Goal: Task Accomplishment & Management: Use online tool/utility

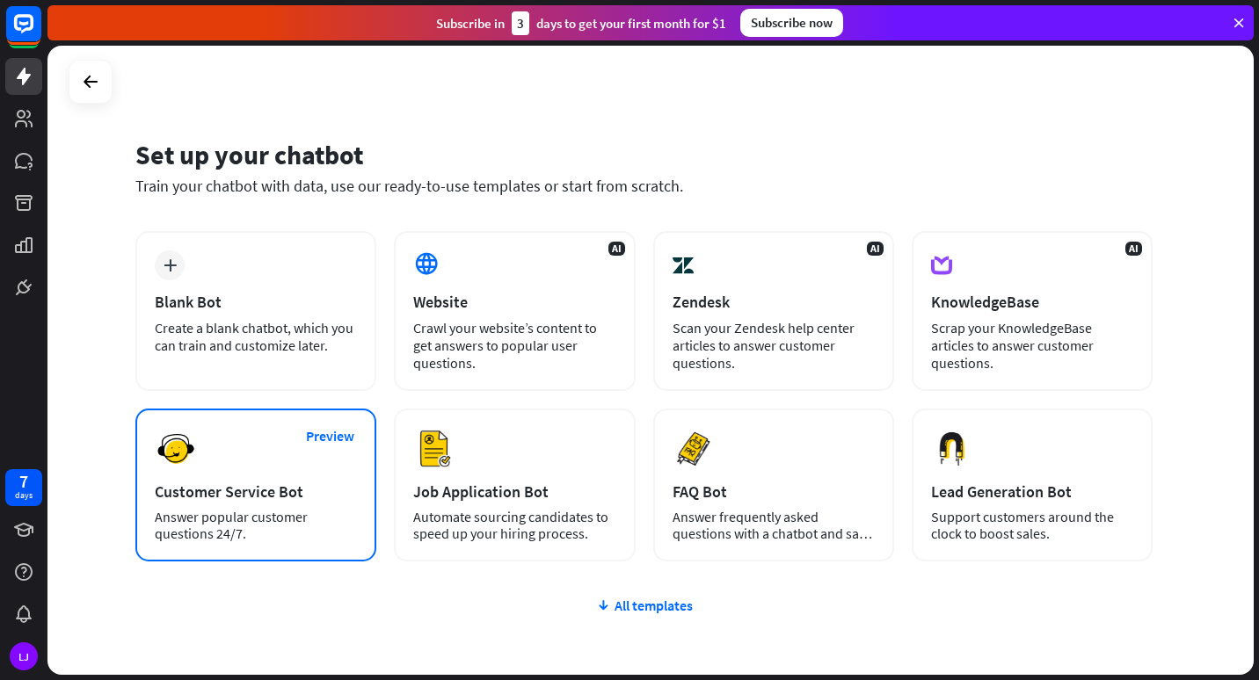
click at [291, 511] on div "Answer popular customer questions 24/7." at bounding box center [256, 525] width 202 height 33
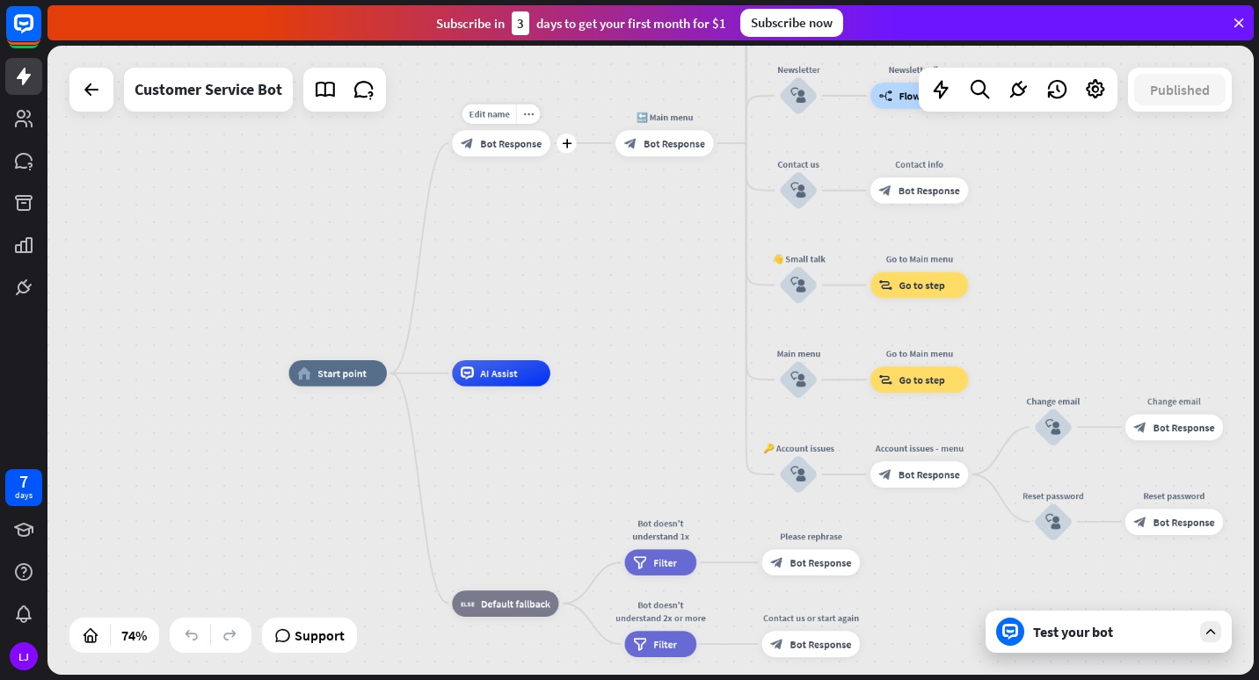
click at [506, 152] on div "block_bot_response Bot Response" at bounding box center [501, 143] width 98 height 26
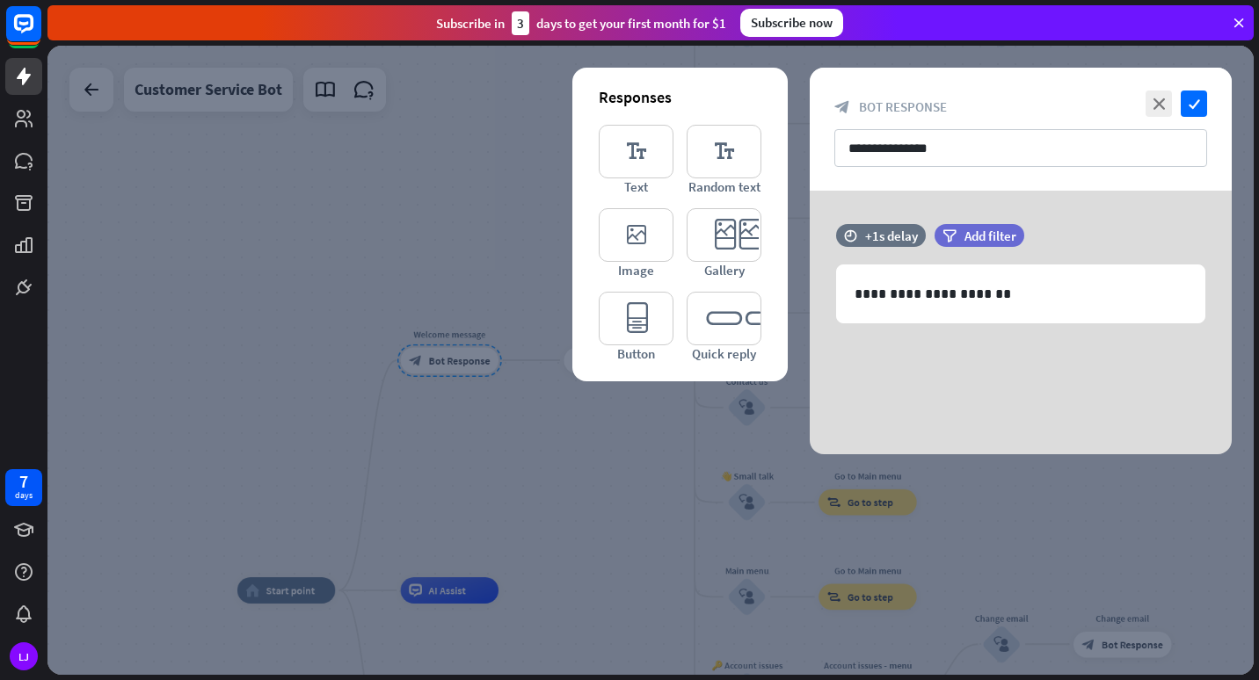
click at [496, 156] on div at bounding box center [650, 360] width 1206 height 629
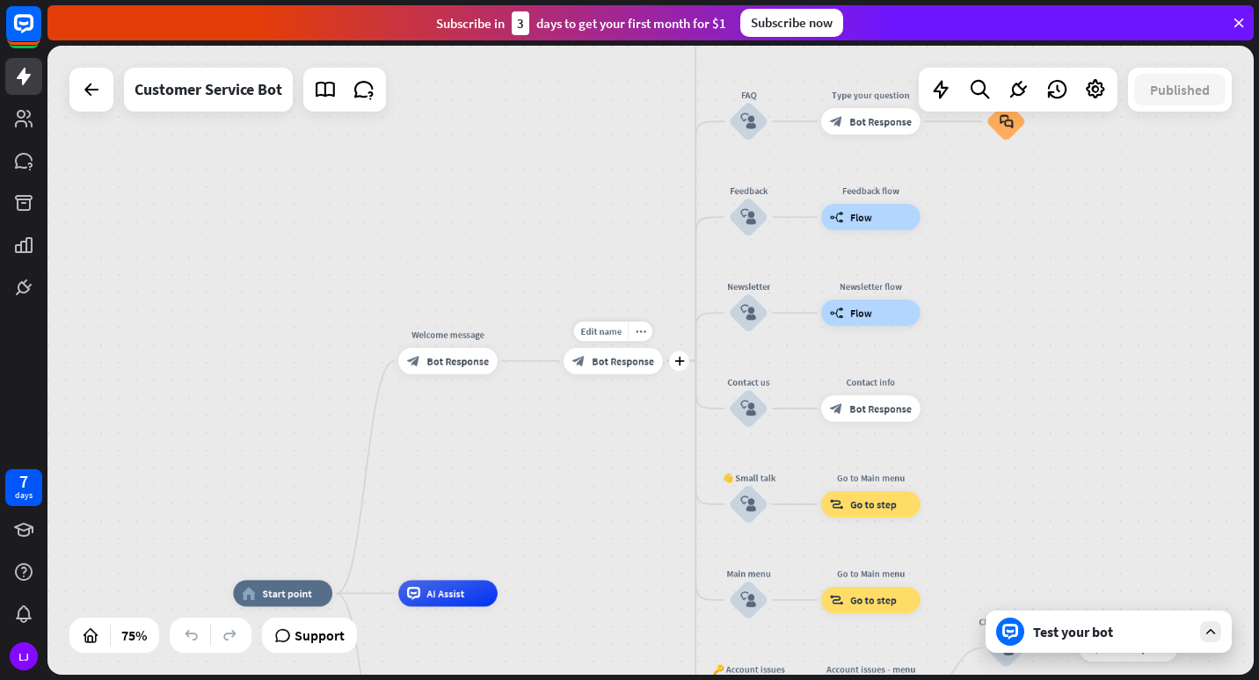
click at [605, 360] on span "Bot Response" at bounding box center [622, 360] width 62 height 13
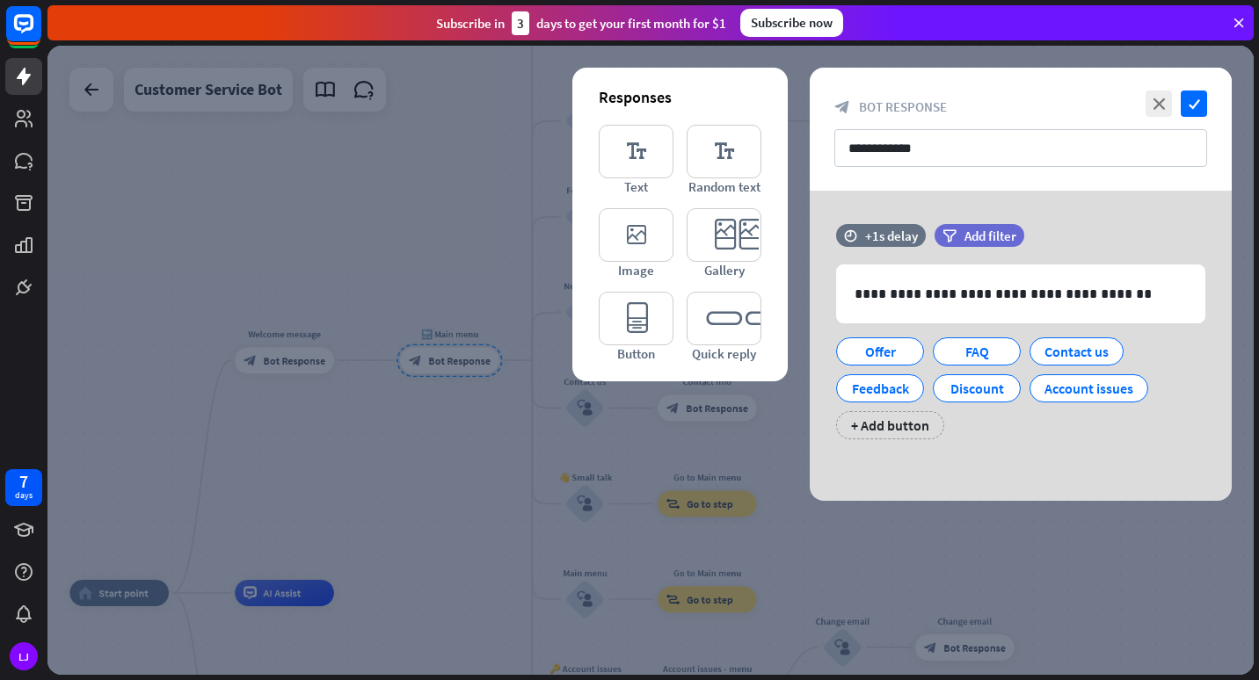
click at [376, 215] on div at bounding box center [650, 360] width 1206 height 629
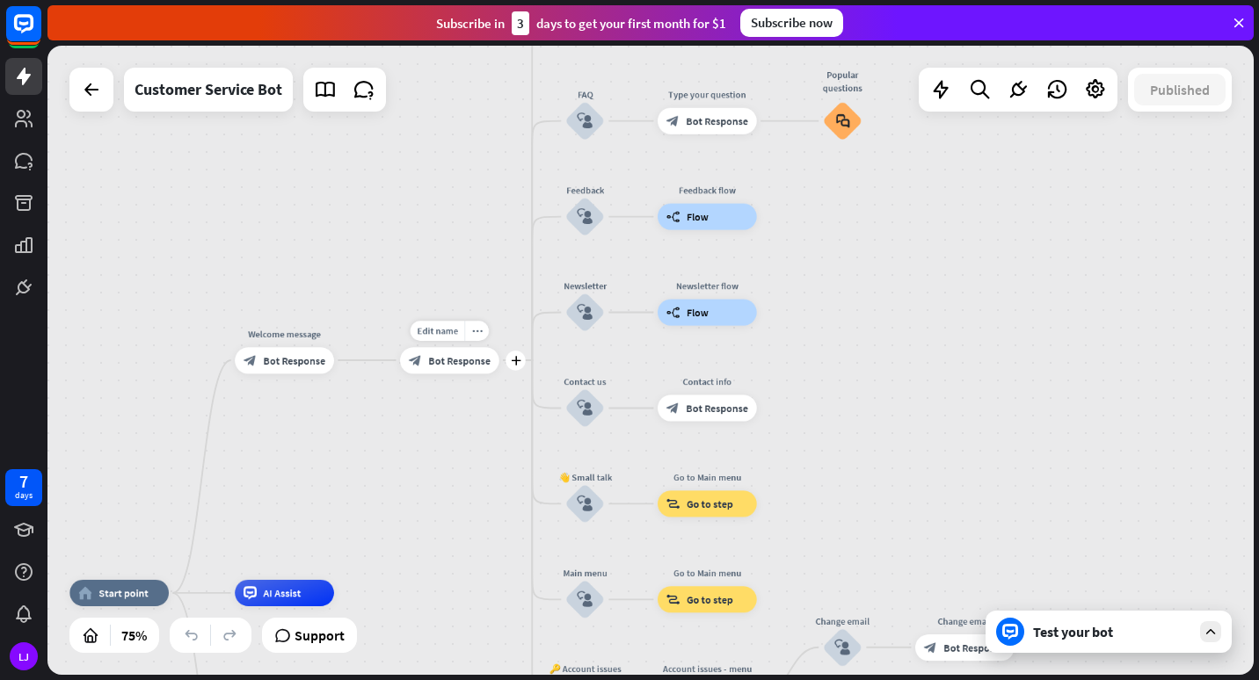
click at [446, 355] on span "Bot Response" at bounding box center [459, 359] width 62 height 13
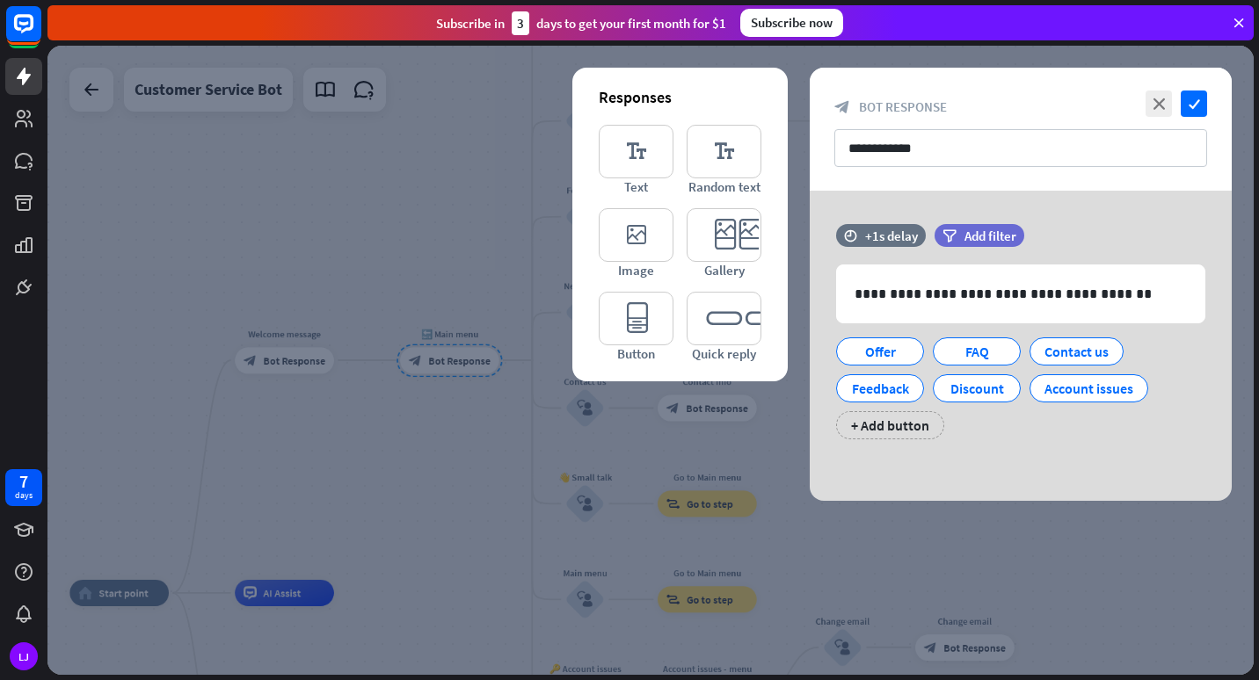
click at [477, 445] on div at bounding box center [650, 360] width 1206 height 629
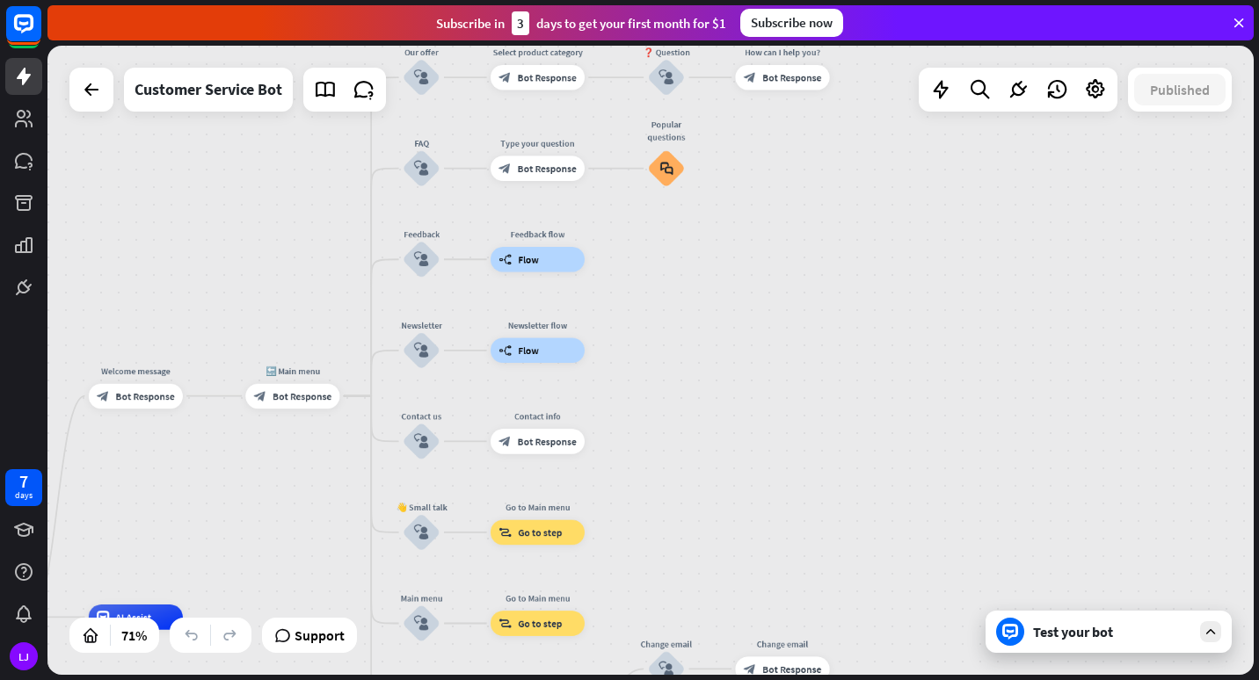
drag, startPoint x: 531, startPoint y: 503, endPoint x: 377, endPoint y: 542, distance: 158.8
click at [377, 542] on div "home_2 Start point Welcome message block_bot_response Bot Response 🔙 Main menu …" at bounding box center [650, 360] width 1206 height 629
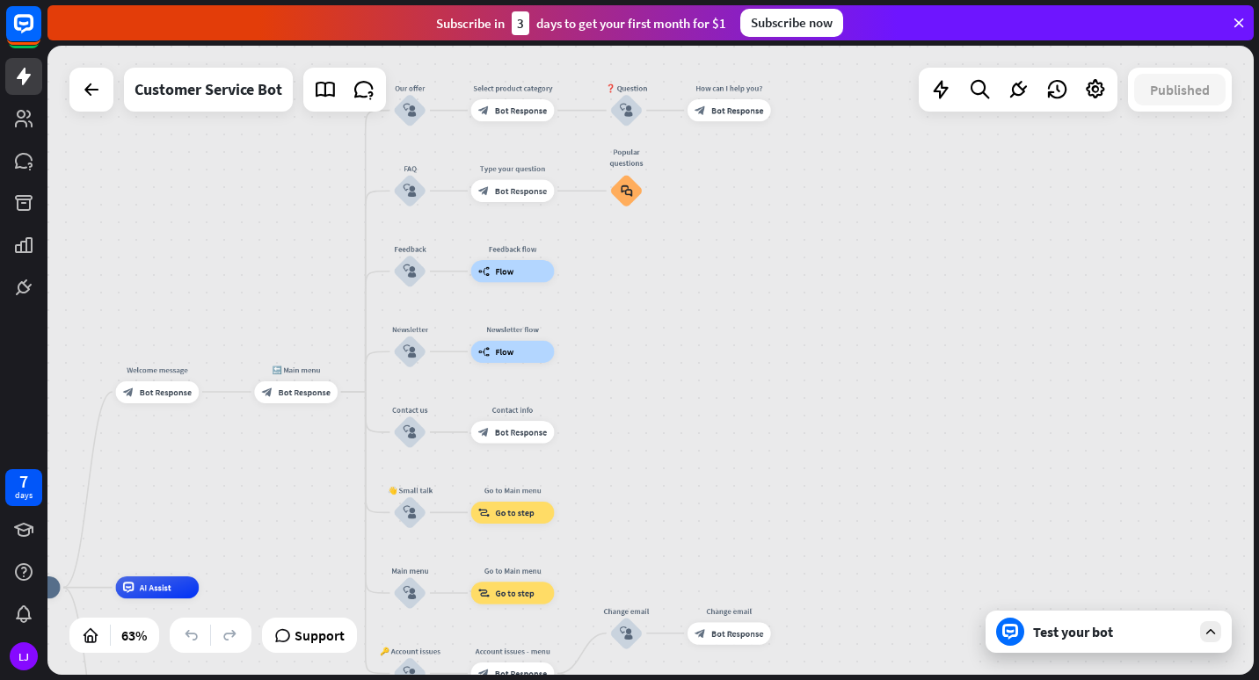
click at [1213, 635] on icon at bounding box center [1210, 632] width 16 height 16
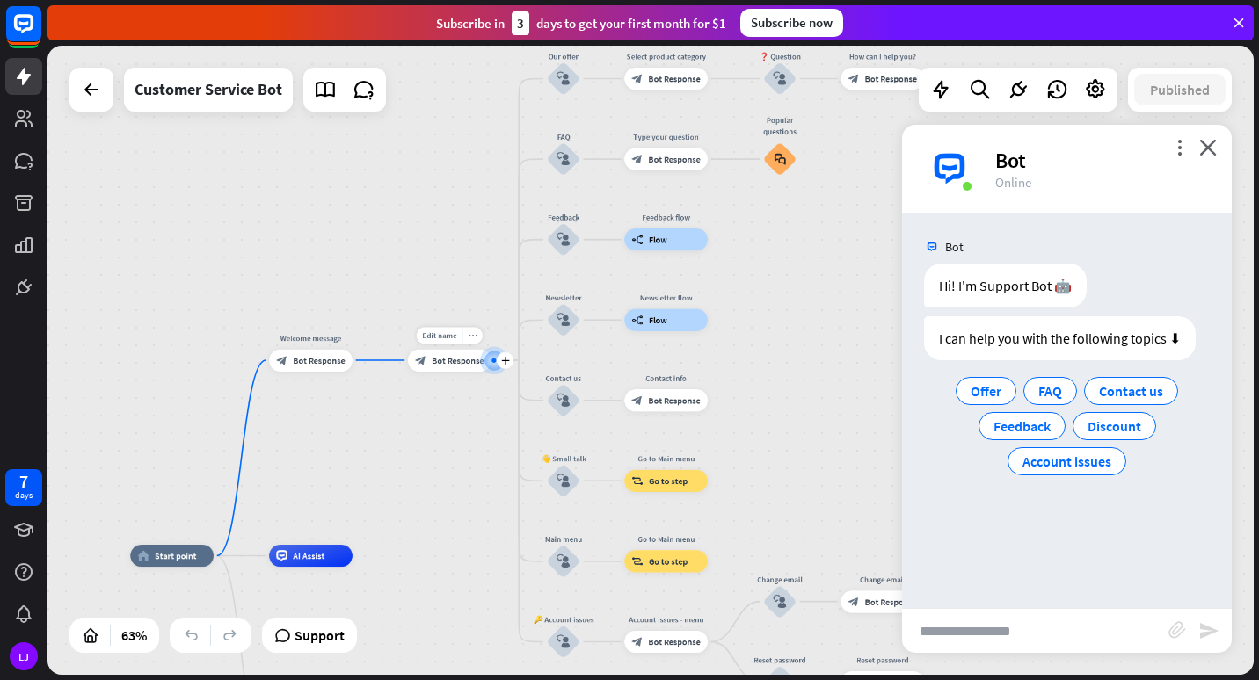
click at [459, 369] on div "block_bot_response Bot Response" at bounding box center [449, 360] width 83 height 22
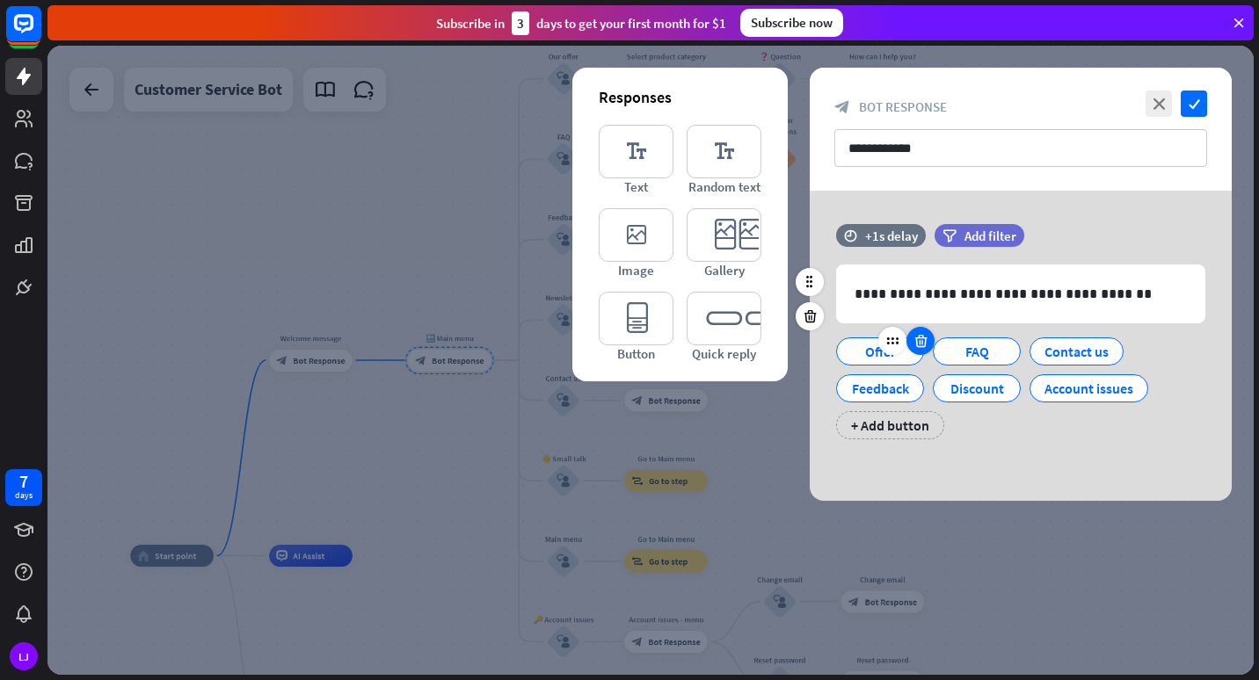
click at [925, 347] on icon at bounding box center [920, 341] width 17 height 16
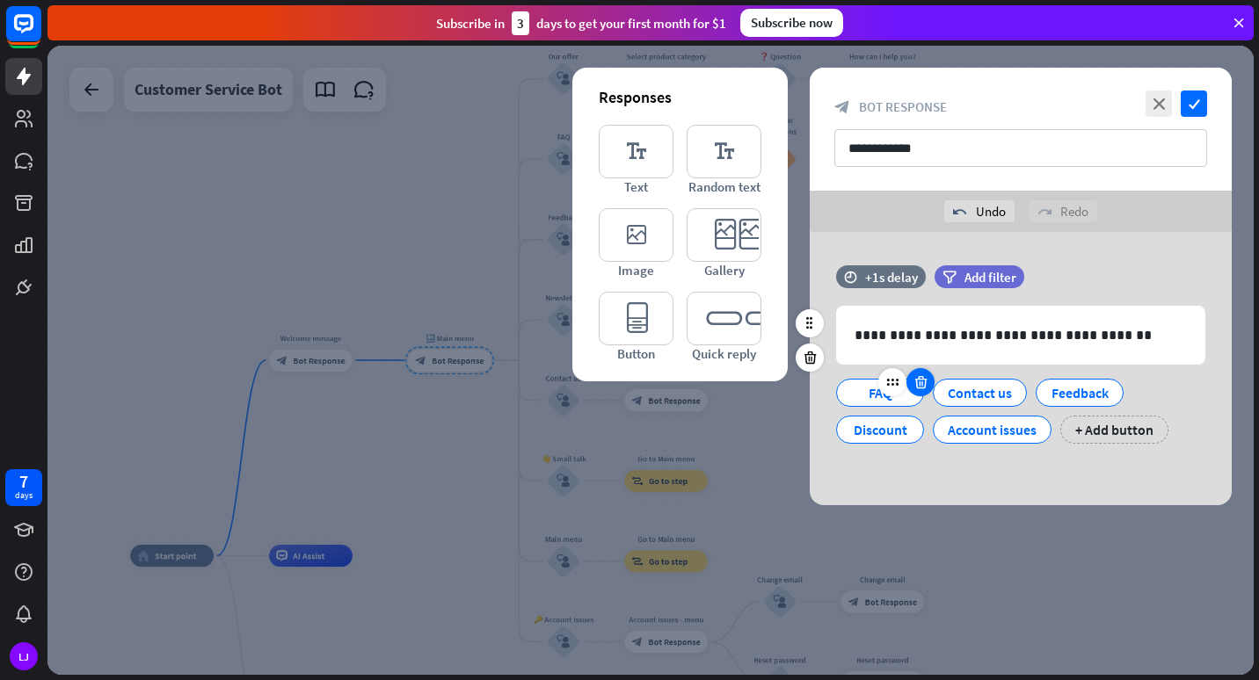
click at [922, 379] on icon at bounding box center [920, 382] width 17 height 16
click at [929, 380] on icon at bounding box center [926, 382] width 17 height 16
click at [929, 380] on div at bounding box center [920, 382] width 28 height 28
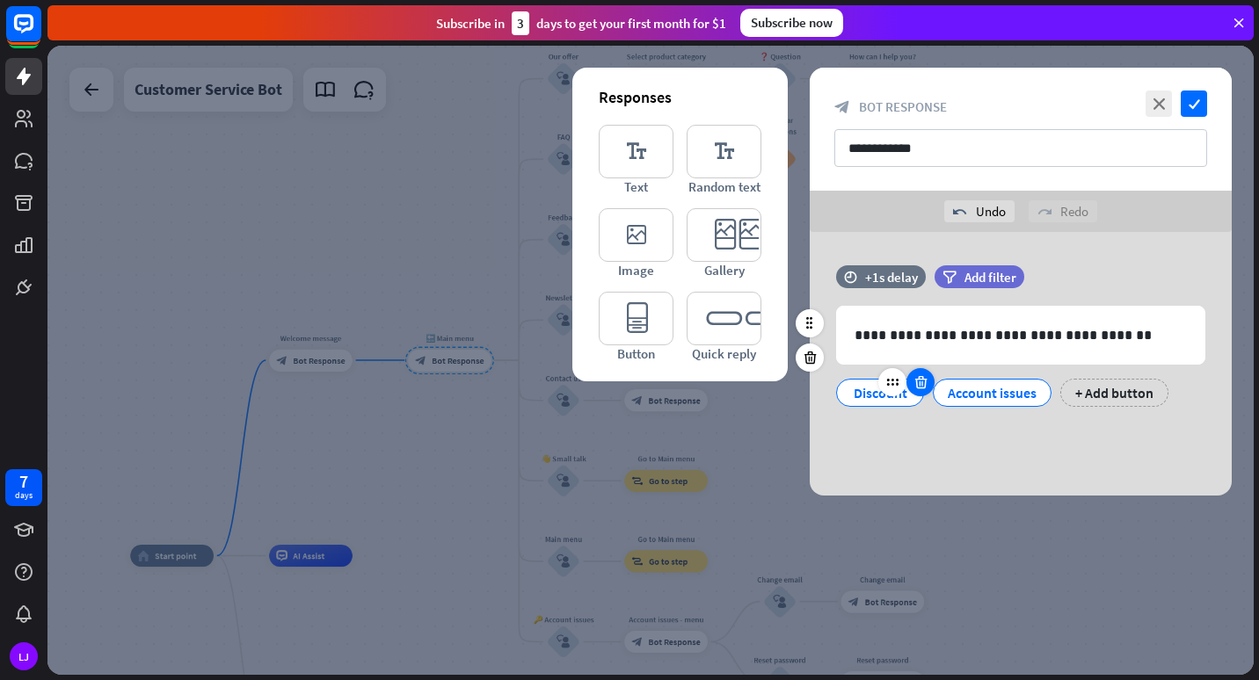
click at [929, 380] on div at bounding box center [920, 382] width 28 height 28
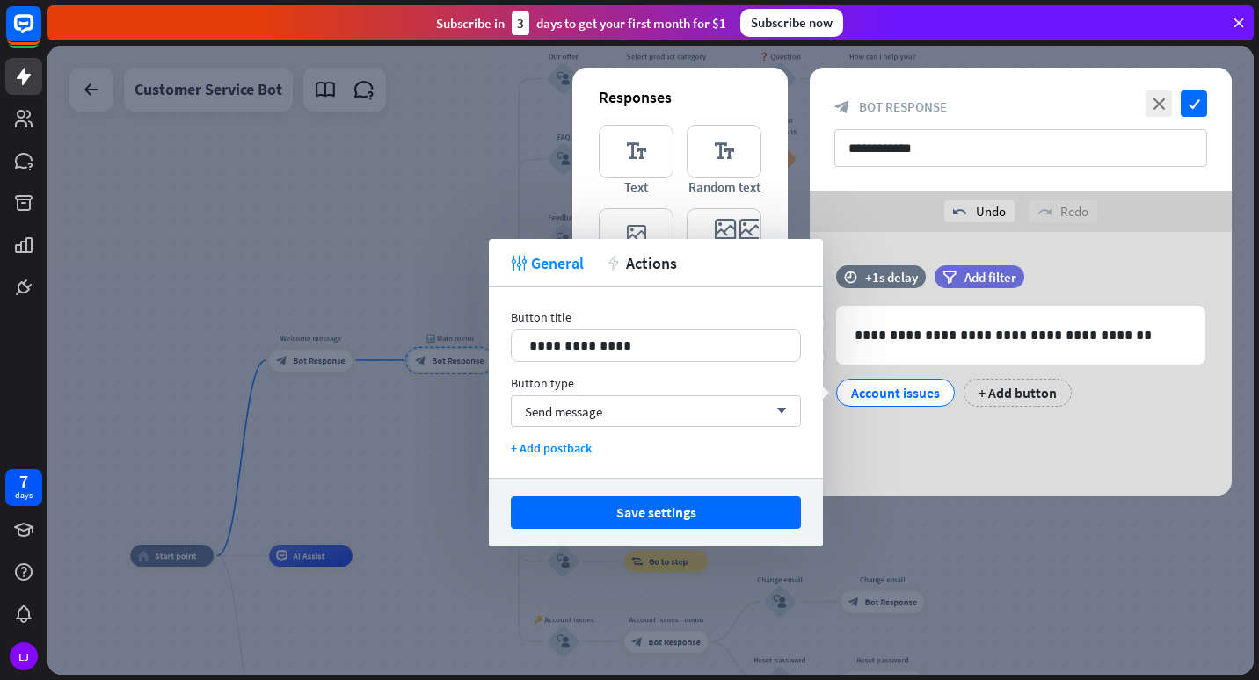
click at [929, 380] on div "Account issues" at bounding box center [895, 393] width 89 height 26
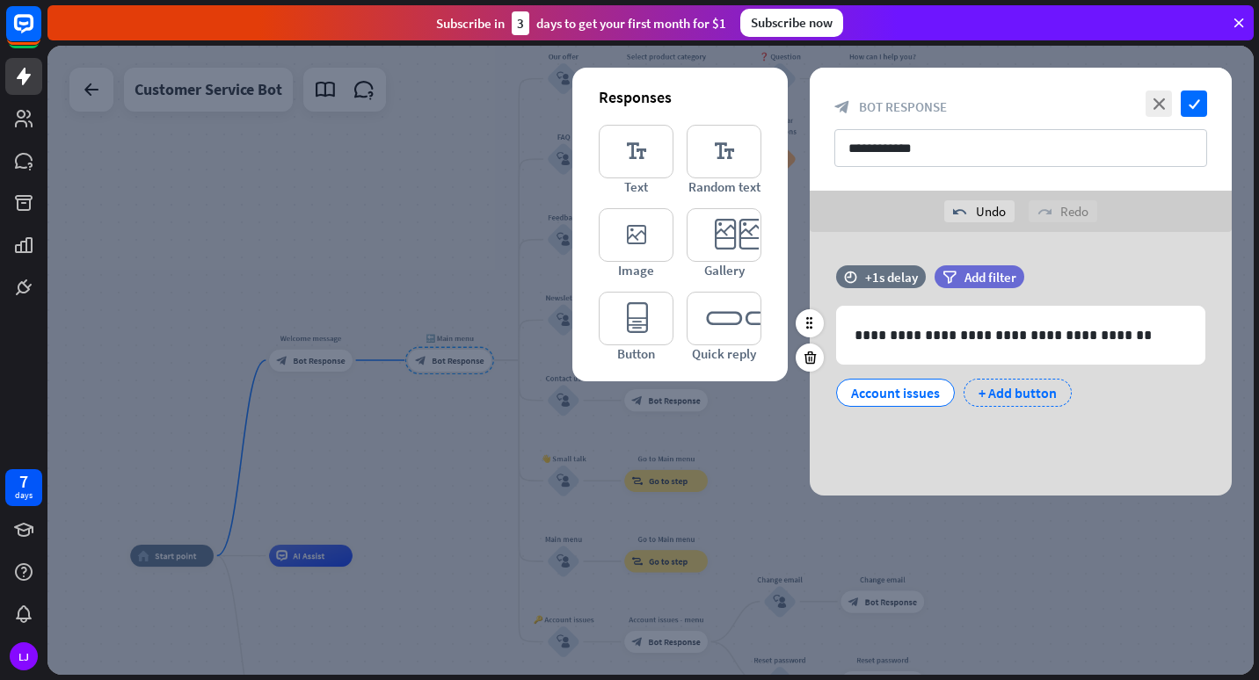
drag, startPoint x: 929, startPoint y: 380, endPoint x: 1013, endPoint y: 388, distance: 84.8
click at [1013, 388] on div "+ Add button" at bounding box center [1017, 393] width 108 height 28
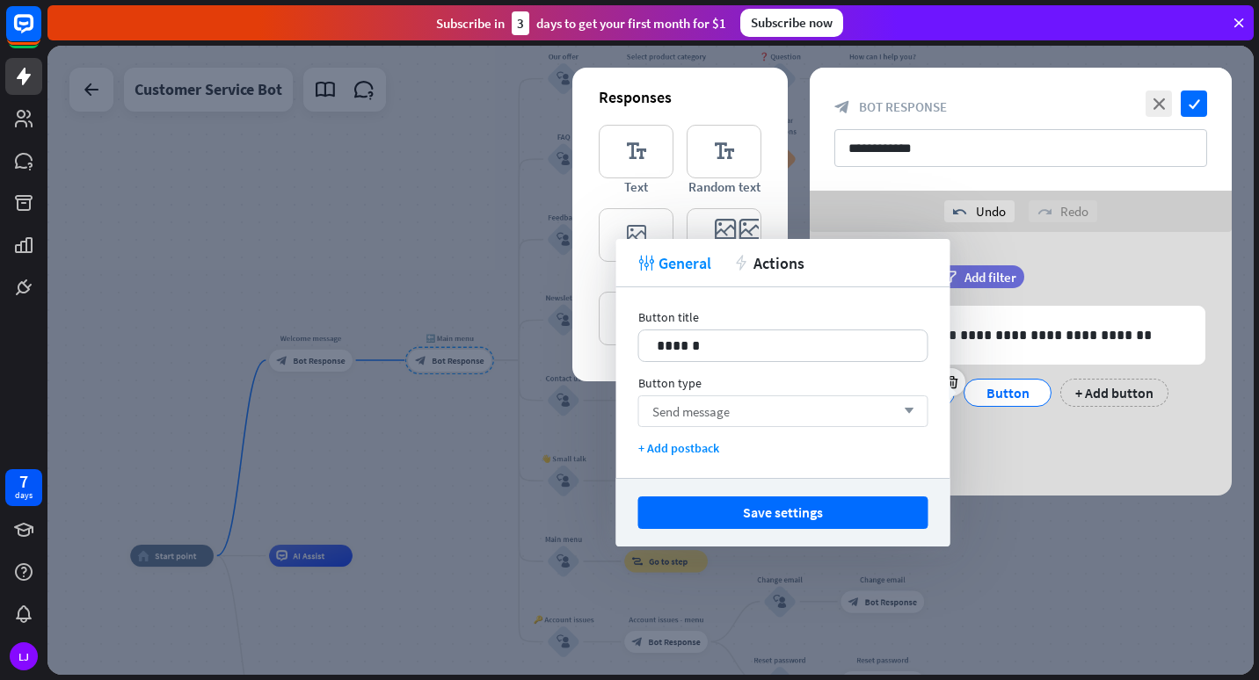
click at [787, 409] on div "Send message arrow_down" at bounding box center [783, 411] width 290 height 32
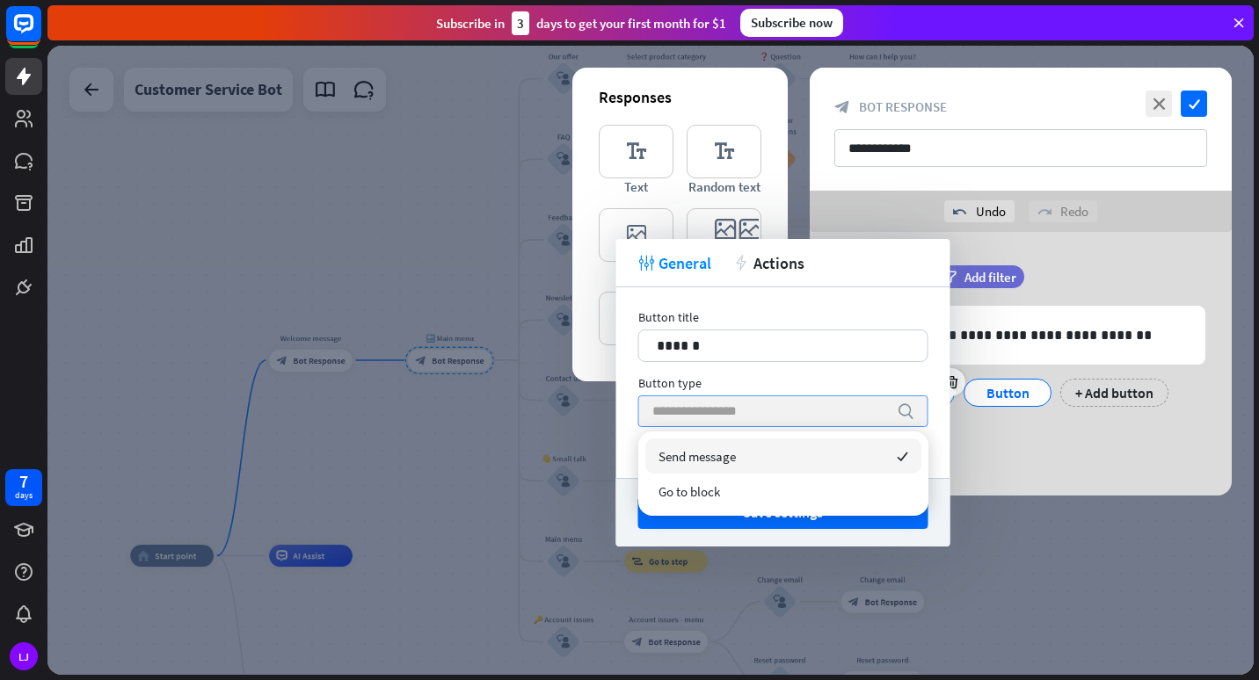
click at [787, 409] on input "search" at bounding box center [770, 411] width 236 height 30
click at [763, 374] on div "Button title 14 ****** Button type search + Add postback" at bounding box center [783, 382] width 334 height 191
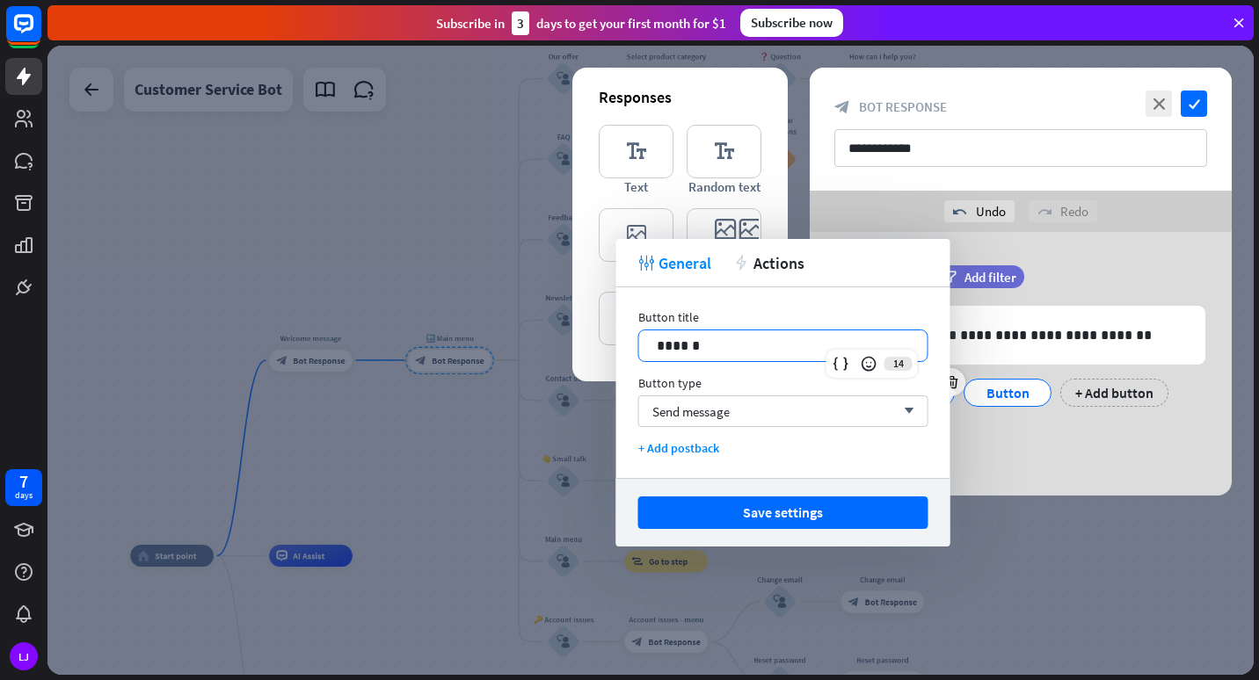
click at [731, 345] on p "******" at bounding box center [783, 346] width 253 height 22
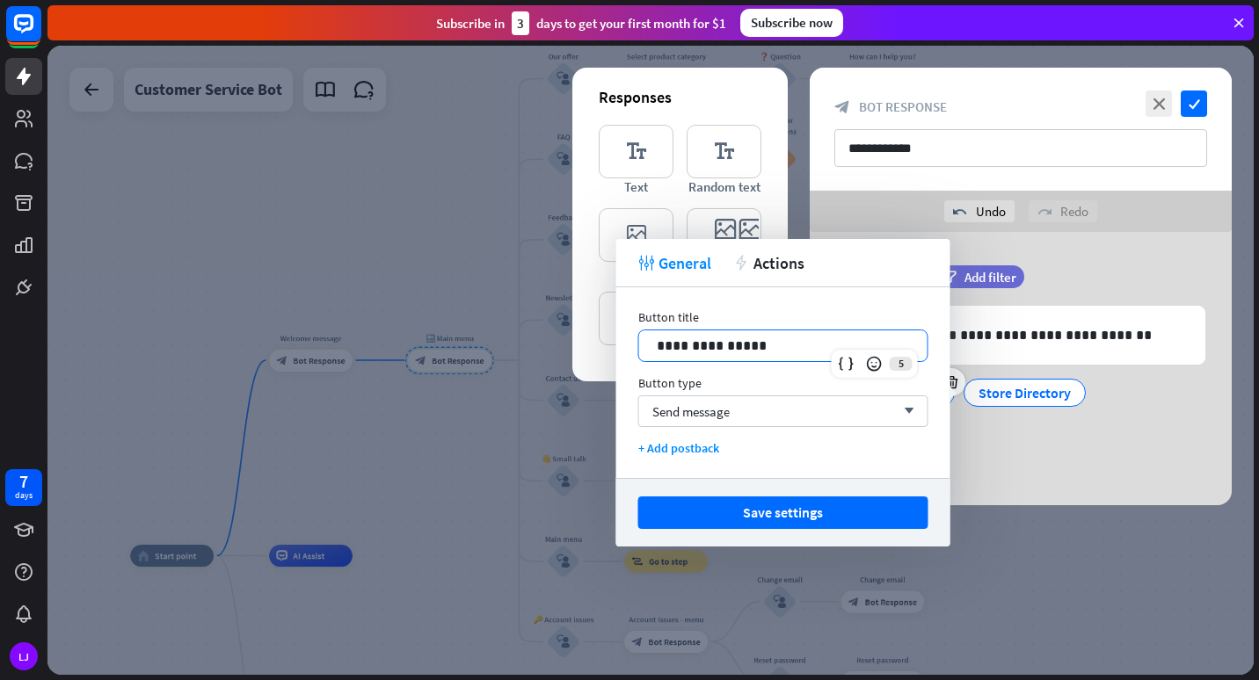
click at [1071, 447] on div "**********" at bounding box center [1020, 363] width 422 height 196
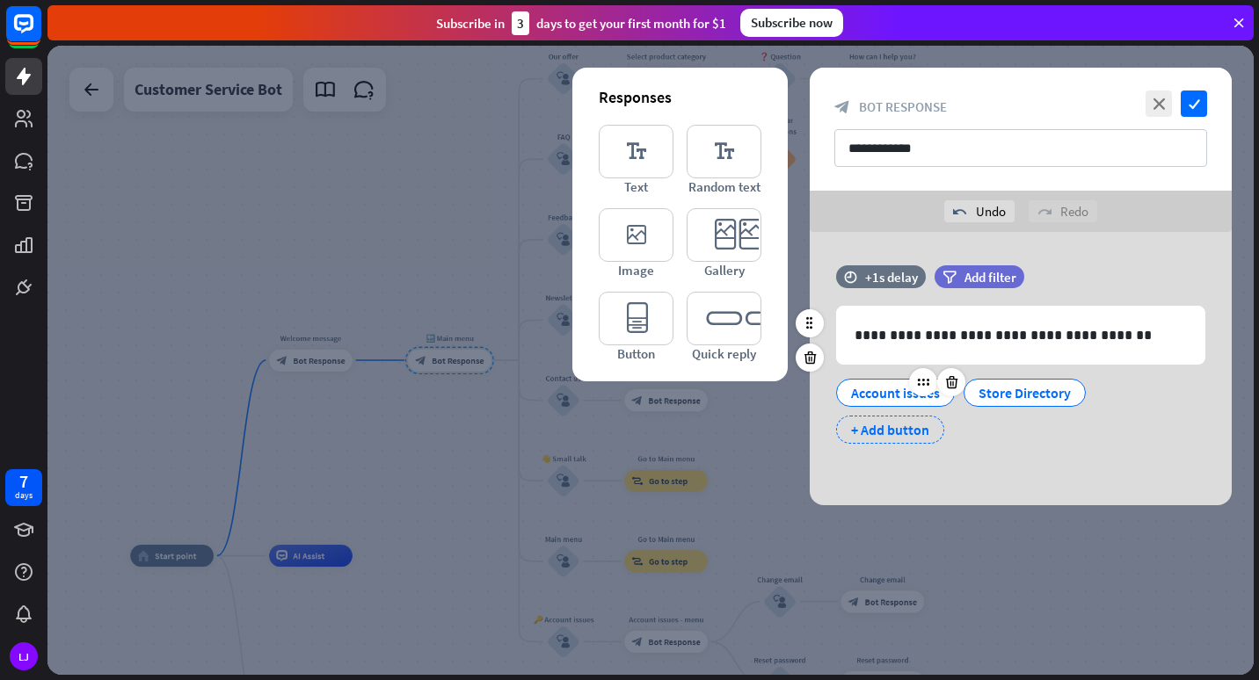
click at [872, 427] on div "+ Add button" at bounding box center [890, 430] width 108 height 28
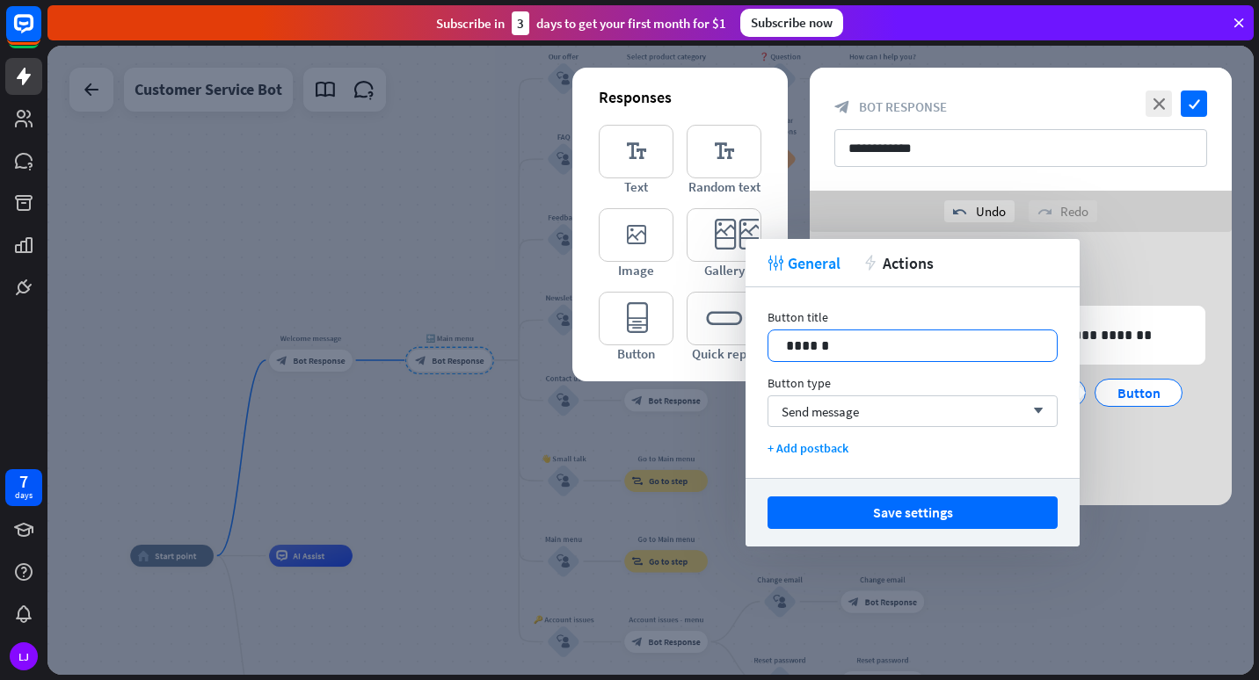
drag, startPoint x: 872, startPoint y: 427, endPoint x: 820, endPoint y: 345, distance: 97.5
click at [820, 345] on p "******" at bounding box center [912, 346] width 253 height 22
click at [844, 345] on p "******" at bounding box center [912, 346] width 253 height 22
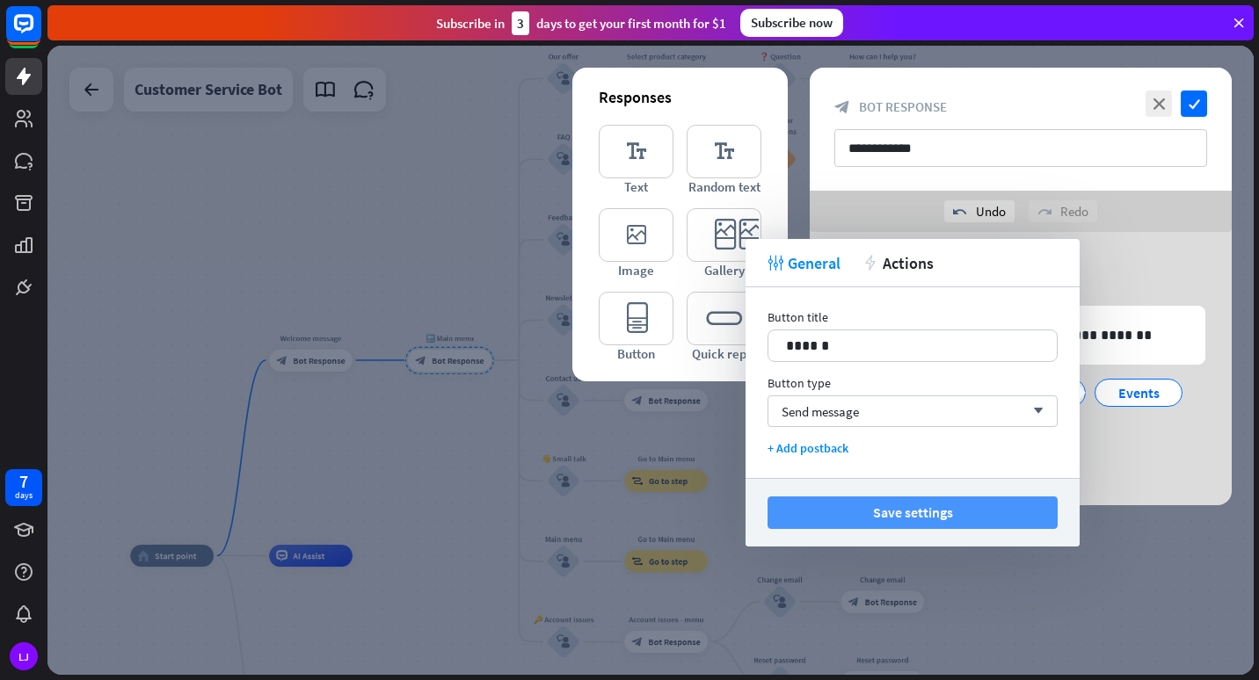
click at [1012, 512] on button "Save settings" at bounding box center [912, 513] width 290 height 33
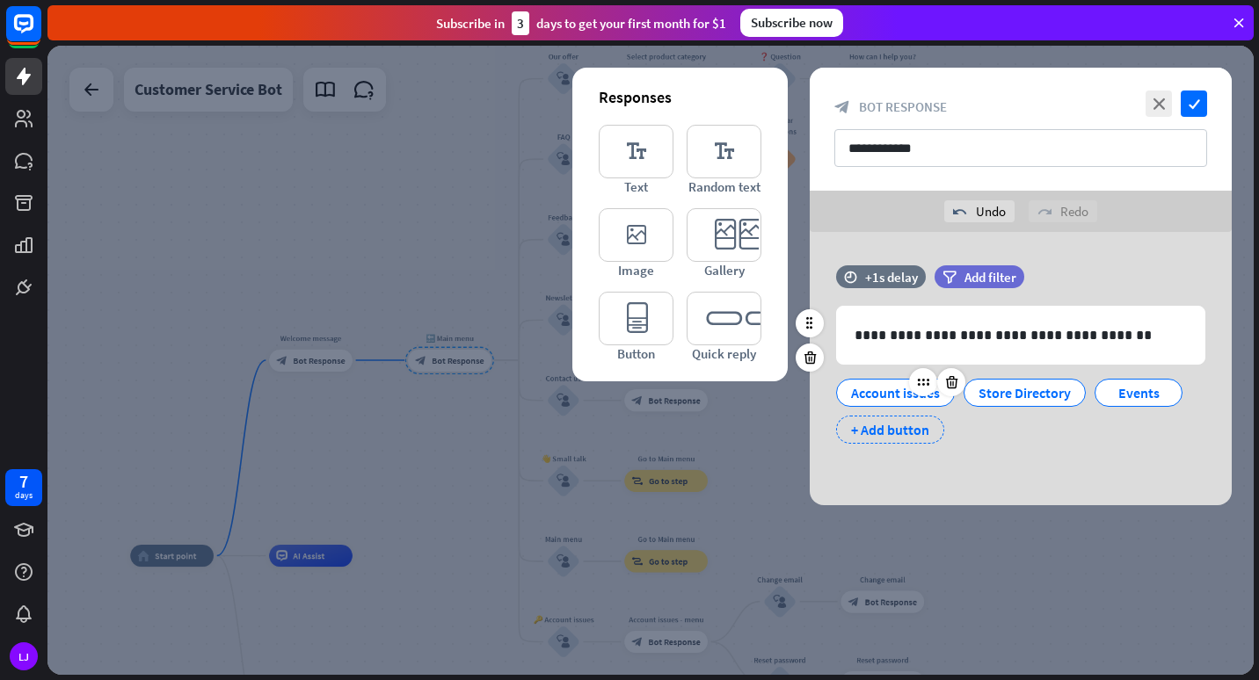
click at [882, 439] on div "+ Add button" at bounding box center [890, 430] width 108 height 28
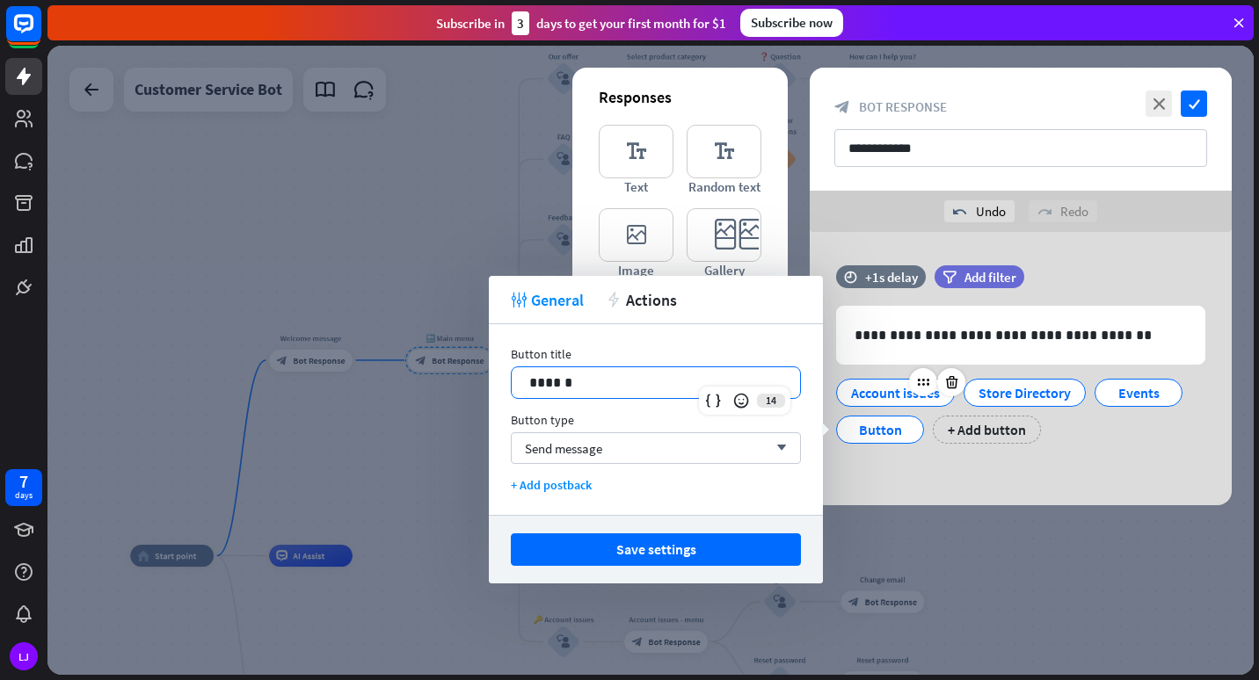
click at [672, 382] on p "******" at bounding box center [655, 383] width 253 height 22
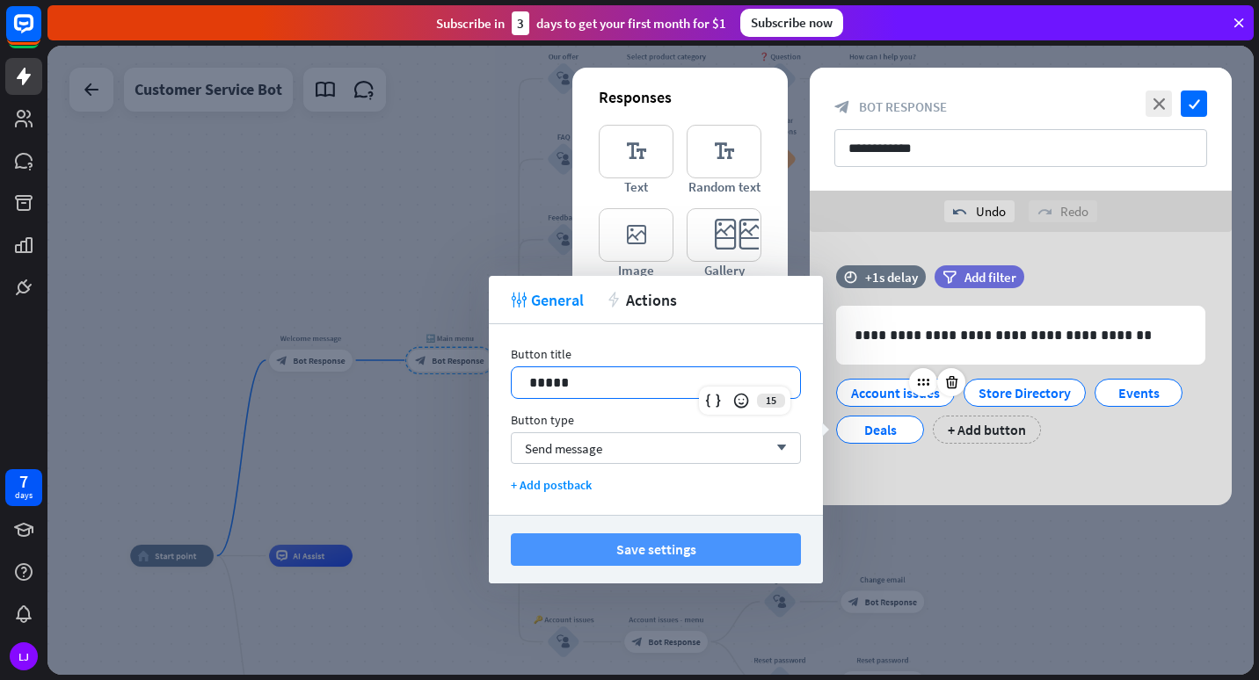
click at [679, 551] on button "Save settings" at bounding box center [656, 549] width 290 height 33
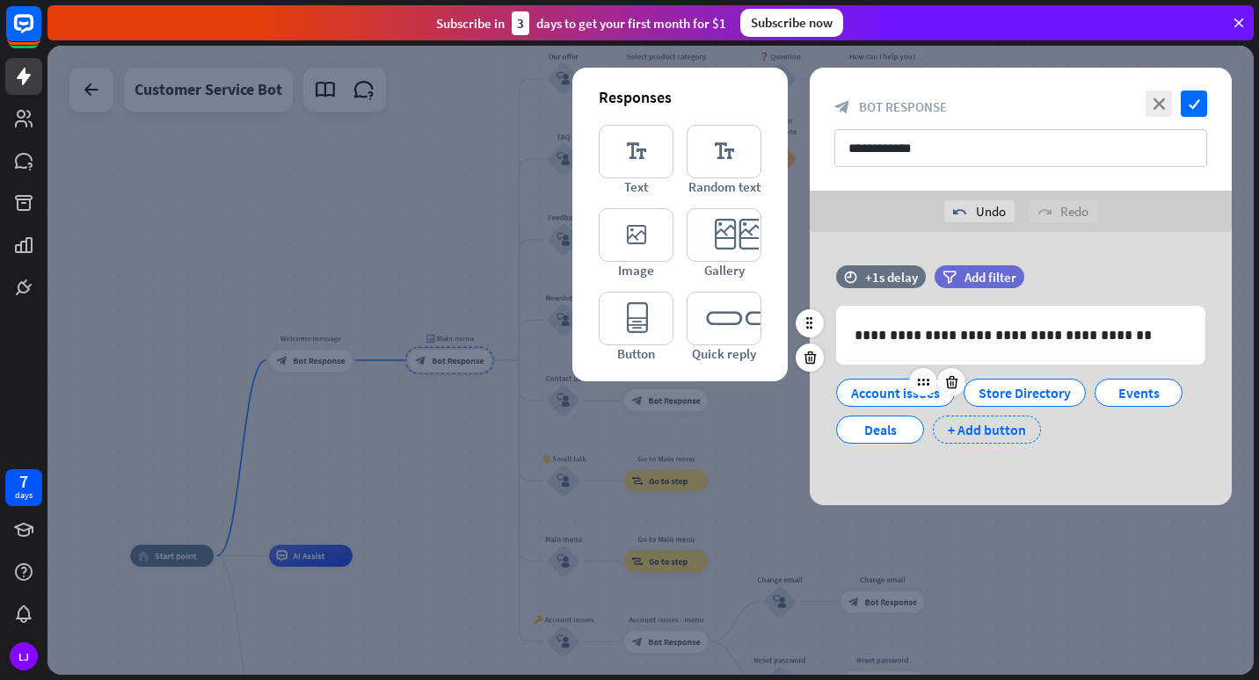
click at [976, 435] on div "+ Add button" at bounding box center [986, 430] width 108 height 28
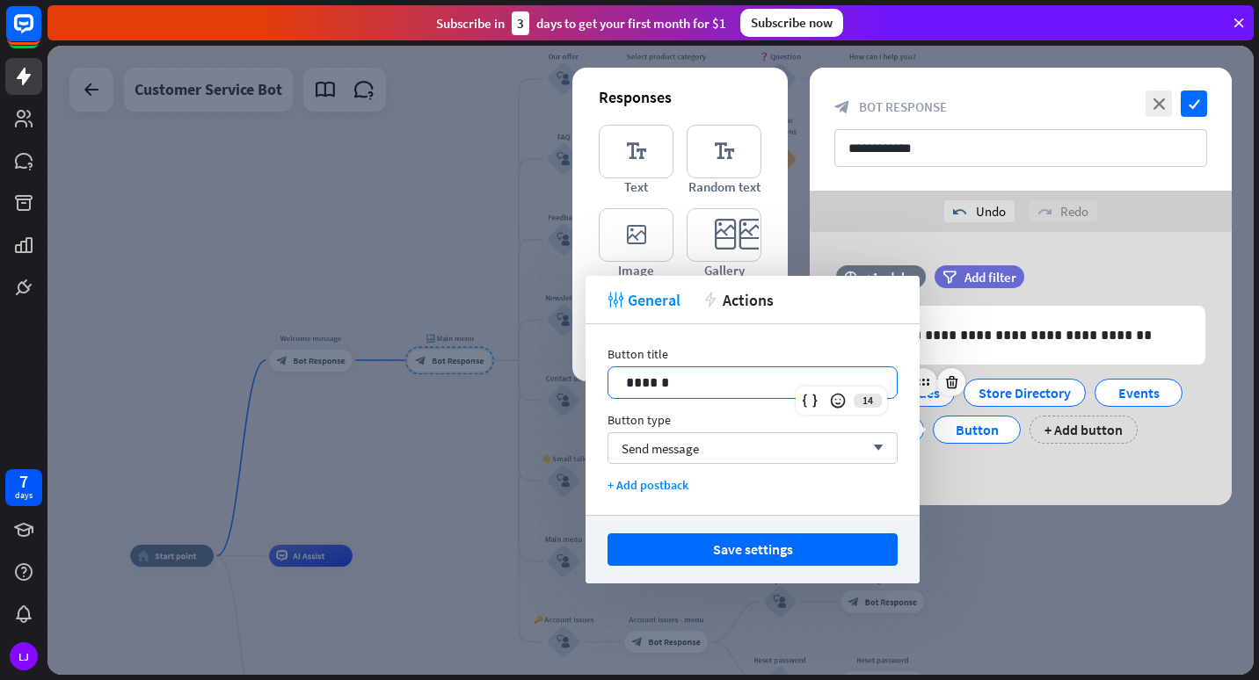
click at [850, 387] on p "******" at bounding box center [752, 383] width 253 height 22
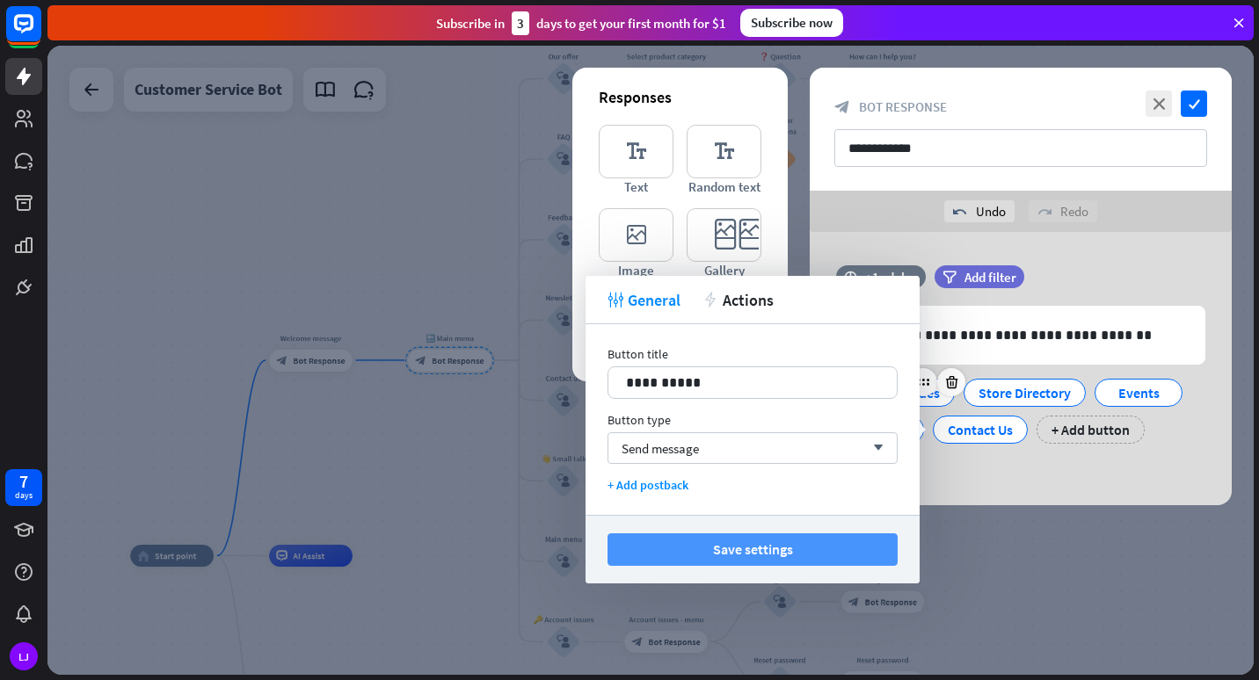
click at [837, 554] on button "Save settings" at bounding box center [752, 549] width 290 height 33
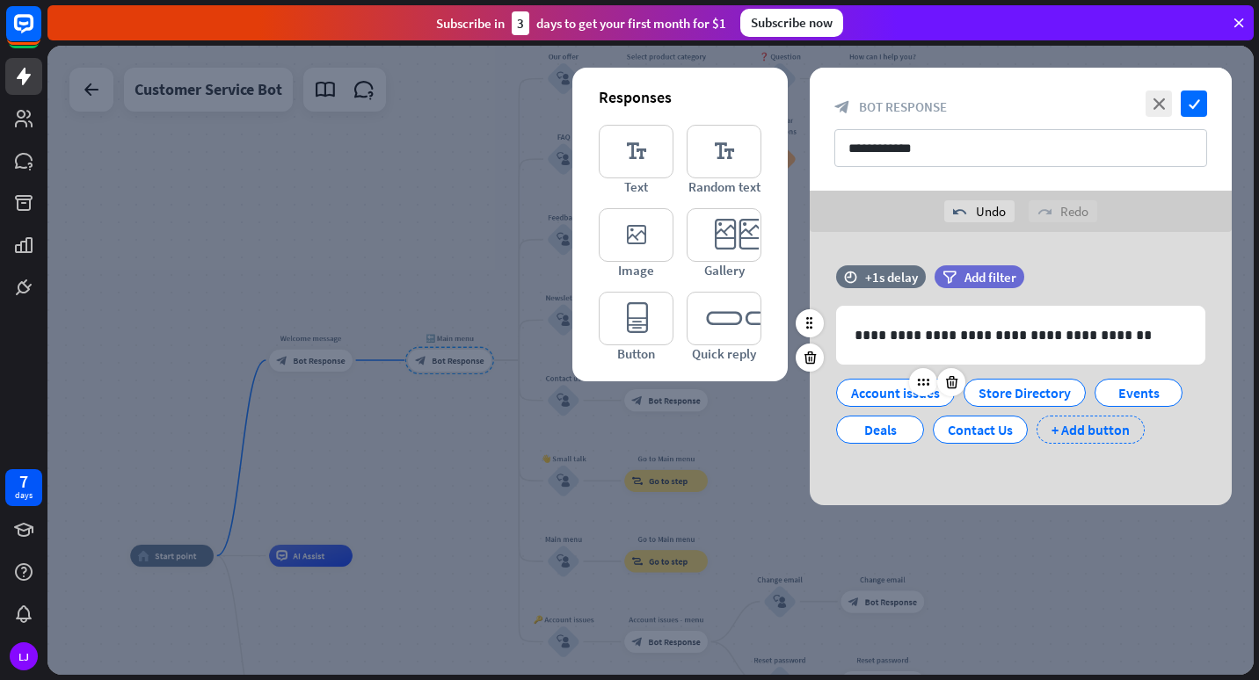
click at [1070, 437] on div "+ Add button" at bounding box center [1090, 430] width 108 height 28
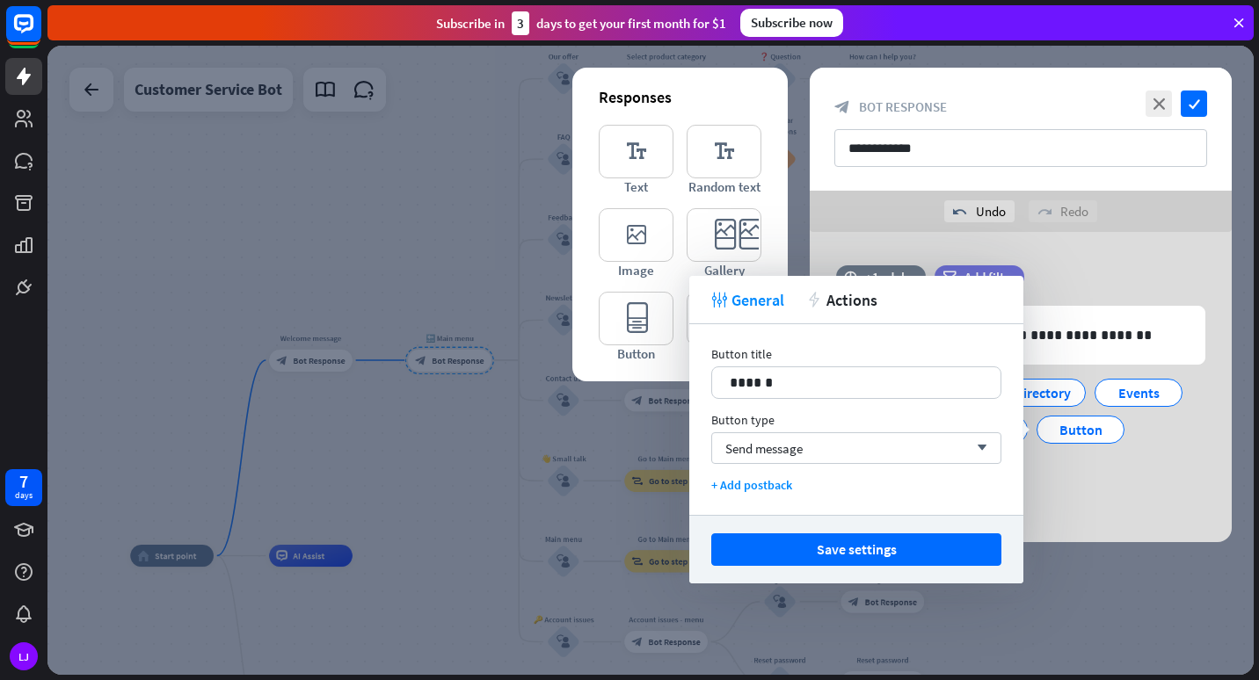
click at [840, 400] on div "Button title 14 ****** Button type Send message arrow_down + Add postback" at bounding box center [856, 419] width 334 height 191
drag, startPoint x: 856, startPoint y: 390, endPoint x: 648, endPoint y: 374, distance: 208.9
click at [648, 374] on body "7 days LJ close Product Help First steps Get started with ChatBot Help Center F…" at bounding box center [629, 340] width 1259 height 680
drag, startPoint x: 827, startPoint y: 374, endPoint x: 696, endPoint y: 385, distance: 131.4
click at [696, 385] on div "Button title 14 ****** Button type Send message arrow_down + Add postback" at bounding box center [856, 419] width 334 height 191
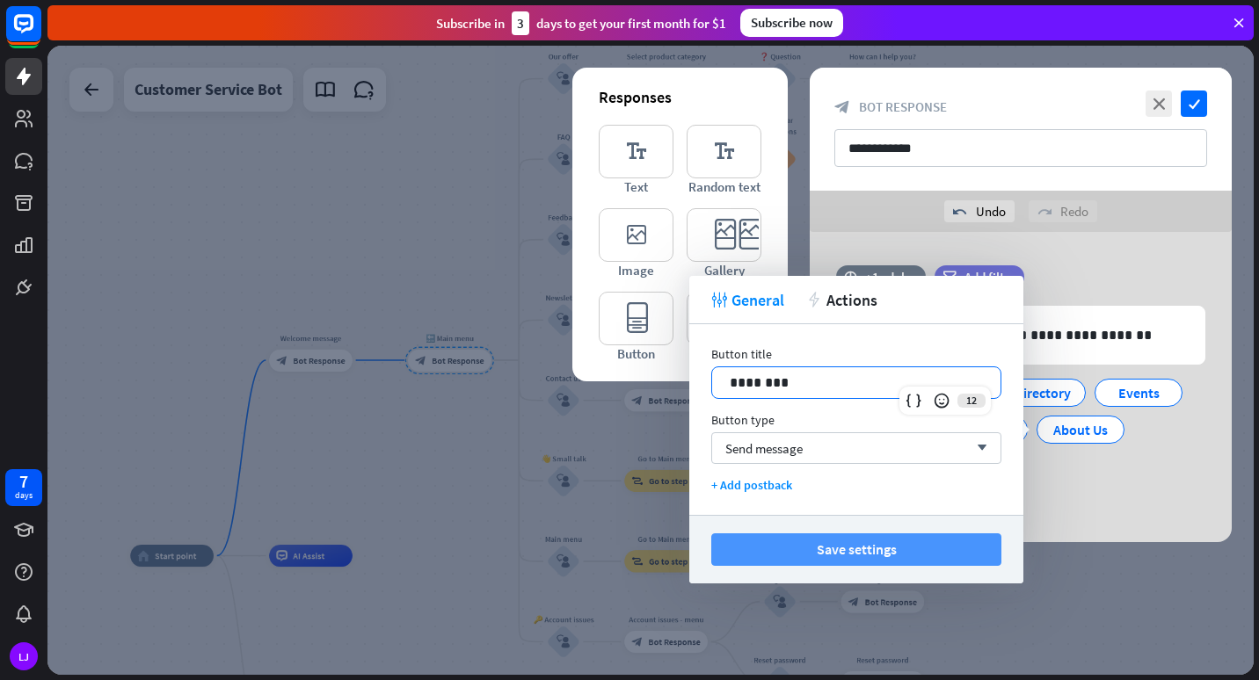
click at [851, 546] on button "Save settings" at bounding box center [856, 549] width 290 height 33
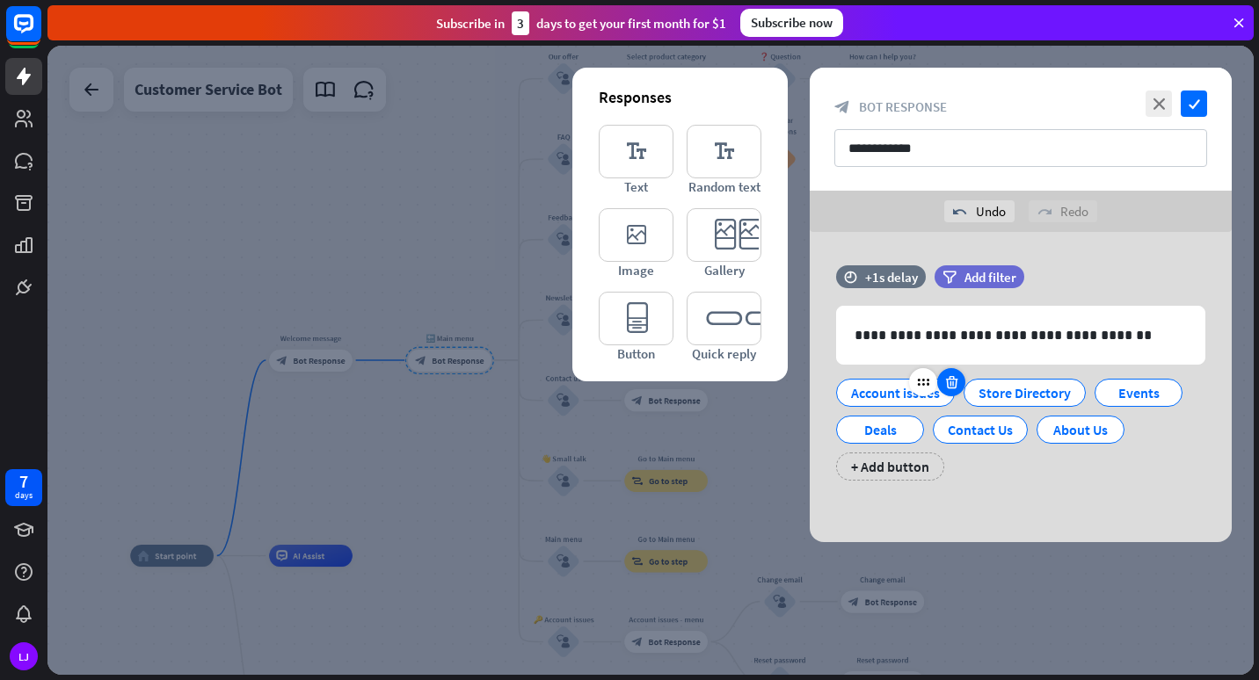
click at [956, 384] on icon at bounding box center [951, 382] width 17 height 16
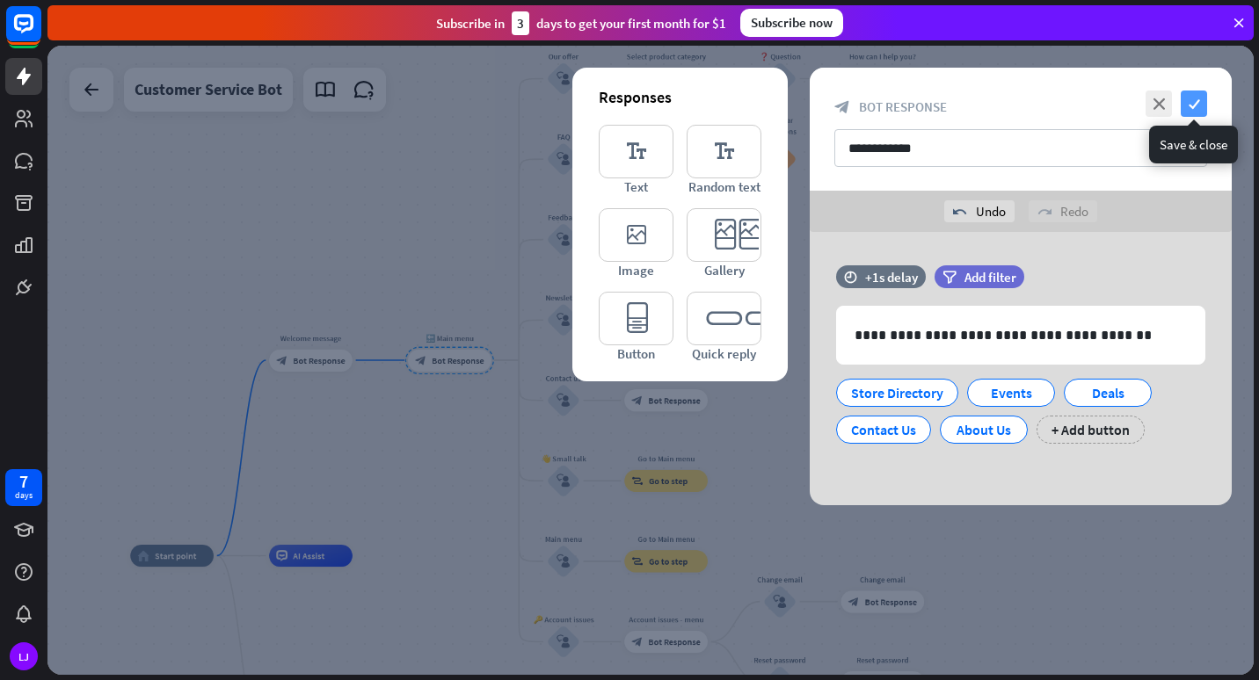
click at [1198, 102] on icon "check" at bounding box center [1193, 104] width 26 height 26
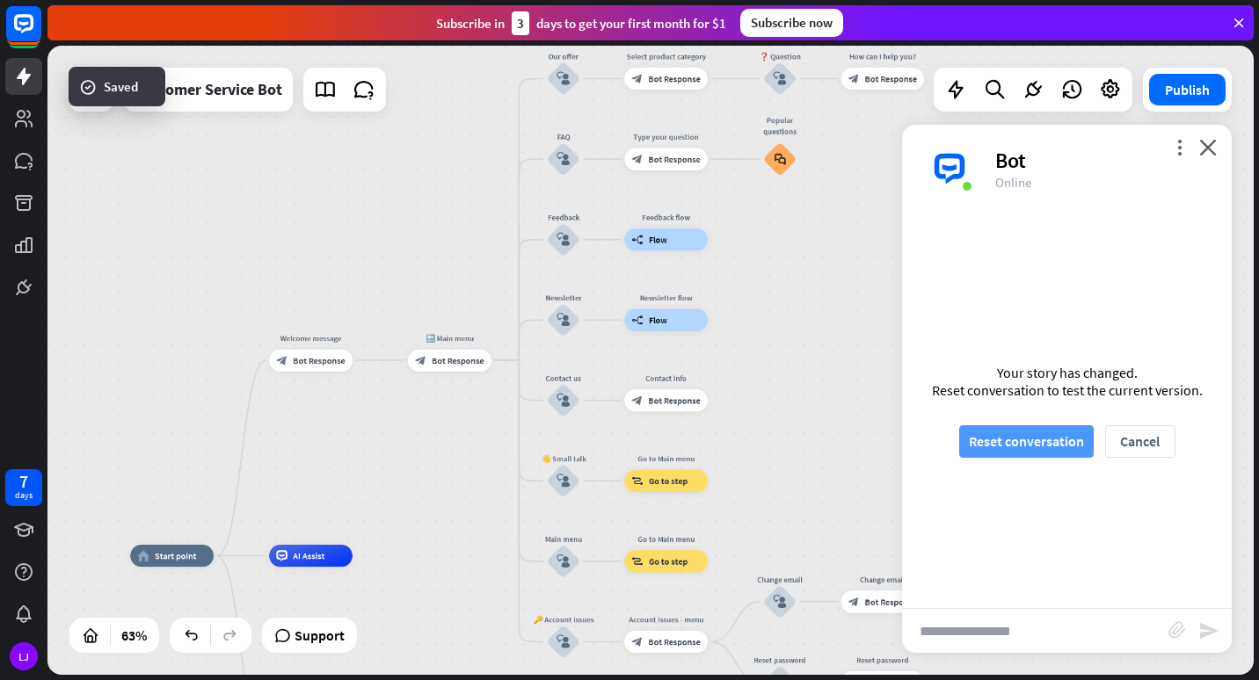
click at [1034, 432] on button "Reset conversation" at bounding box center [1026, 441] width 134 height 33
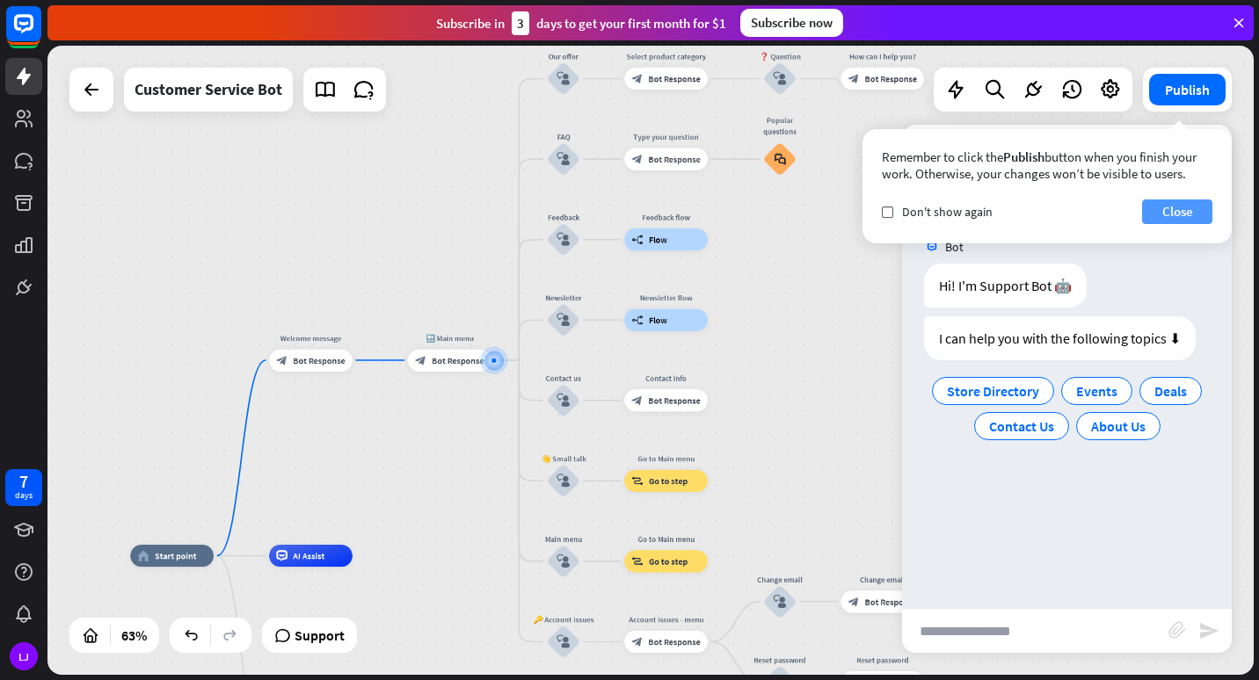
click at [1172, 210] on button "Close" at bounding box center [1177, 212] width 70 height 25
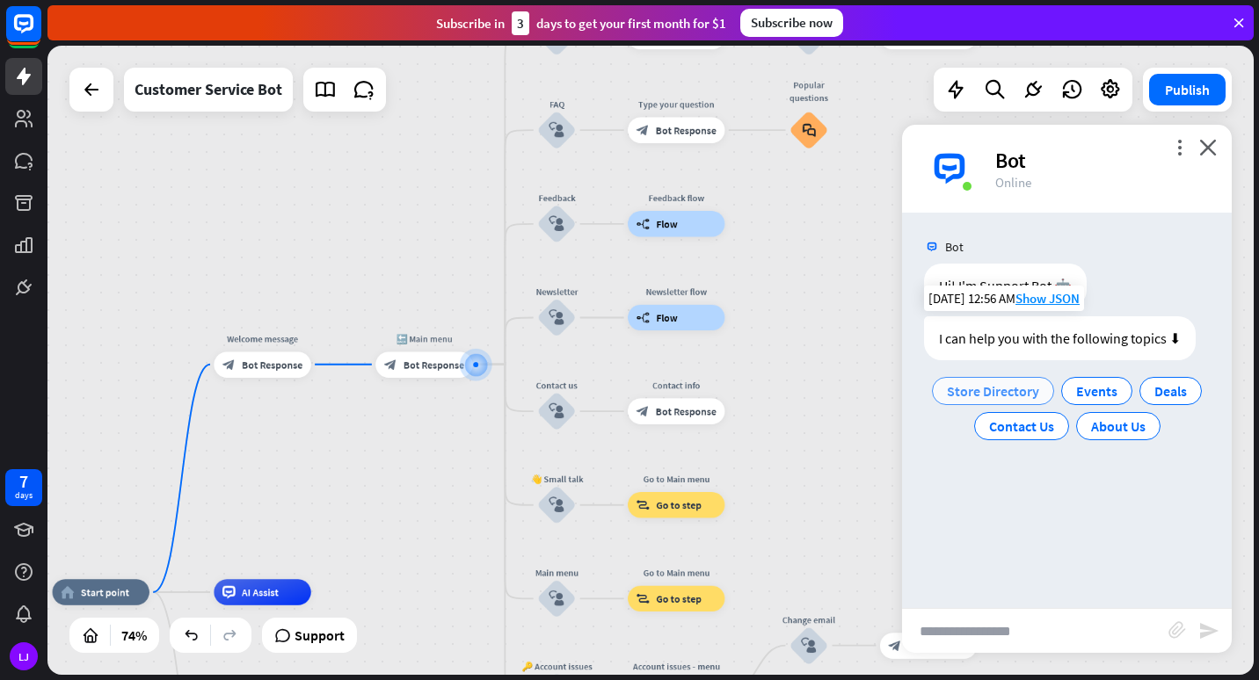
click at [972, 396] on span "Store Directory" at bounding box center [993, 391] width 92 height 18
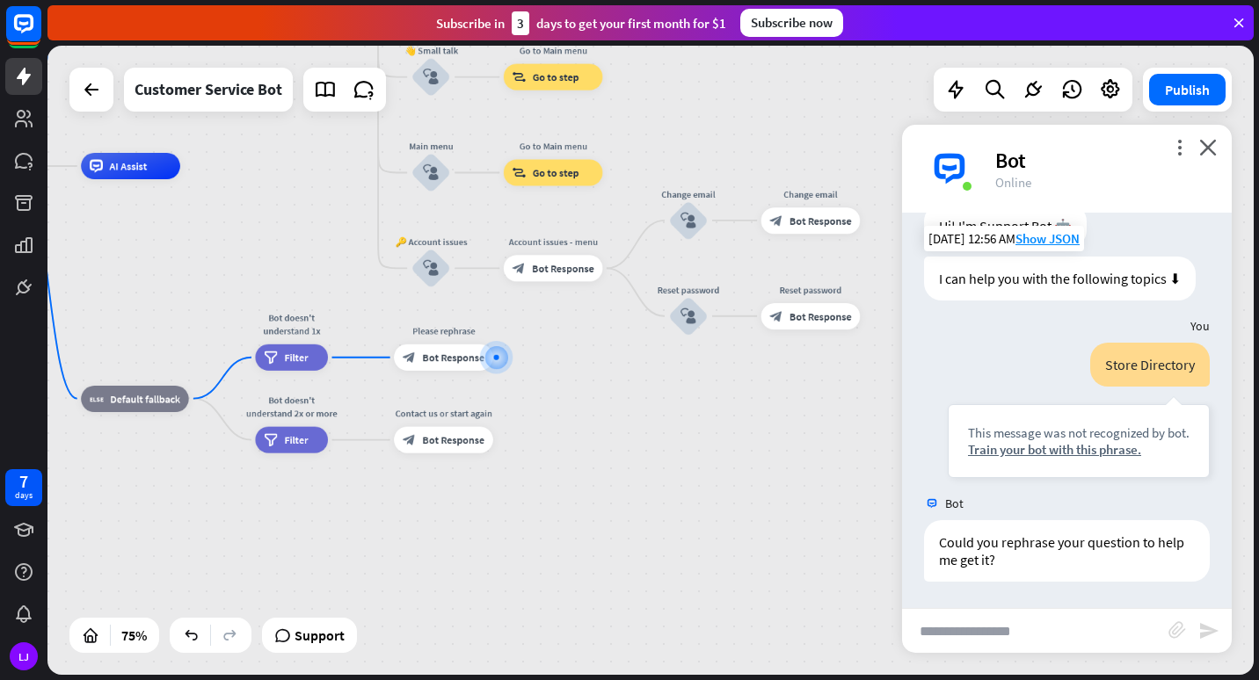
scroll to position [25, 0]
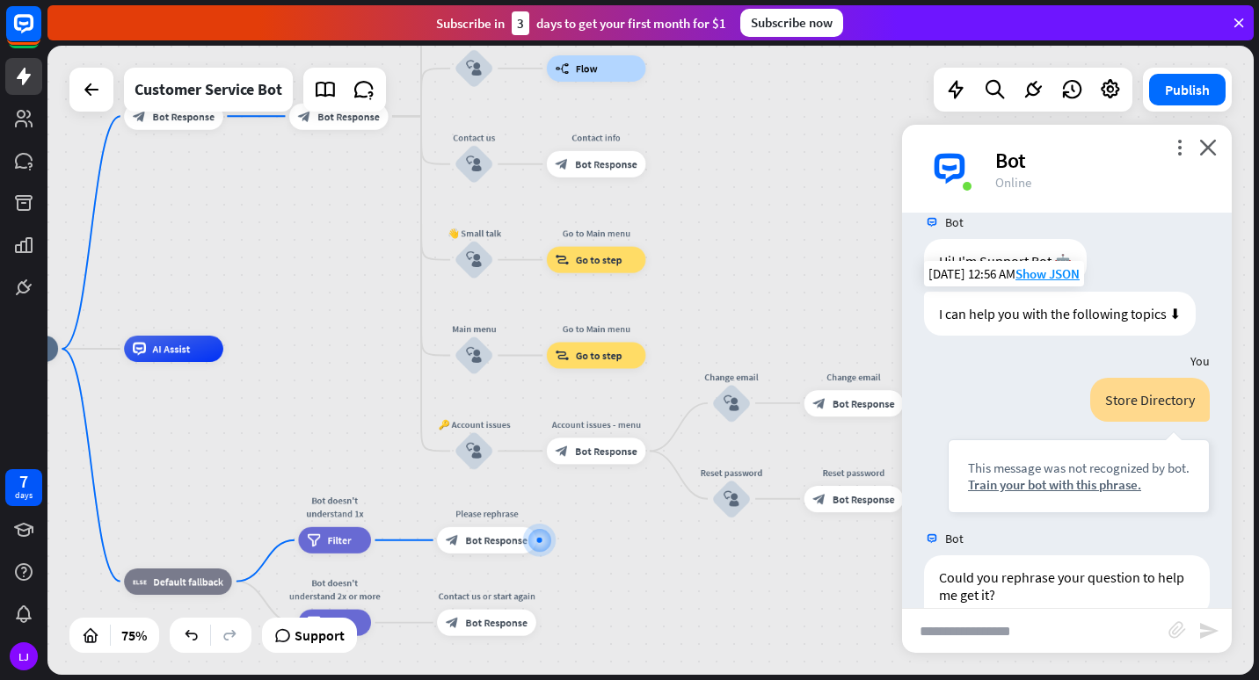
drag, startPoint x: 658, startPoint y: 434, endPoint x: 760, endPoint y: 642, distance: 231.9
click at [760, 642] on div "home_2 Start point Welcome message block_bot_response Bot Response 🔙 Main menu …" at bounding box center [412, 585] width 905 height 473
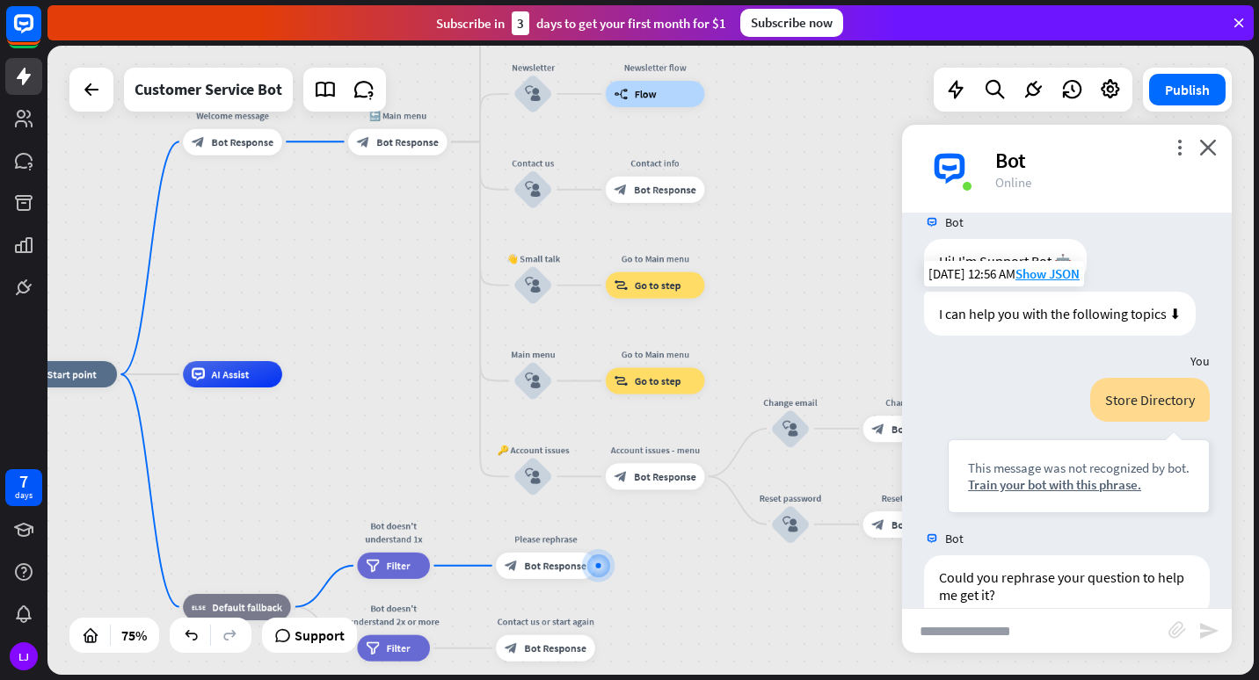
drag, startPoint x: 436, startPoint y: 339, endPoint x: 440, endPoint y: 483, distance: 144.2
click at [440, 483] on div "home_2 Start point Welcome message block_bot_response Bot Response 🔙 Main menu …" at bounding box center [650, 360] width 1206 height 629
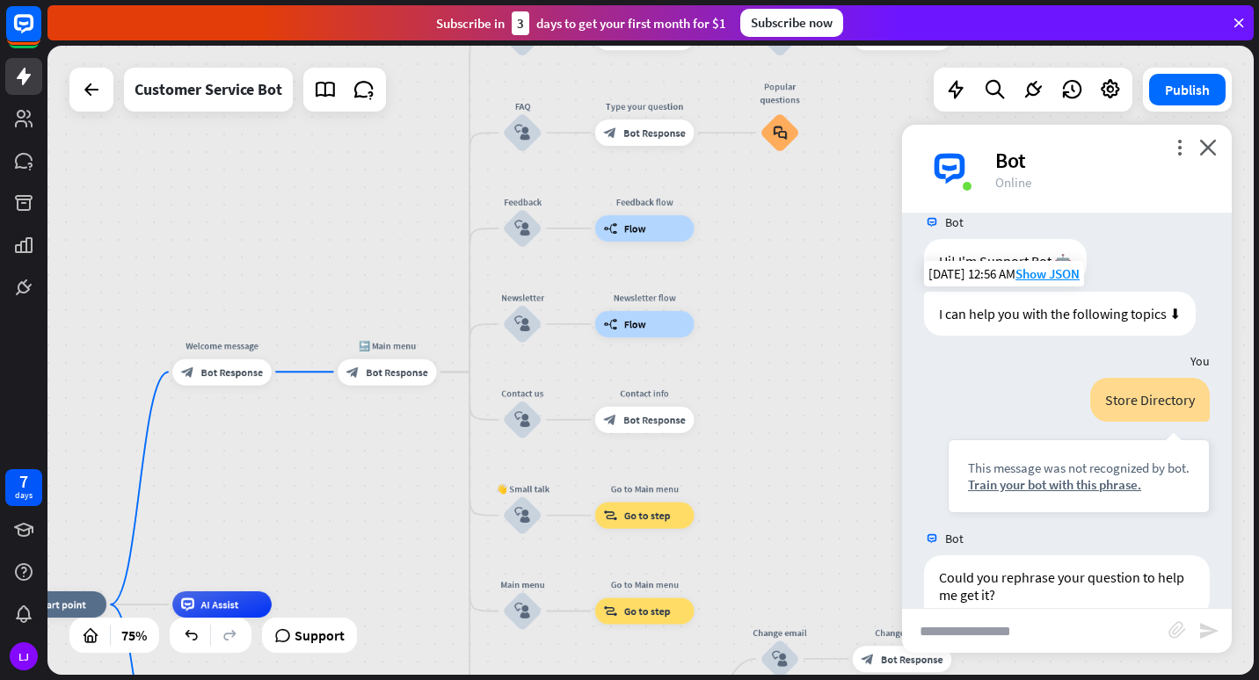
drag, startPoint x: 440, startPoint y: 483, endPoint x: 424, endPoint y: 579, distance: 97.1
click at [424, 579] on div "home_2 Start point Welcome message block_bot_response Bot Response 🔙 Main menu …" at bounding box center [650, 360] width 1206 height 629
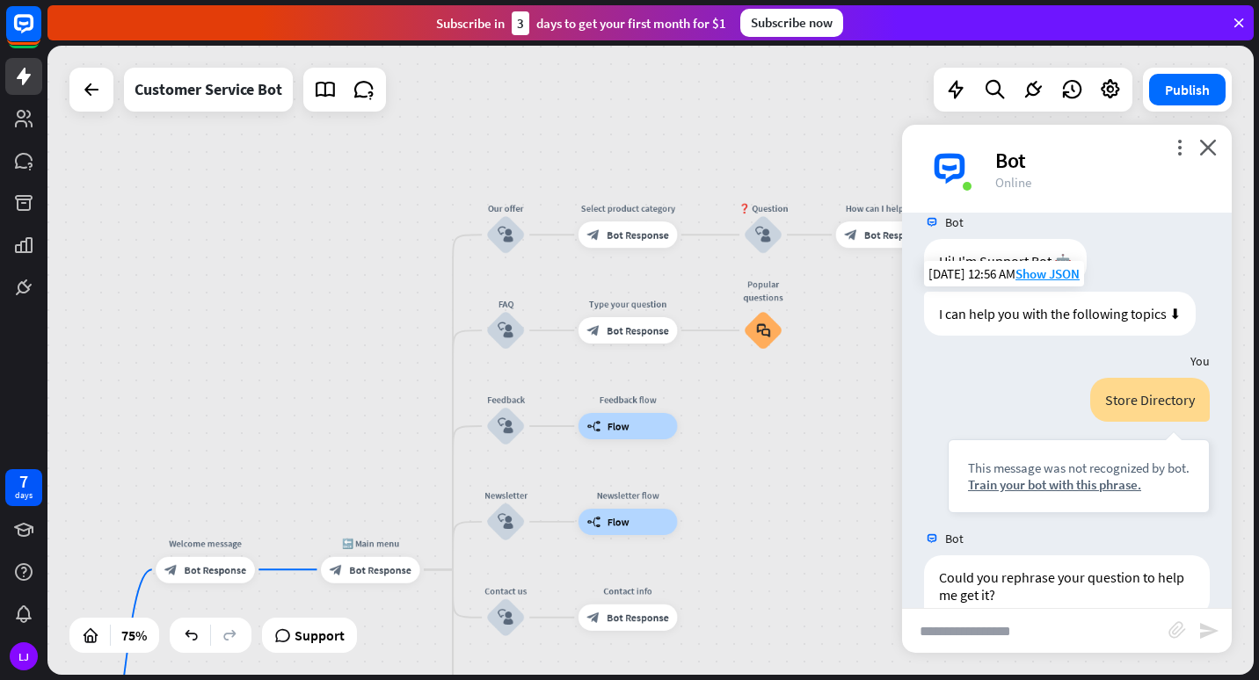
drag, startPoint x: 383, startPoint y: 269, endPoint x: 368, endPoint y: 472, distance: 203.6
click at [368, 472] on div "home_2 Start point Welcome message block_bot_response Bot Response 🔙 Main menu …" at bounding box center [650, 360] width 1206 height 629
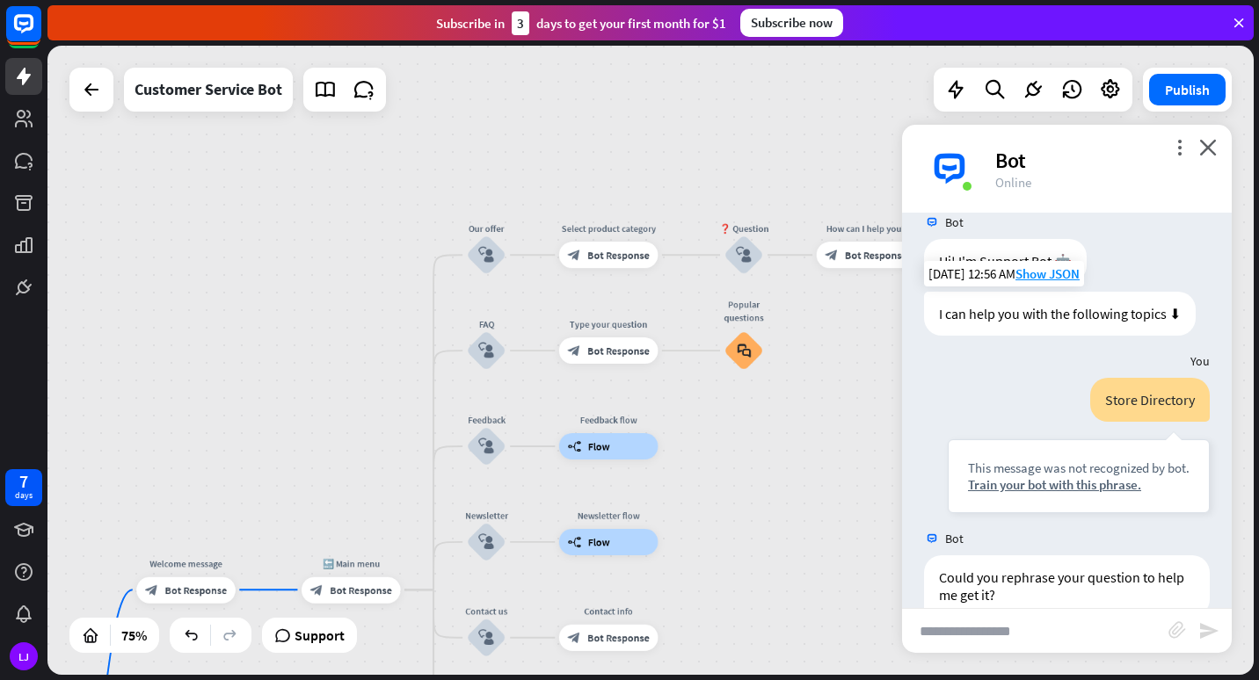
drag, startPoint x: 368, startPoint y: 472, endPoint x: 349, endPoint y: 477, distance: 20.0
click at [349, 477] on div "home_2 Start point Welcome message block_bot_response Bot Response 🔙 Main menu …" at bounding box center [650, 360] width 1206 height 629
click at [490, 268] on div "block_user_input" at bounding box center [488, 256] width 40 height 40
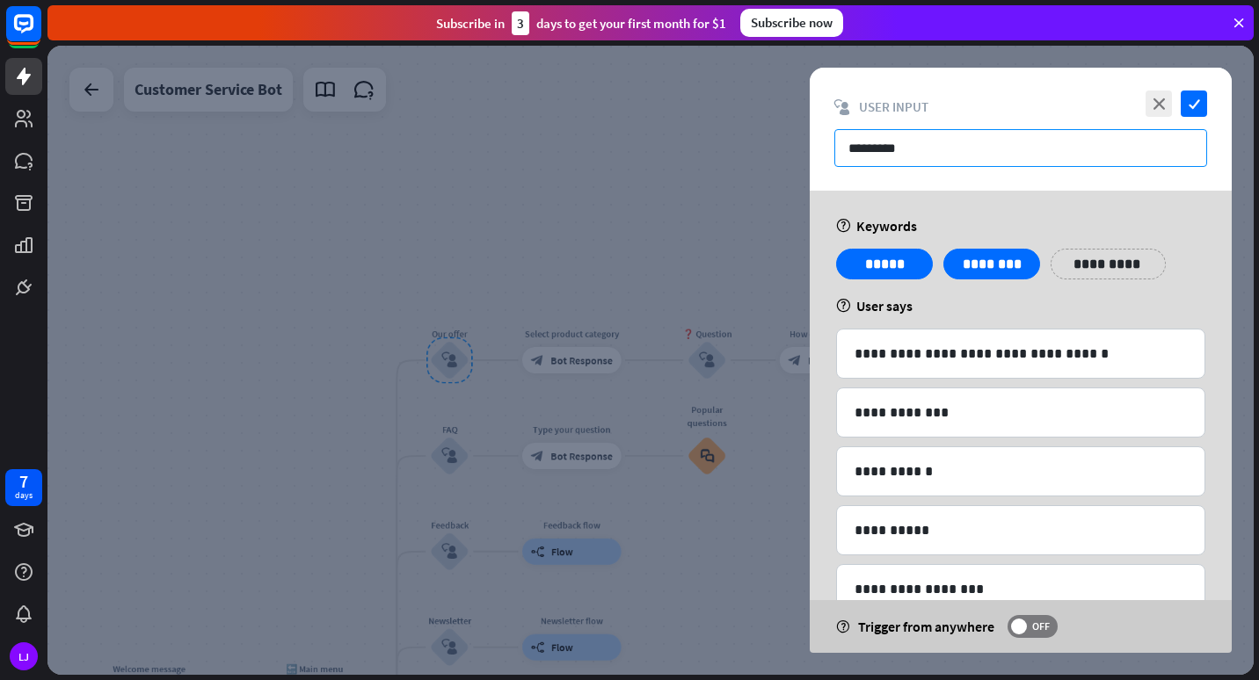
drag, startPoint x: 918, startPoint y: 139, endPoint x: 787, endPoint y: 163, distance: 134.1
click at [787, 163] on div "**********" at bounding box center [650, 360] width 1206 height 629
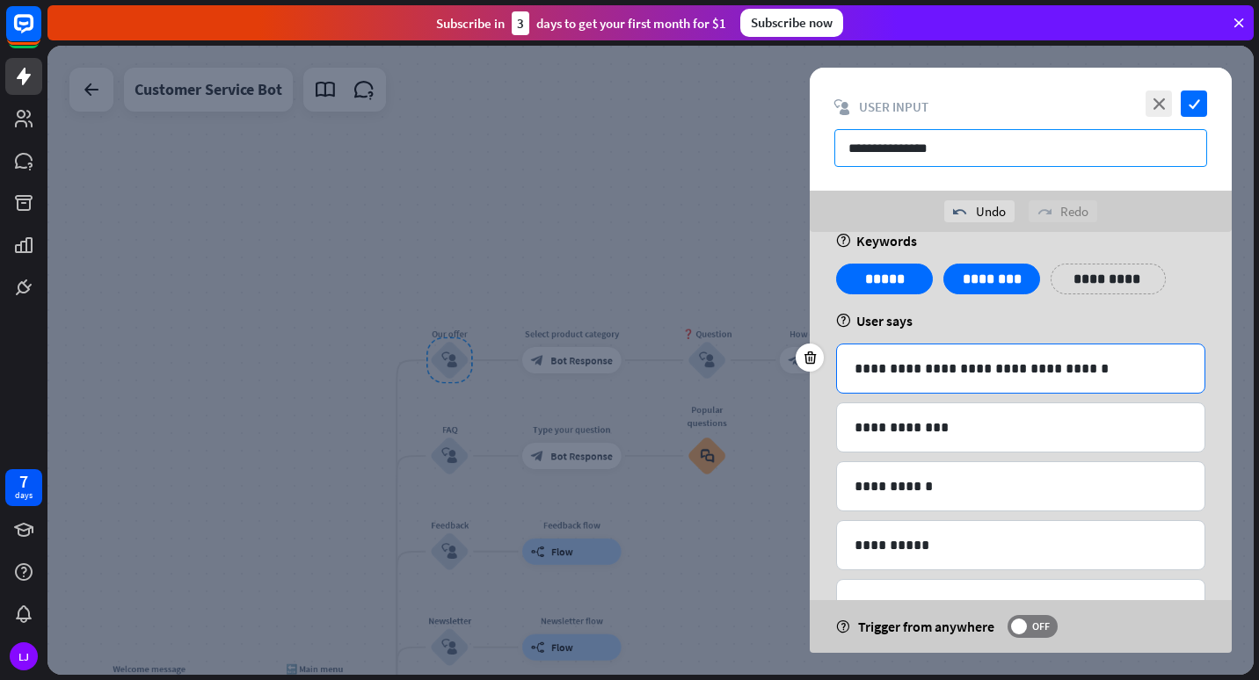
scroll to position [25, 0]
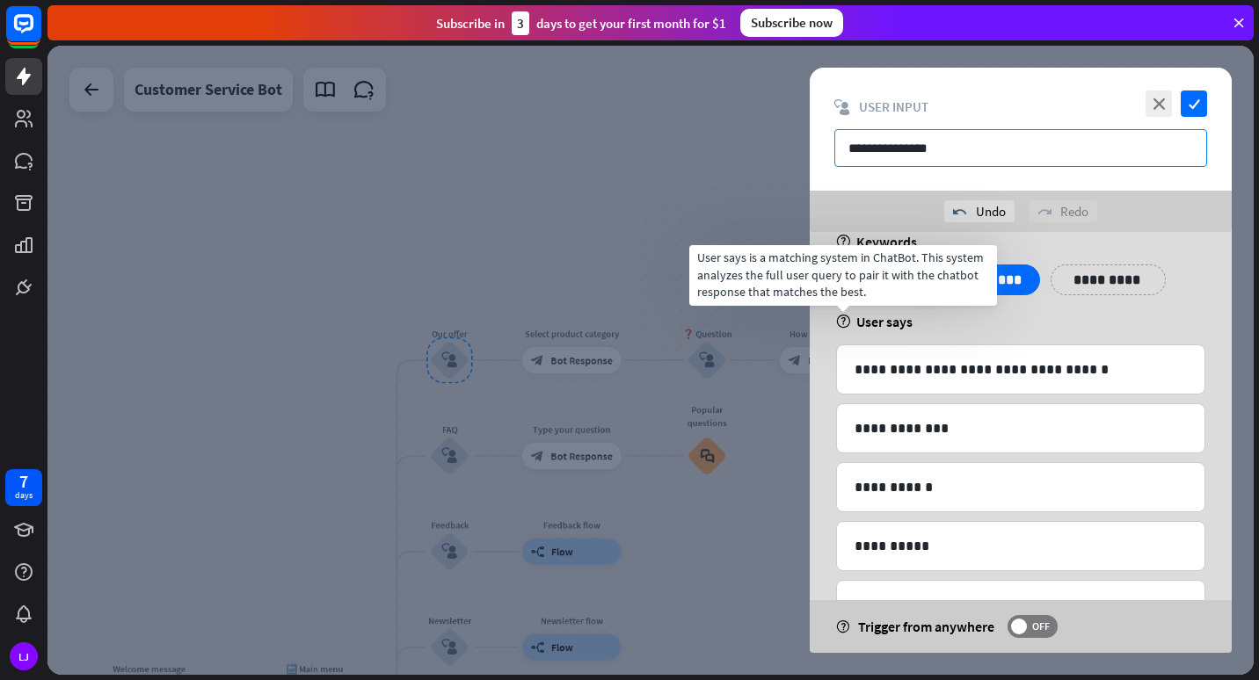
type input "**********"
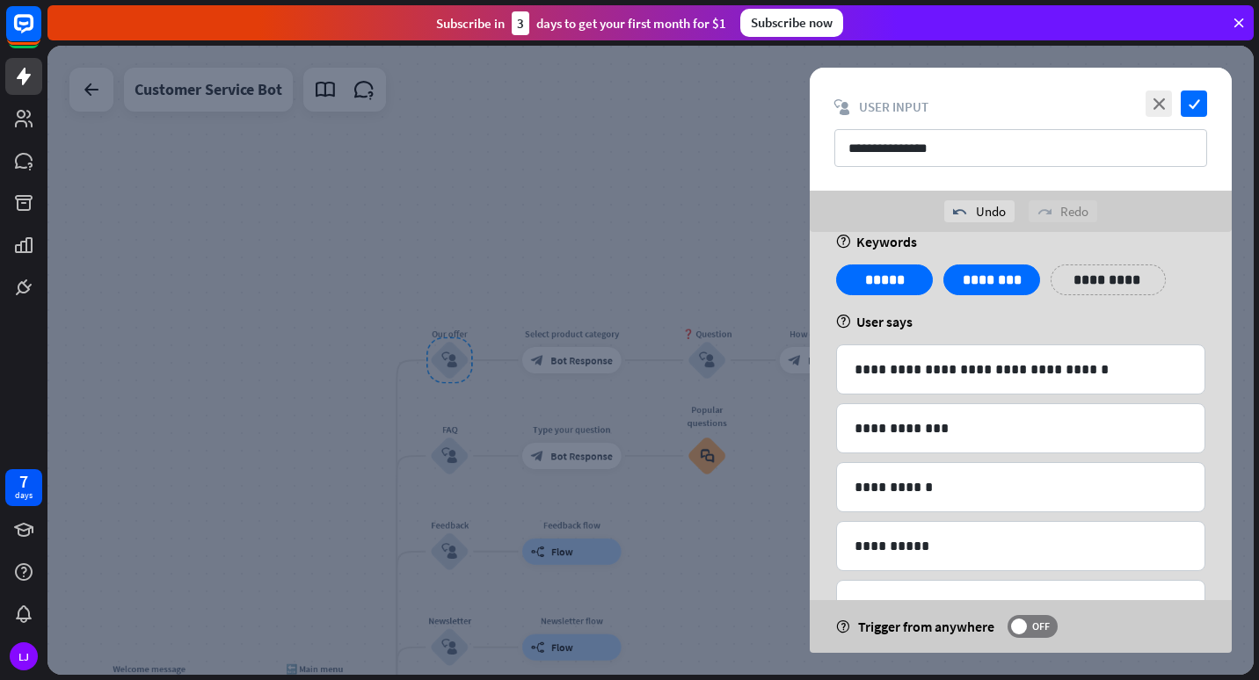
click at [1040, 330] on div "**********" at bounding box center [1020, 521] width 422 height 629
drag, startPoint x: 1092, startPoint y: 376, endPoint x: 816, endPoint y: 387, distance: 276.2
click at [816, 387] on div "**********" at bounding box center [1020, 521] width 422 height 629
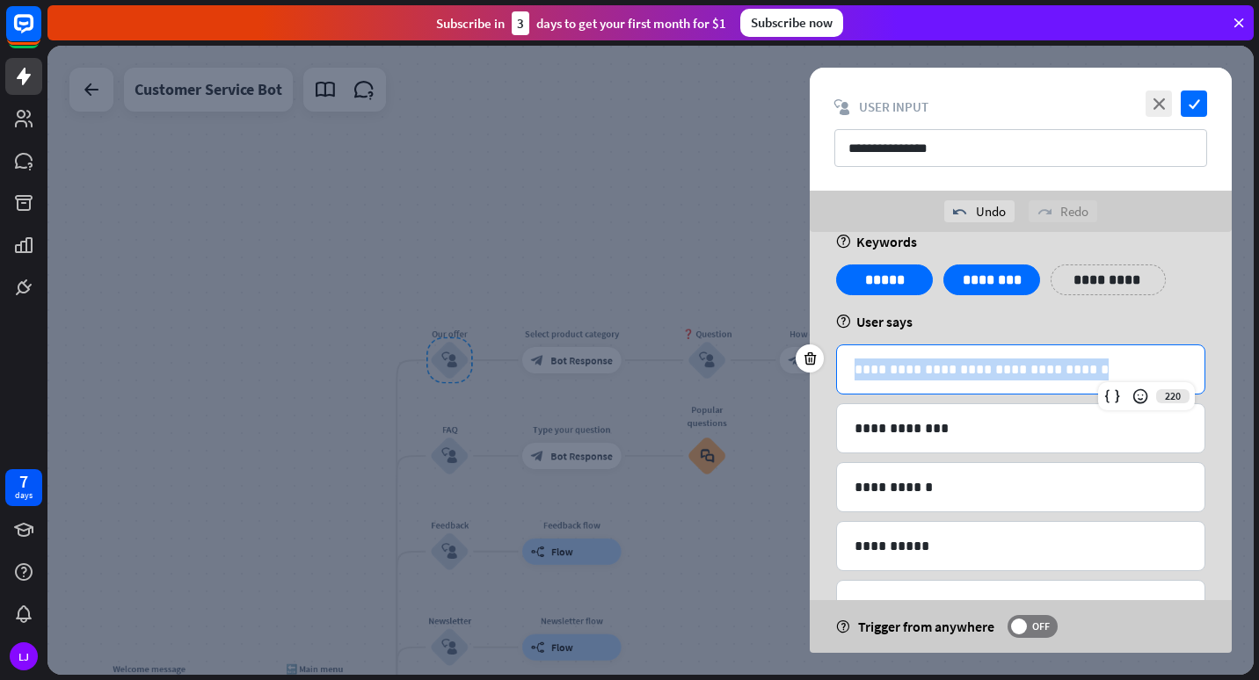
drag, startPoint x: 1090, startPoint y: 373, endPoint x: 848, endPoint y: 367, distance: 241.7
click at [848, 367] on div "**********" at bounding box center [1020, 369] width 367 height 48
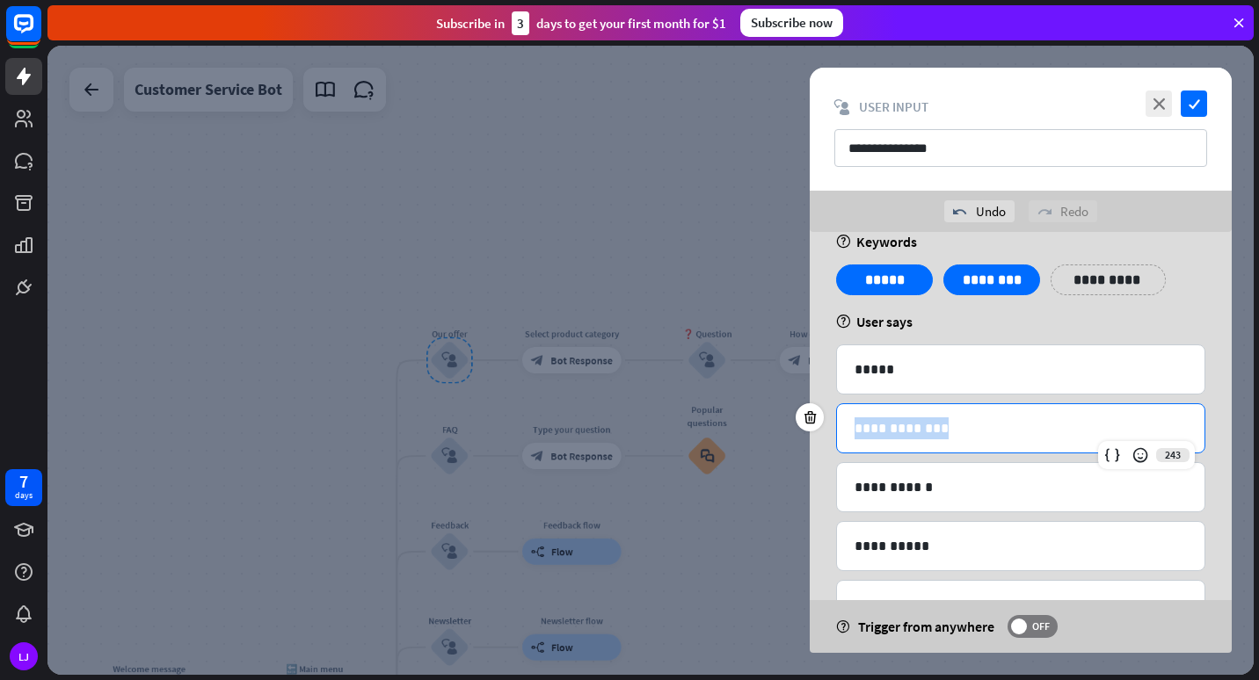
drag, startPoint x: 954, startPoint y: 424, endPoint x: 782, endPoint y: 417, distance: 171.5
click at [782, 417] on div "**********" at bounding box center [650, 360] width 1206 height 629
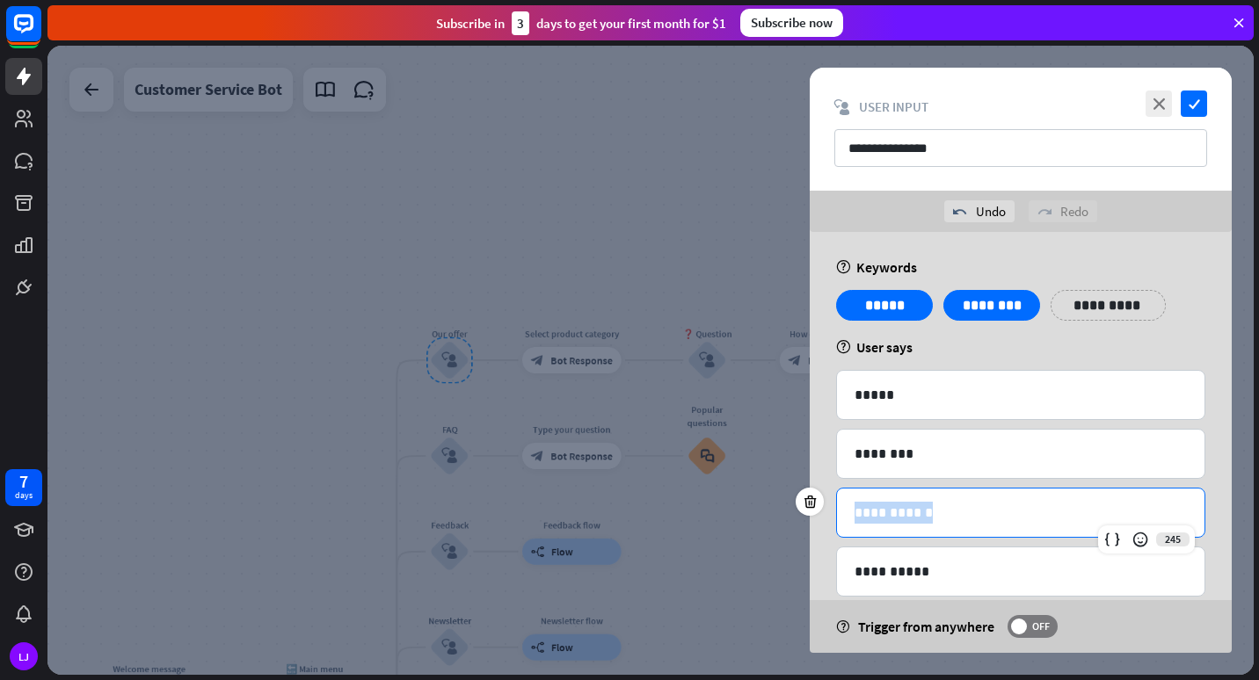
drag, startPoint x: 965, startPoint y: 526, endPoint x: 847, endPoint y: 519, distance: 118.0
click at [847, 519] on div "**********" at bounding box center [1020, 513] width 367 height 48
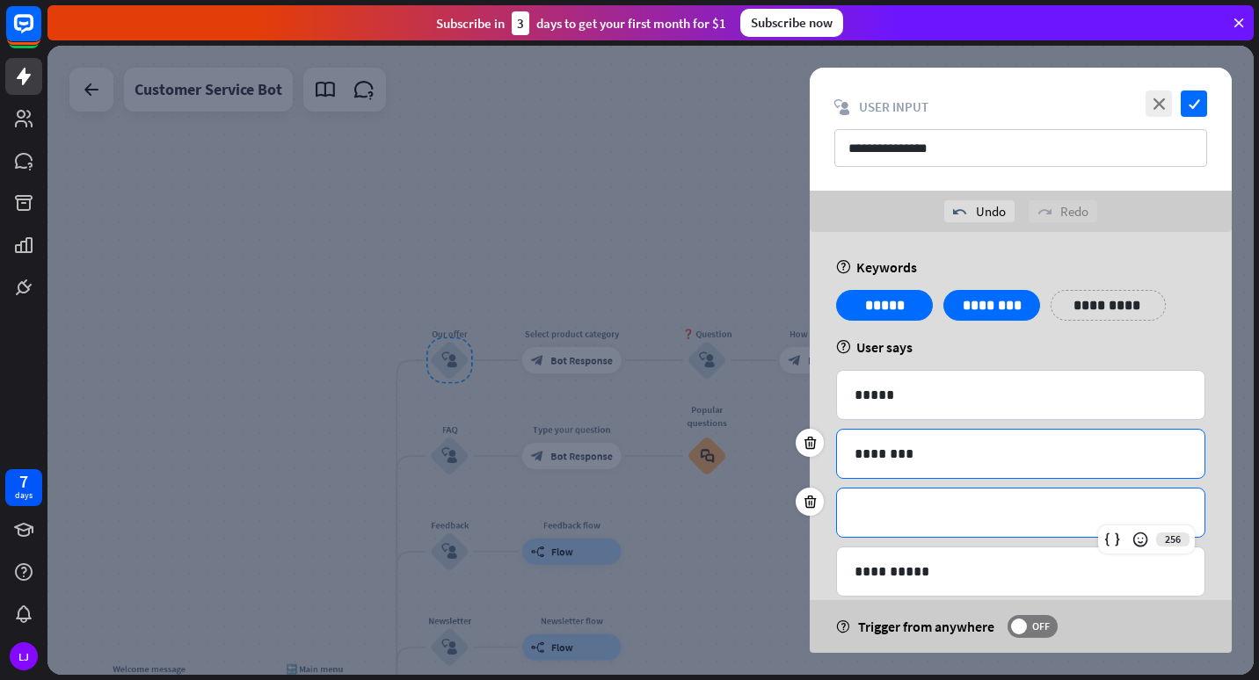
scroll to position [91, 0]
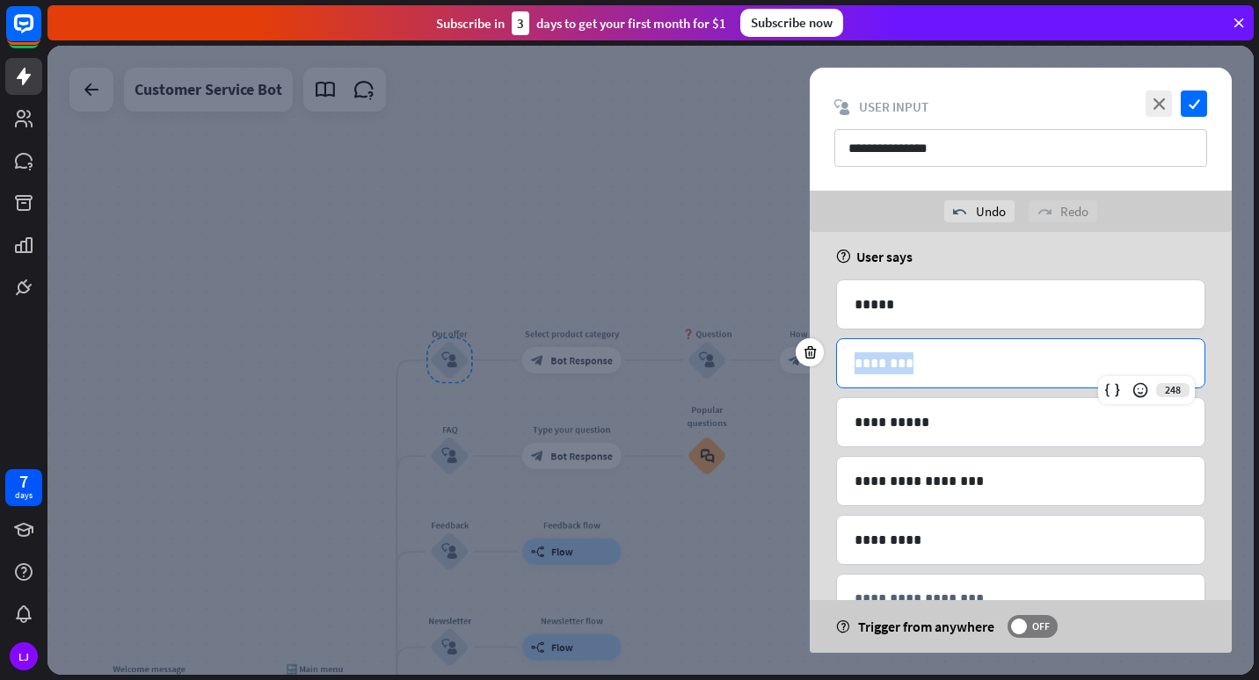
drag, startPoint x: 931, startPoint y: 364, endPoint x: 837, endPoint y: 364, distance: 94.0
click at [837, 364] on div "********" at bounding box center [1020, 363] width 367 height 48
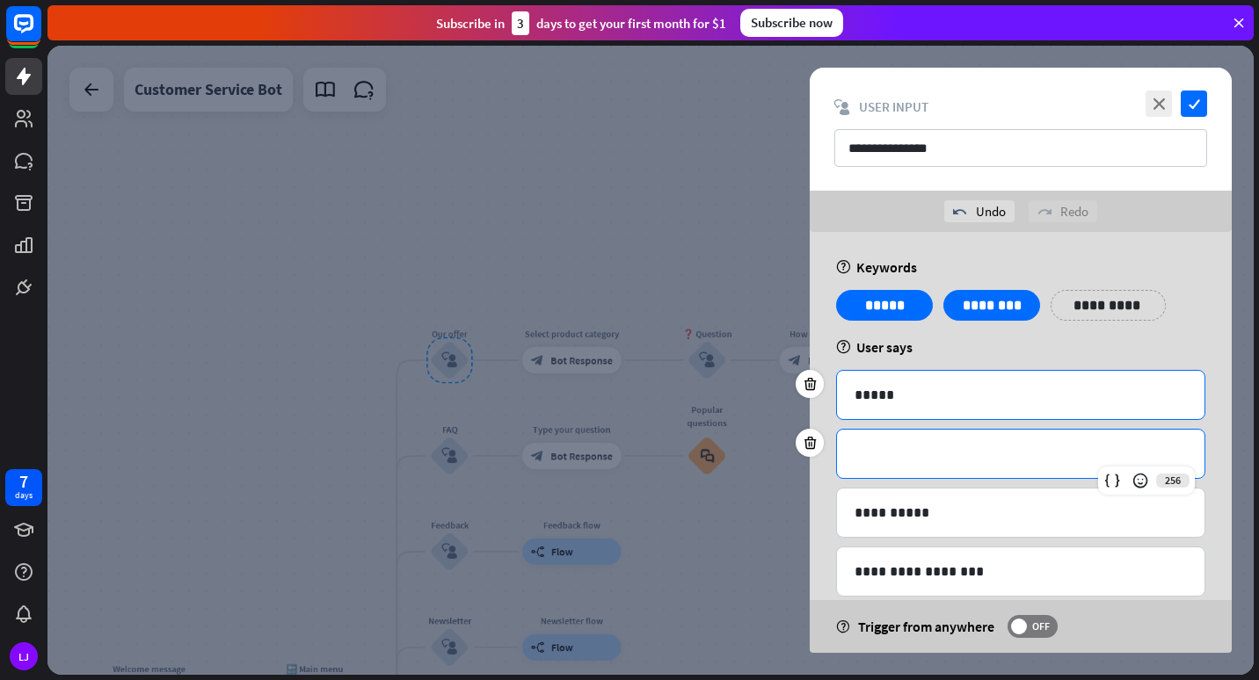
click at [900, 382] on div "*****" at bounding box center [1020, 395] width 367 height 48
click at [913, 446] on p "**********" at bounding box center [1020, 454] width 332 height 22
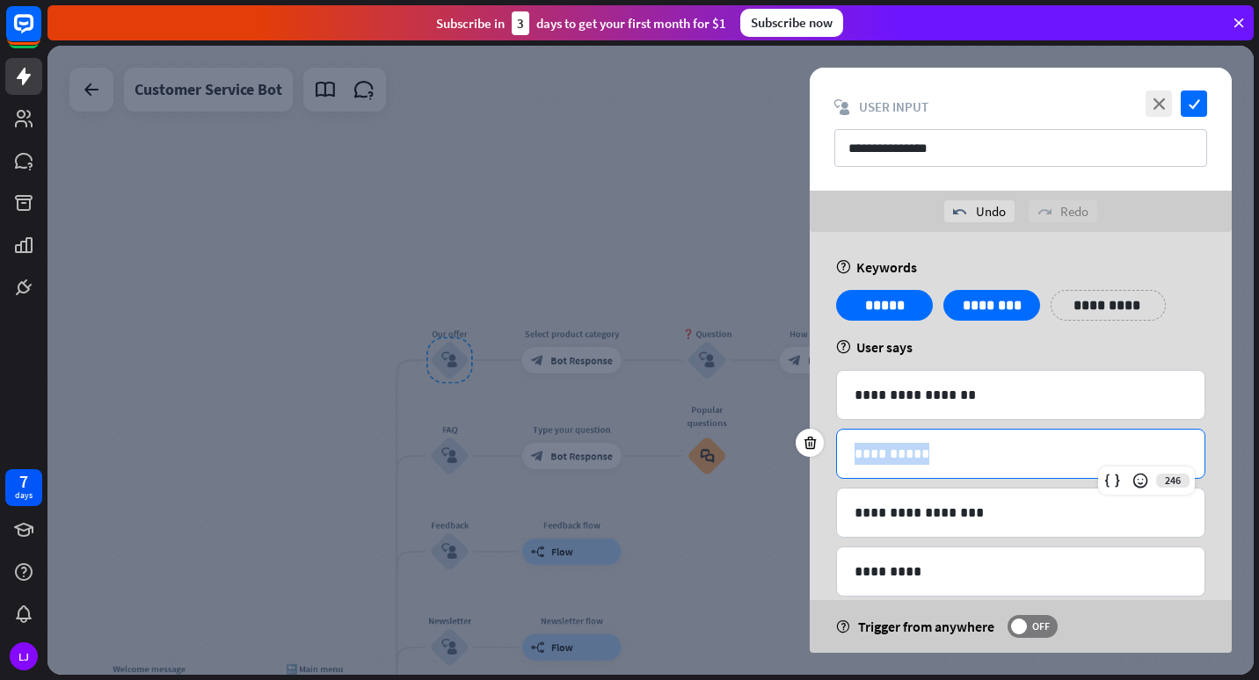
drag, startPoint x: 934, startPoint y: 452, endPoint x: 816, endPoint y: 463, distance: 118.3
click at [816, 463] on div "**********" at bounding box center [1020, 488] width 422 height 512
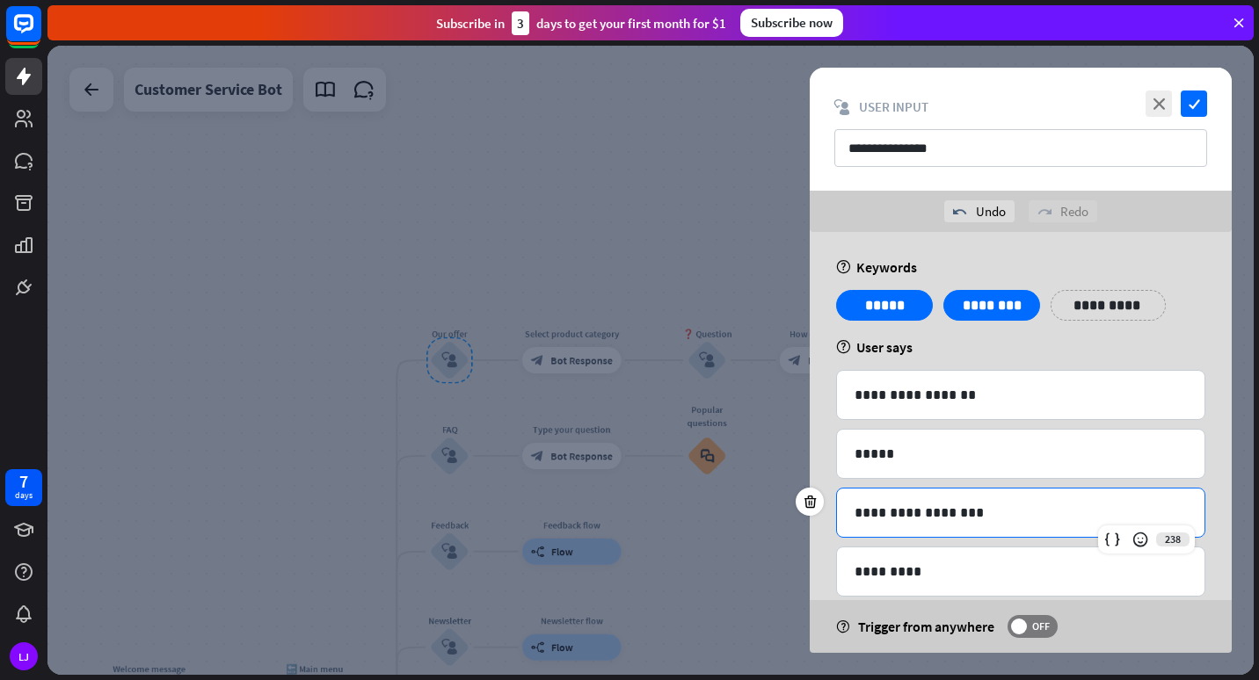
click at [998, 514] on p "**********" at bounding box center [1020, 513] width 332 height 22
drag, startPoint x: 998, startPoint y: 514, endPoint x: 750, endPoint y: 496, distance: 249.4
click at [750, 496] on div "**********" at bounding box center [650, 360] width 1206 height 629
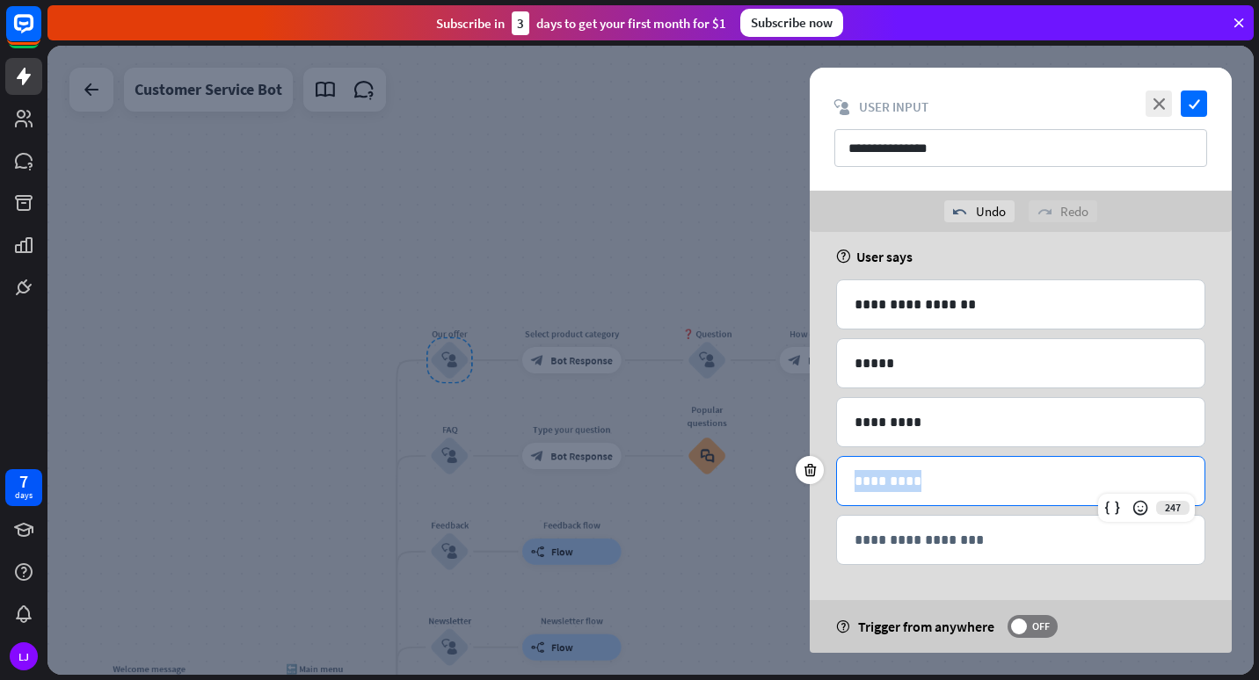
drag, startPoint x: 962, startPoint y: 486, endPoint x: 795, endPoint y: 478, distance: 167.2
click at [836, 478] on div "247 *********" at bounding box center [1020, 481] width 369 height 50
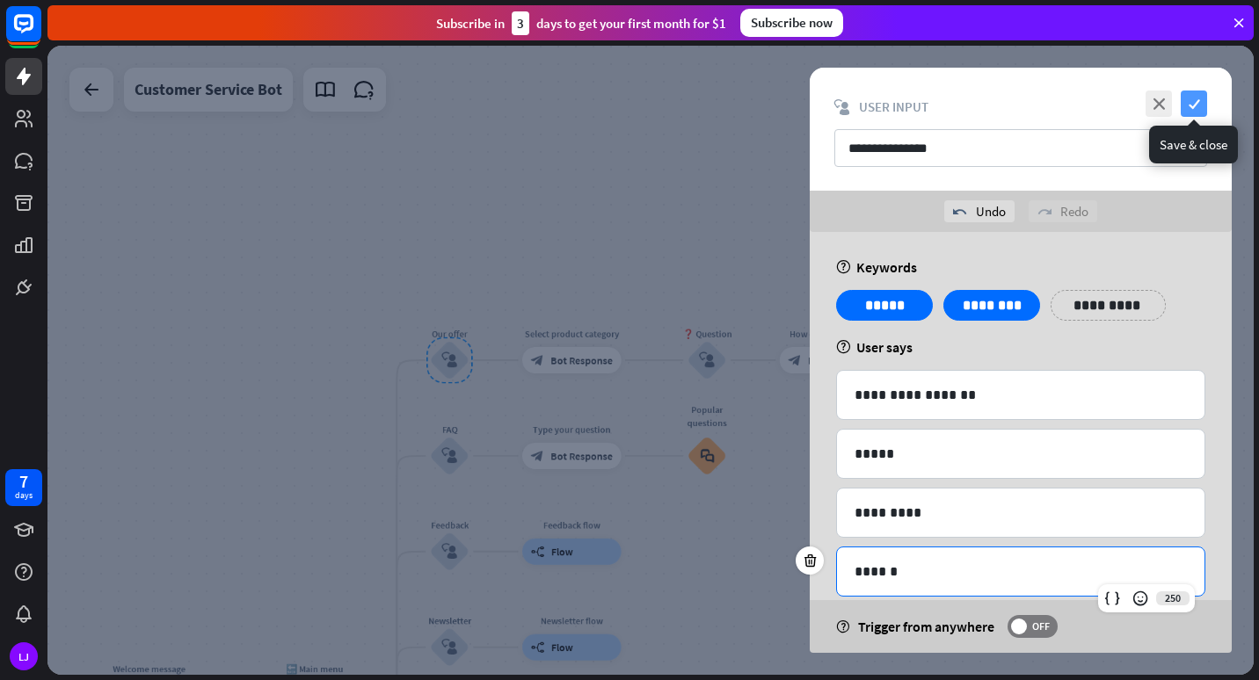
click at [1194, 105] on icon "check" at bounding box center [1193, 104] width 26 height 26
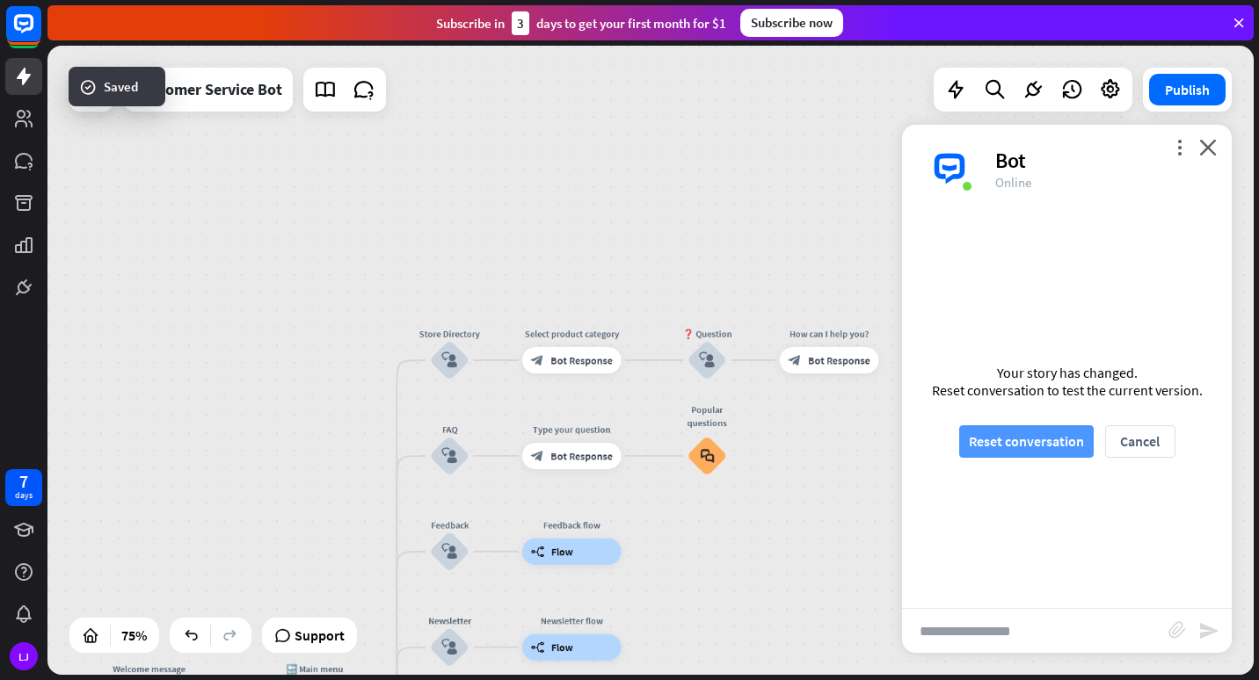
click at [976, 446] on button "Reset conversation" at bounding box center [1026, 441] width 134 height 33
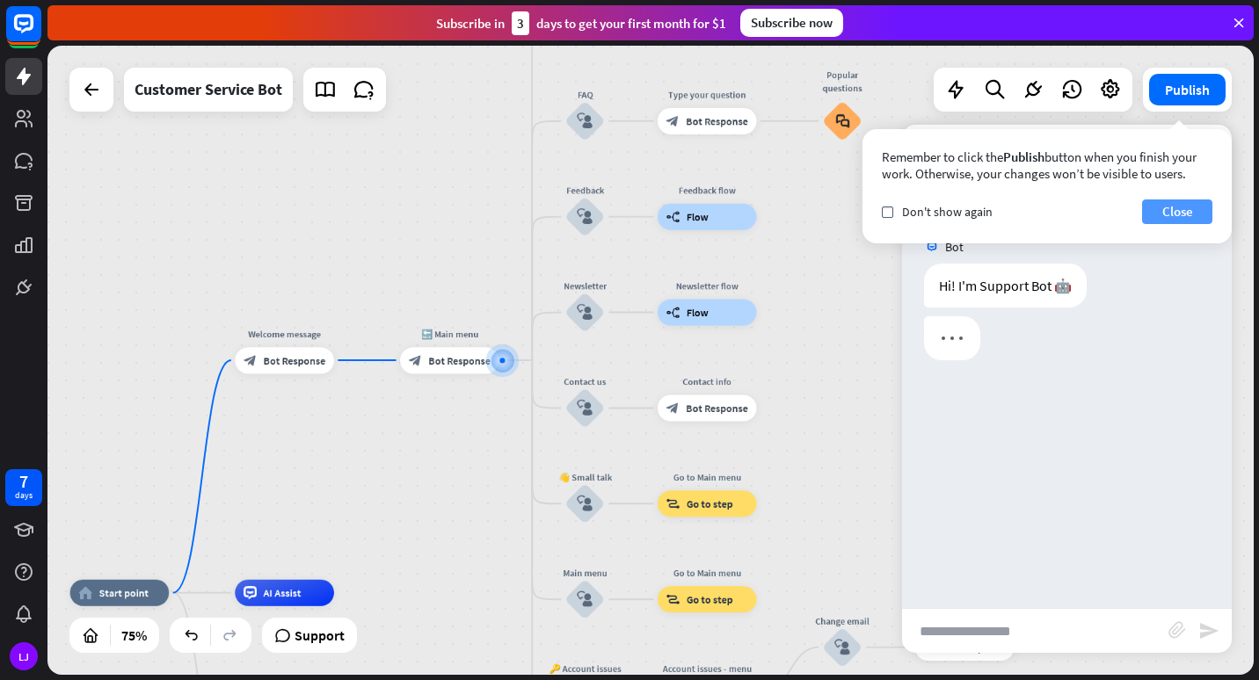
click at [1154, 216] on button "Close" at bounding box center [1177, 212] width 70 height 25
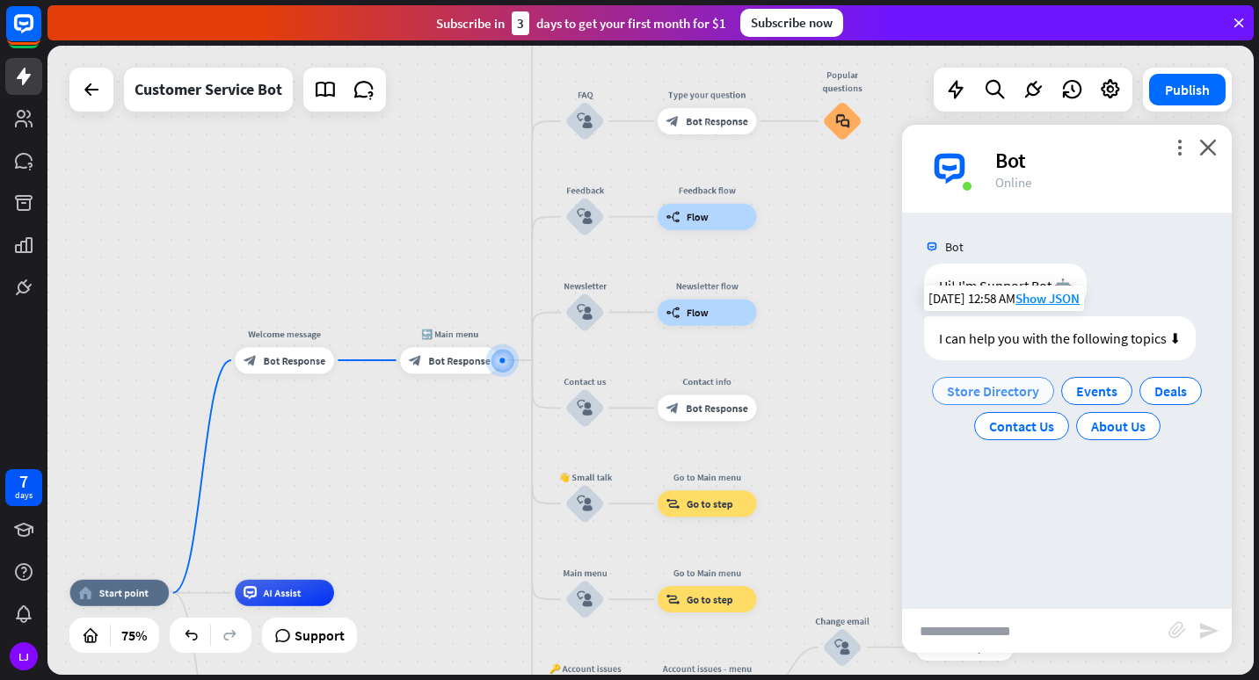
click at [990, 395] on span "Store Directory" at bounding box center [993, 391] width 92 height 18
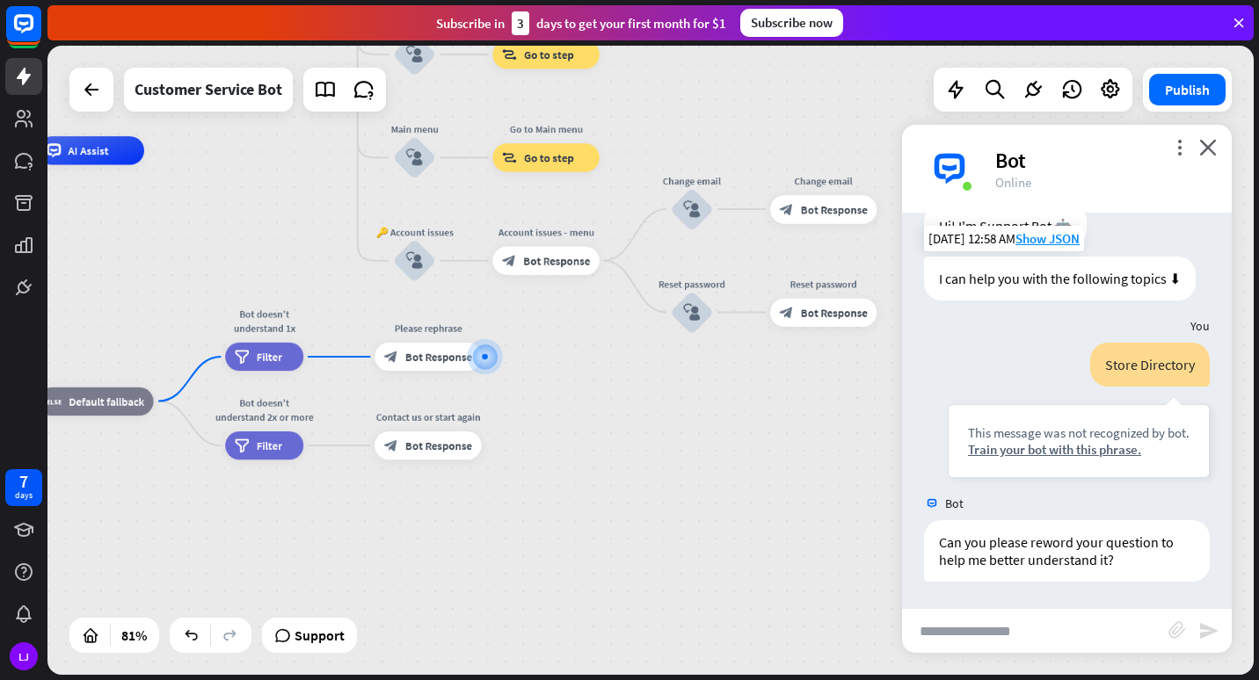
scroll to position [25, 0]
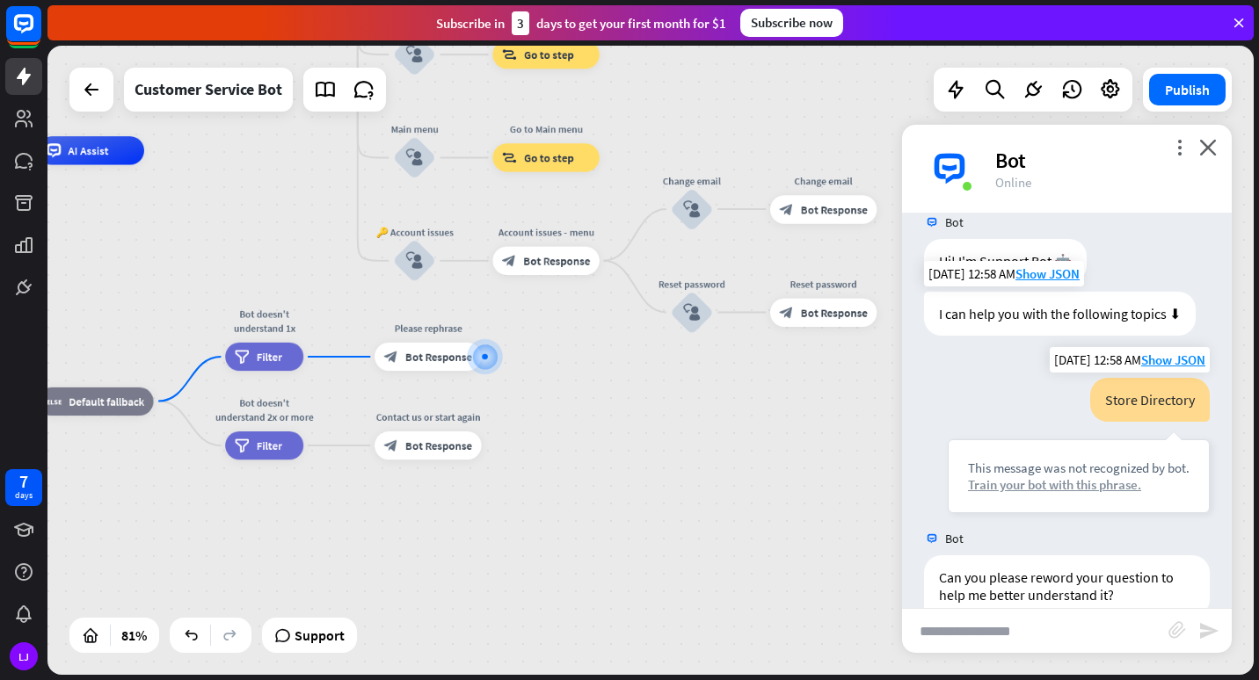
click at [1048, 481] on div "Train your bot with this phrase." at bounding box center [1078, 484] width 221 height 17
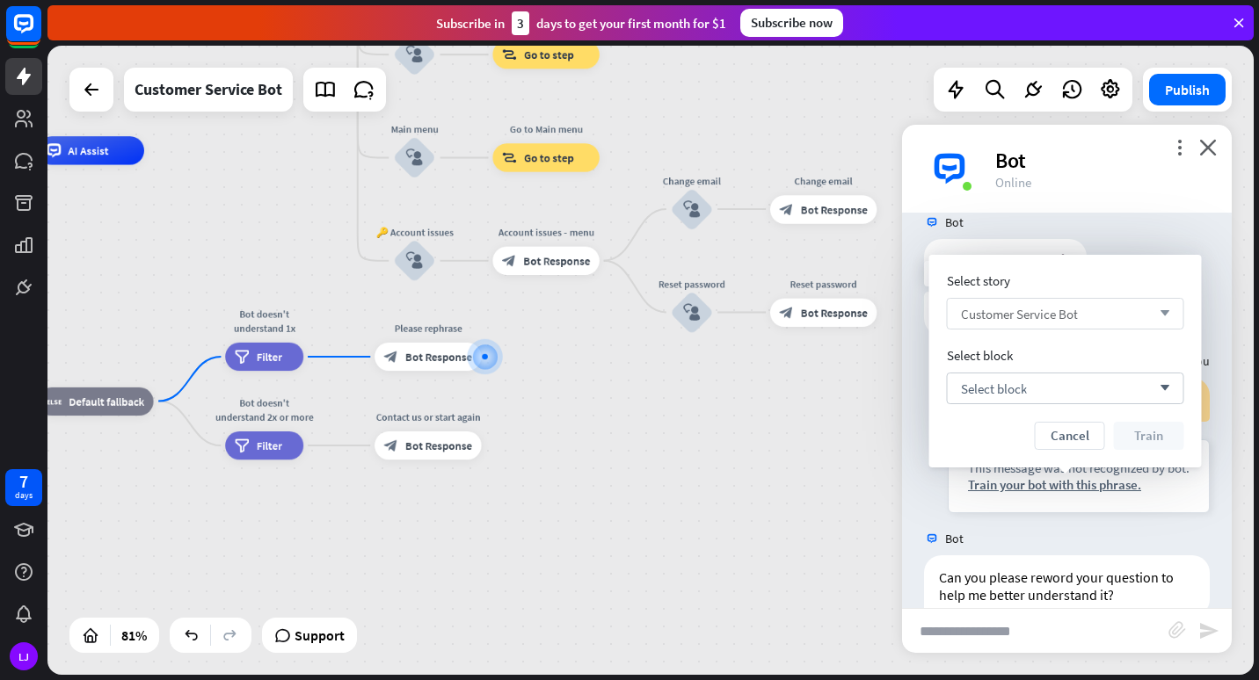
click at [998, 309] on span "Customer Service Bot" at bounding box center [1019, 314] width 117 height 17
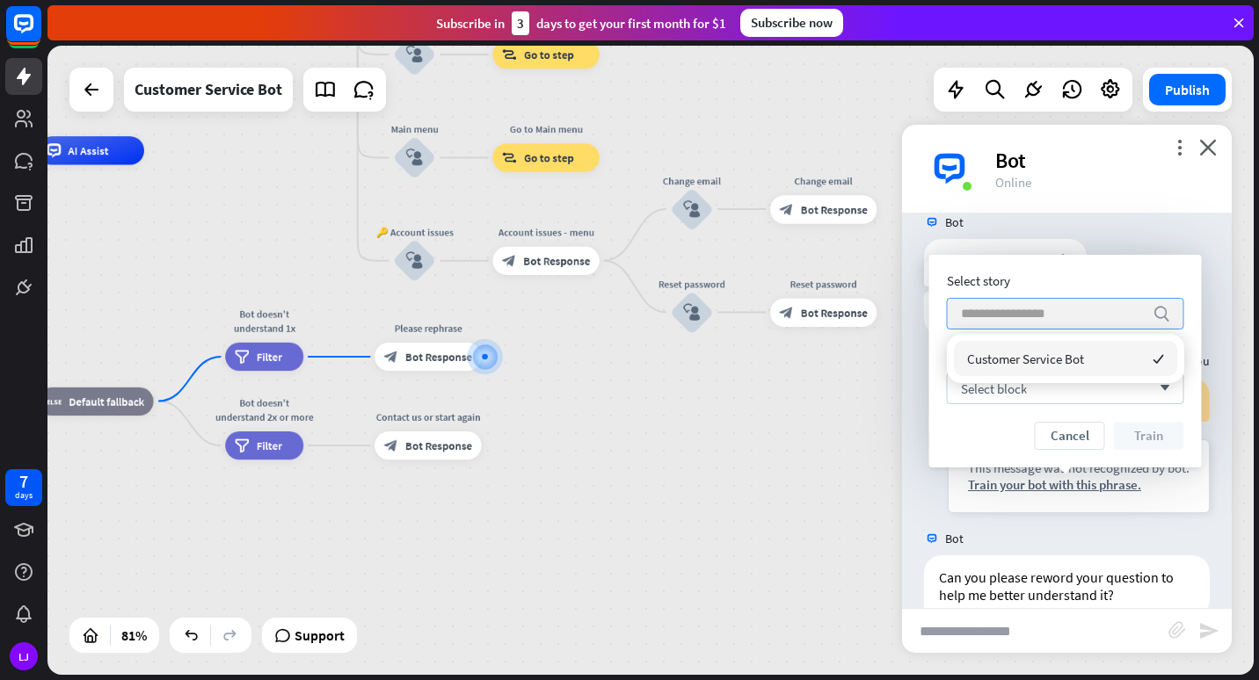
click at [1008, 308] on input "search" at bounding box center [1052, 314] width 183 height 30
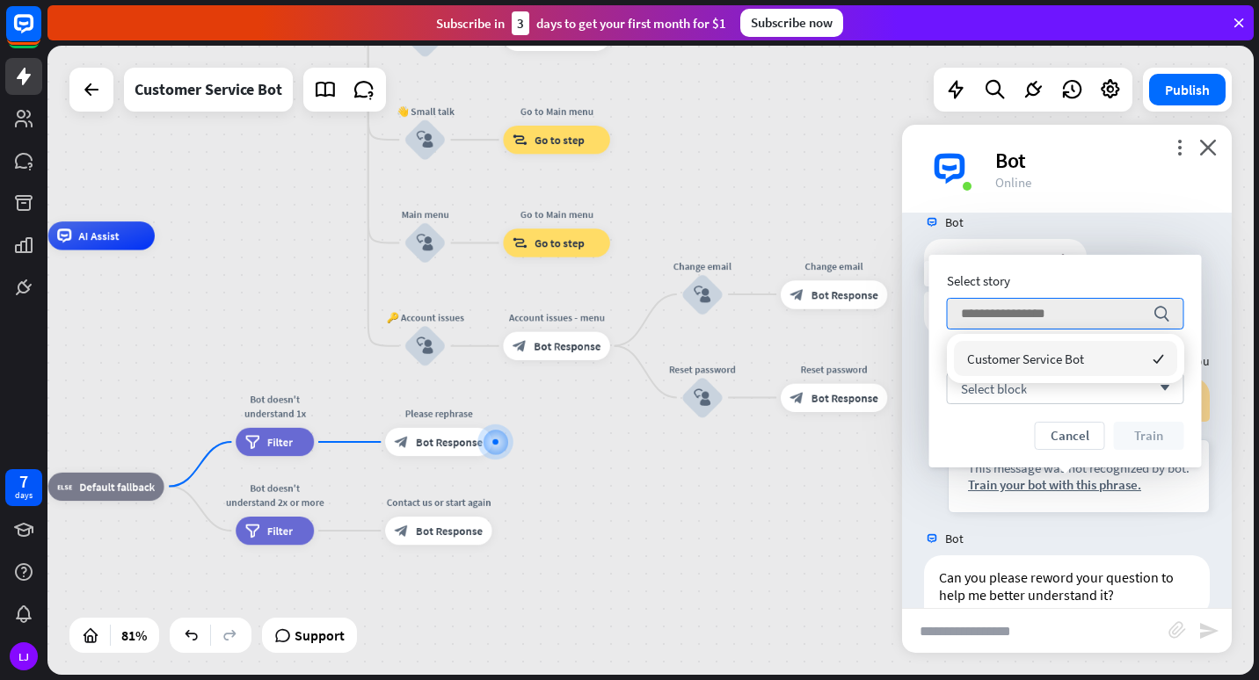
drag, startPoint x: 753, startPoint y: 445, endPoint x: 771, endPoint y: 528, distance: 85.3
click at [771, 528] on div "home_2 Start point Welcome message block_bot_response Bot Response 🔙 Main menu …" at bounding box center [358, 490] width 976 height 509
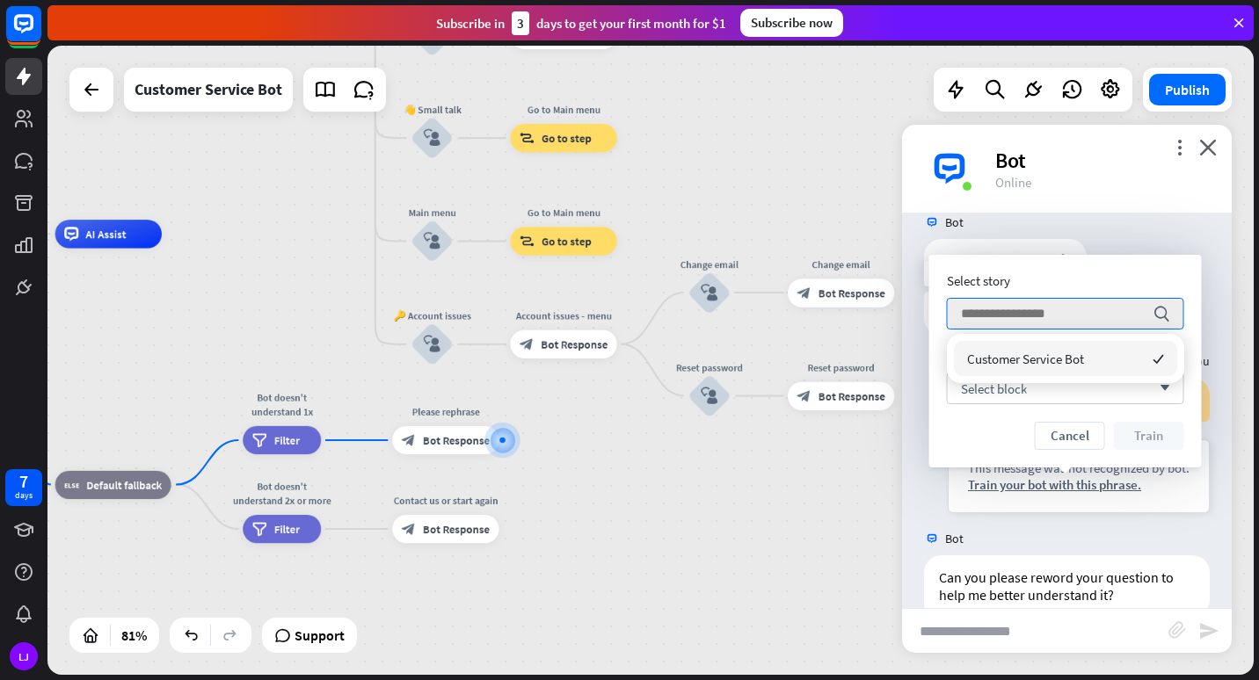
drag, startPoint x: 593, startPoint y: 511, endPoint x: 822, endPoint y: 504, distance: 228.6
click at [822, 504] on div "home_2 Start point Welcome message block_bot_response Bot Response 🔙 Main menu …" at bounding box center [365, 488] width 976 height 509
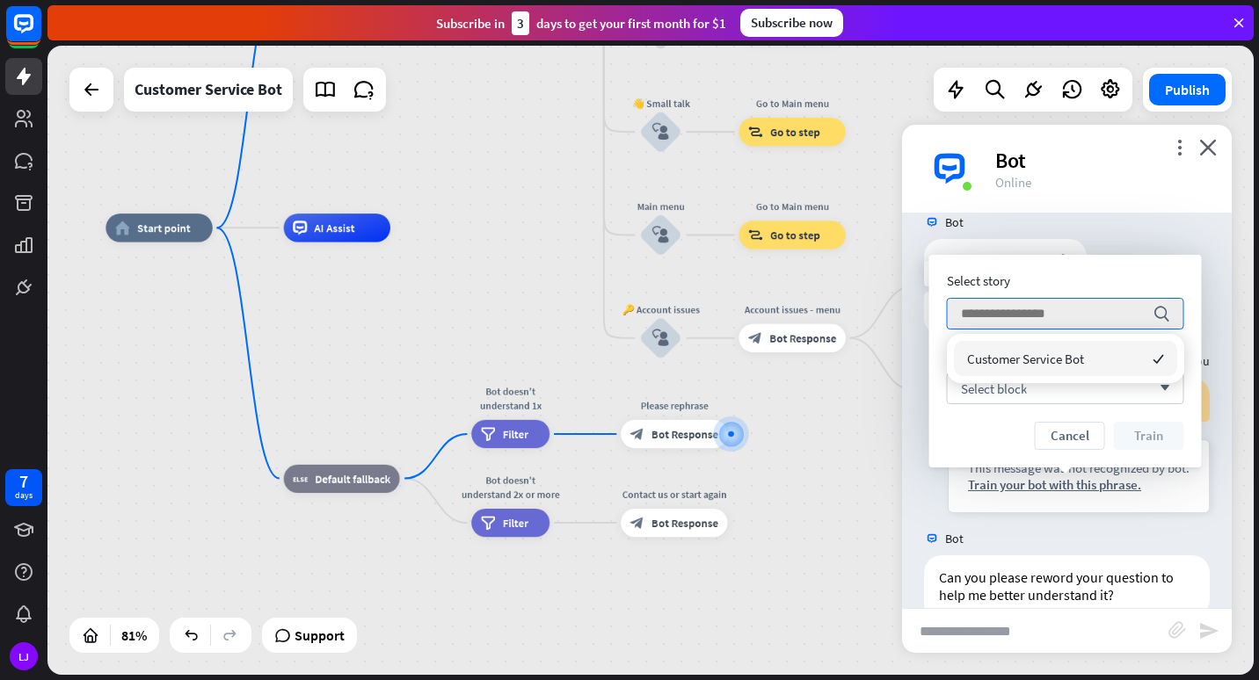
click at [461, 366] on div "home_2 Start point Welcome message block_bot_response Bot Response 🔙 Main menu …" at bounding box center [593, 482] width 976 height 509
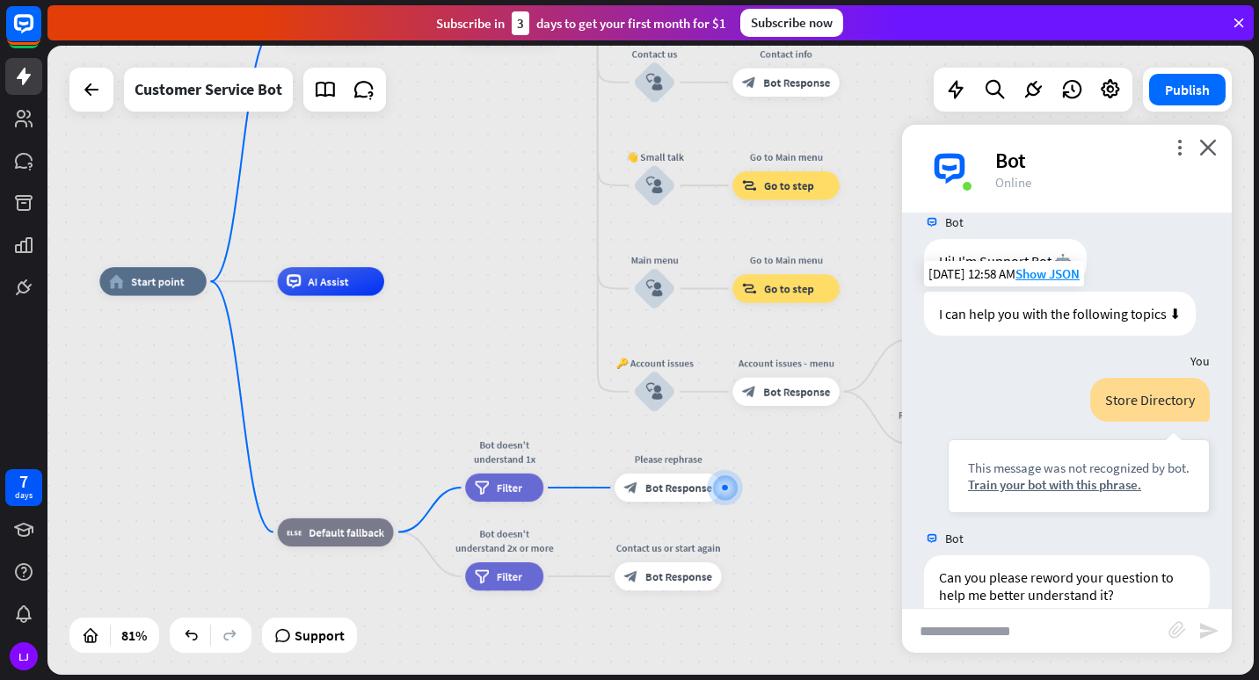
drag, startPoint x: 461, startPoint y: 366, endPoint x: 454, endPoint y: 419, distance: 54.0
click at [454, 419] on div "home_2 Start point Welcome message block_bot_response Bot Response 🔙 Main menu …" at bounding box center [587, 535] width 976 height 509
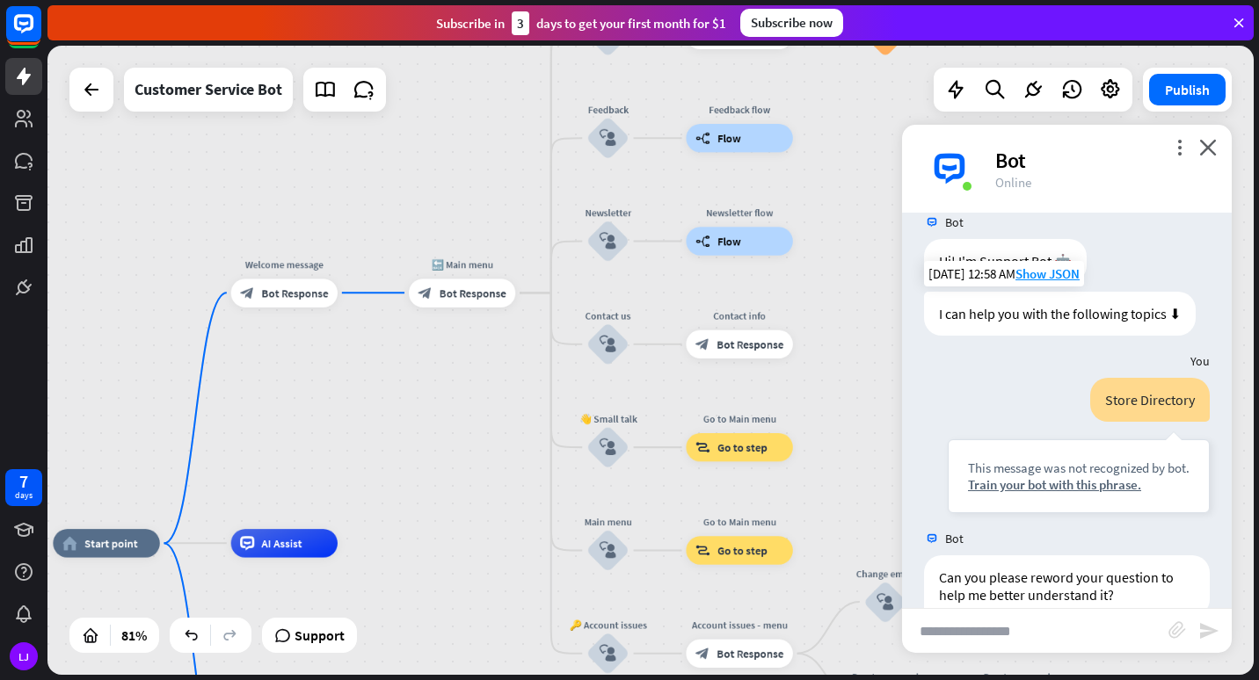
drag, startPoint x: 457, startPoint y: 282, endPoint x: 411, endPoint y: 546, distance: 267.6
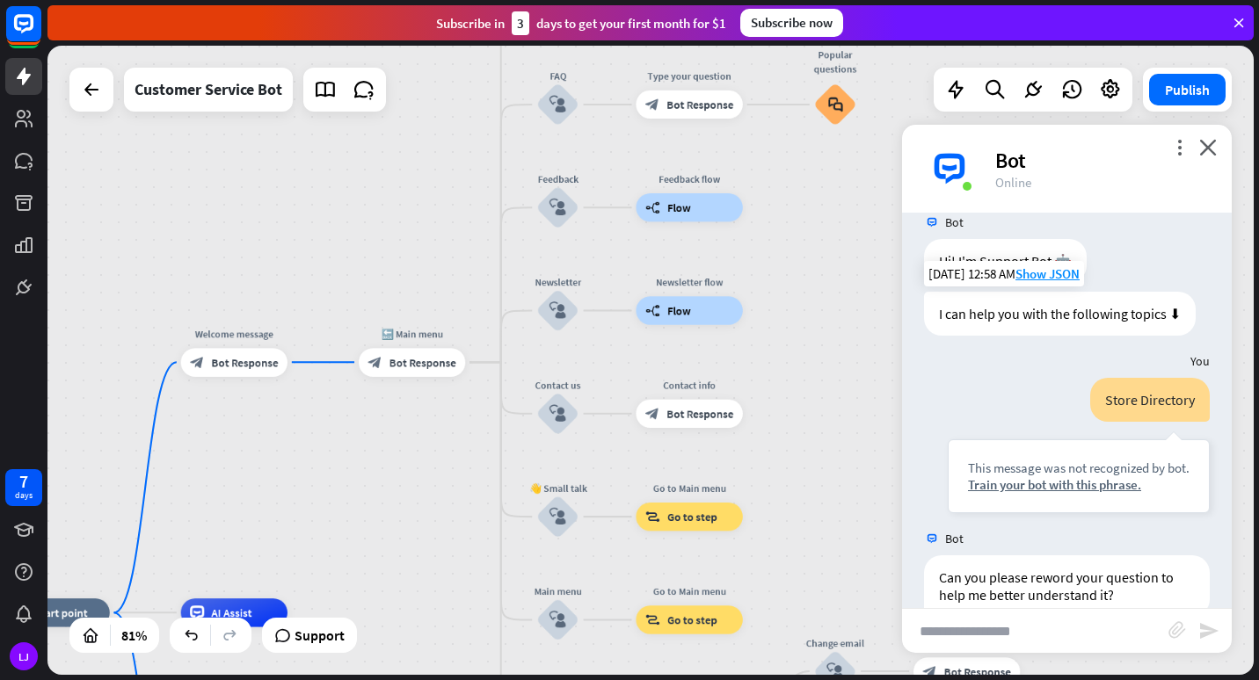
drag, startPoint x: 411, startPoint y: 546, endPoint x: 354, endPoint y: 624, distance: 96.9
click at [354, 624] on div "home_2 Start point Welcome message block_bot_response Bot Response 🔙 Main menu …" at bounding box center [650, 360] width 1206 height 629
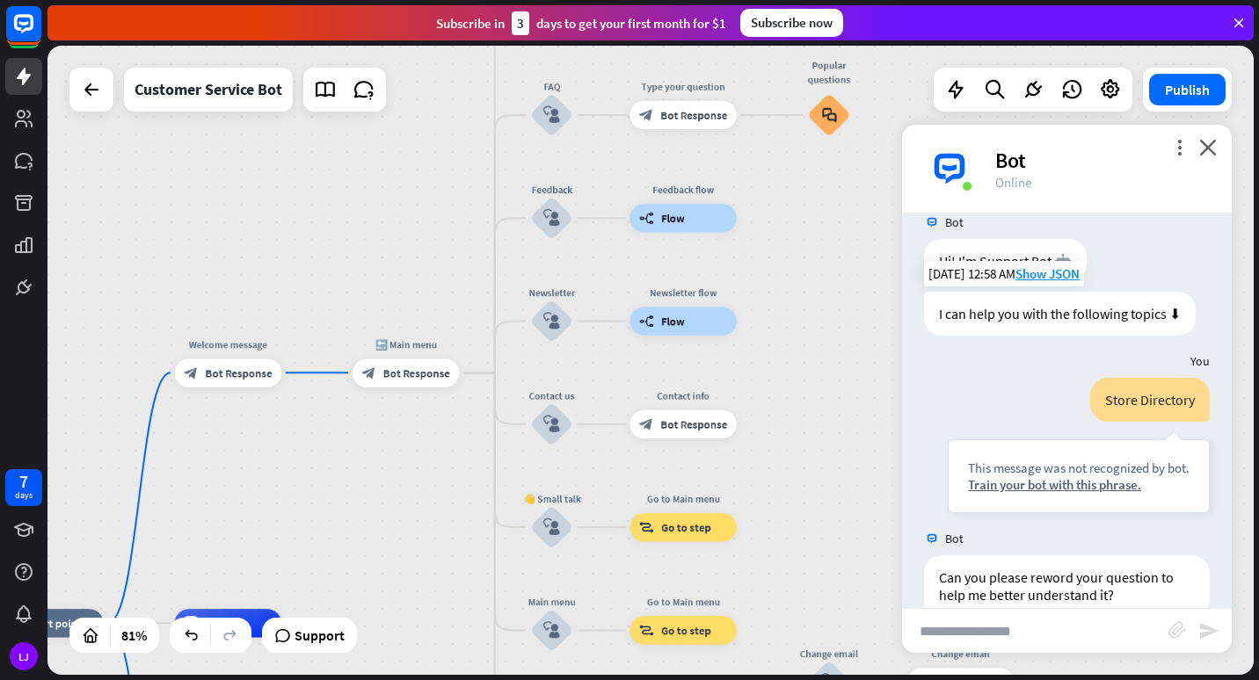
drag, startPoint x: 365, startPoint y: 294, endPoint x: 350, endPoint y: 331, distance: 39.8
click at [350, 331] on div "home_2 Start point Welcome message block_bot_response Bot Response 🔙 Main menu …" at bounding box center [650, 360] width 1206 height 629
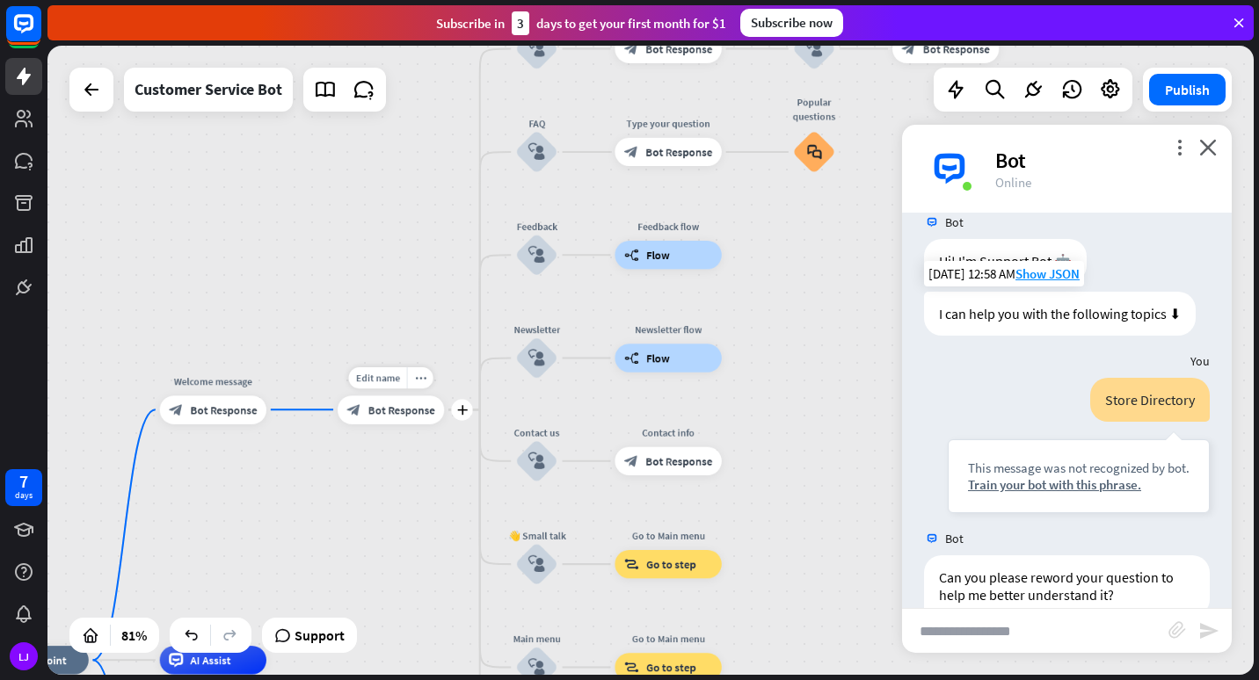
click at [381, 414] on span "Bot Response" at bounding box center [401, 410] width 67 height 14
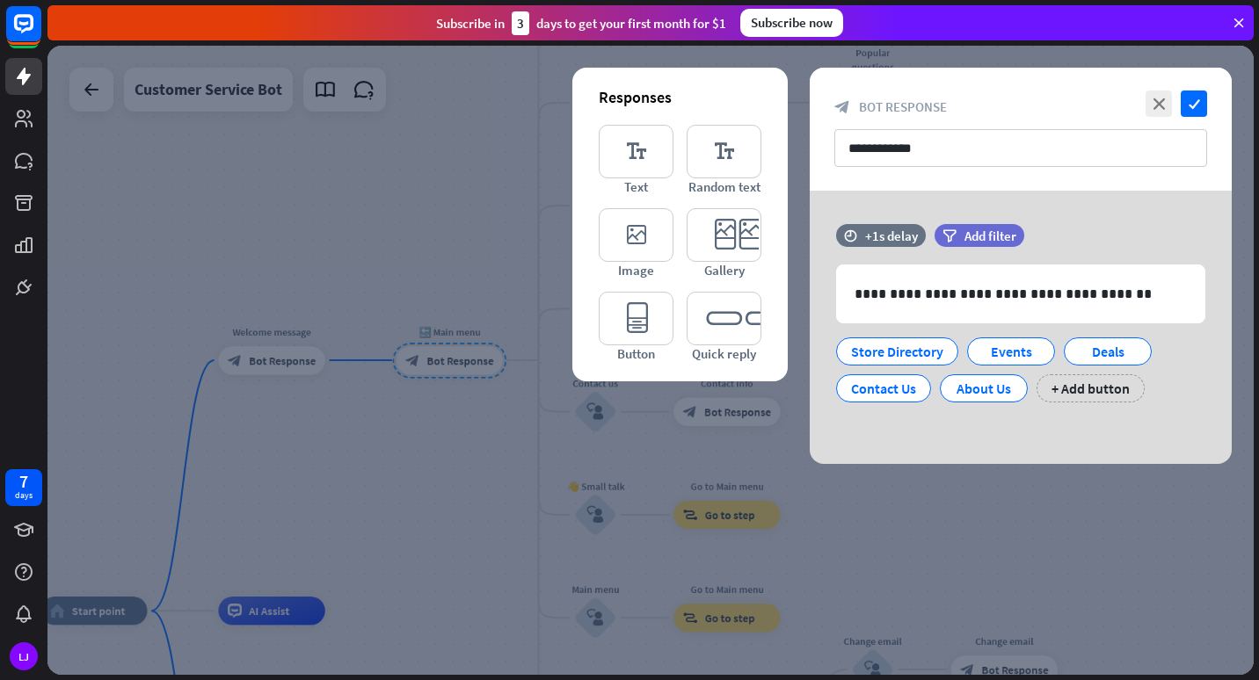
click at [428, 451] on div at bounding box center [650, 360] width 1206 height 629
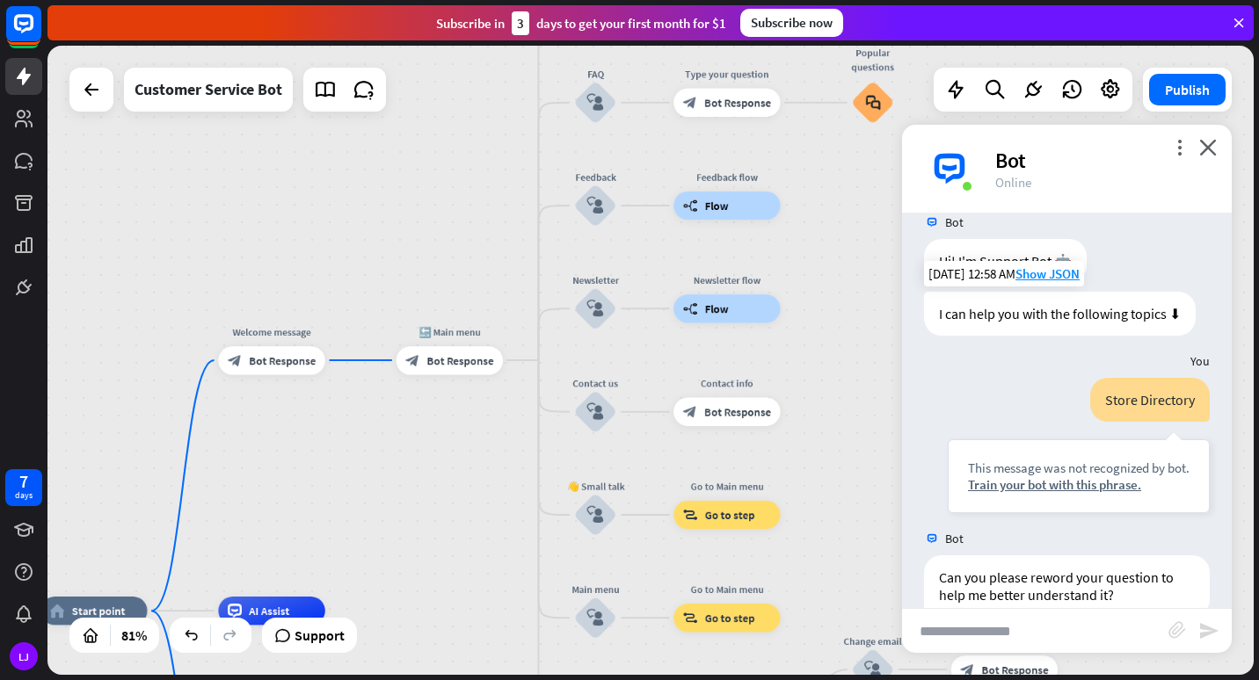
click at [428, 451] on div "home_2 Start point Welcome message block_bot_response Bot Response 🔙 Main menu …" at bounding box center [650, 360] width 1206 height 629
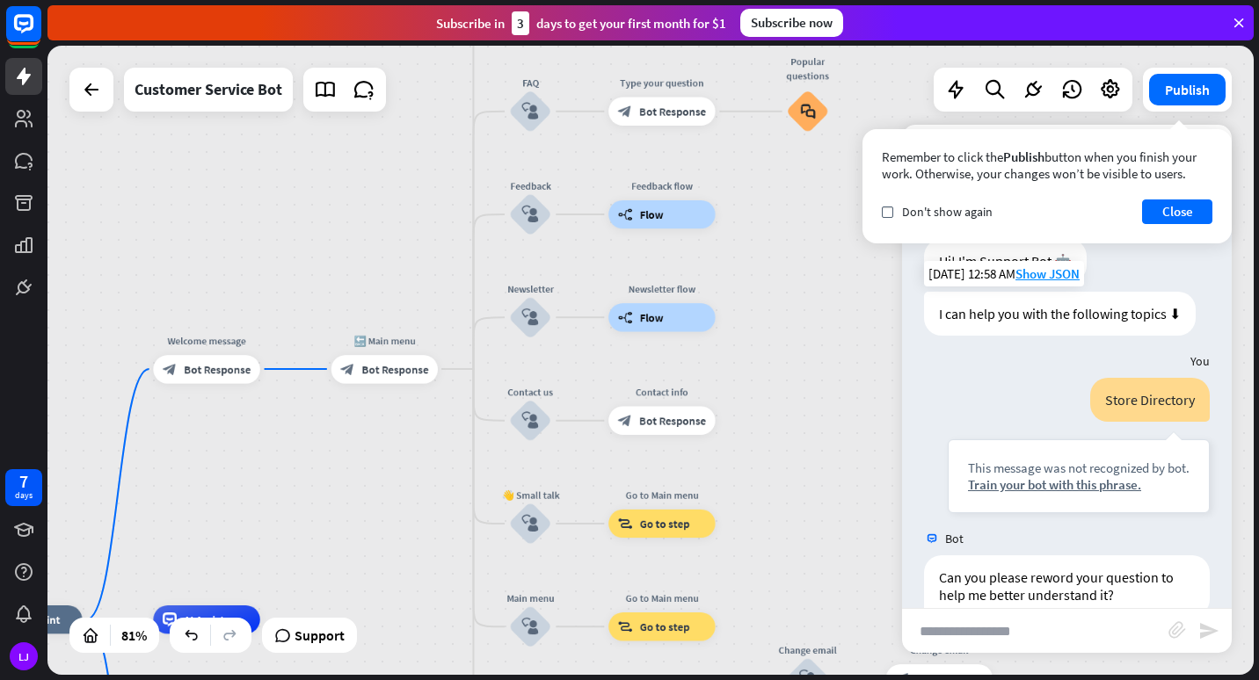
drag, startPoint x: 446, startPoint y: 237, endPoint x: 338, endPoint y: 268, distance: 111.5
click at [338, 268] on div "home_2 Start point Welcome message block_bot_response Bot Response 🔙 Main menu …" at bounding box center [650, 360] width 1206 height 629
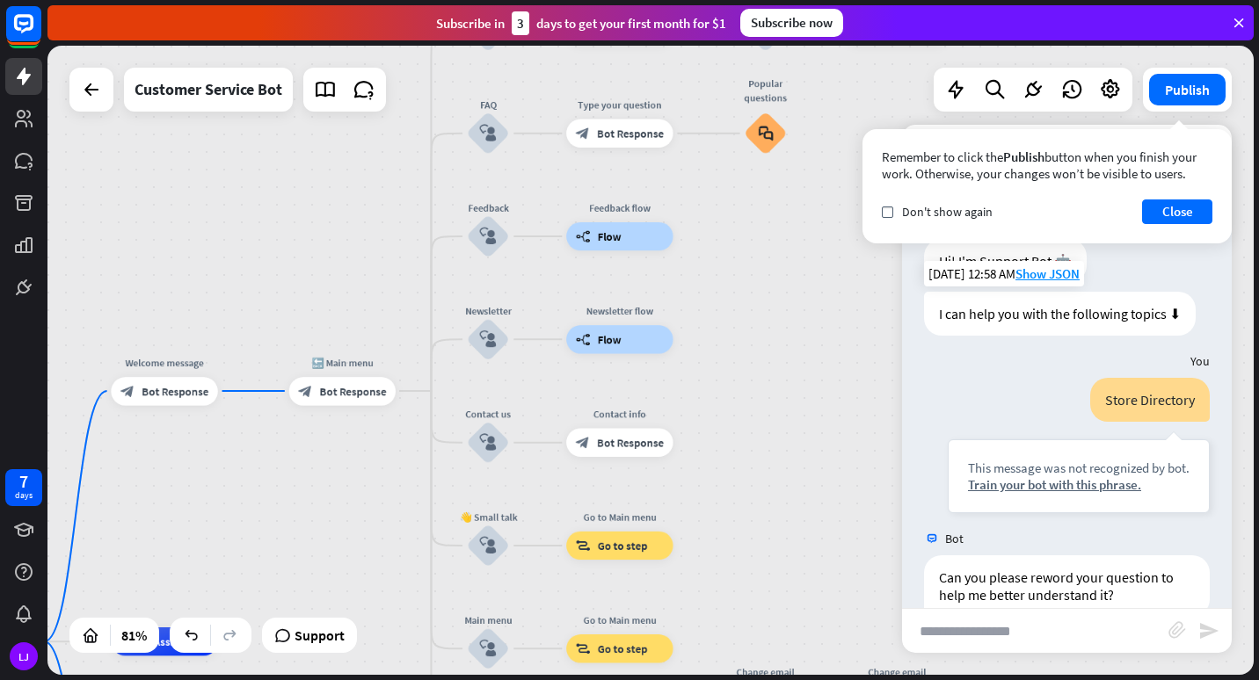
click at [994, 613] on input "text" at bounding box center [1035, 631] width 266 height 44
type input "**********"
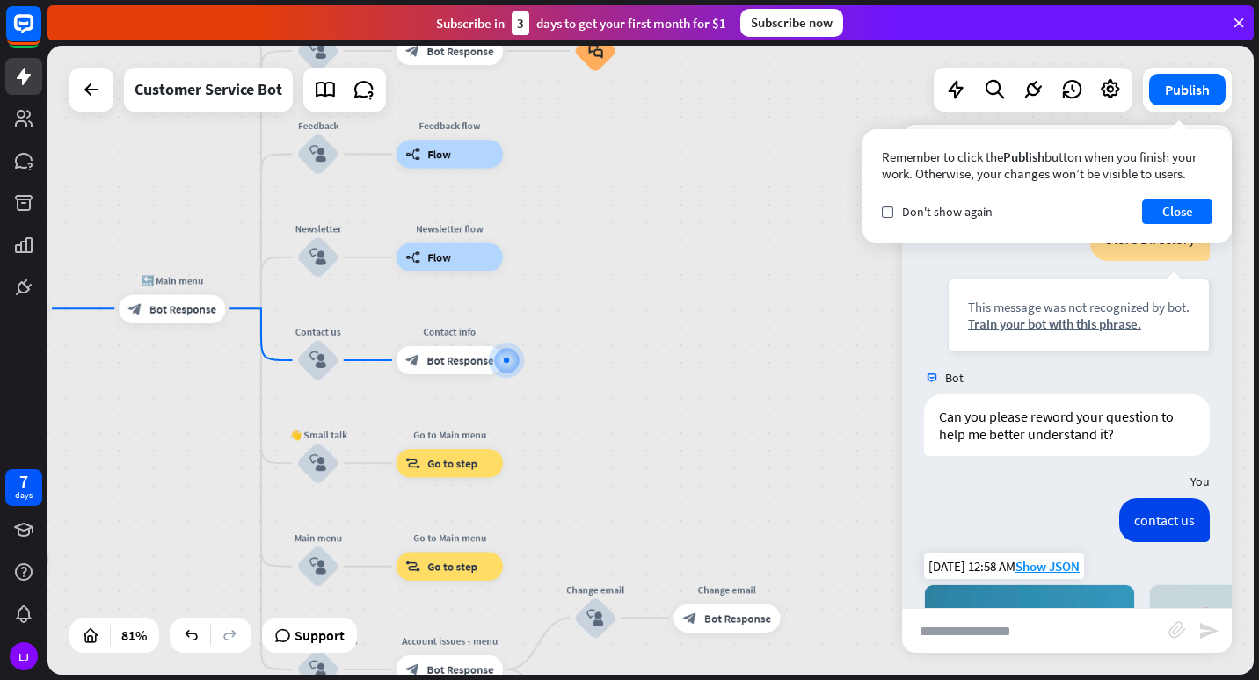
scroll to position [141, 0]
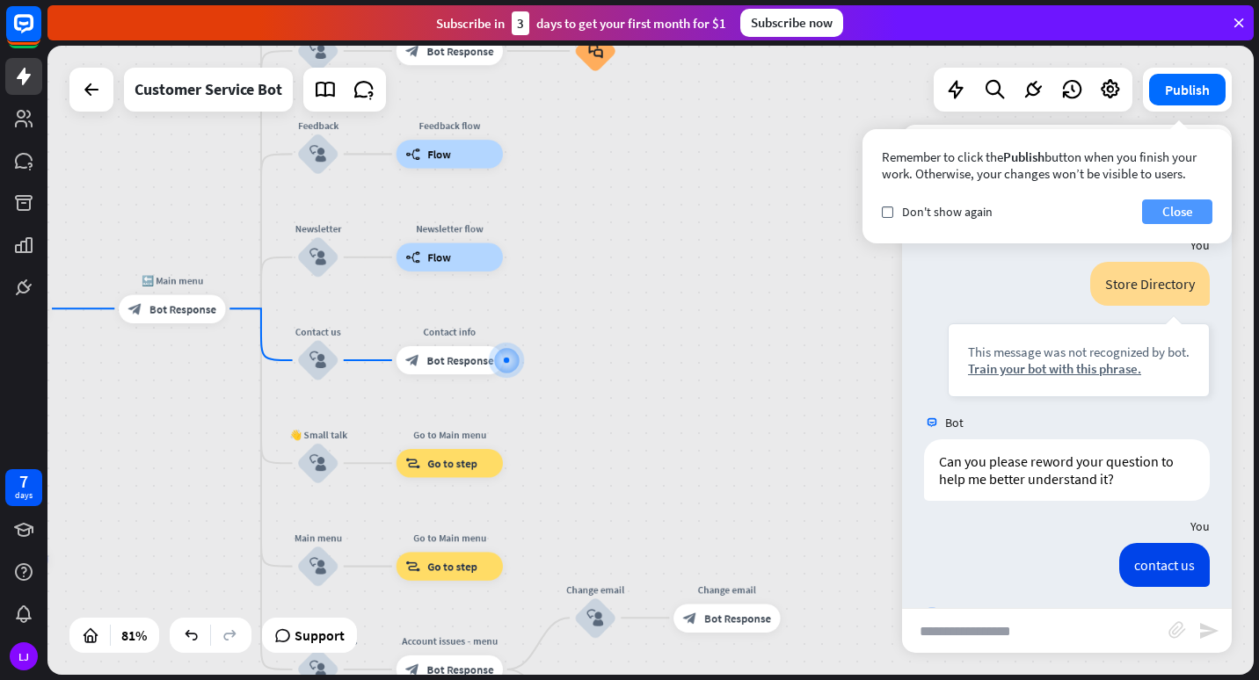
click at [1168, 213] on button "Close" at bounding box center [1177, 212] width 70 height 25
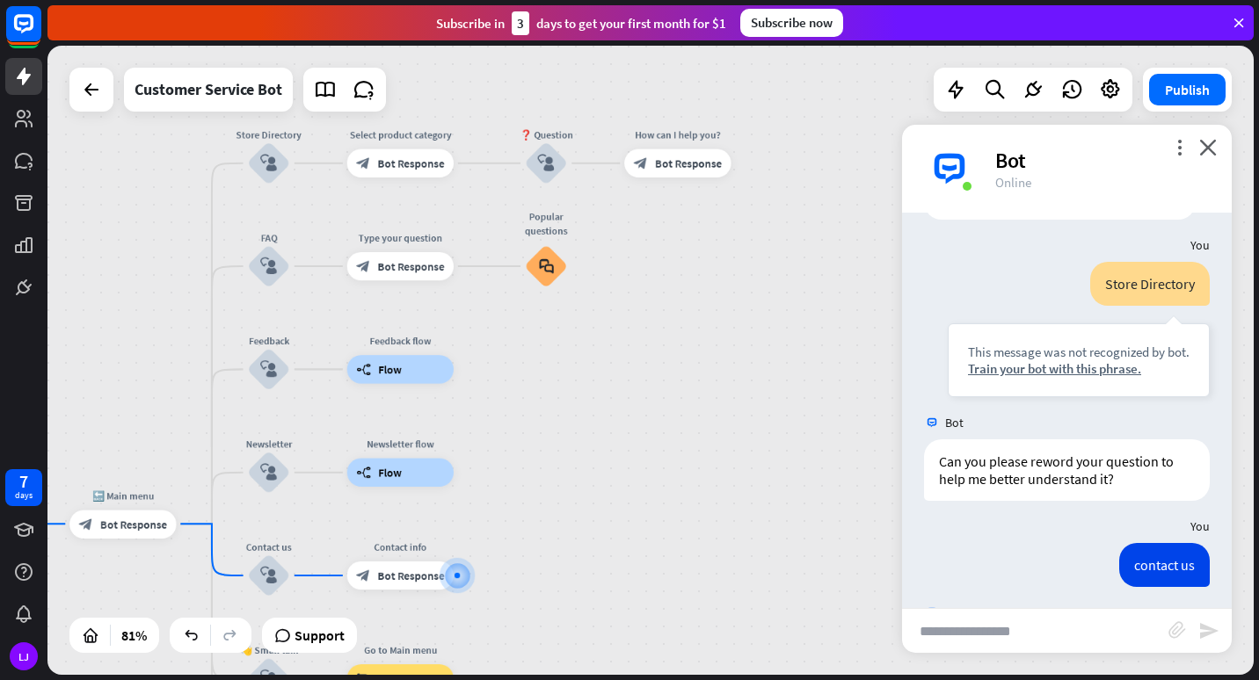
drag, startPoint x: 700, startPoint y: 295, endPoint x: 663, endPoint y: 549, distance: 256.7
click at [663, 549] on div "home_2 Start point Welcome message block_bot_response Bot Response 🔙 Main menu …" at bounding box center [650, 360] width 1206 height 629
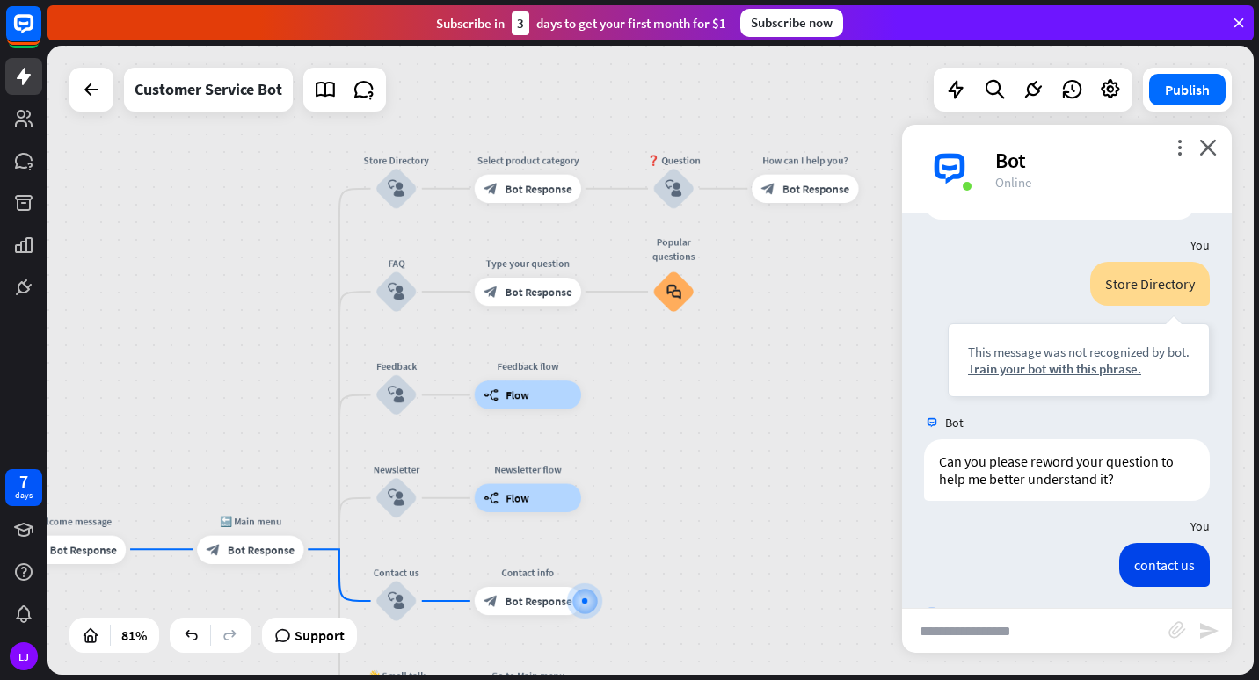
drag, startPoint x: 611, startPoint y: 465, endPoint x: 778, endPoint y: 424, distance: 171.8
click at [778, 424] on div "home_2 Start point Welcome message block_bot_response Bot Response 🔙 Main menu …" at bounding box center [650, 360] width 1206 height 629
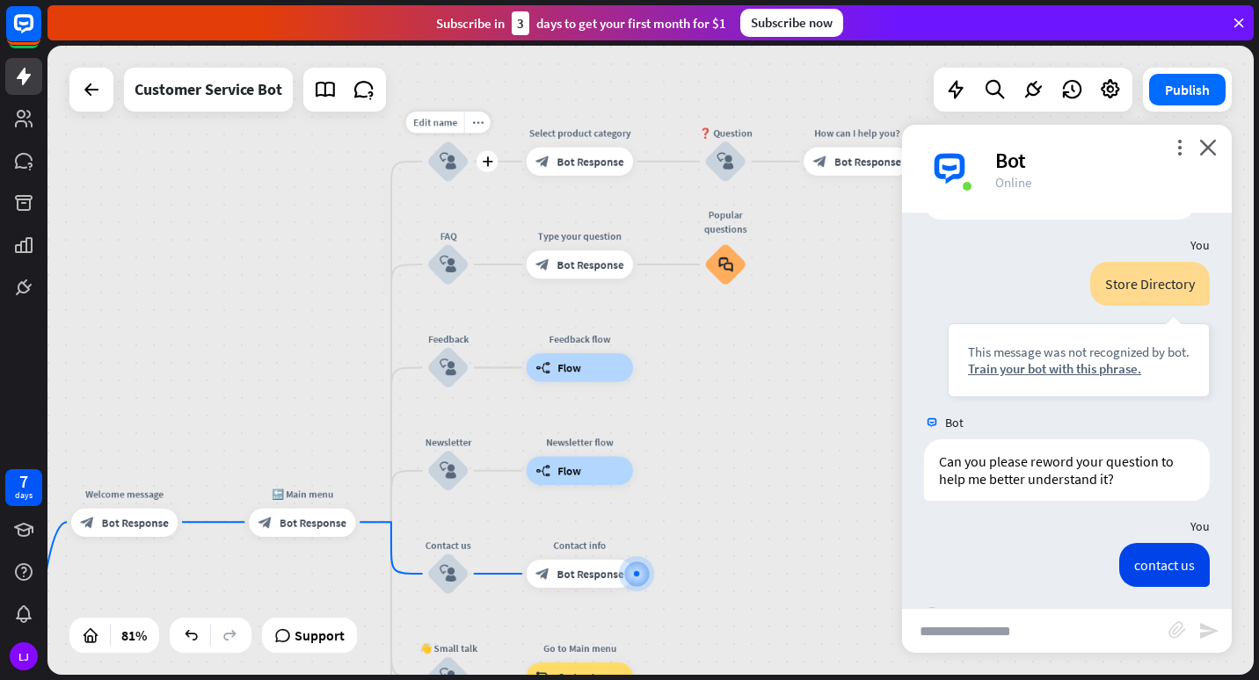
click at [442, 170] on icon "block_user_input" at bounding box center [447, 161] width 17 height 17
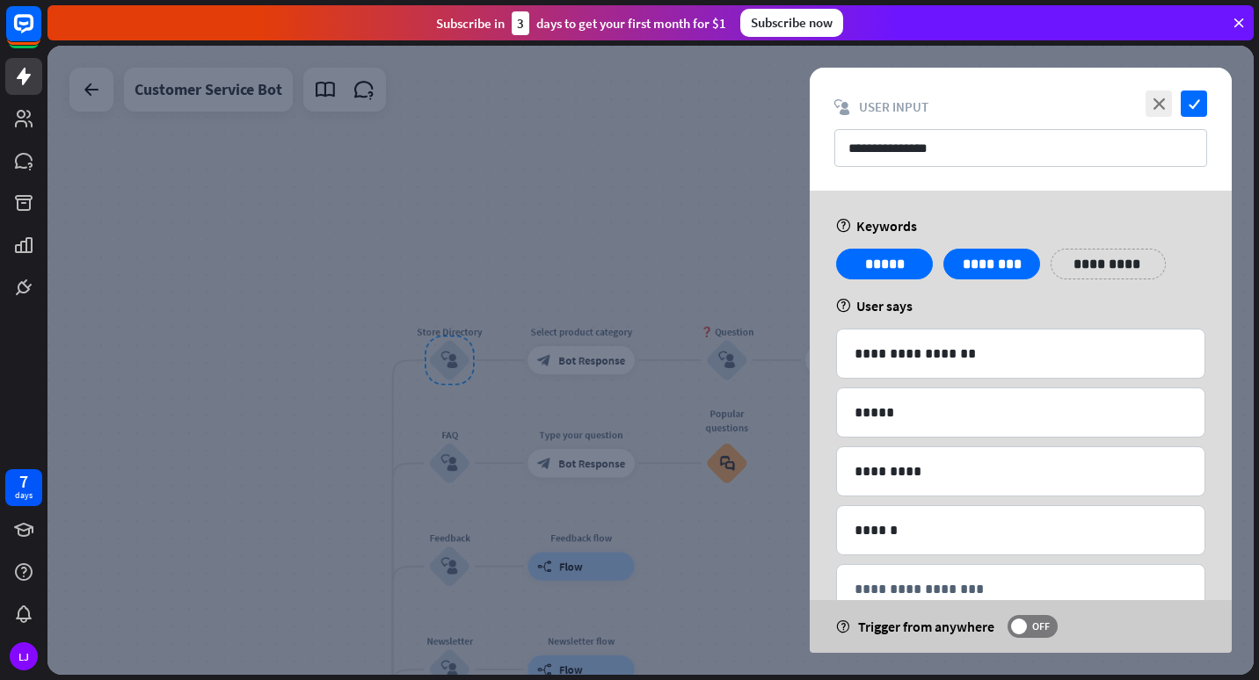
click at [1102, 272] on p "**********" at bounding box center [1107, 264] width 89 height 22
click at [729, 238] on div at bounding box center [650, 360] width 1206 height 629
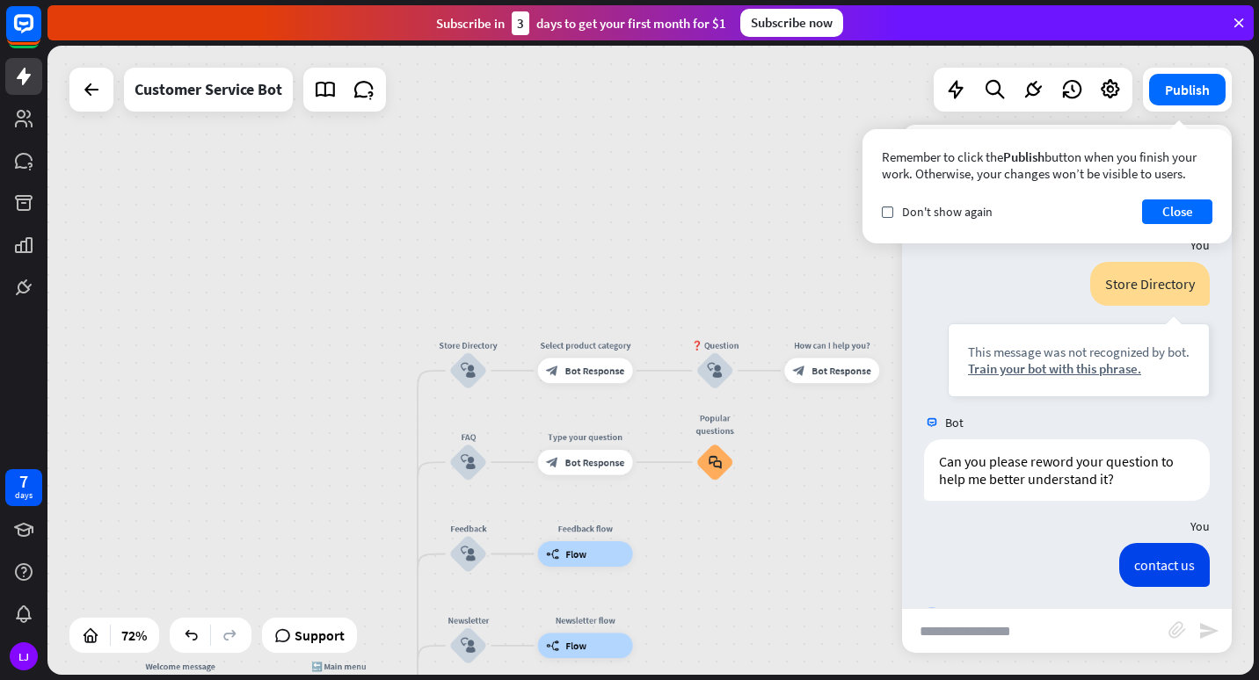
click at [993, 645] on input "text" at bounding box center [1035, 631] width 266 height 44
type input "*****"
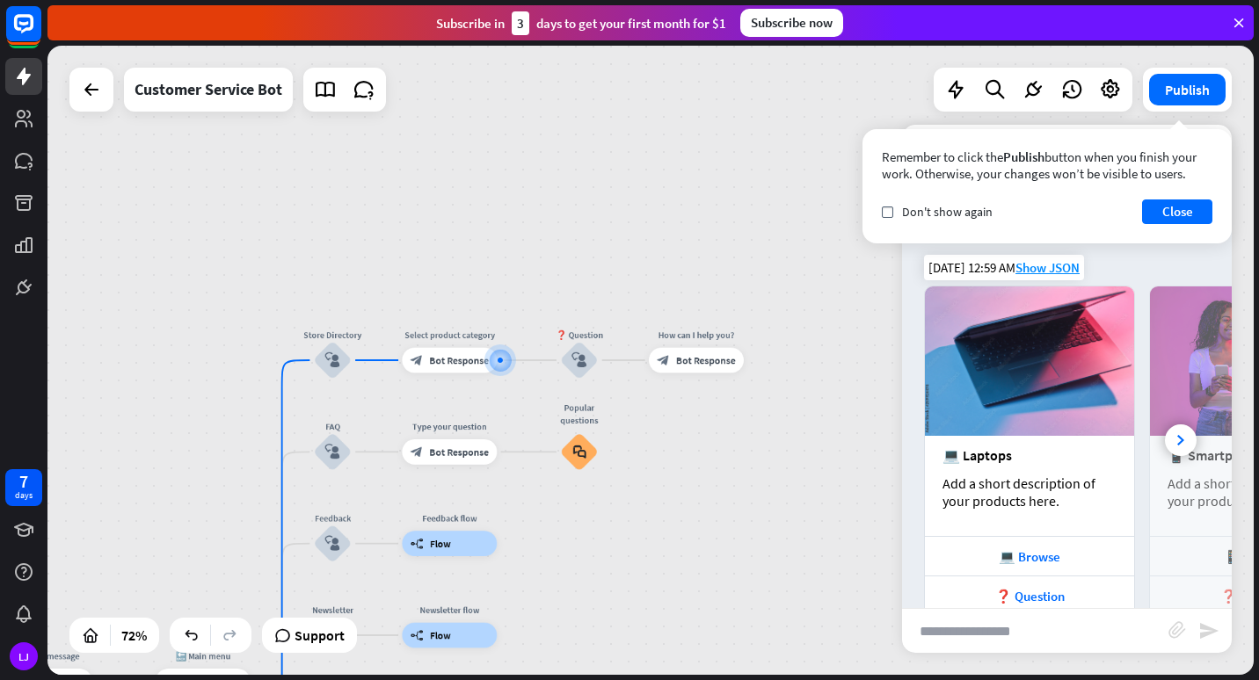
scroll to position [979, 0]
click at [1180, 209] on button "Close" at bounding box center [1177, 212] width 70 height 25
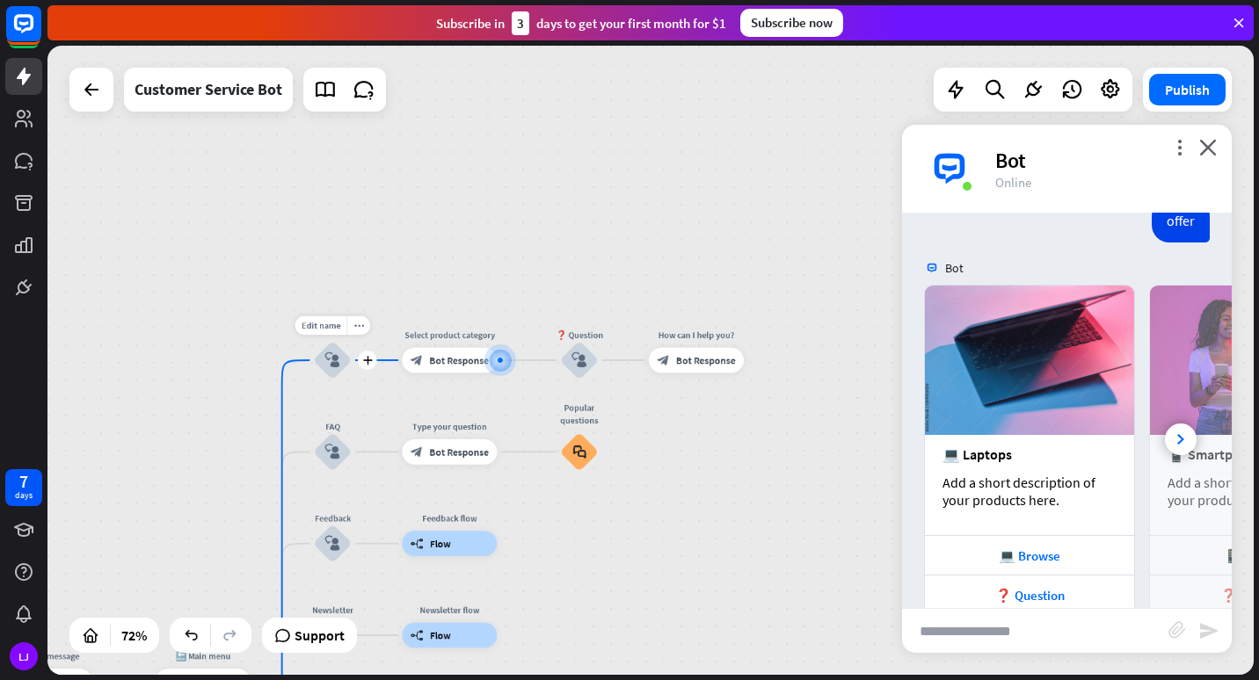
click at [333, 360] on icon "block_user_input" at bounding box center [332, 359] width 15 height 15
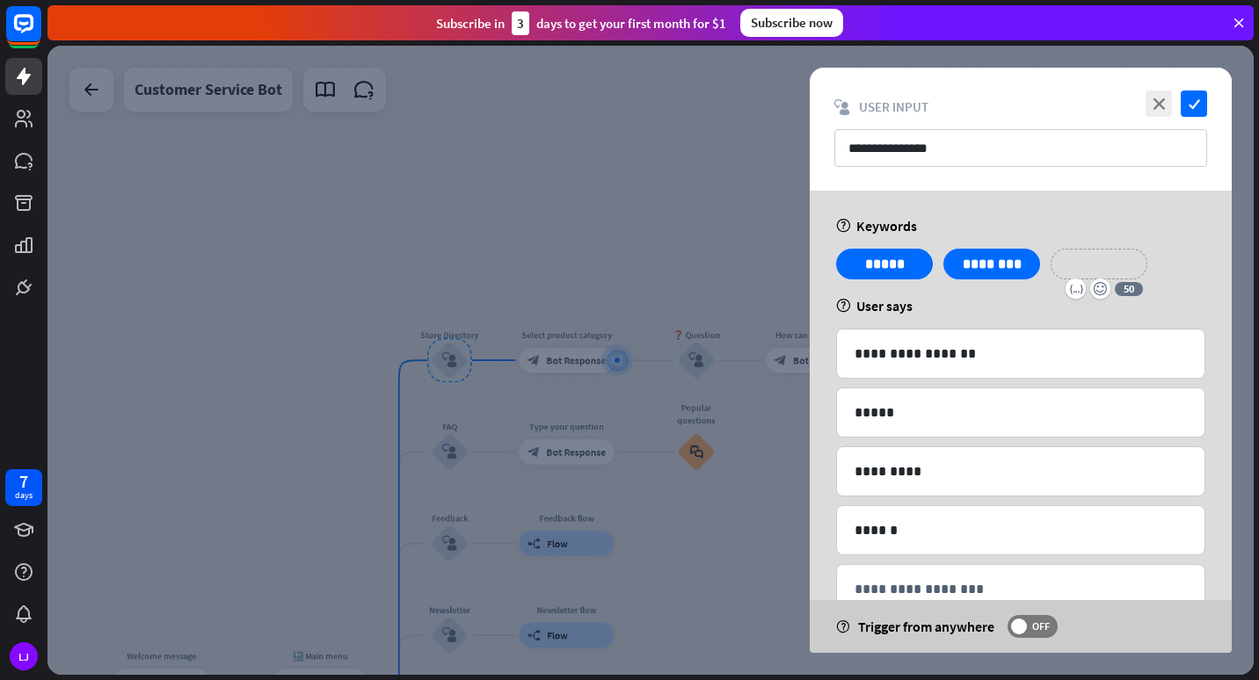
click at [1088, 273] on p "**********" at bounding box center [1098, 264] width 70 height 22
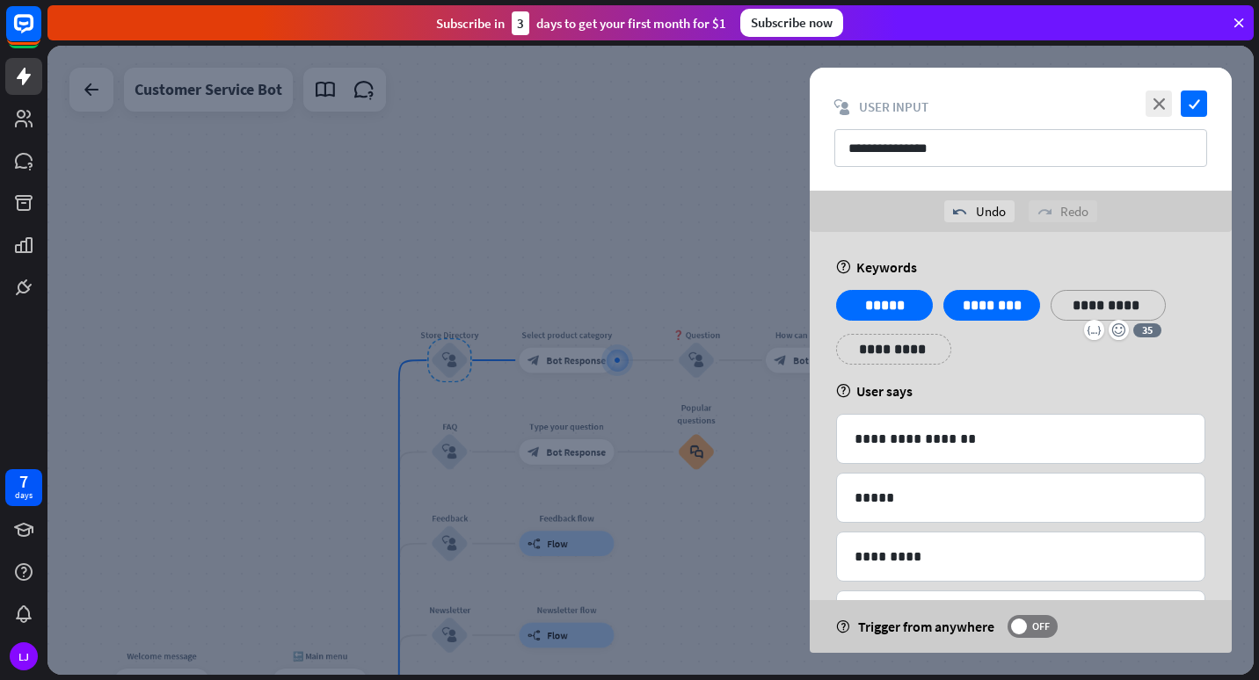
click at [906, 341] on p "**********" at bounding box center [893, 349] width 89 height 22
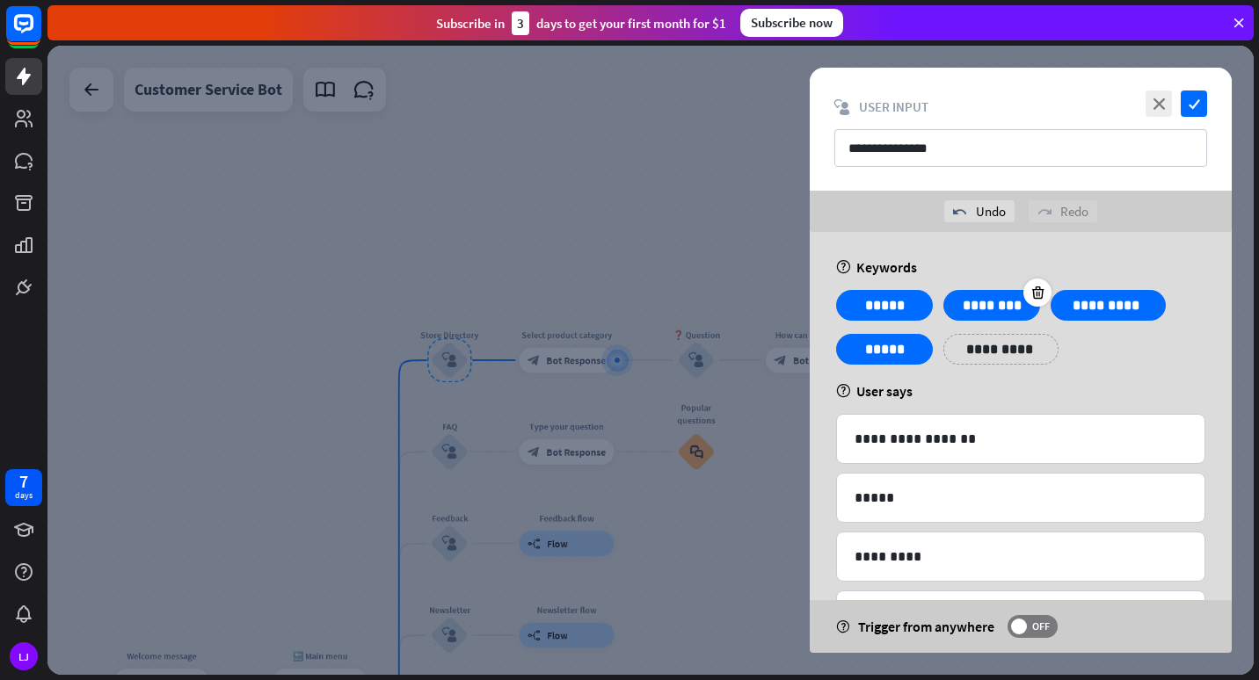
click at [954, 301] on div "********" at bounding box center [991, 305] width 97 height 31
click at [903, 290] on div "*****" at bounding box center [884, 305] width 97 height 31
click at [918, 288] on div at bounding box center [930, 293] width 28 height 28
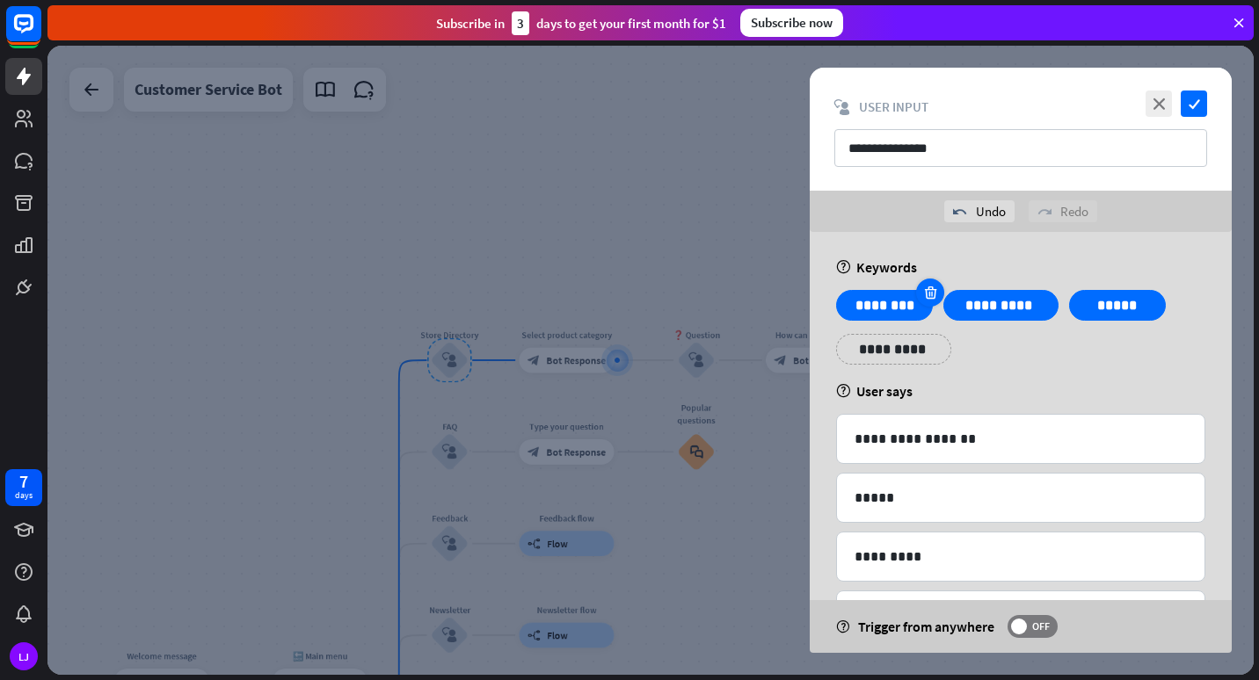
click at [934, 290] on icon at bounding box center [930, 293] width 17 height 16
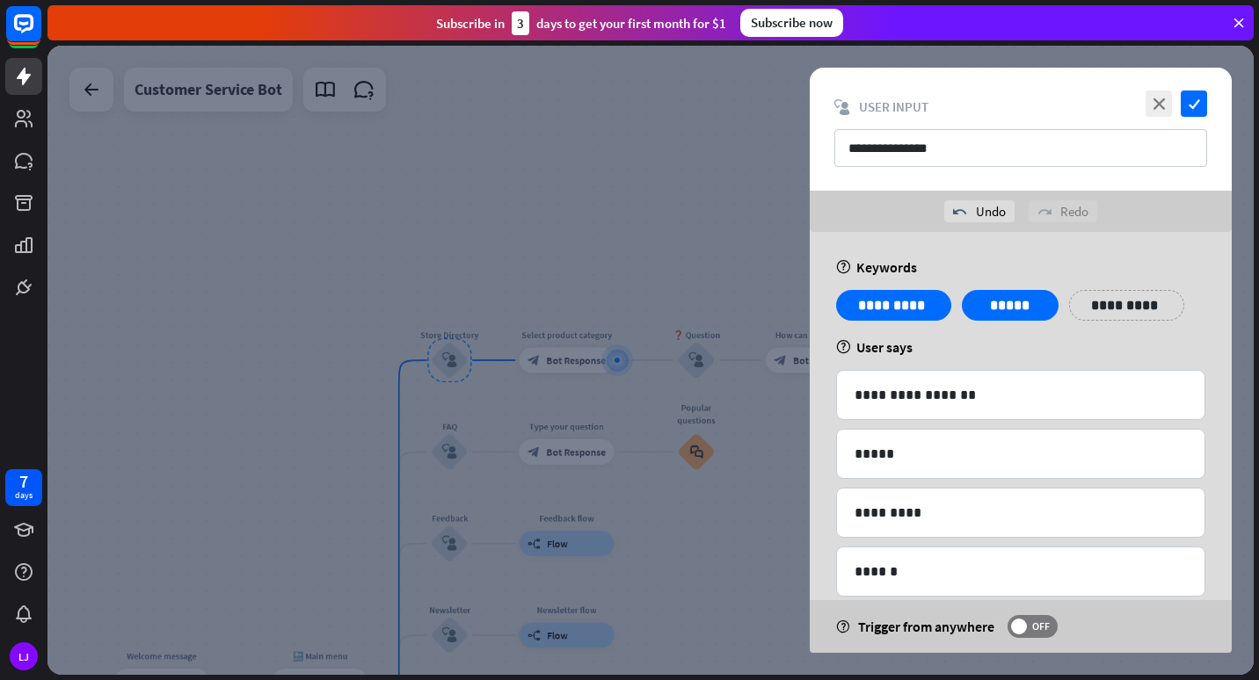
click at [1107, 303] on p "**********" at bounding box center [1126, 305] width 89 height 22
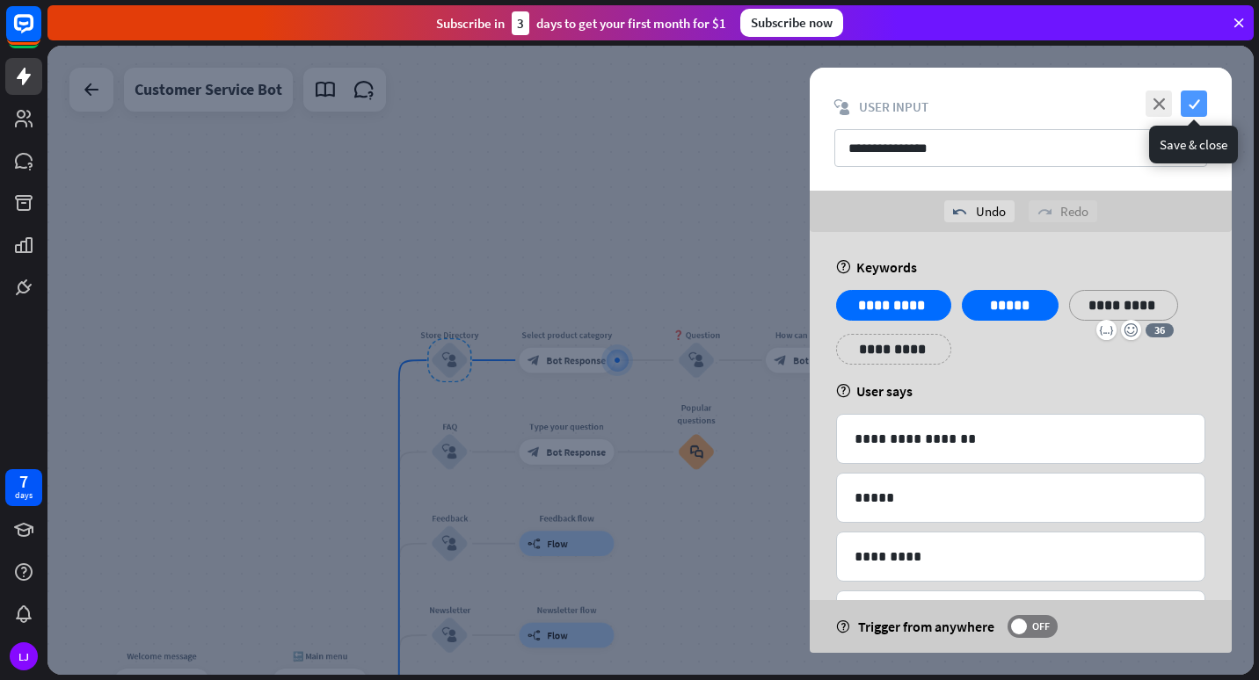
click at [1195, 98] on icon "check" at bounding box center [1193, 104] width 26 height 26
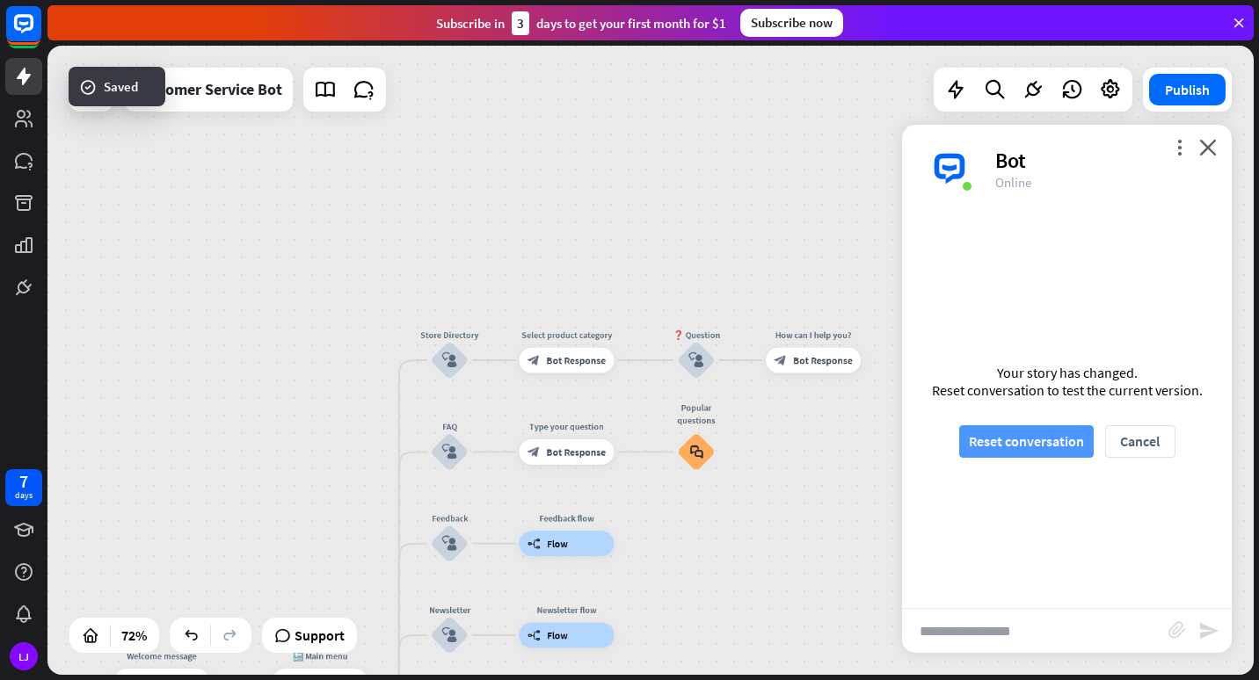
click at [1004, 443] on button "Reset conversation" at bounding box center [1026, 441] width 134 height 33
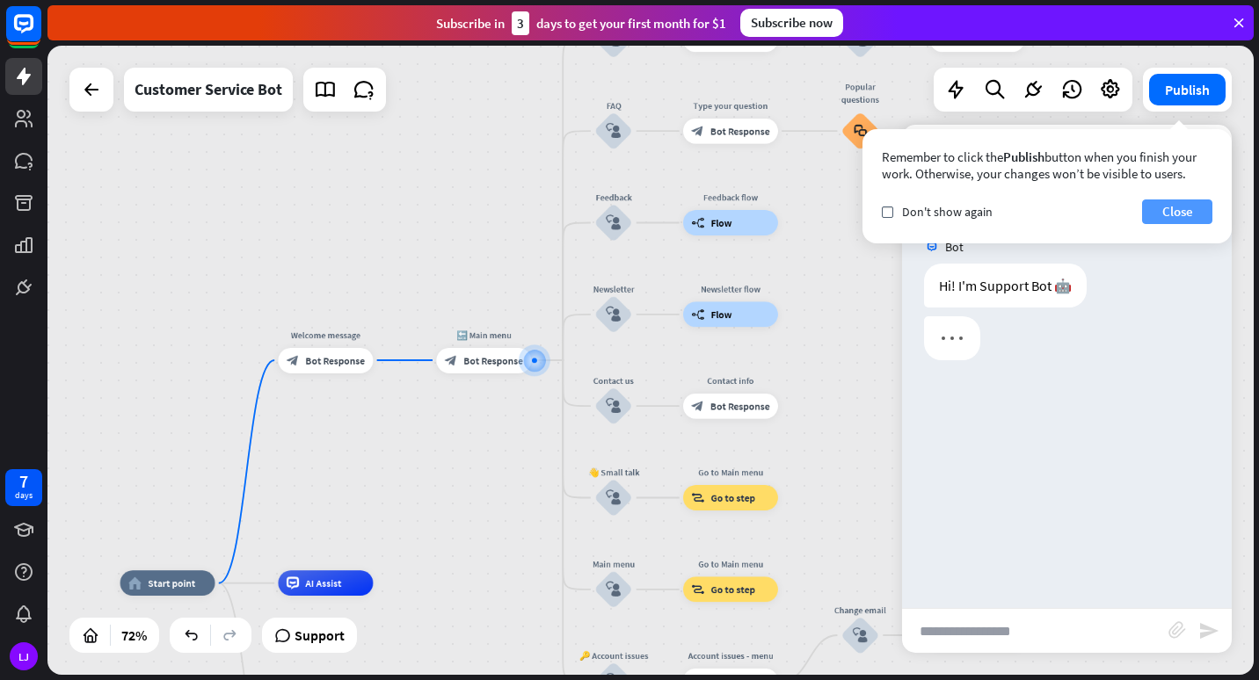
click at [1165, 211] on button "Close" at bounding box center [1177, 212] width 70 height 25
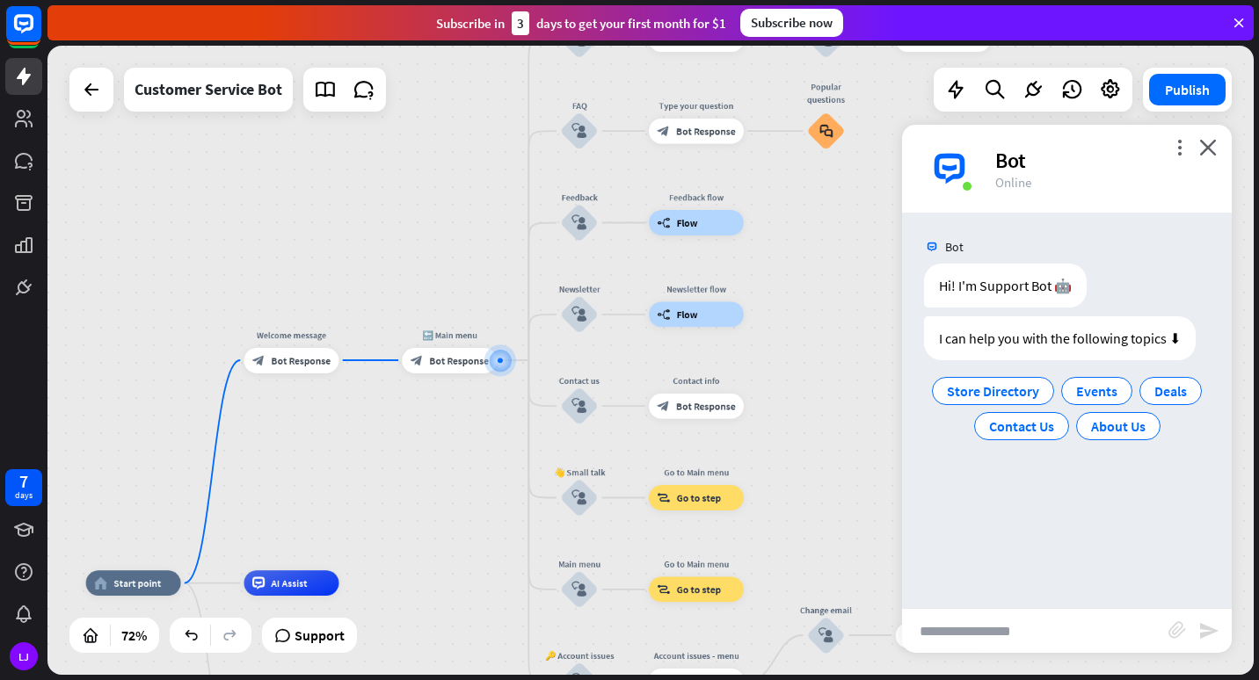
click at [994, 628] on input "text" at bounding box center [1035, 631] width 266 height 44
click at [997, 382] on span "Store Directory" at bounding box center [993, 391] width 92 height 18
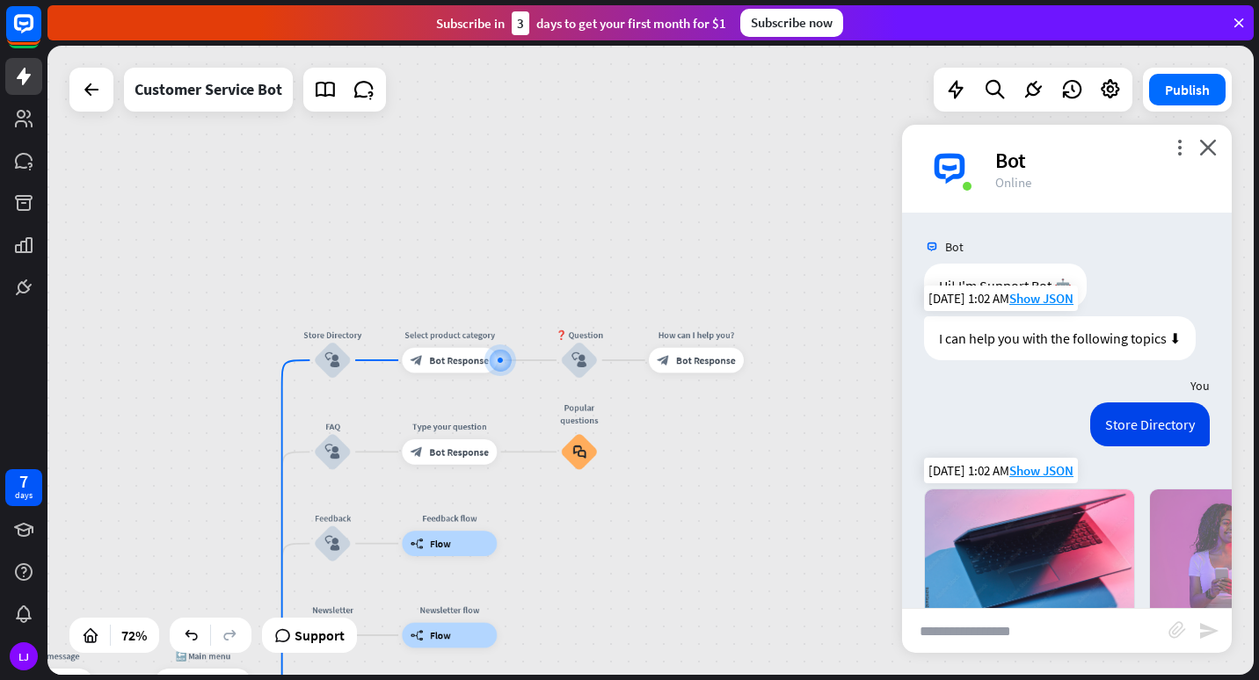
scroll to position [277, 0]
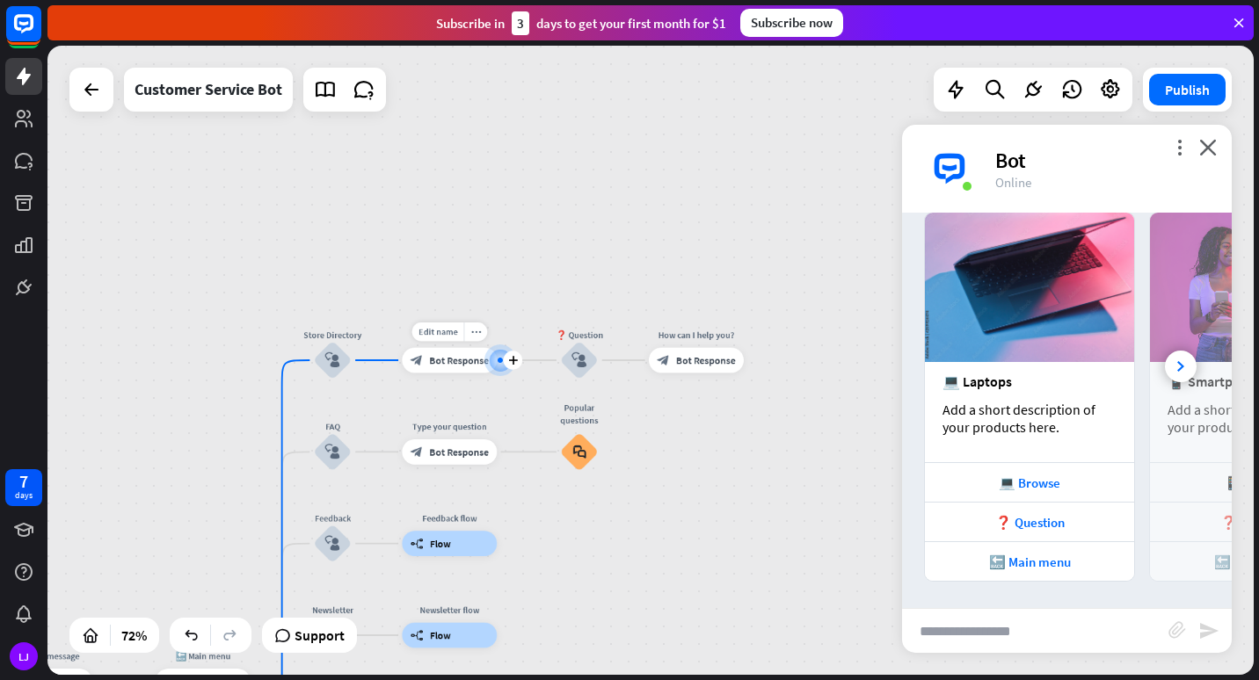
click at [472, 365] on span "Bot Response" at bounding box center [459, 360] width 60 height 12
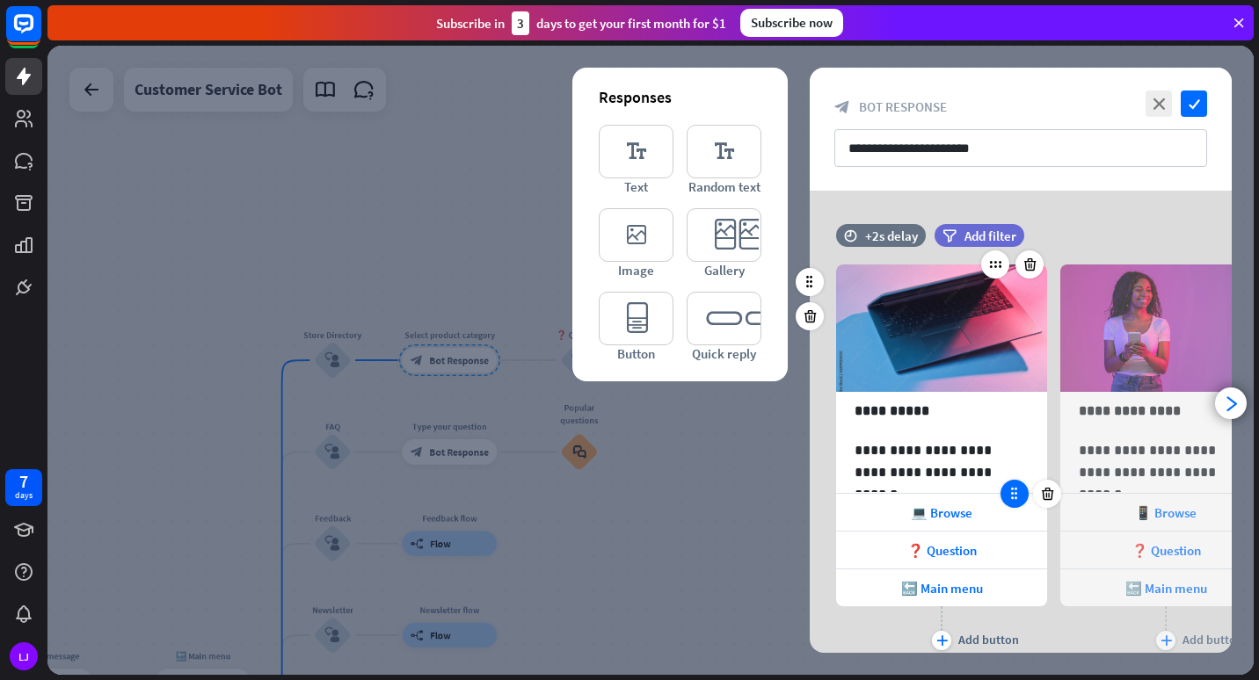
click at [1014, 499] on icon at bounding box center [1014, 494] width 16 height 16
click at [1061, 149] on input "**********" at bounding box center [1020, 148] width 373 height 38
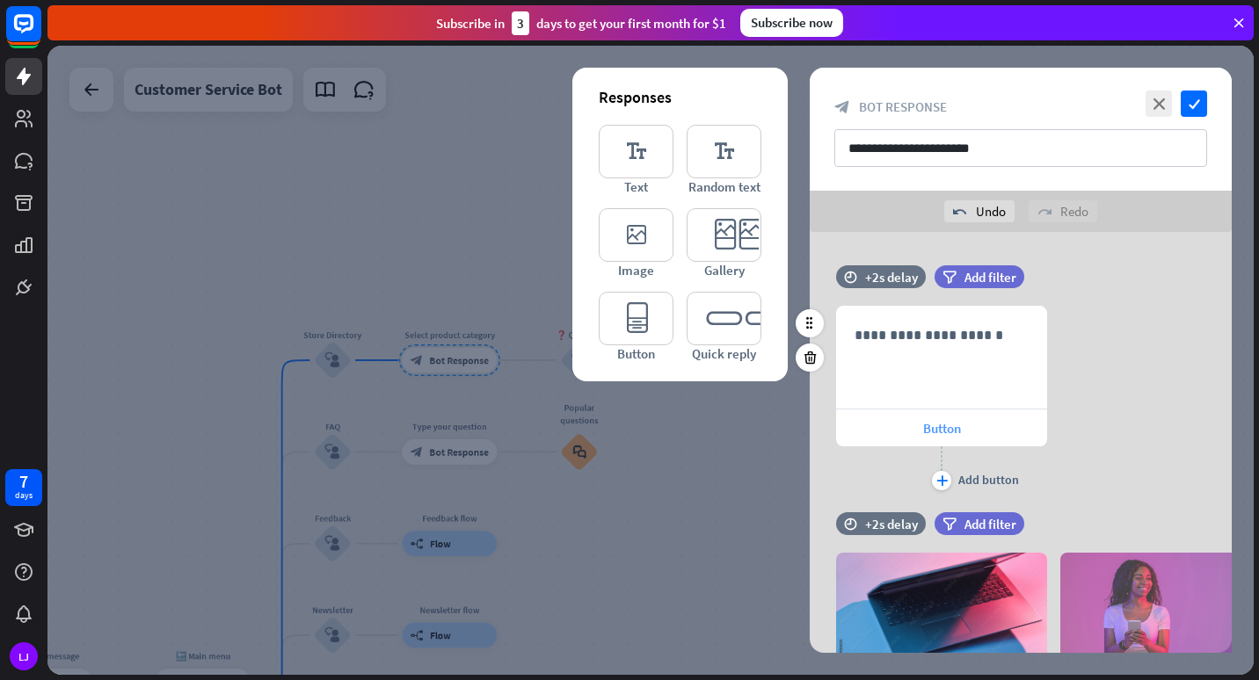
click at [948, 427] on span "Button" at bounding box center [942, 428] width 38 height 17
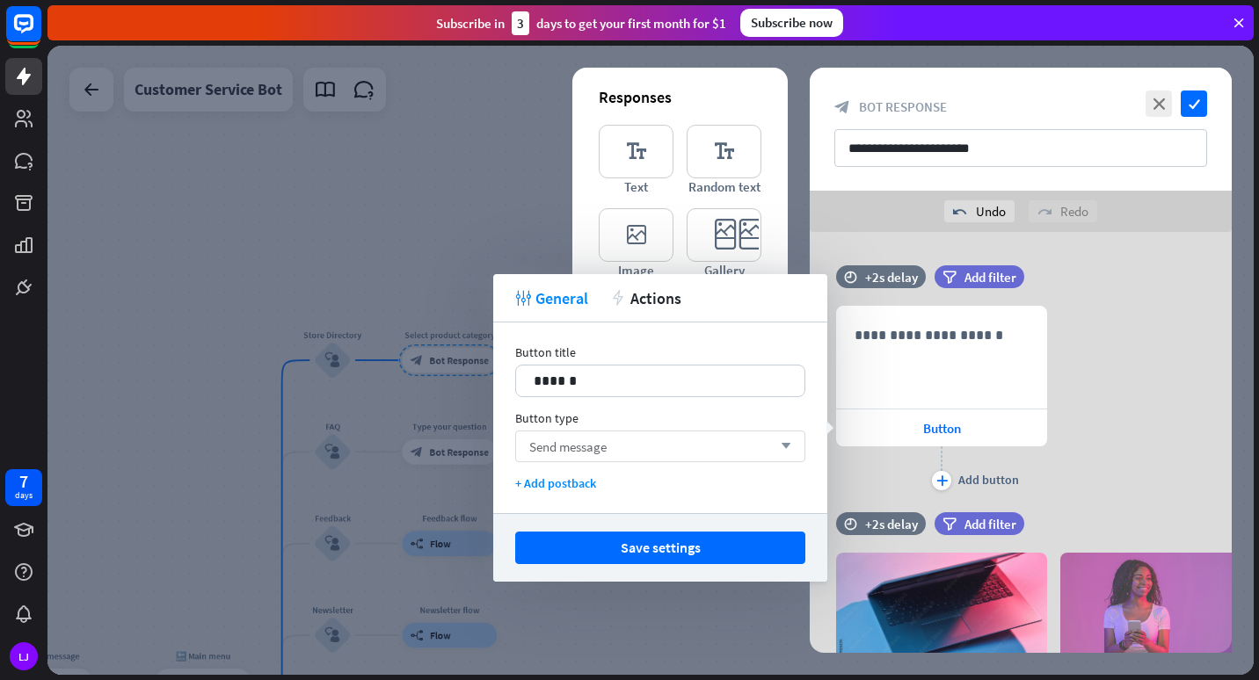
click at [624, 448] on div "Send message arrow_down" at bounding box center [660, 447] width 290 height 32
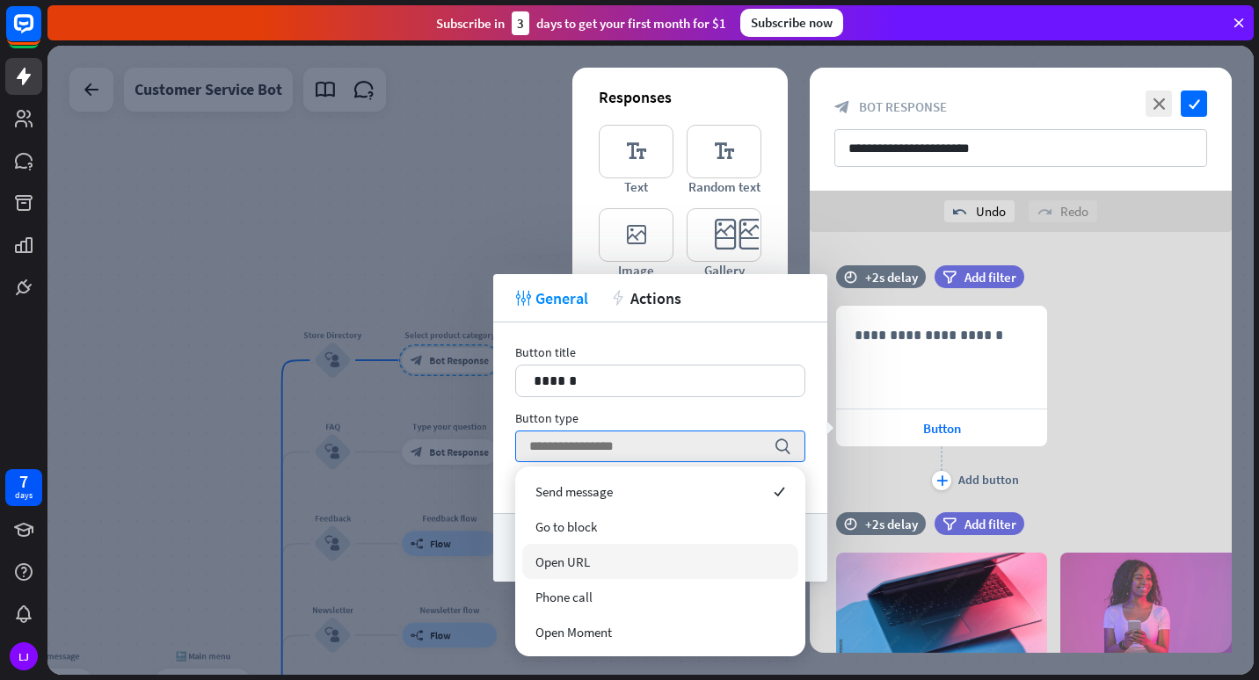
click at [640, 555] on div "Open URL" at bounding box center [660, 561] width 276 height 35
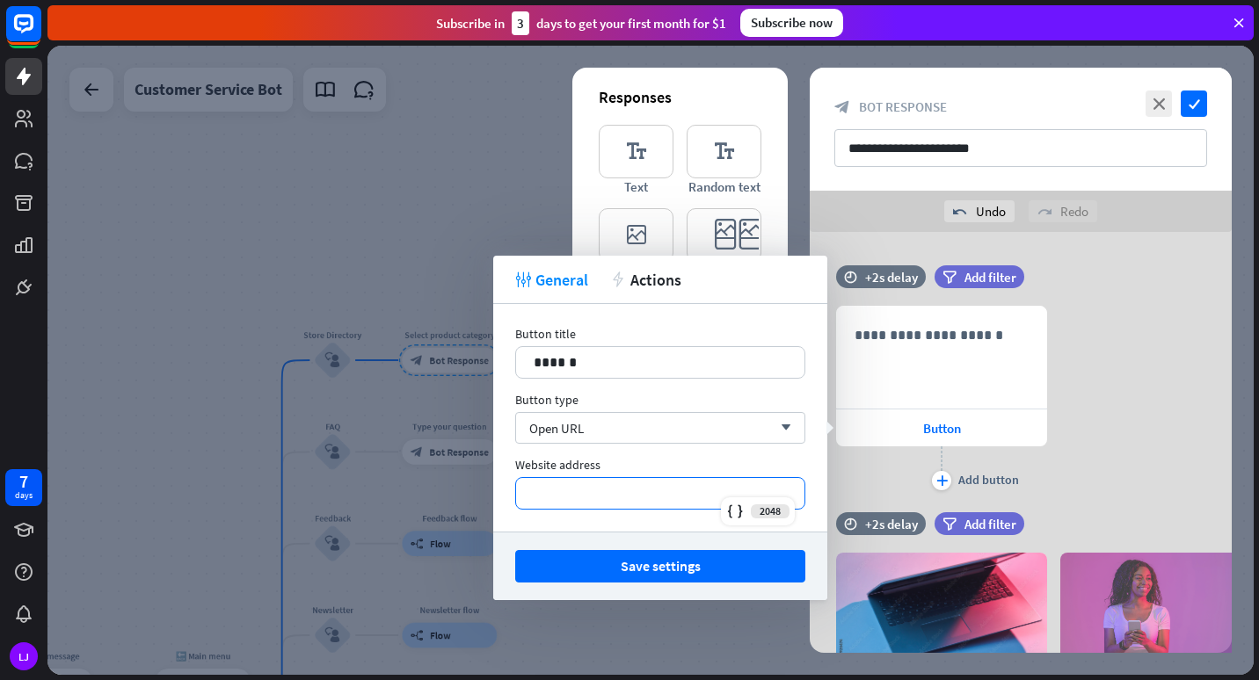
click at [673, 501] on p "*********" at bounding box center [659, 493] width 253 height 22
click at [887, 356] on div "**********" at bounding box center [941, 357] width 209 height 101
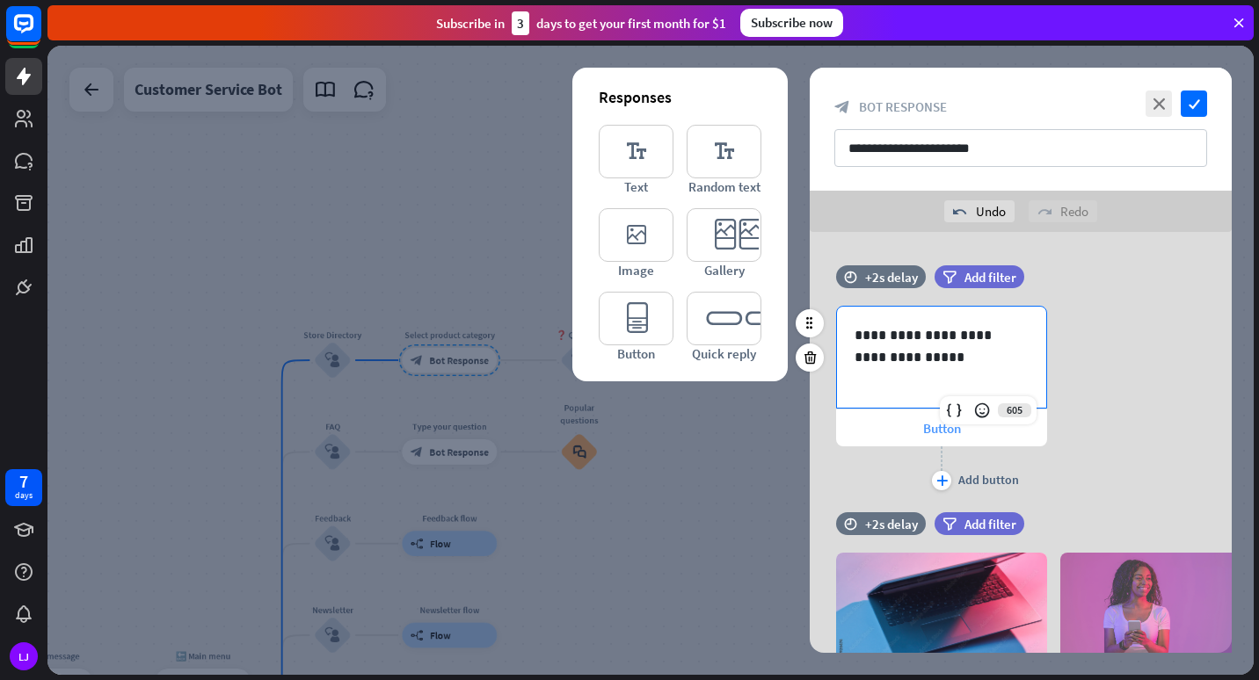
click at [910, 423] on div "Button" at bounding box center [941, 428] width 211 height 37
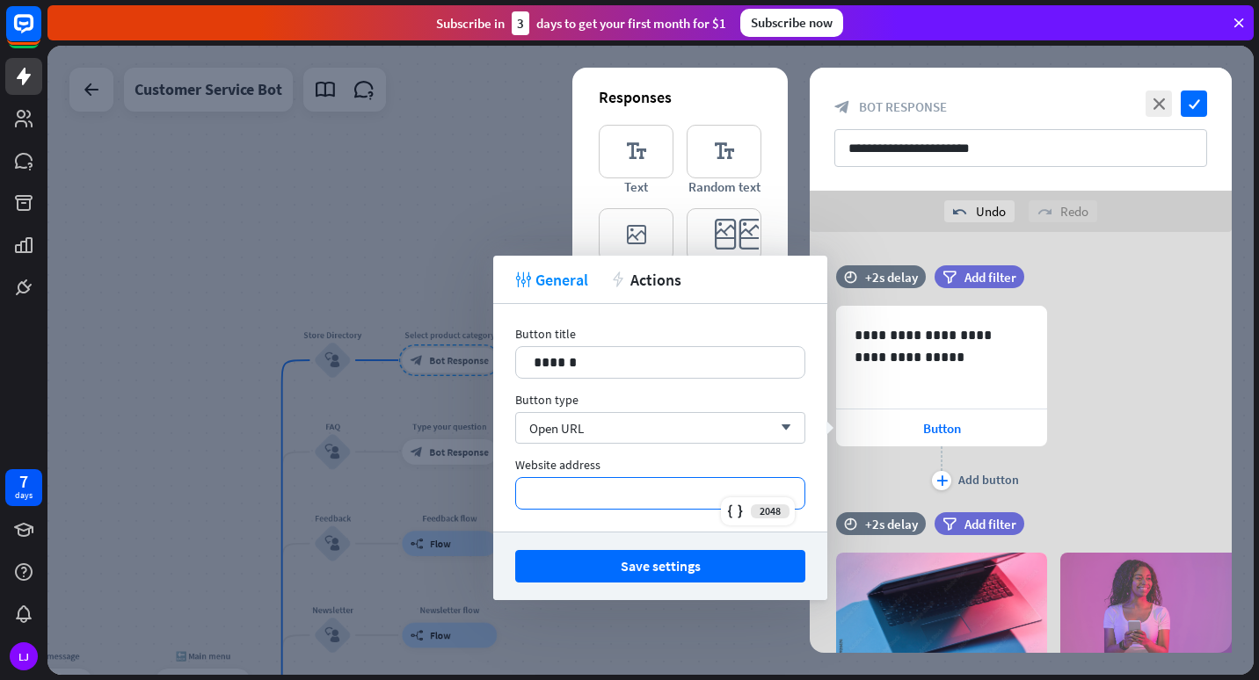
click at [693, 490] on p "*********" at bounding box center [659, 493] width 253 height 22
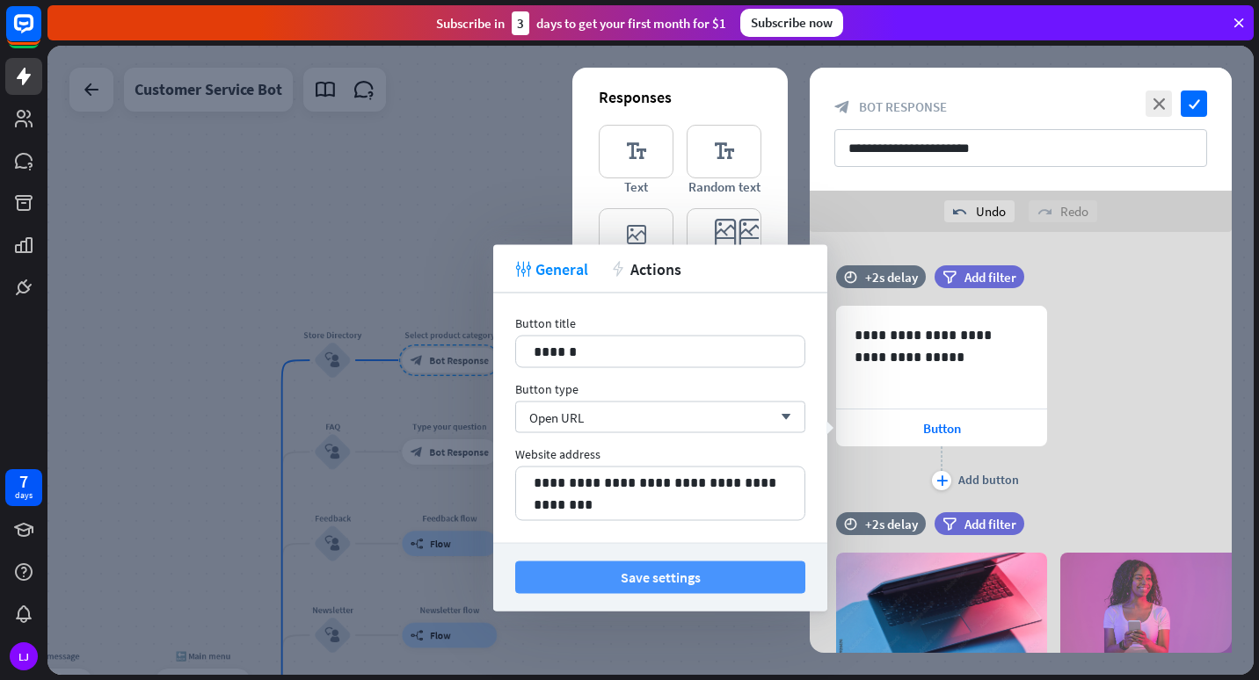
click at [670, 571] on button "Save settings" at bounding box center [660, 578] width 290 height 33
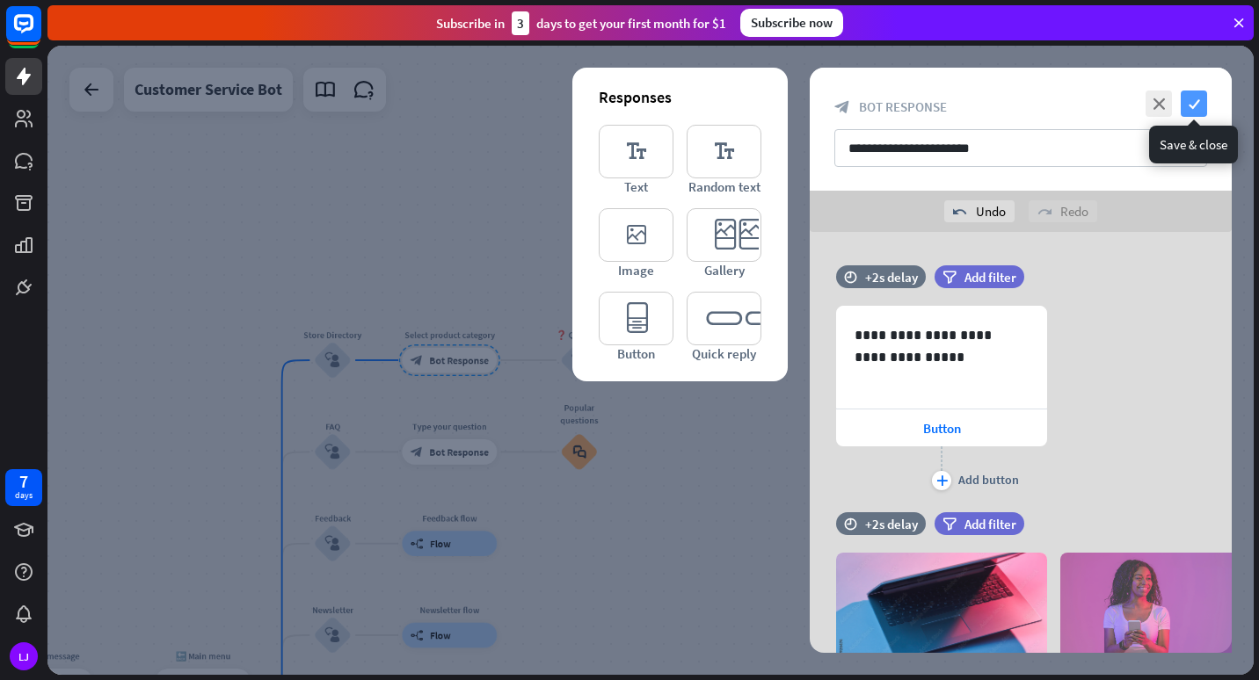
click at [1188, 106] on icon "check" at bounding box center [1193, 104] width 26 height 26
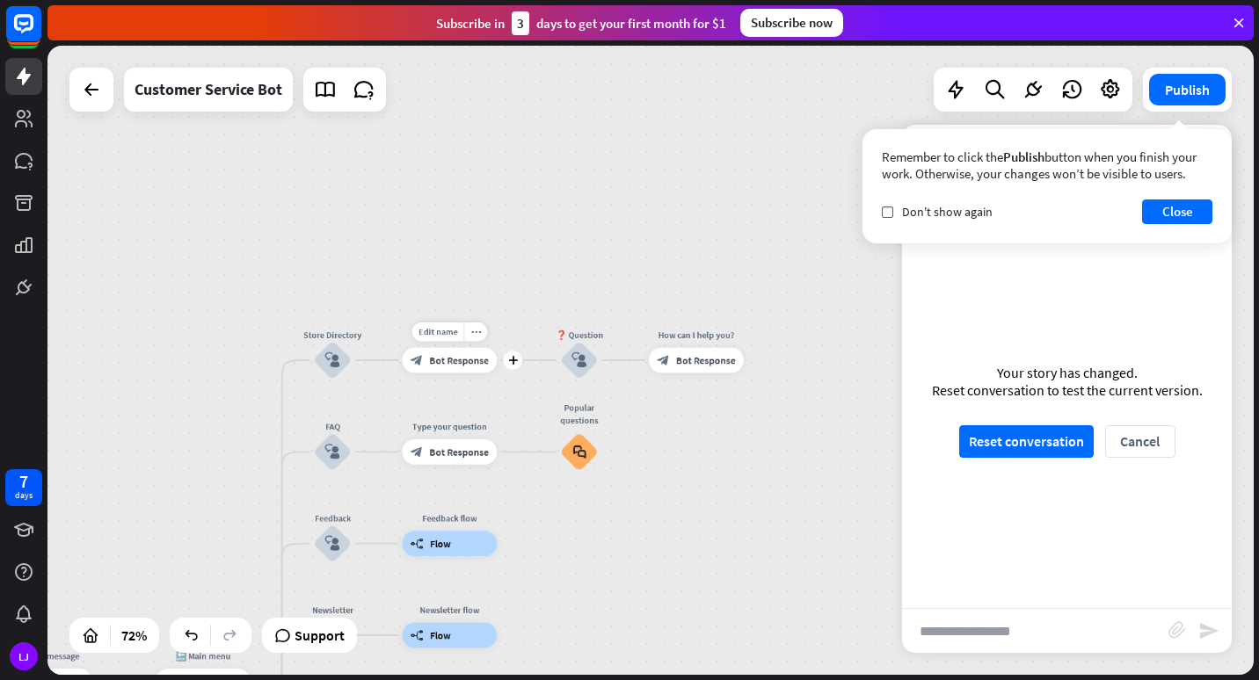
click at [460, 374] on div "Edit name more_horiz plus Select product category block_bot_response Bot Respon…" at bounding box center [449, 360] width 95 height 25
click at [461, 374] on div "Edit name more_horiz plus block_bot_response Bot Response" at bounding box center [449, 360] width 95 height 25
click at [1155, 213] on button "Close" at bounding box center [1177, 212] width 70 height 25
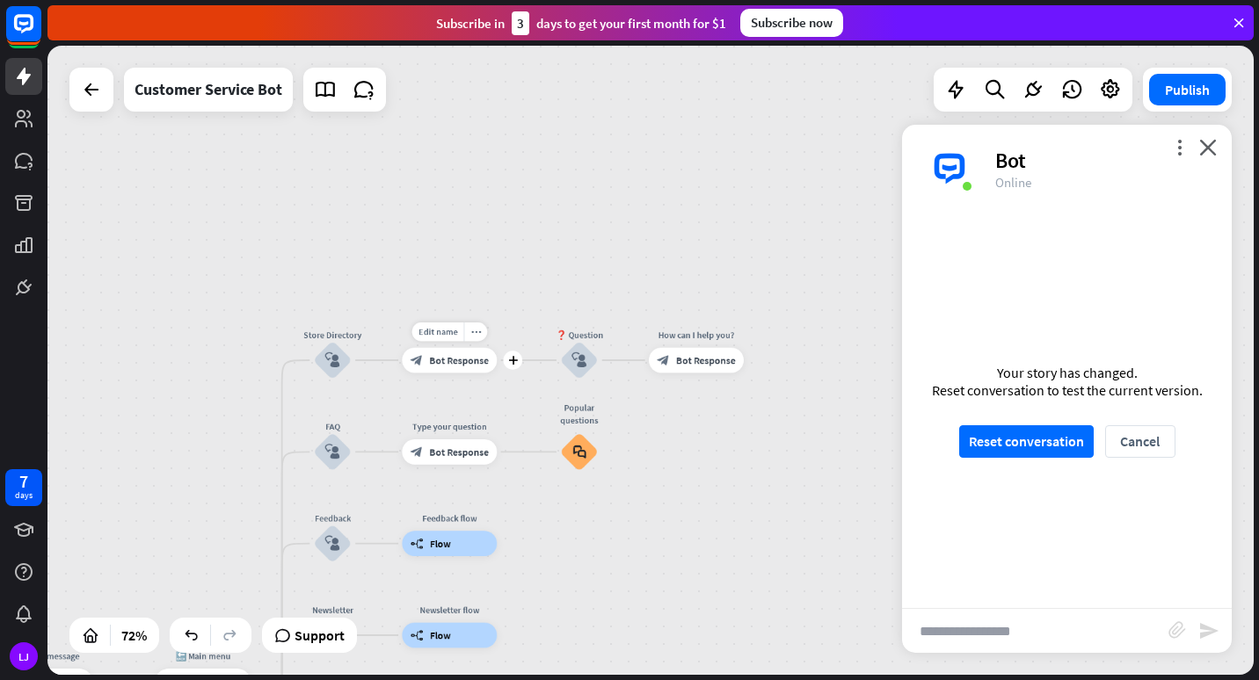
click at [446, 349] on div "block_bot_response Bot Response" at bounding box center [449, 360] width 95 height 25
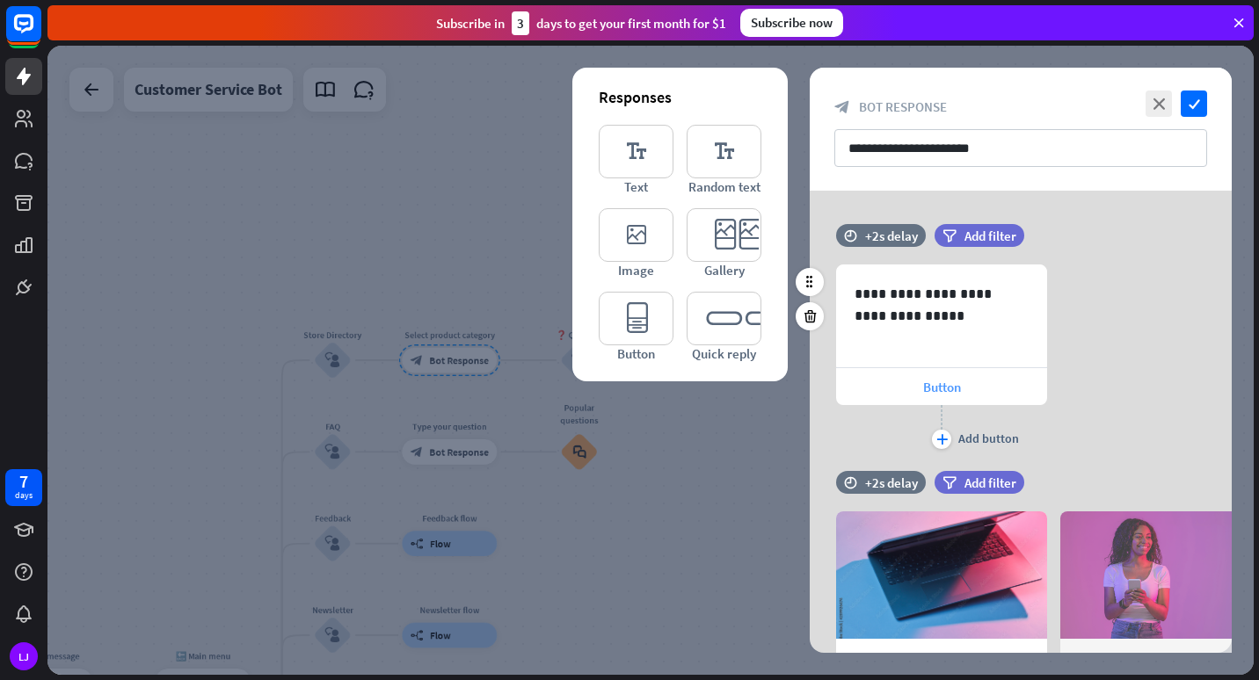
click at [914, 388] on div "Button" at bounding box center [941, 386] width 211 height 37
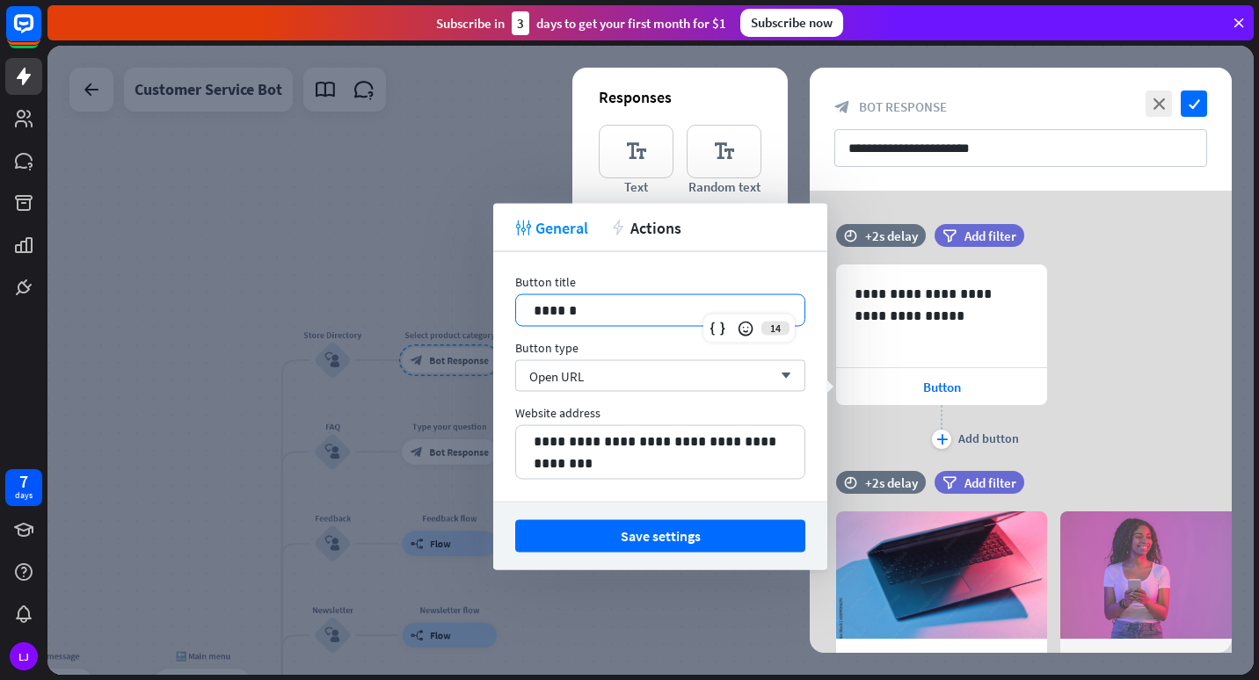
click at [632, 321] on div "******" at bounding box center [660, 310] width 288 height 31
drag, startPoint x: 632, startPoint y: 321, endPoint x: 516, endPoint y: 332, distance: 116.6
click at [516, 332] on div "**********" at bounding box center [660, 377] width 334 height 250
drag, startPoint x: 568, startPoint y: 319, endPoint x: 580, endPoint y: 313, distance: 13.8
click at [580, 313] on p "******" at bounding box center [659, 311] width 253 height 22
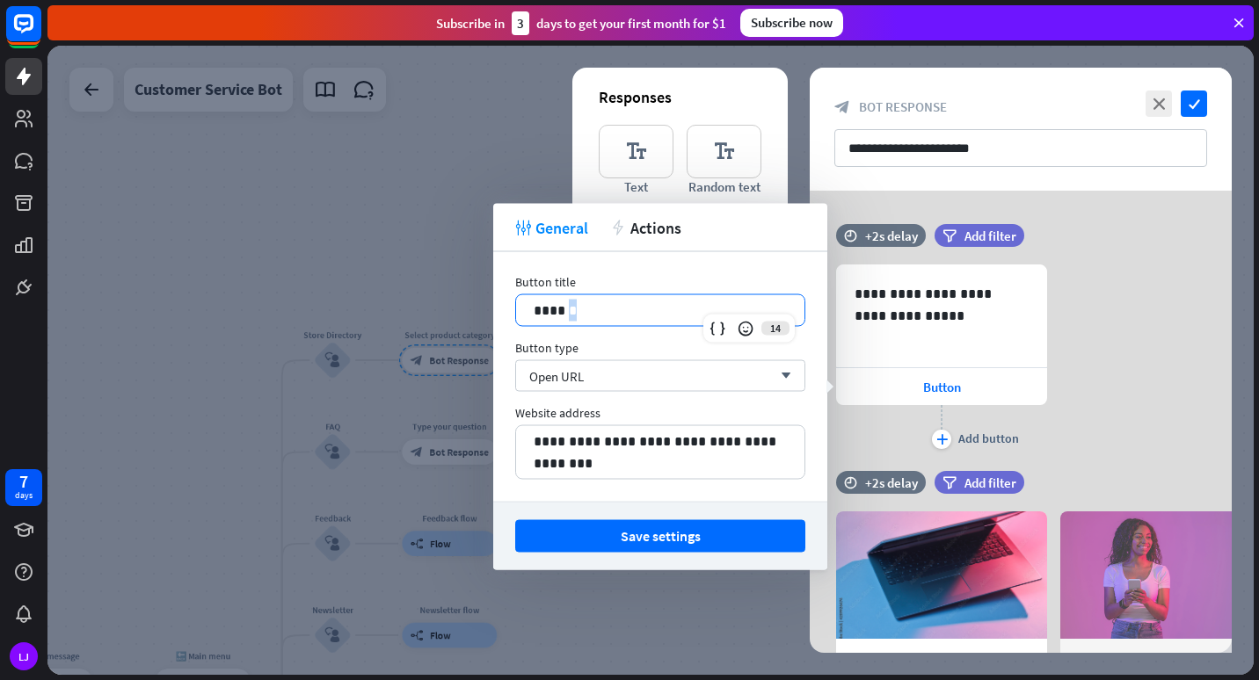
click at [589, 307] on p "******" at bounding box center [659, 311] width 253 height 22
drag, startPoint x: 589, startPoint y: 307, endPoint x: 491, endPoint y: 326, distance: 99.5
click at [491, 326] on body "7 days LJ close Product Help First steps Get started with ChatBot Help Center F…" at bounding box center [629, 340] width 1259 height 680
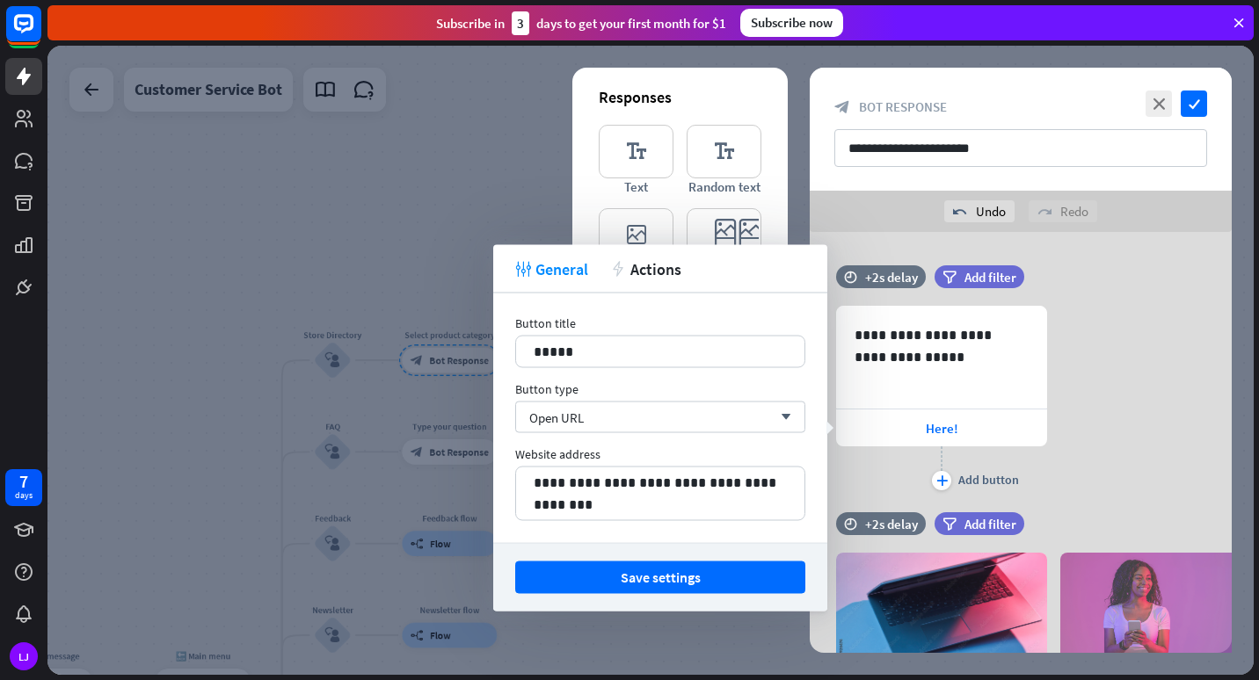
click at [608, 569] on button "Save settings" at bounding box center [660, 578] width 290 height 33
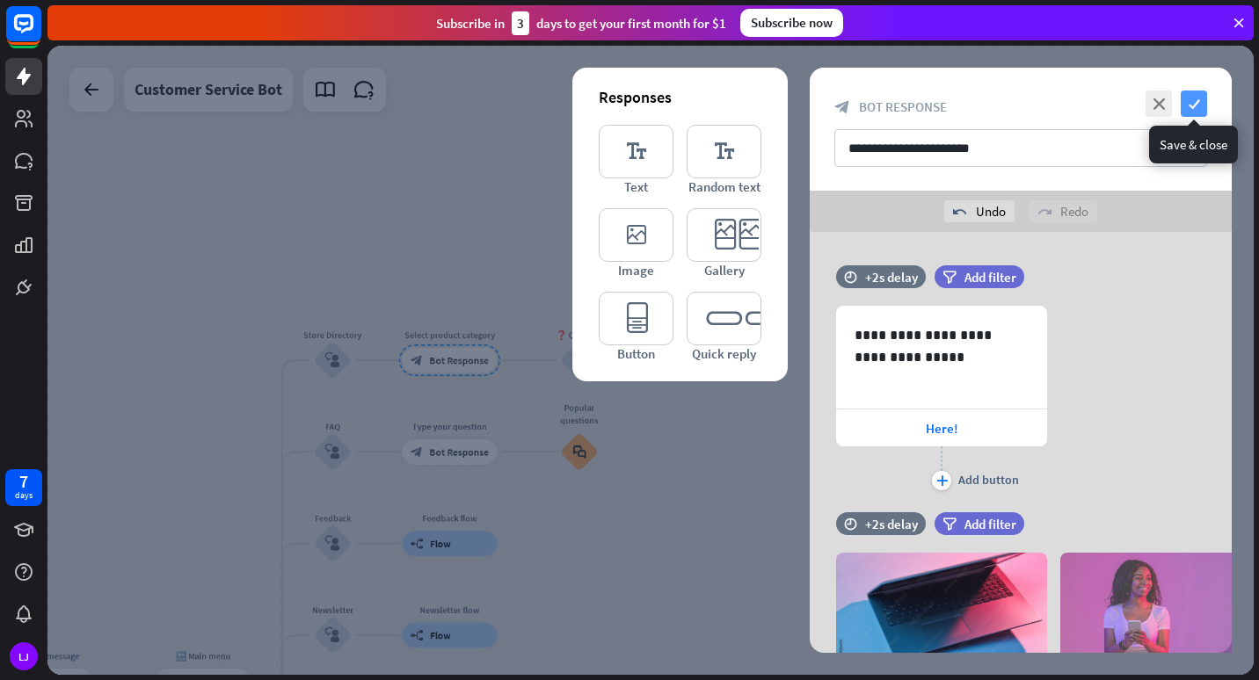
click at [1197, 104] on icon "check" at bounding box center [1193, 104] width 26 height 26
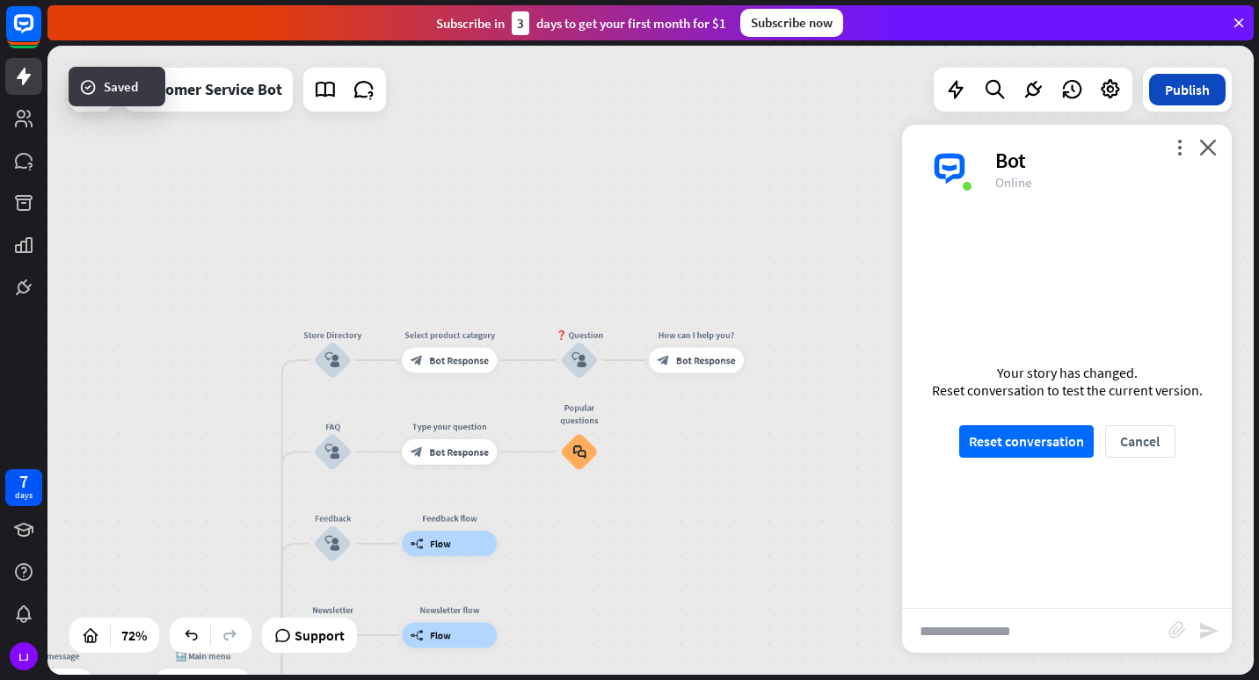
click at [1181, 102] on button "Publish" at bounding box center [1187, 90] width 76 height 32
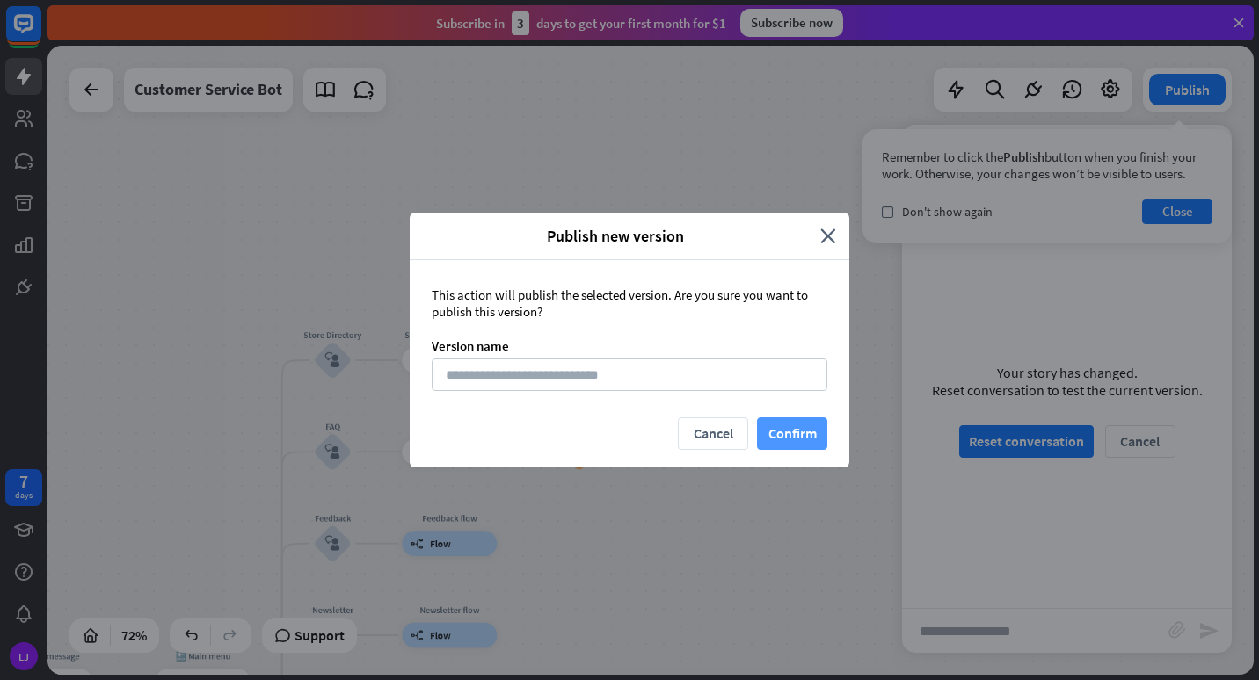
click at [794, 436] on button "Confirm" at bounding box center [792, 433] width 70 height 33
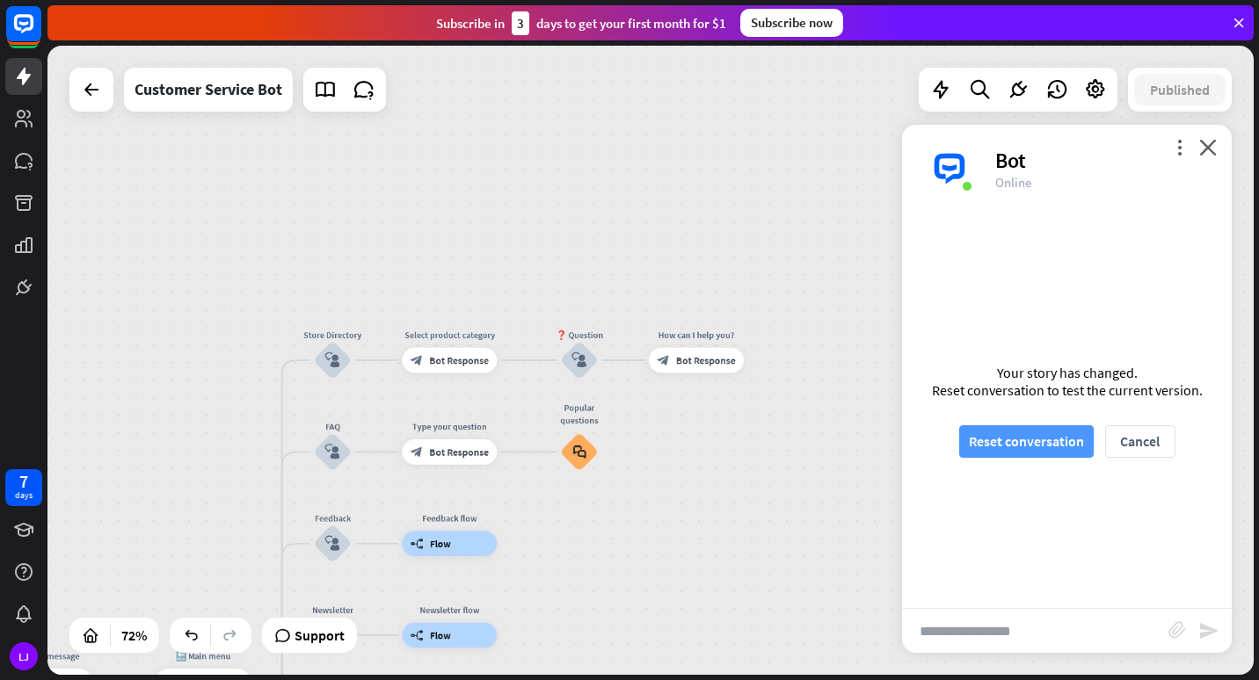
click at [981, 450] on button "Reset conversation" at bounding box center [1026, 441] width 134 height 33
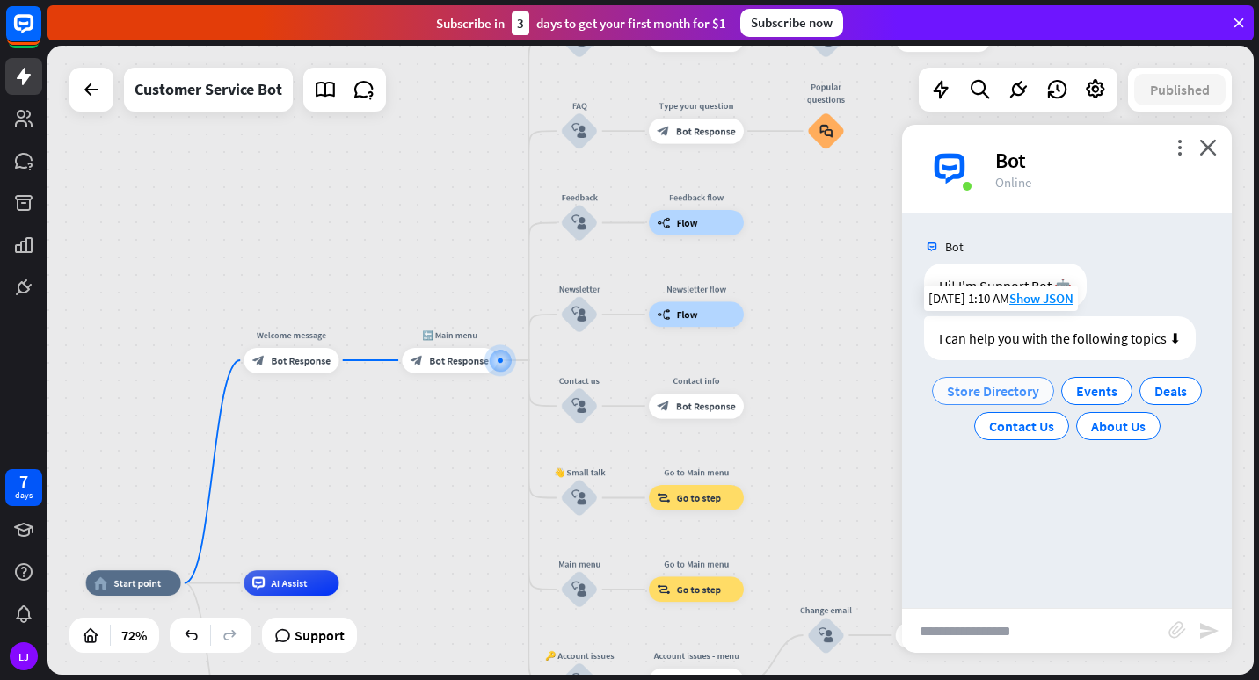
click at [1012, 397] on span "Store Directory" at bounding box center [993, 391] width 92 height 18
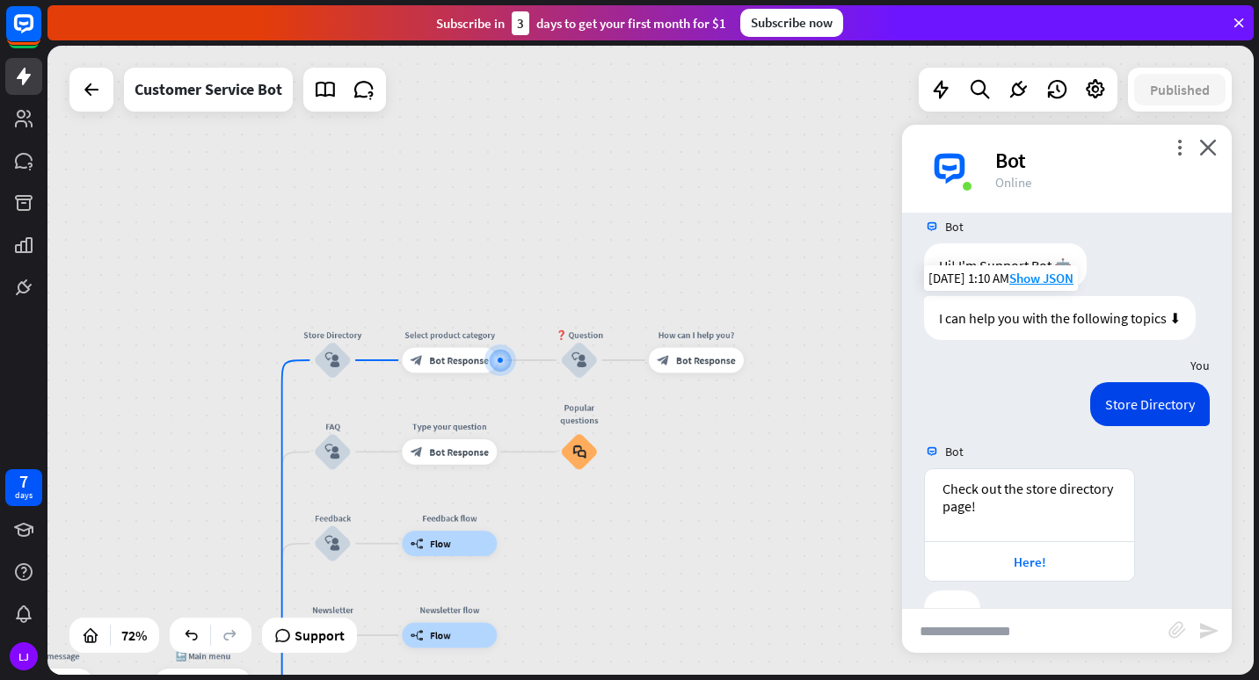
scroll to position [73, 0]
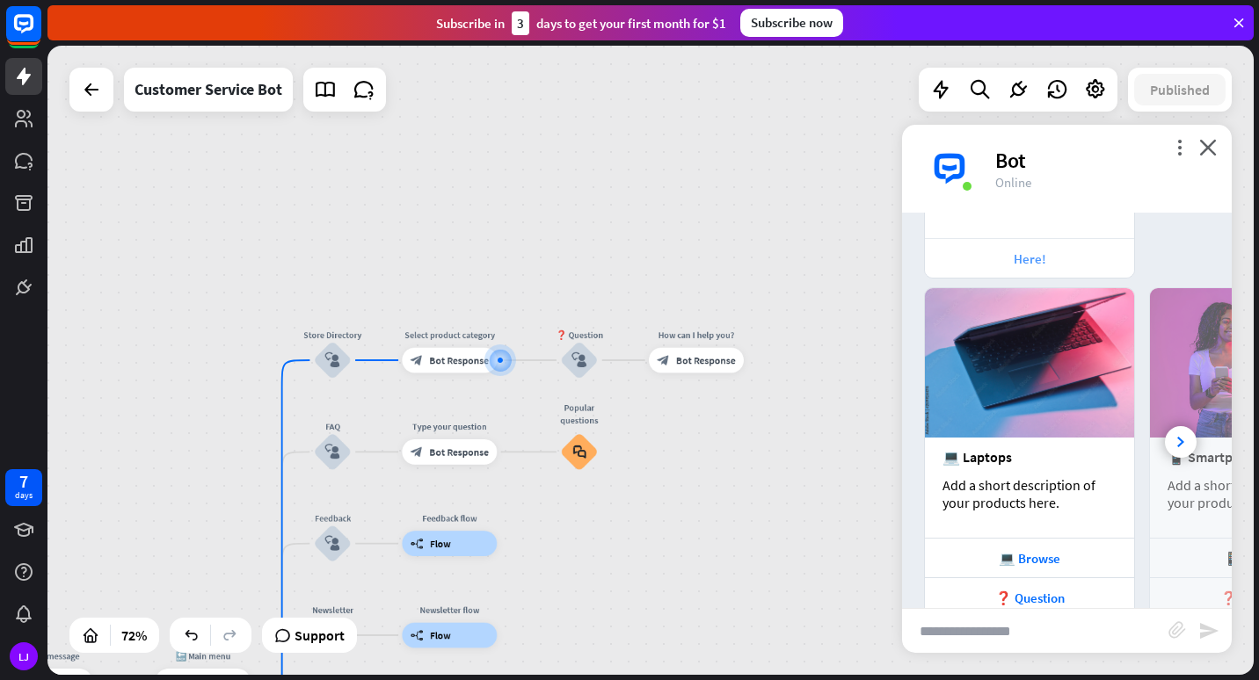
click at [1003, 506] on div "Bot Hi! I'm Support Bot 🤖 [DATE] 1:10 AM Show JSON I can help you with the foll…" at bounding box center [1067, 410] width 330 height 395
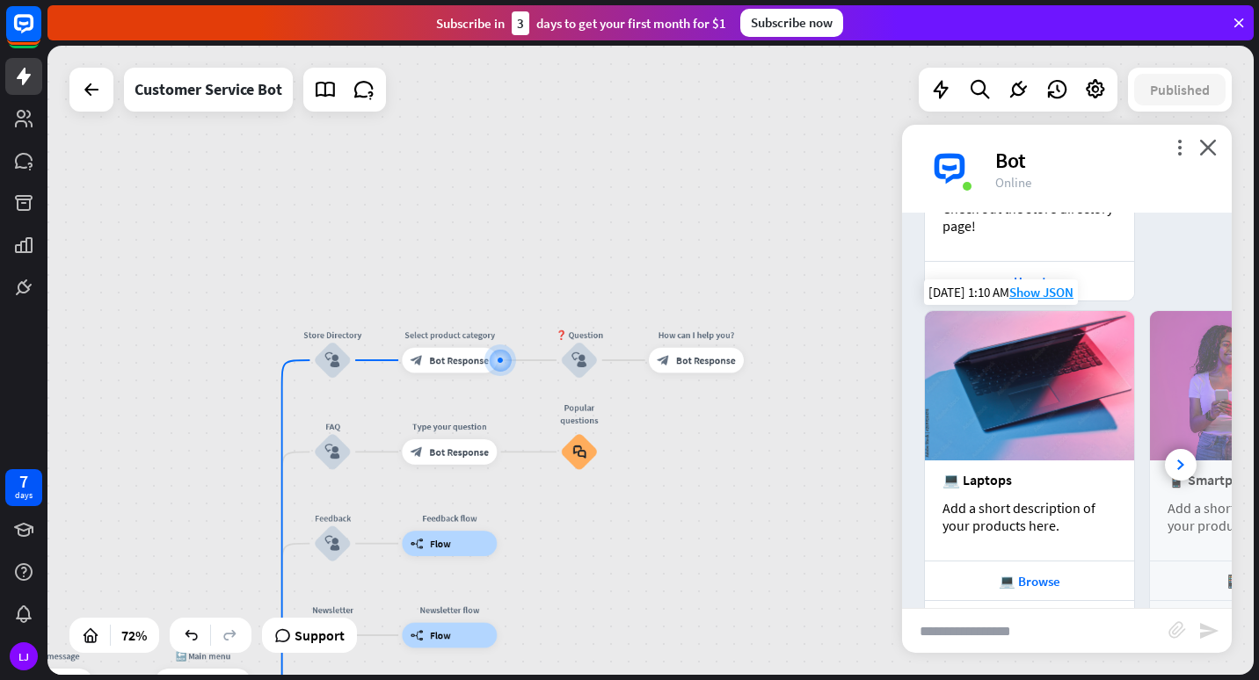
scroll to position [299, 0]
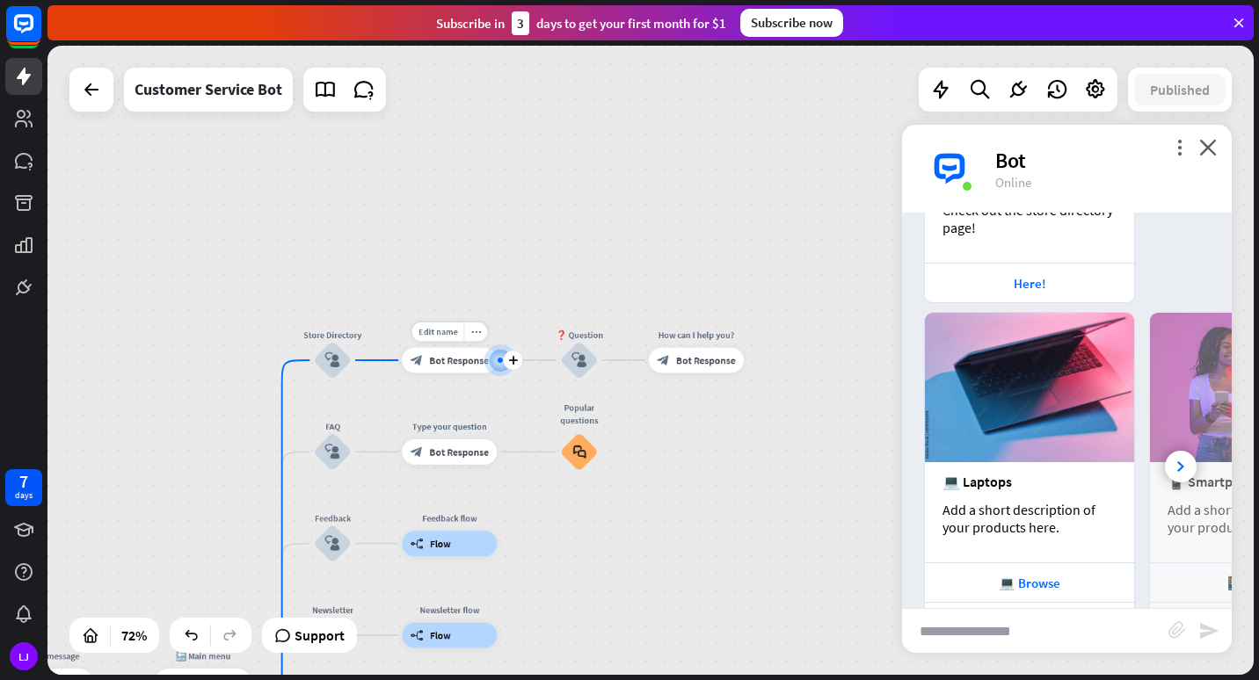
click at [479, 374] on div "Edit name more_horiz plus block_bot_response Bot Response" at bounding box center [449, 360] width 95 height 25
click at [466, 370] on div "block_bot_response Bot Response" at bounding box center [449, 360] width 95 height 25
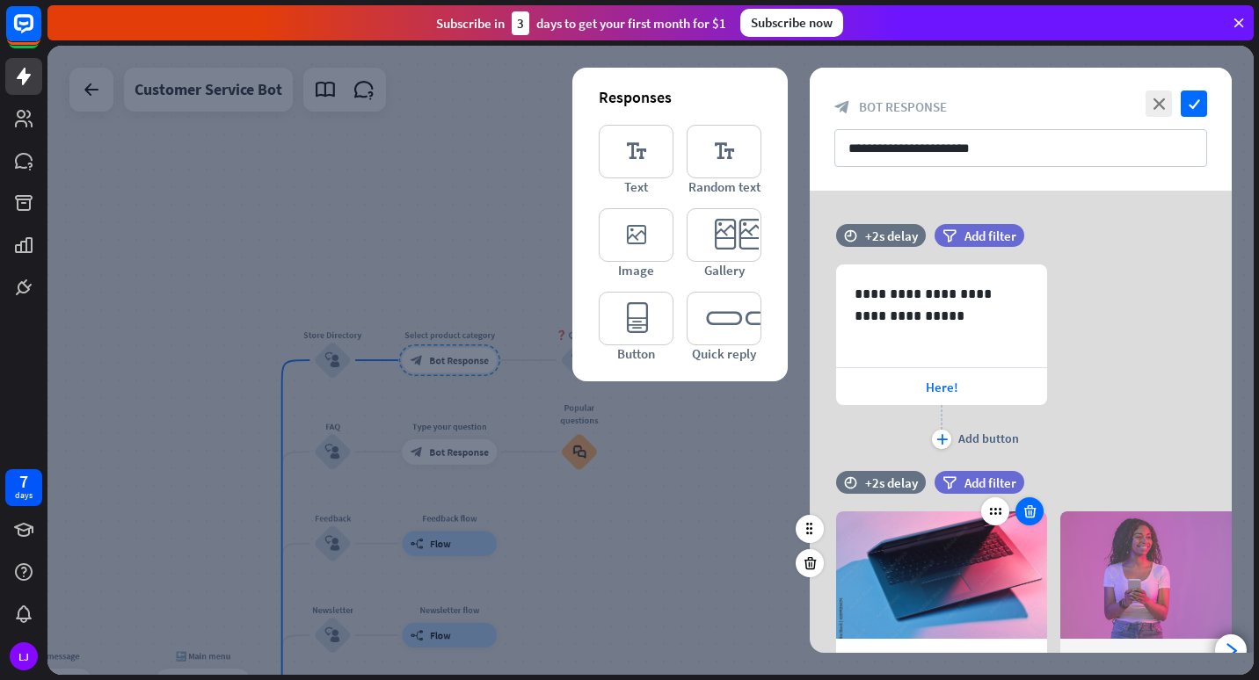
click at [1031, 515] on icon at bounding box center [1029, 512] width 17 height 16
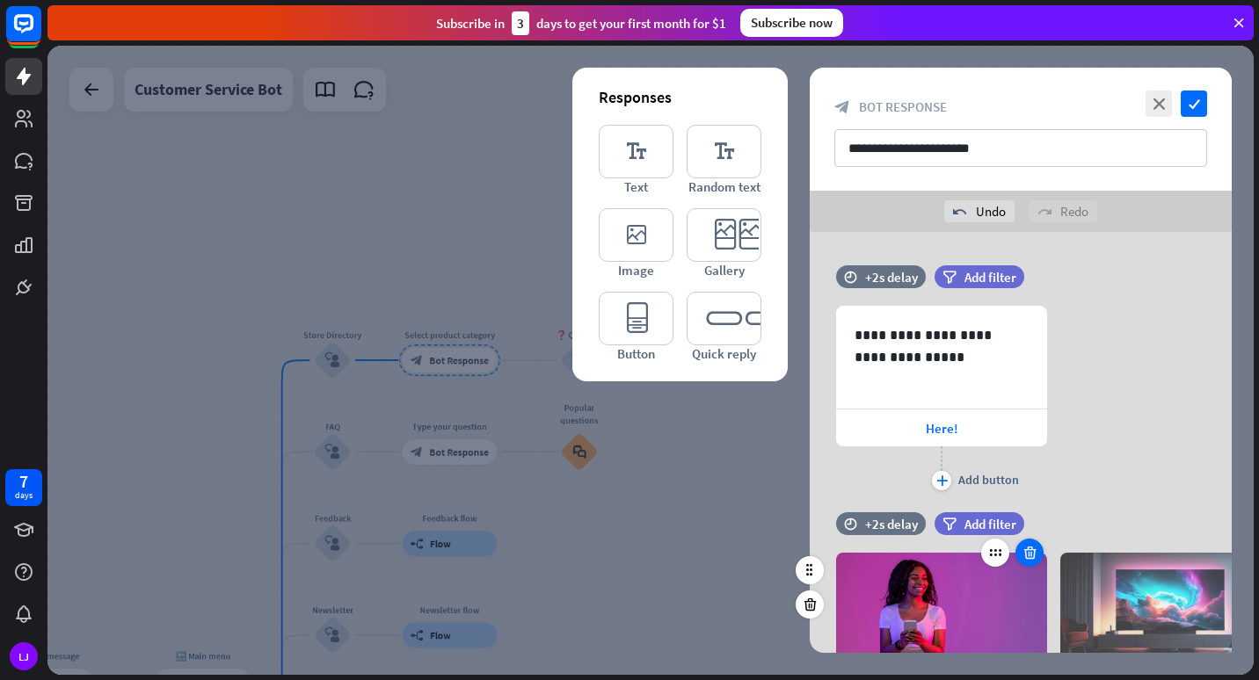
scroll to position [236, 0]
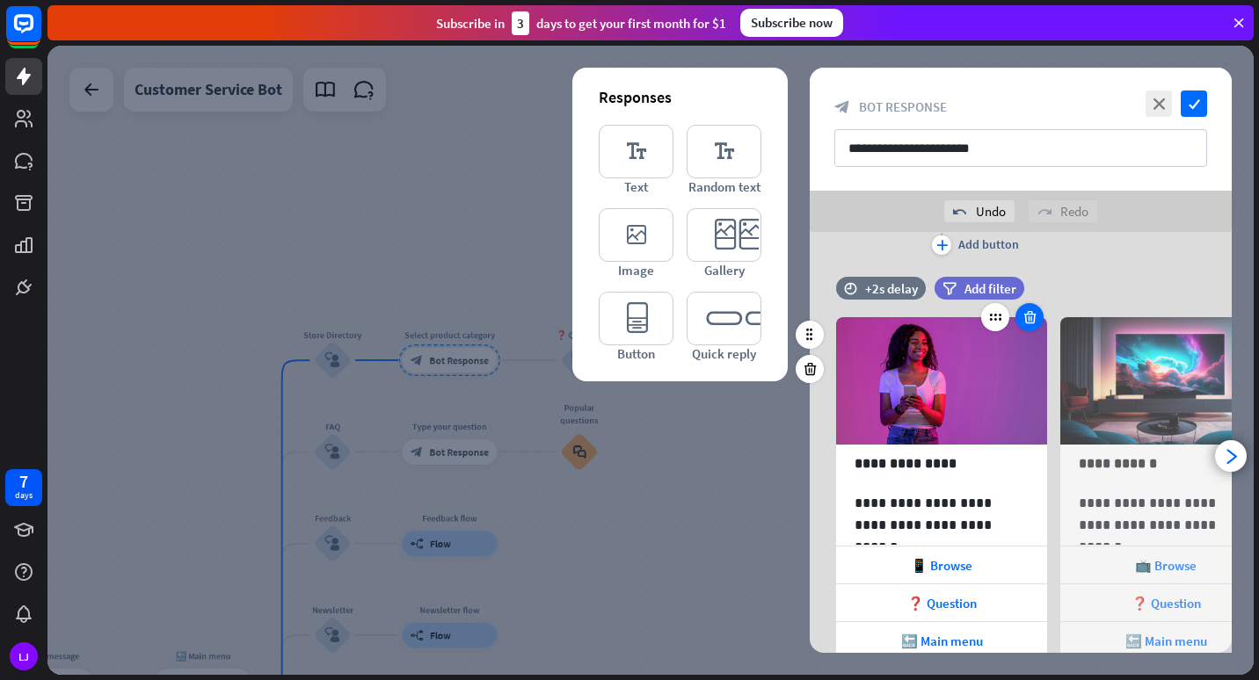
click at [1034, 323] on icon at bounding box center [1029, 317] width 17 height 16
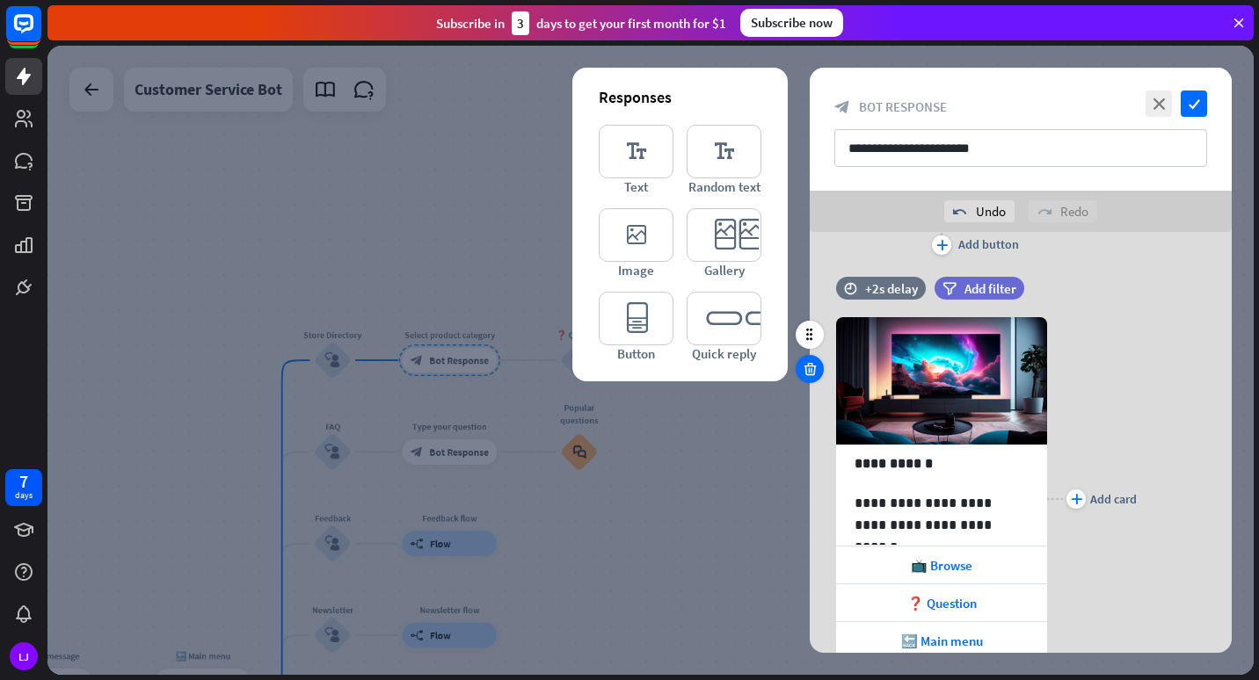
click at [812, 368] on icon at bounding box center [810, 369] width 17 height 16
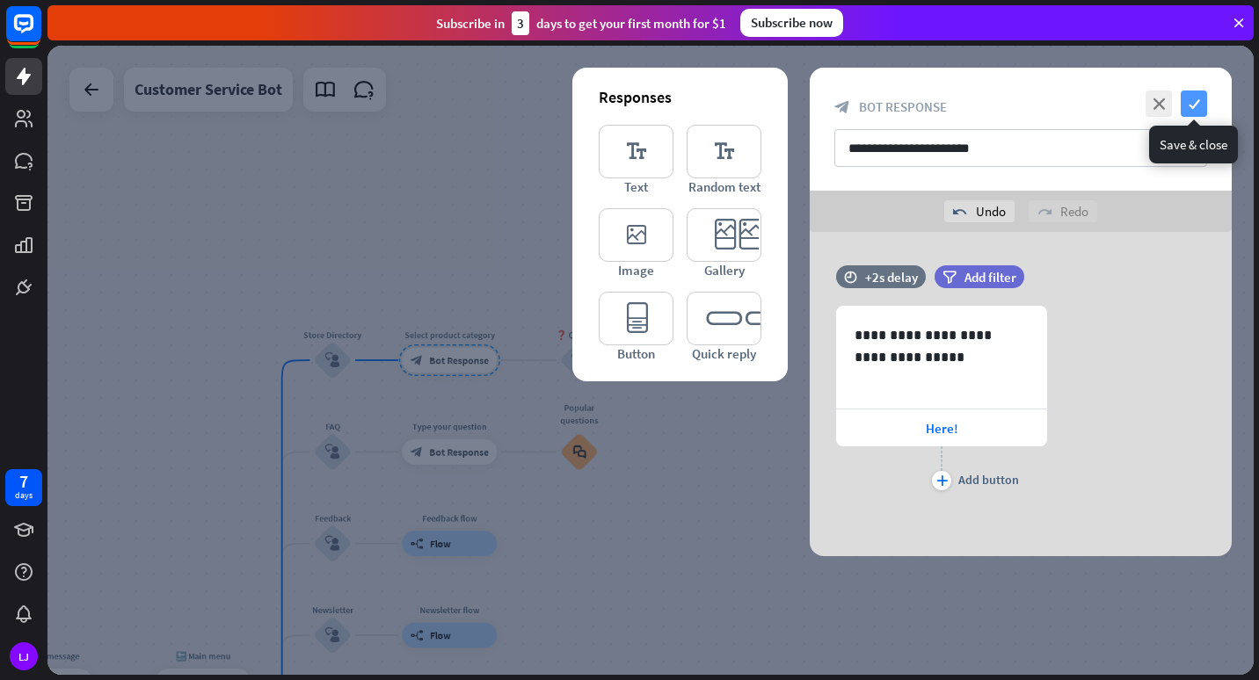
click at [1191, 112] on icon "check" at bounding box center [1193, 104] width 26 height 26
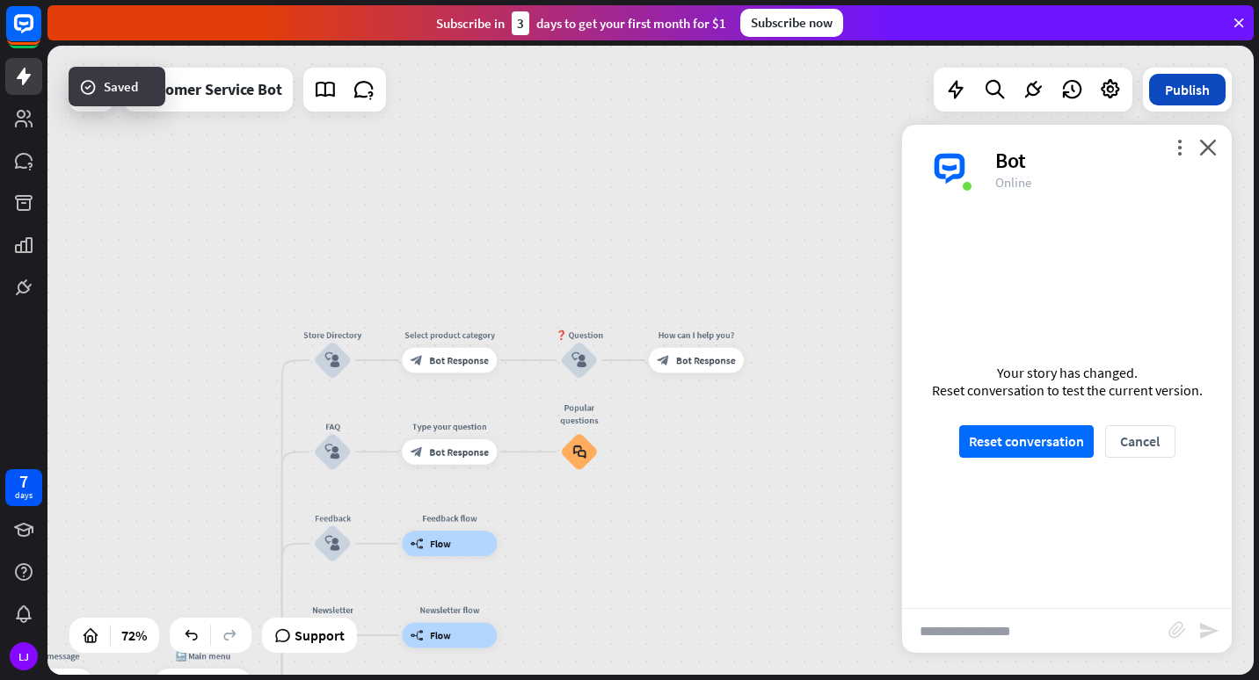
click at [1186, 88] on button "Publish" at bounding box center [1187, 90] width 76 height 32
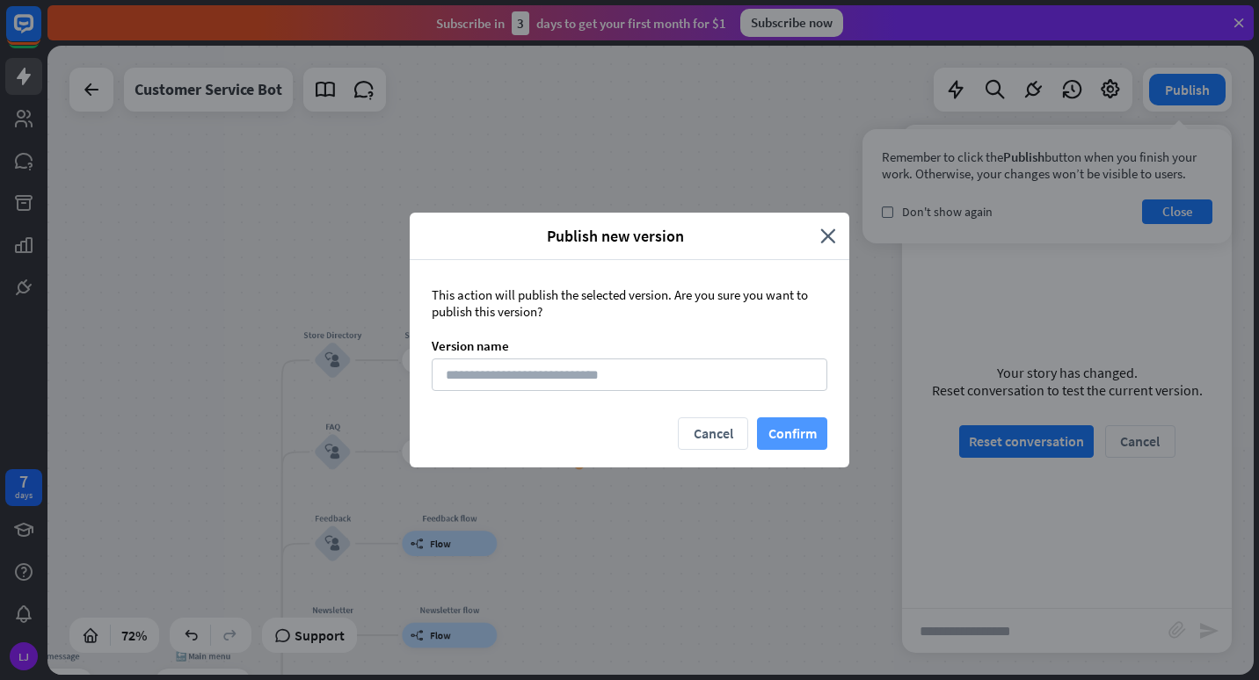
click at [784, 440] on button "Confirm" at bounding box center [792, 433] width 70 height 33
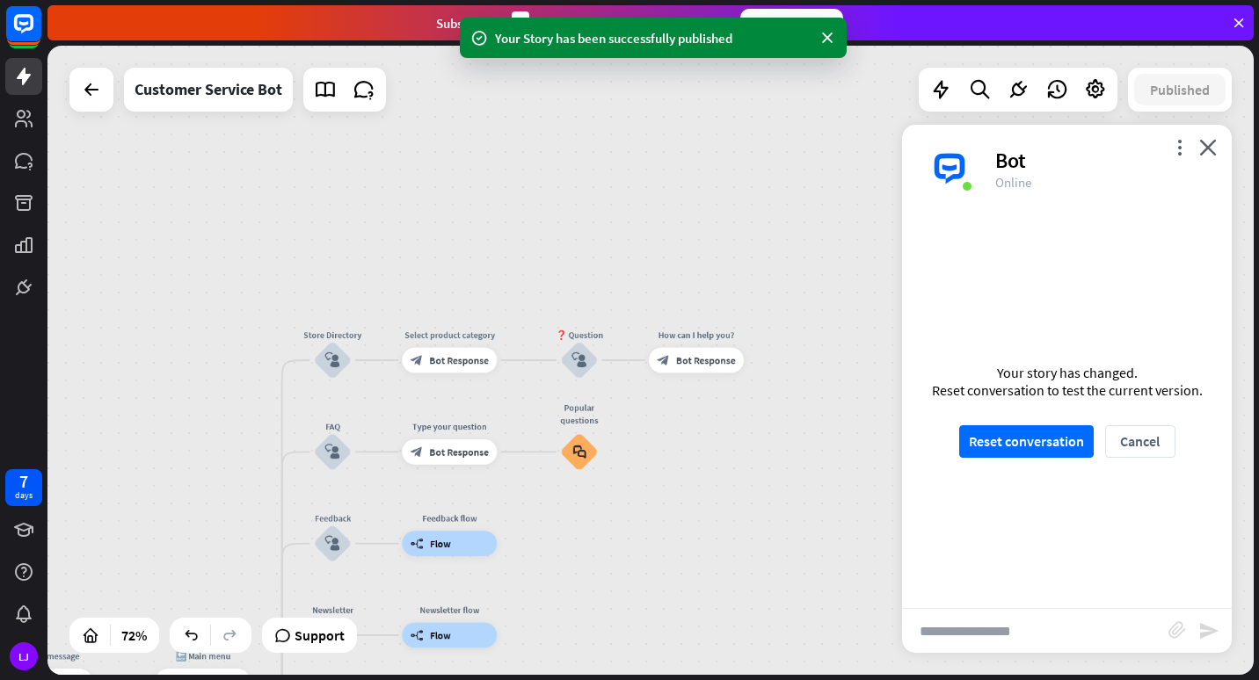
click at [1022, 459] on div "Your story has changed. Reset conversation to test the current version. Reset c…" at bounding box center [1067, 410] width 330 height 395
click at [1001, 444] on button "Reset conversation" at bounding box center [1026, 441] width 134 height 33
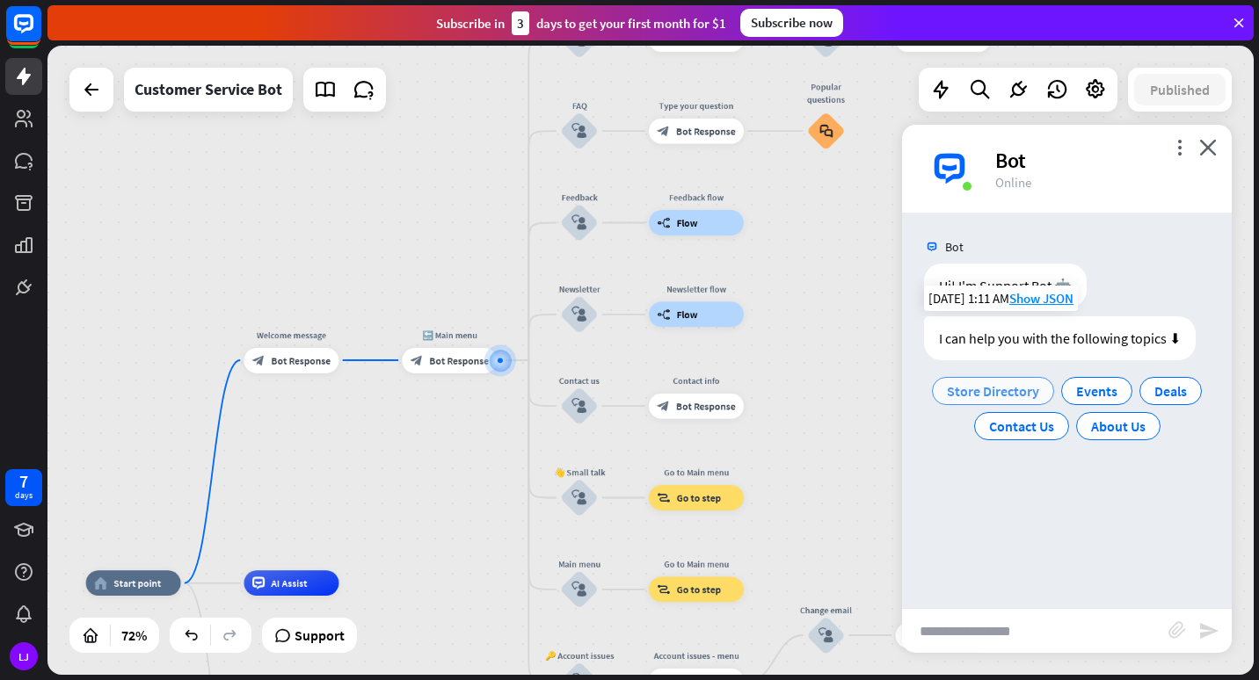
click at [986, 395] on span "Store Directory" at bounding box center [993, 391] width 92 height 18
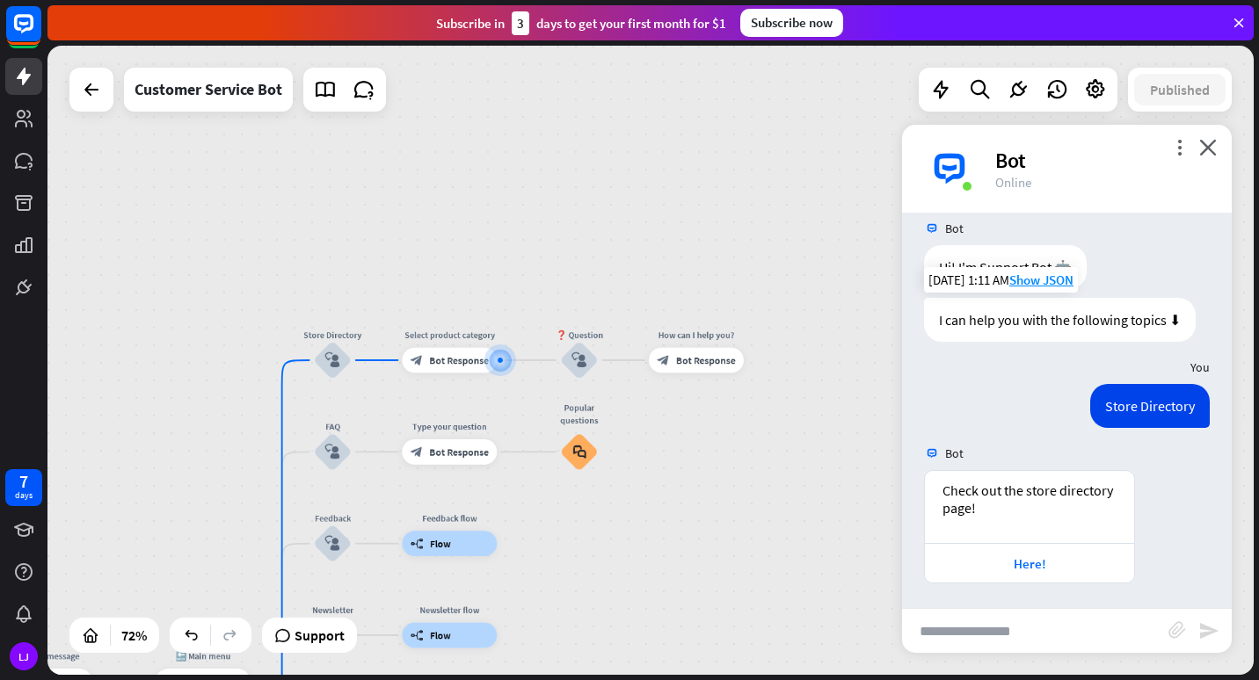
scroll to position [20, 0]
click at [1000, 549] on div "Here!" at bounding box center [1029, 561] width 209 height 40
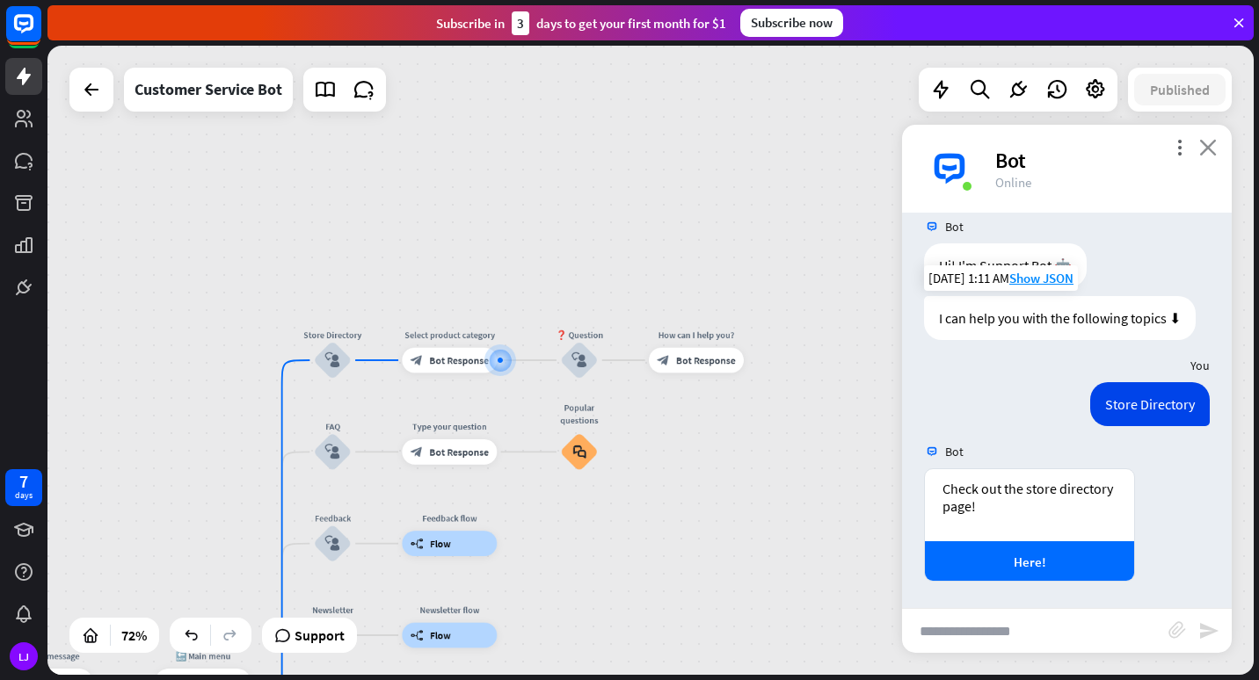
click at [1204, 153] on icon "close" at bounding box center [1208, 147] width 18 height 17
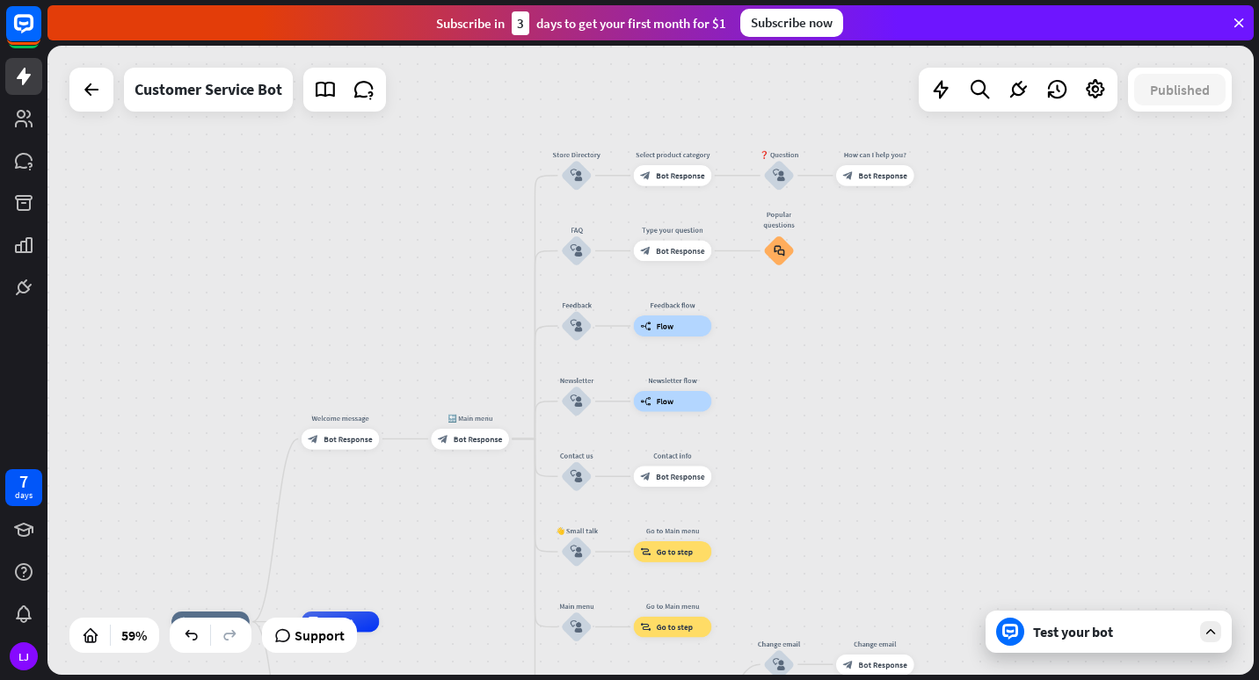
drag, startPoint x: 242, startPoint y: 438, endPoint x: 519, endPoint y: 210, distance: 358.4
click at [519, 210] on div "home_2 Start point Welcome message block_bot_response Bot Response 🔙 Main menu …" at bounding box center [650, 360] width 1206 height 629
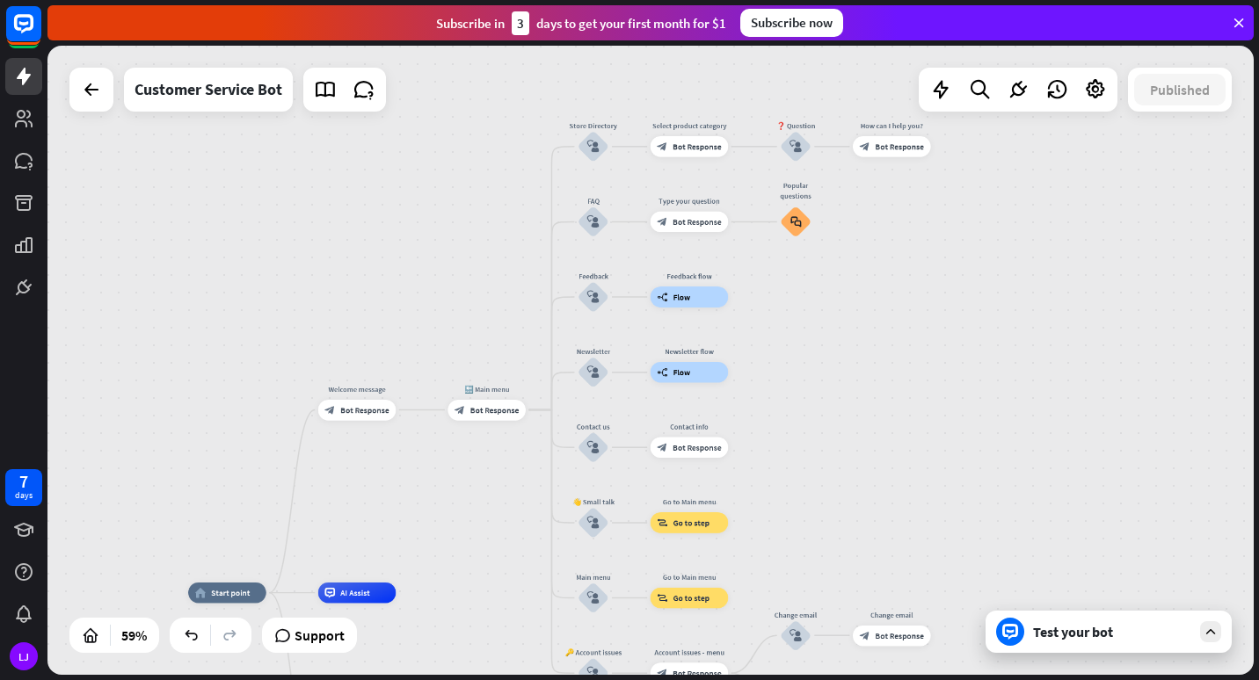
drag, startPoint x: 410, startPoint y: 319, endPoint x: 588, endPoint y: 89, distance: 291.3
click at [588, 89] on div "home_2 Start point Welcome message block_bot_response Bot Response 🔙 Main menu …" at bounding box center [650, 360] width 1206 height 629
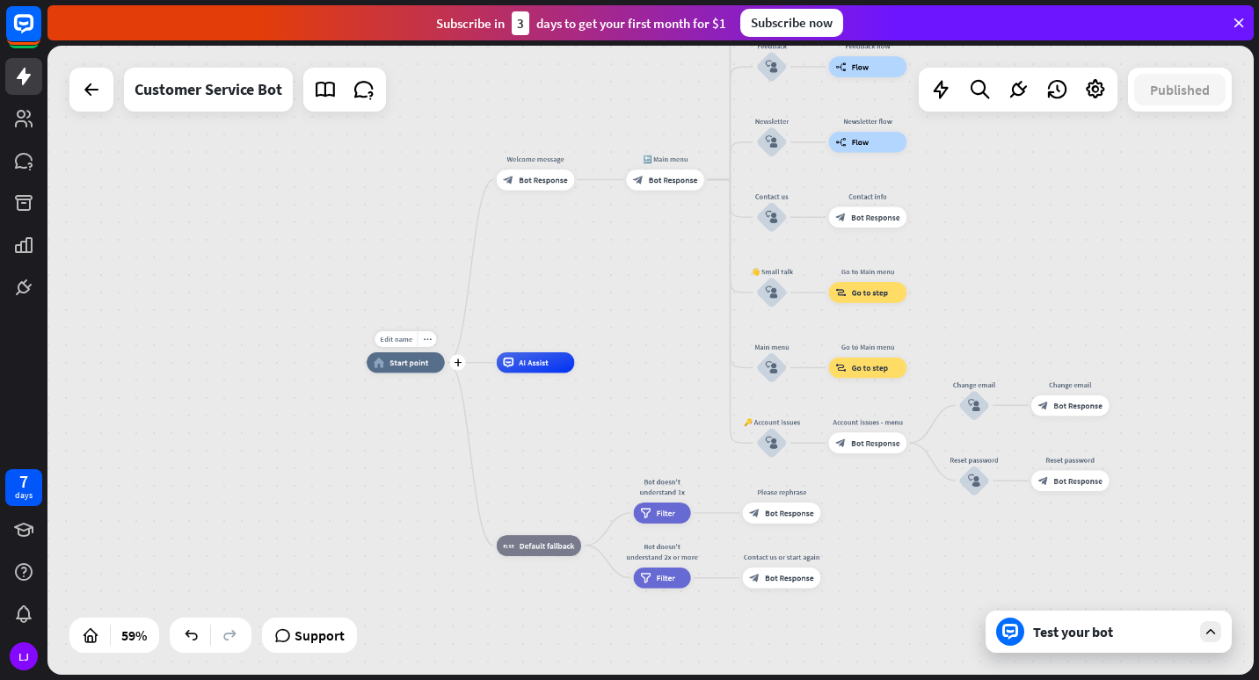
click at [410, 374] on div "Edit name more_horiz plus home_2 Start point" at bounding box center [405, 362] width 78 height 21
click at [100, 111] on div at bounding box center [91, 90] width 44 height 44
click at [91, 99] on icon at bounding box center [91, 89] width 21 height 21
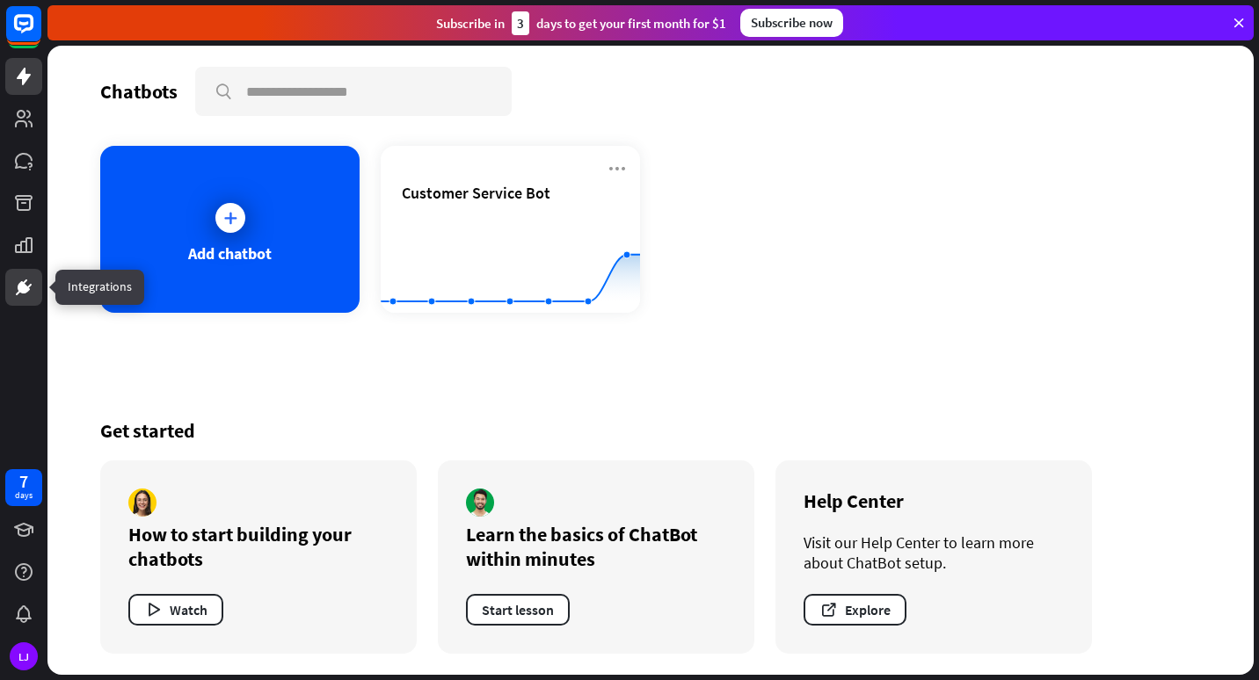
click at [12, 294] on link at bounding box center [23, 287] width 37 height 37
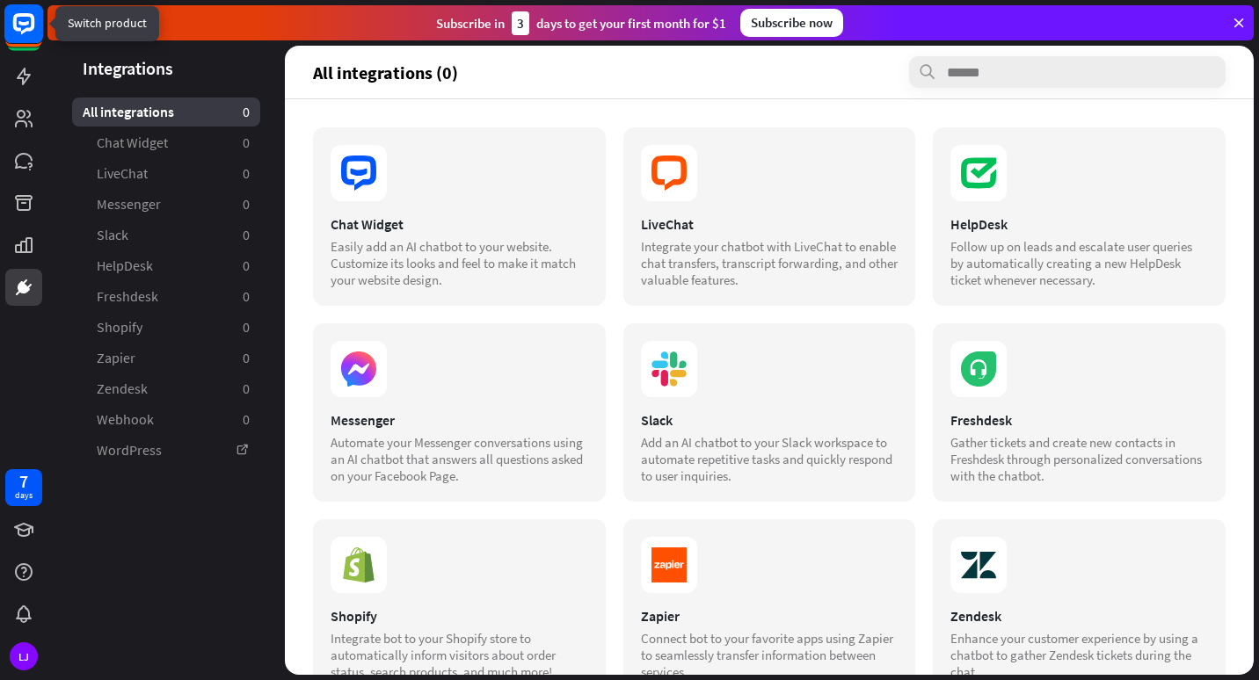
click at [6, 18] on rect at bounding box center [23, 23] width 39 height 39
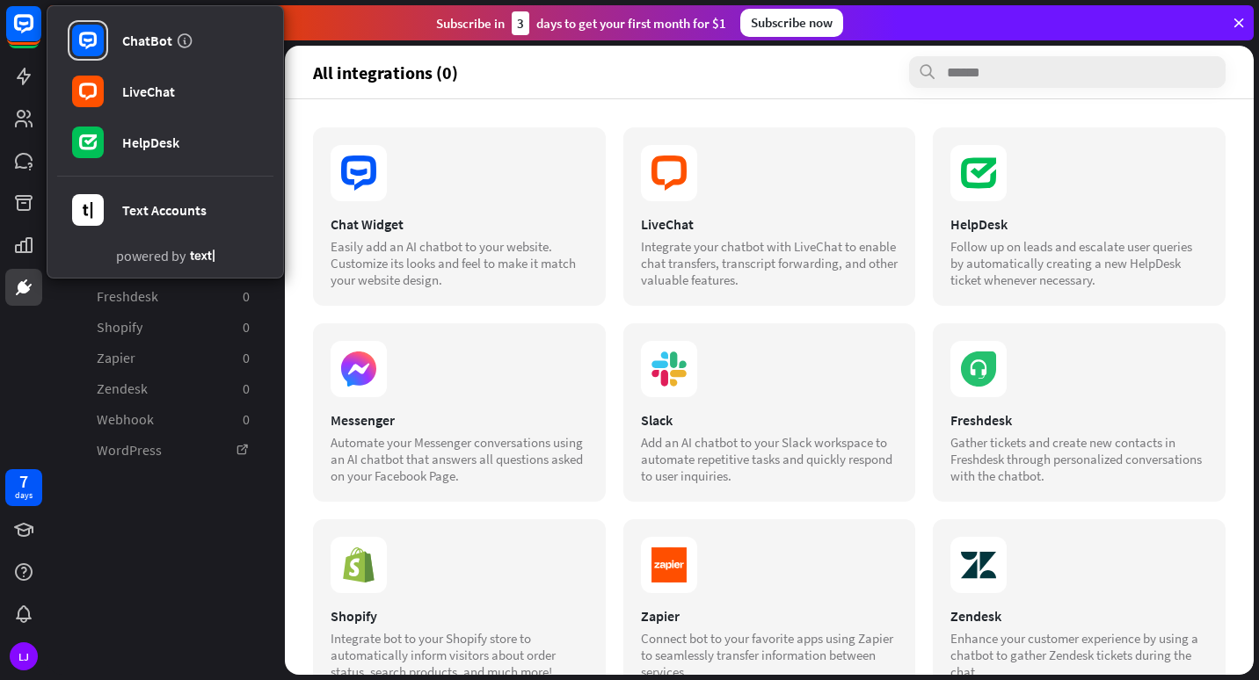
click at [6, 355] on div "ChatBot LiveChat HelpDesk Text Accounts powered by 7 days LJ" at bounding box center [23, 340] width 47 height 680
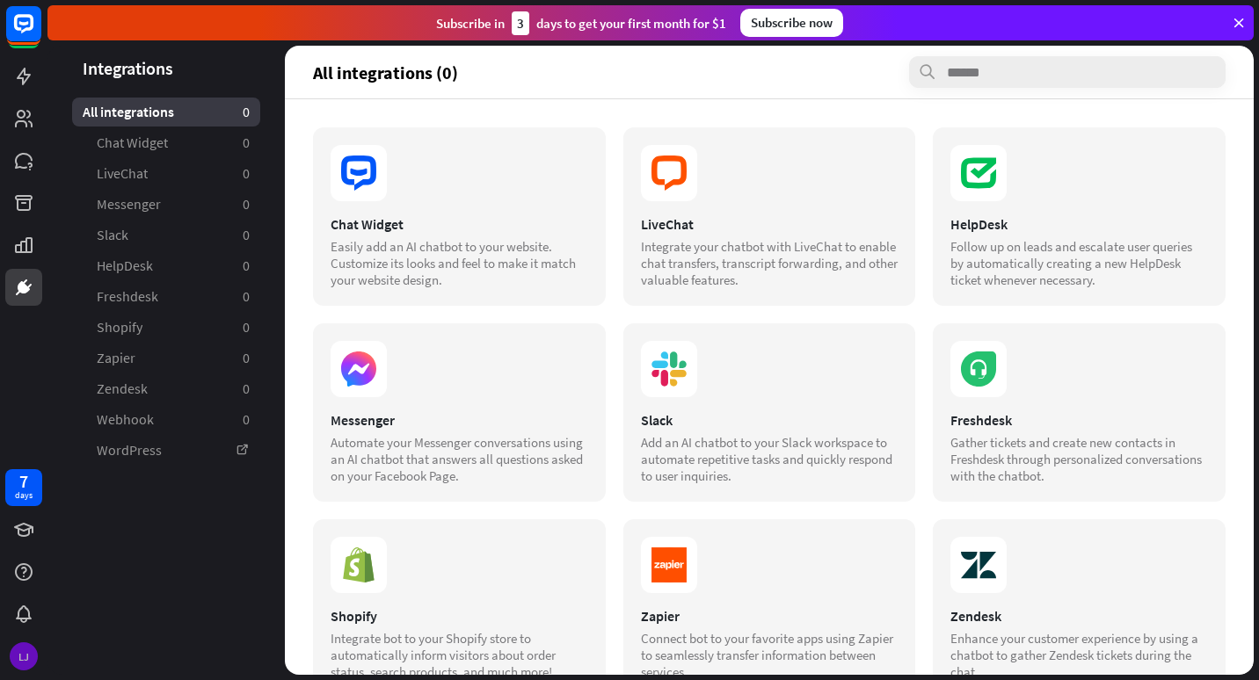
click at [24, 655] on div "LJ" at bounding box center [24, 656] width 28 height 28
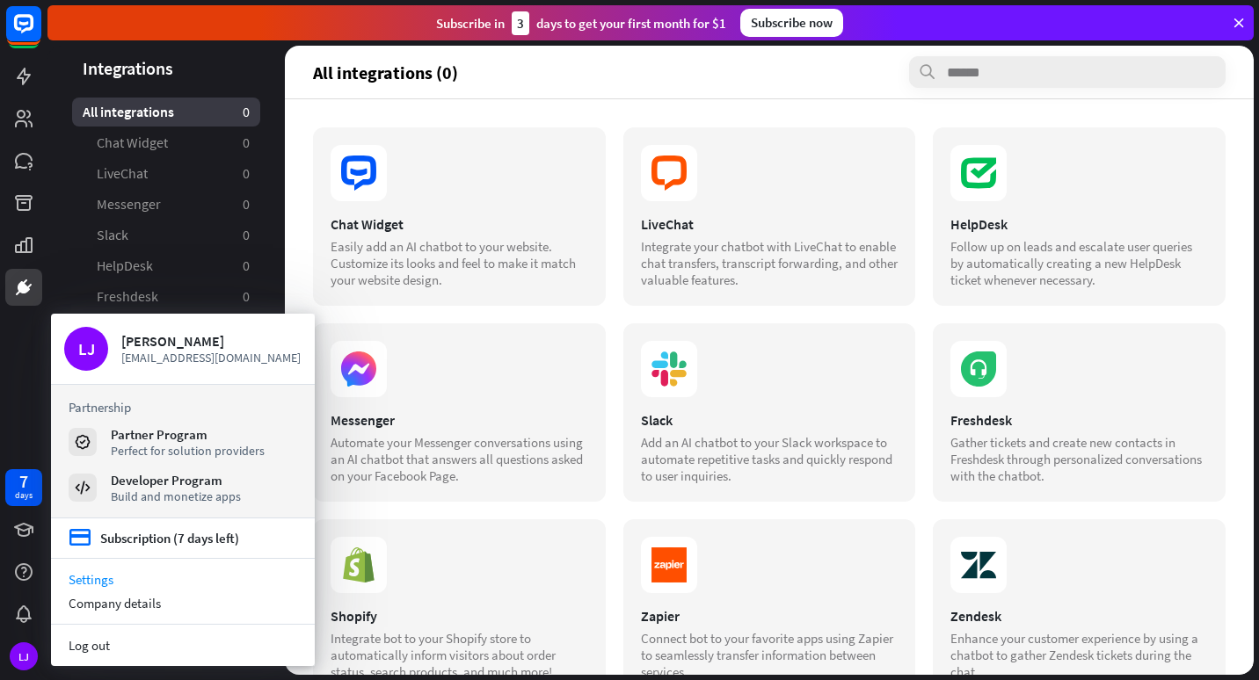
click at [76, 580] on link "Settings" at bounding box center [183, 580] width 264 height 24
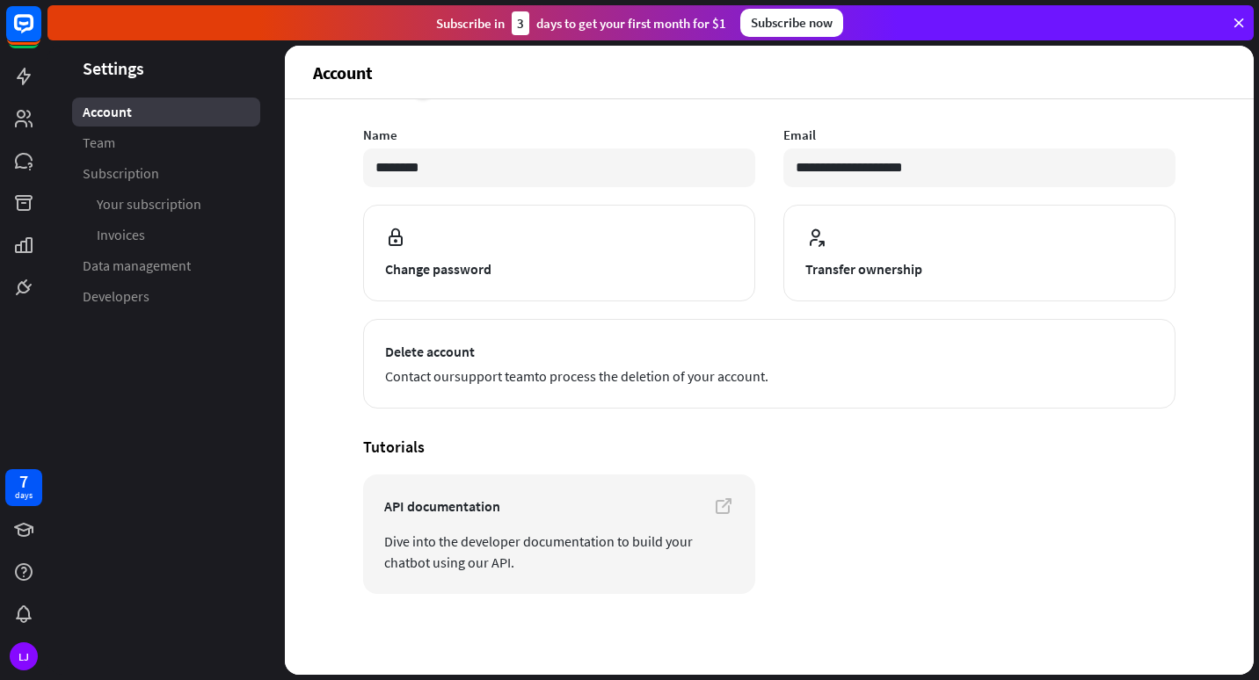
scroll to position [9, 0]
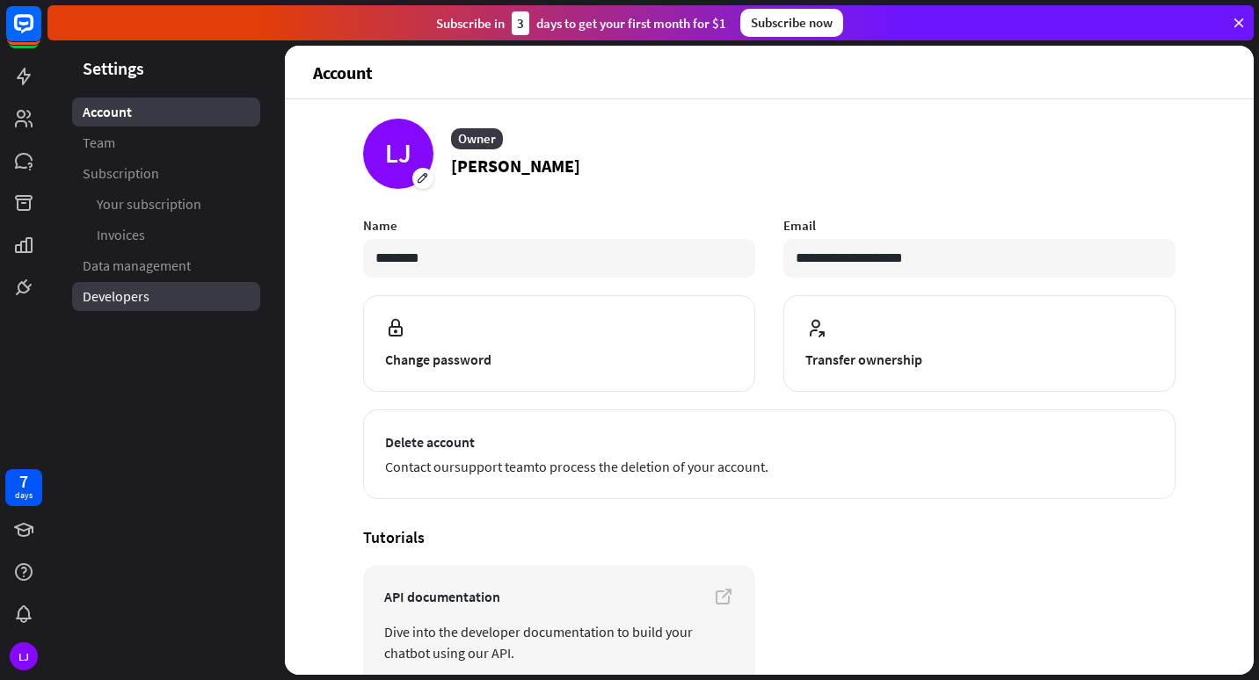
click at [112, 302] on span "Developers" at bounding box center [116, 296] width 67 height 18
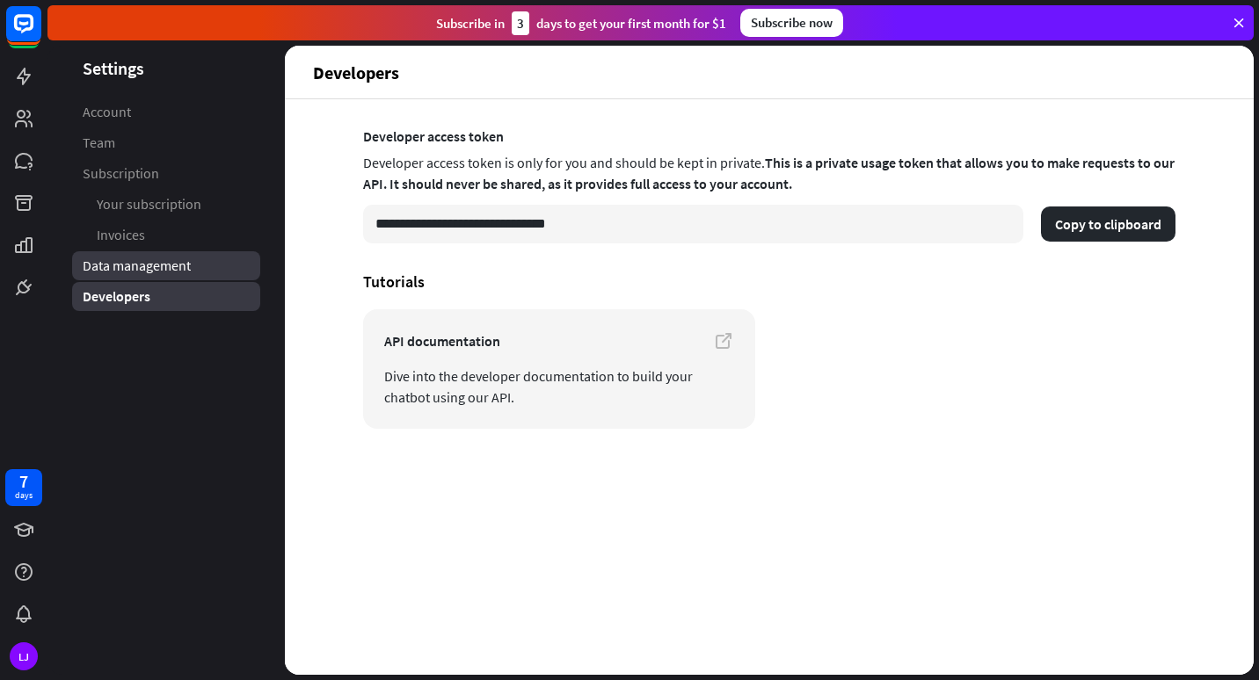
click at [142, 272] on span "Data management" at bounding box center [137, 266] width 108 height 18
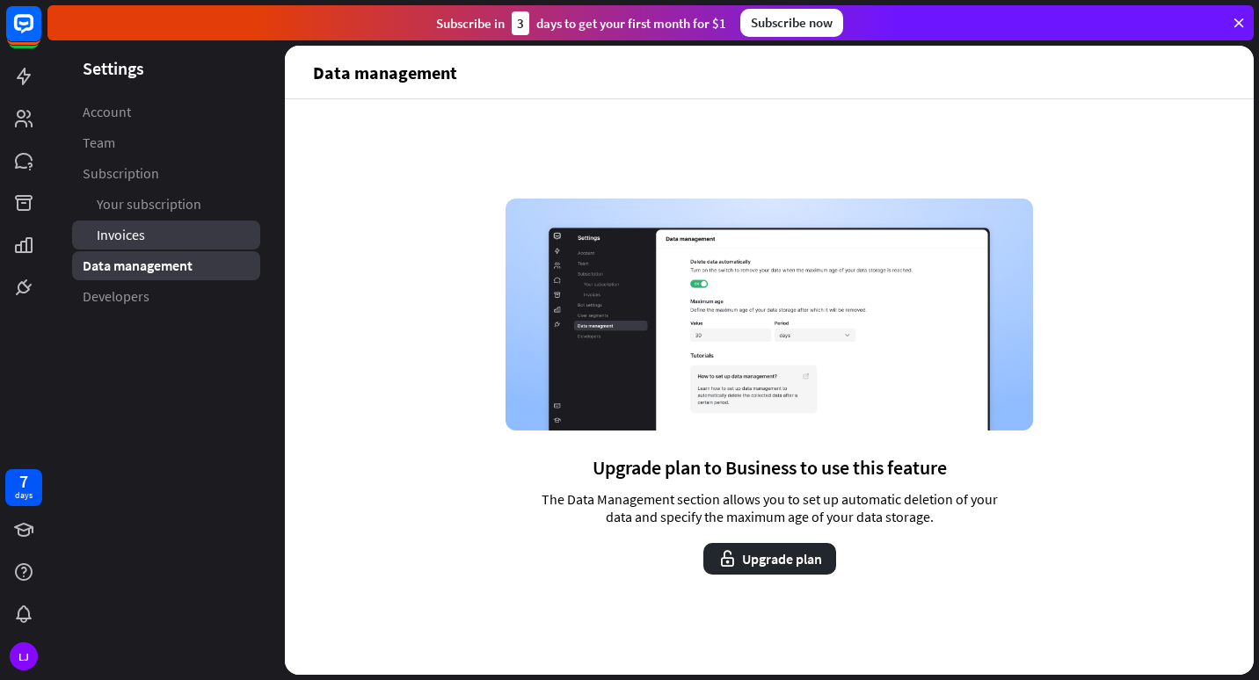
click at [169, 239] on link "Invoices" at bounding box center [166, 235] width 188 height 29
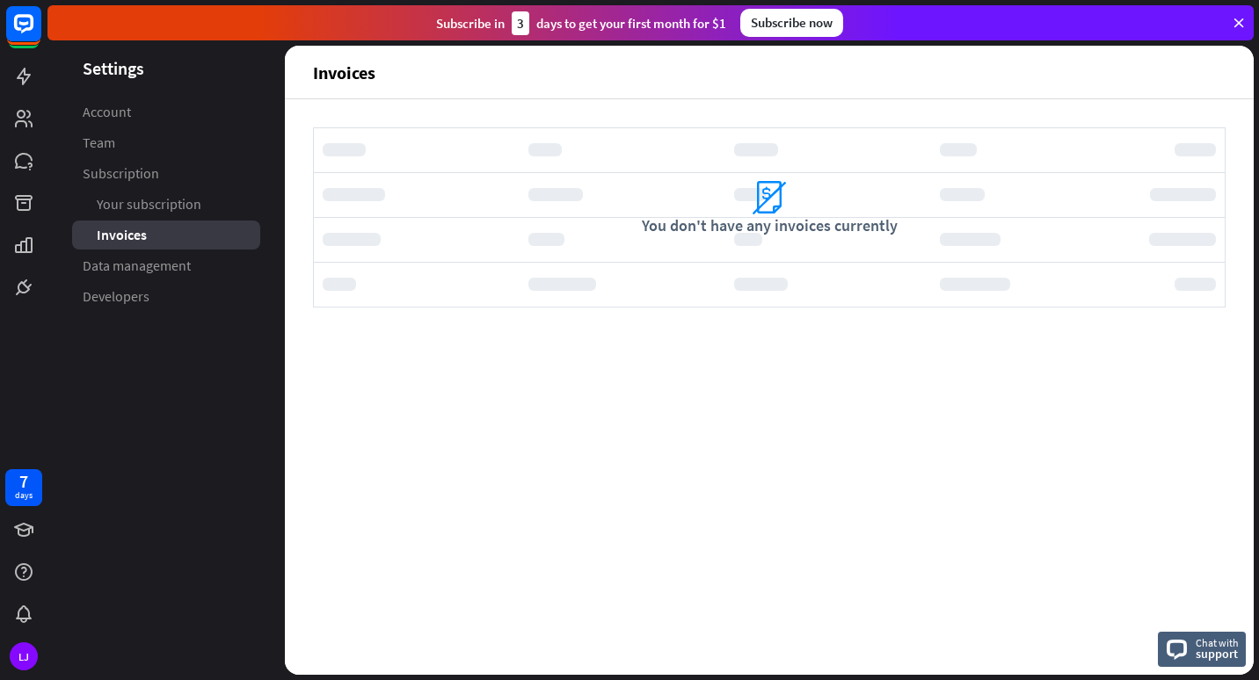
click at [171, 207] on span "Your subscription" at bounding box center [149, 204] width 105 height 18
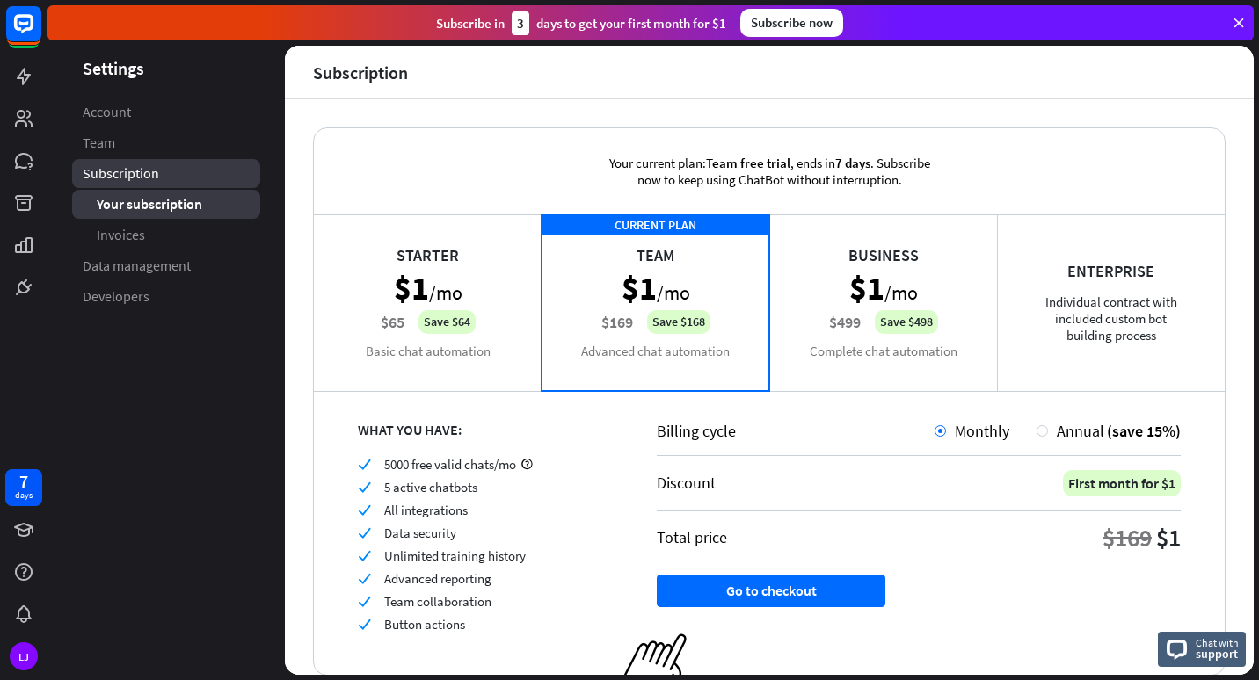
click at [85, 160] on link "Subscription" at bounding box center [166, 173] width 188 height 29
click at [29, 36] on rect at bounding box center [23, 23] width 39 height 39
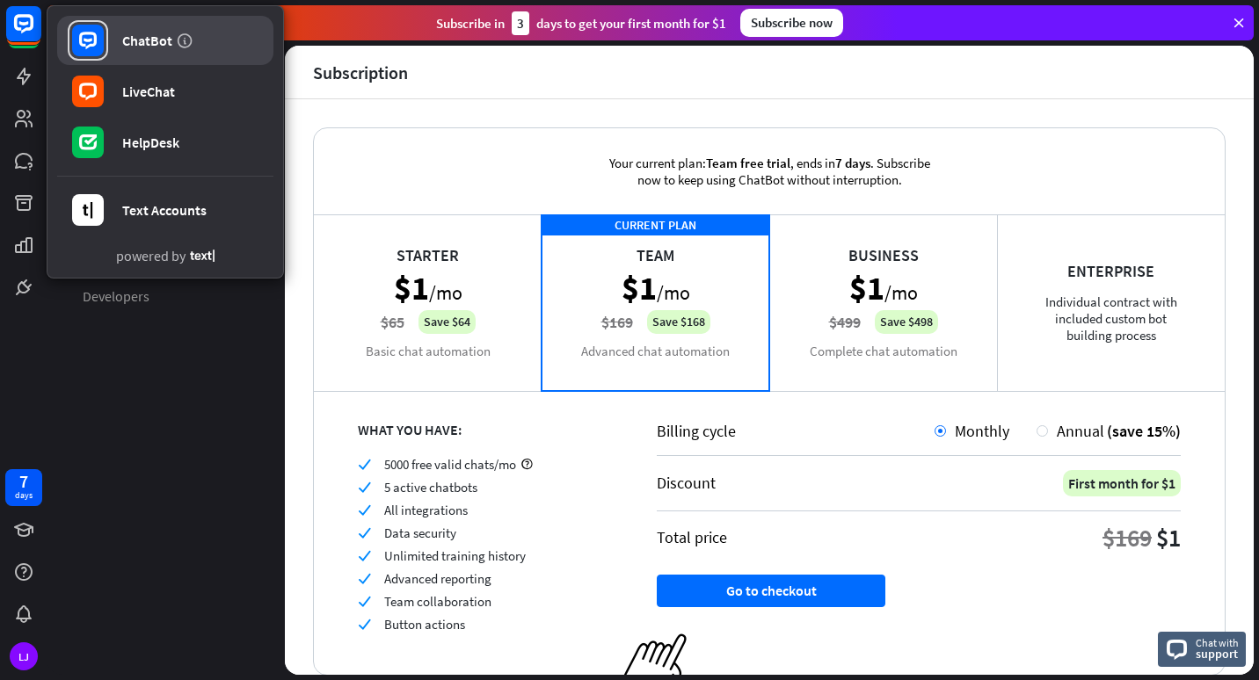
click at [84, 37] on rect at bounding box center [88, 41] width 32 height 32
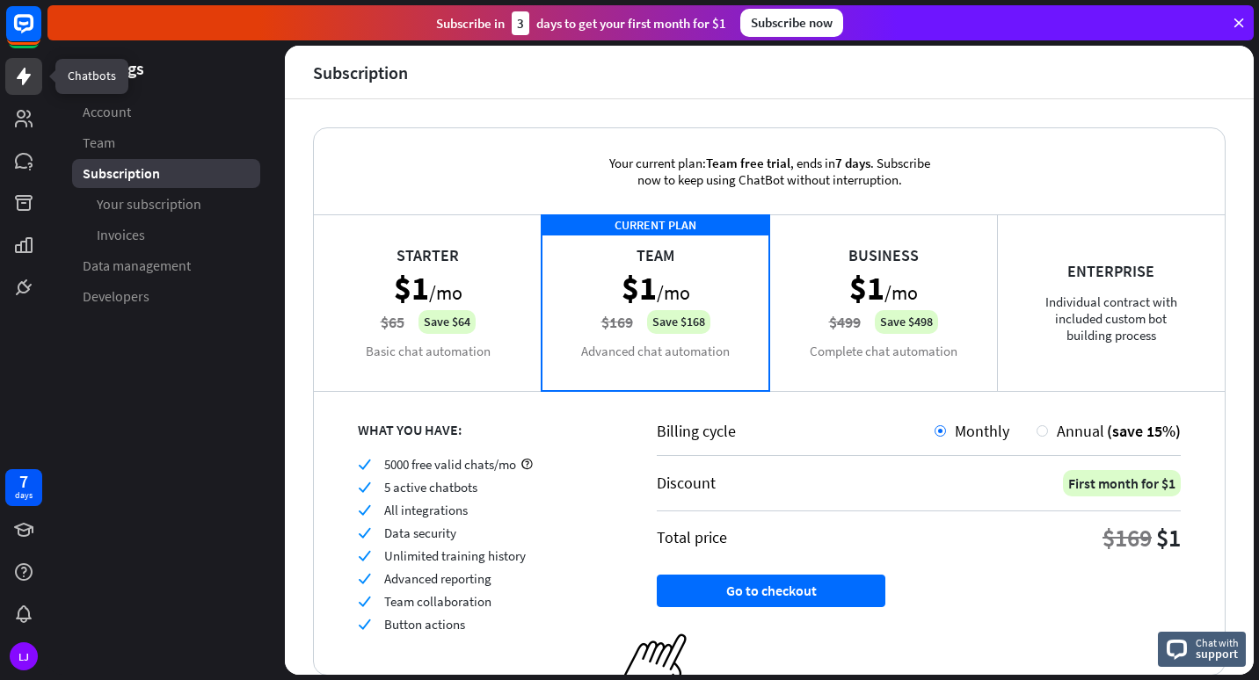
click at [13, 74] on icon at bounding box center [23, 76] width 21 height 21
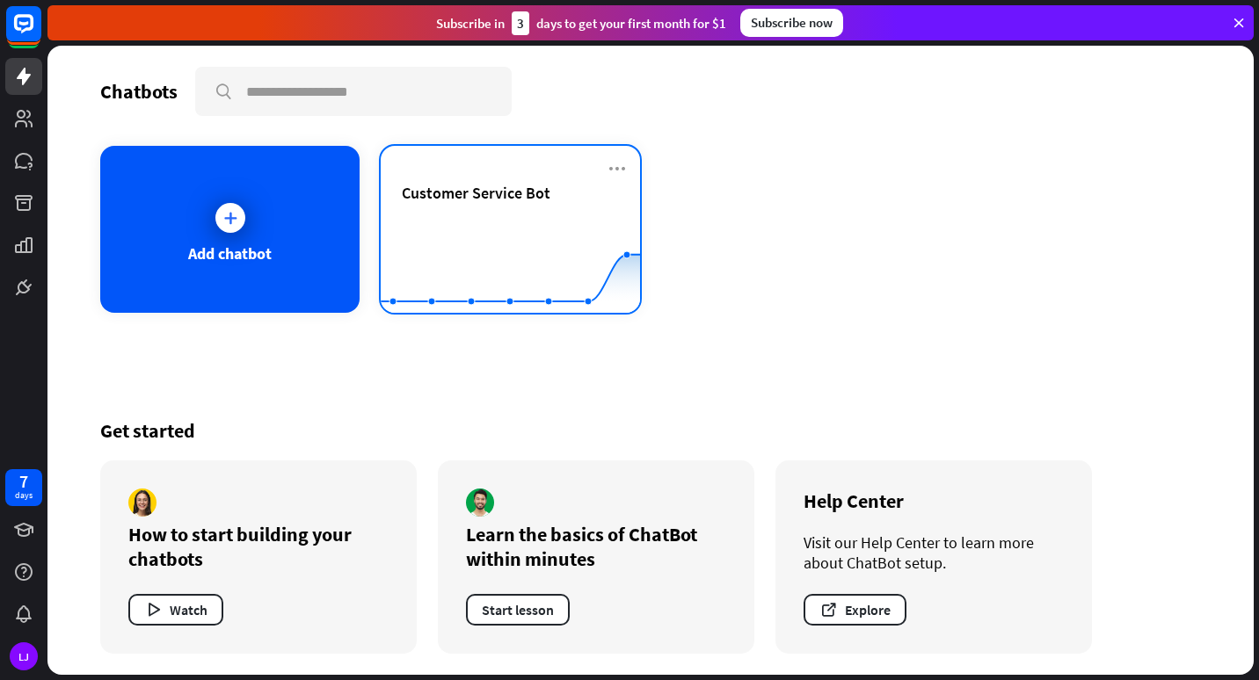
click at [465, 195] on span "Customer Service Bot" at bounding box center [476, 193] width 149 height 20
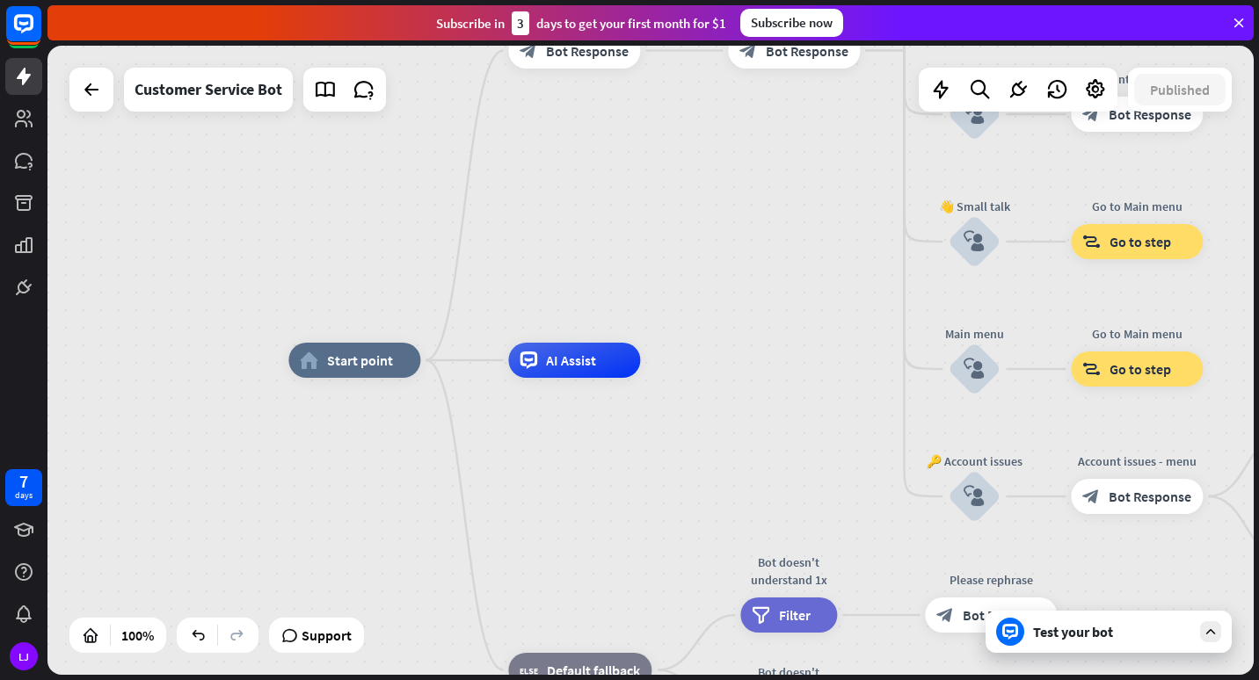
click at [243, 115] on div "home_2 Start point Welcome message block_bot_response Bot Response 🔙 Main menu …" at bounding box center [650, 360] width 1206 height 629
click at [1099, 91] on icon at bounding box center [1095, 89] width 23 height 23
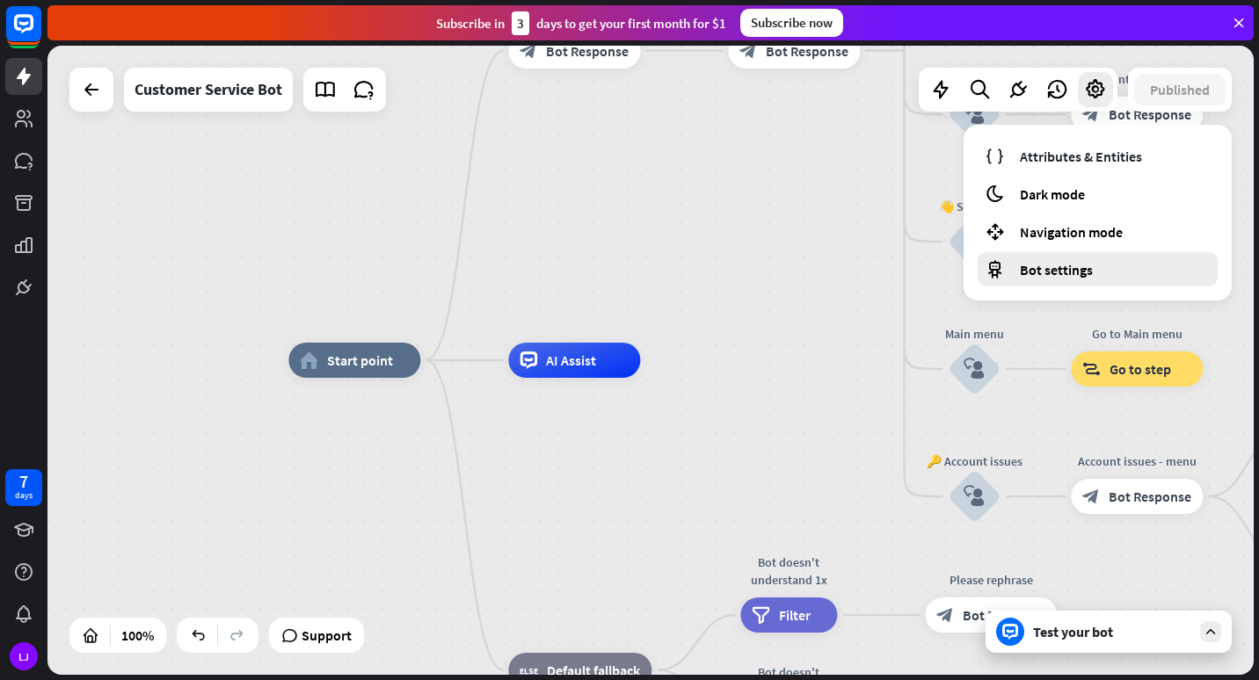
click at [1022, 266] on span "Bot settings" at bounding box center [1055, 270] width 73 height 18
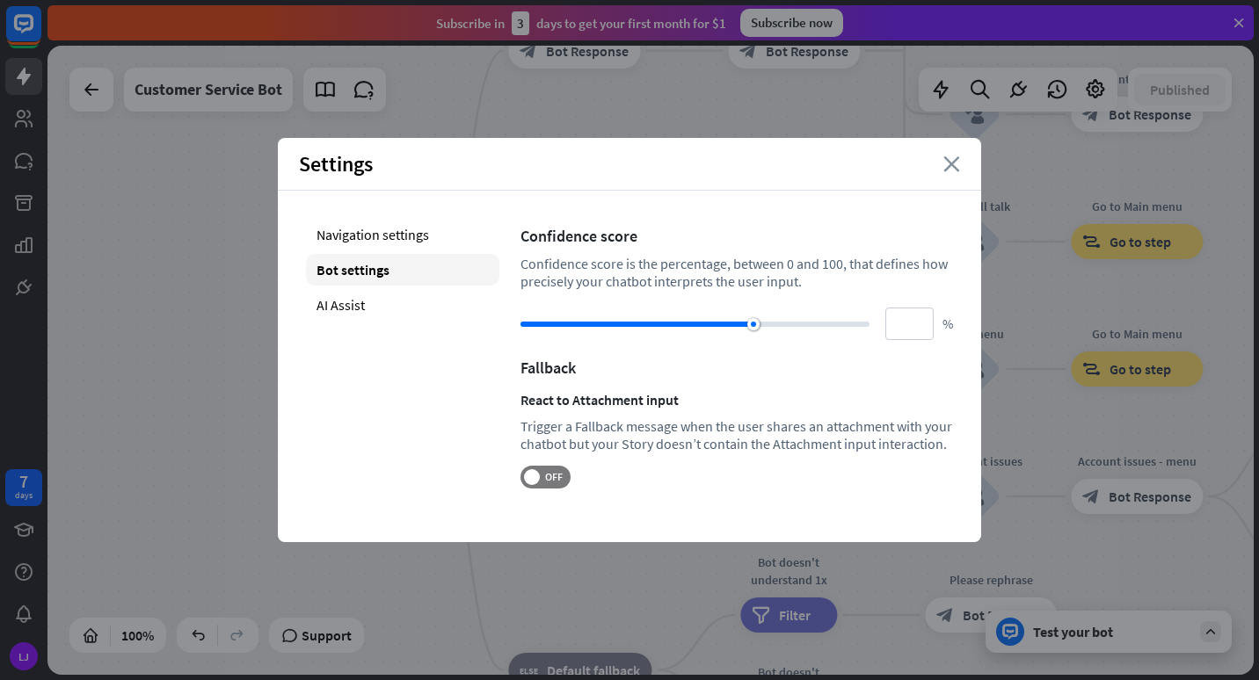
click at [947, 163] on icon "close" at bounding box center [951, 164] width 17 height 16
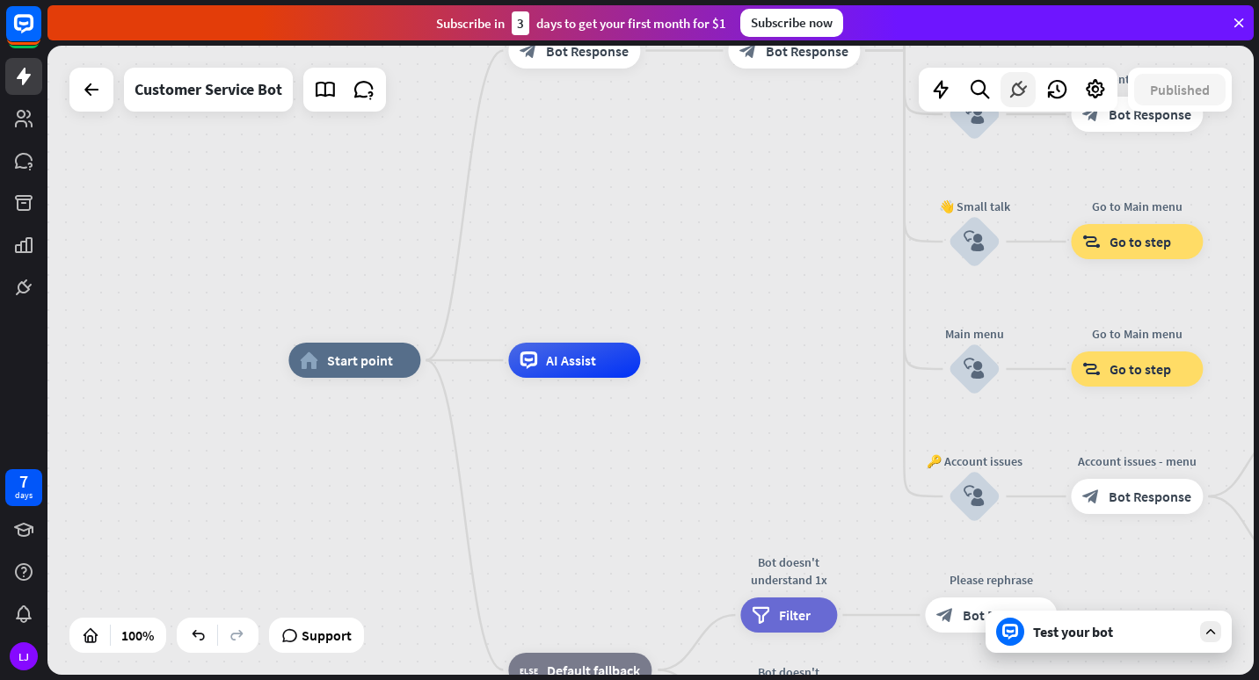
click at [1020, 91] on icon at bounding box center [1017, 89] width 23 height 23
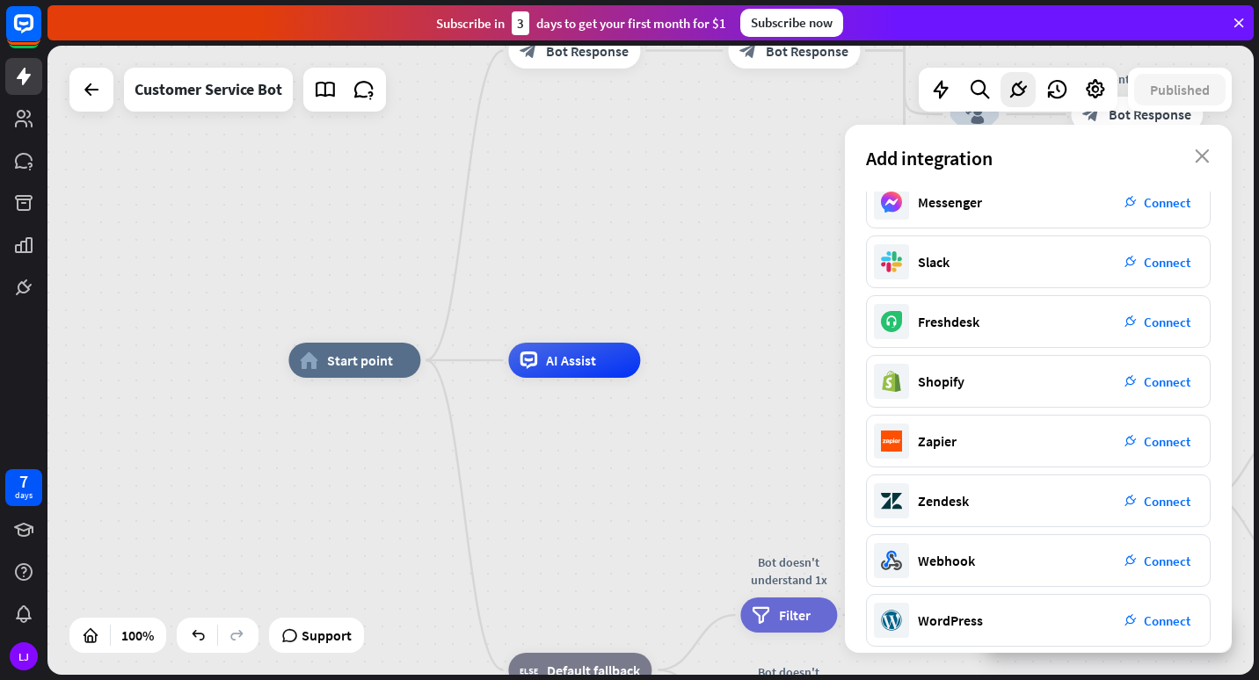
scroll to position [210, 0]
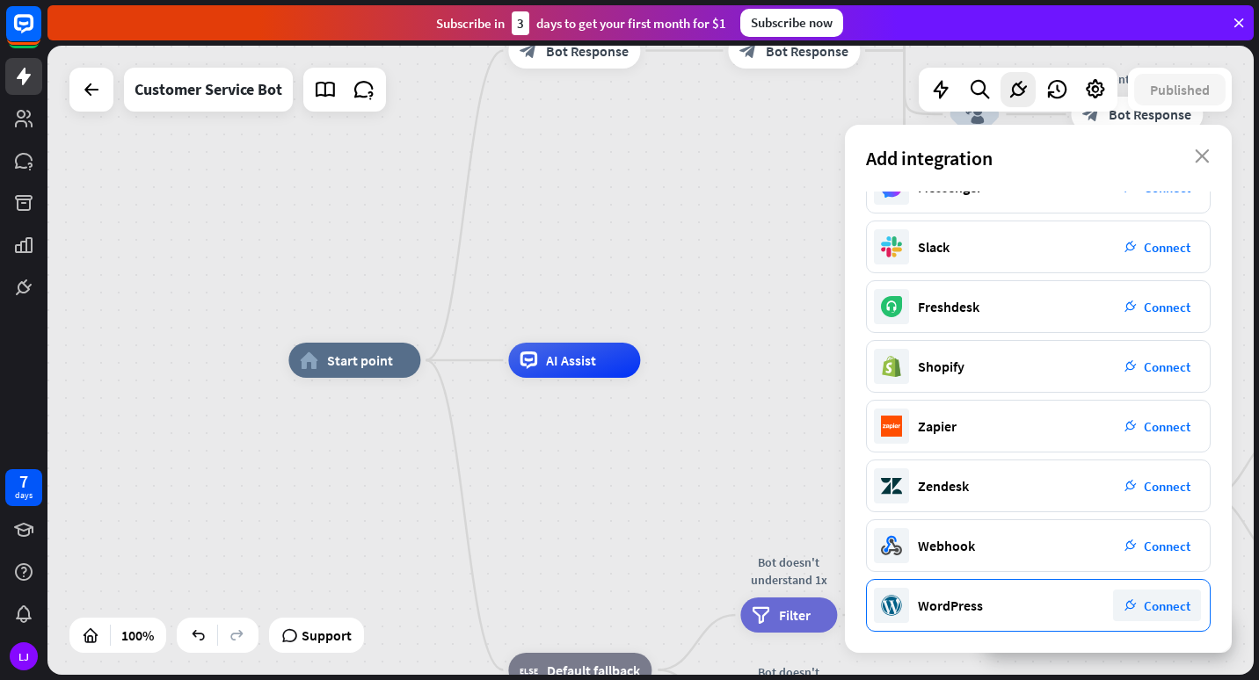
click at [1172, 606] on span "Connect" at bounding box center [1166, 606] width 47 height 17
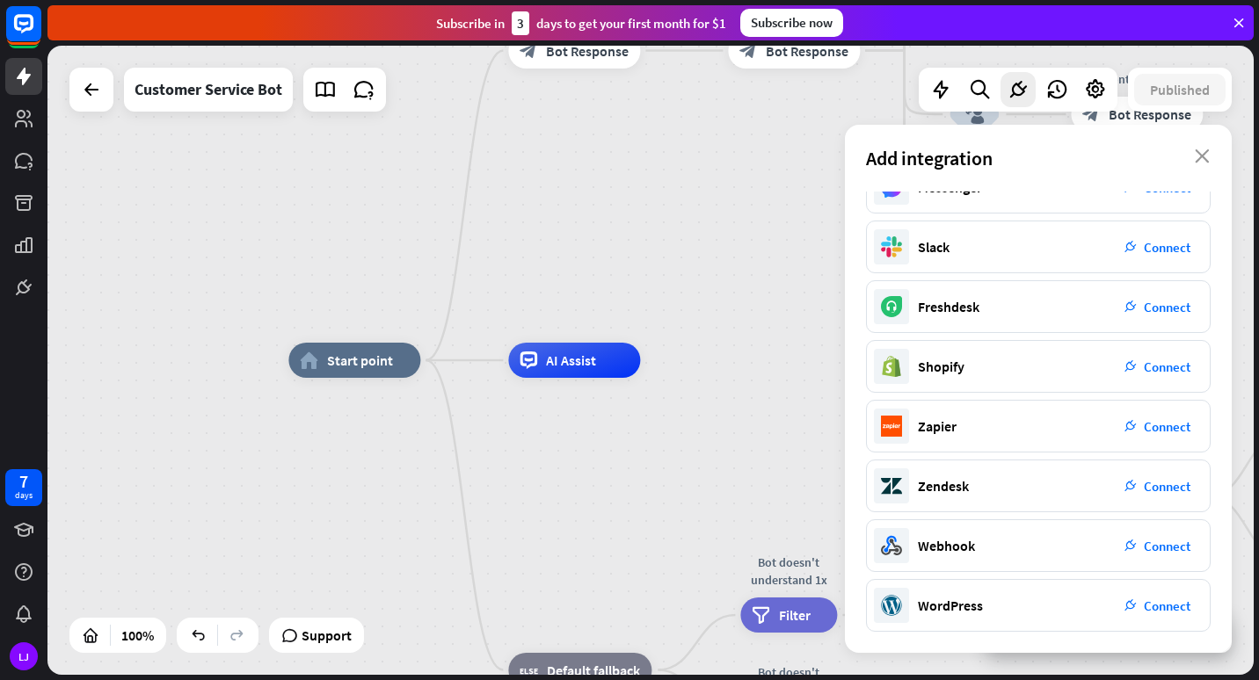
click at [860, 116] on div "home_2 Start point Welcome message block_bot_response Bot Response 🔙 Main menu …" at bounding box center [650, 360] width 1206 height 629
click at [31, 128] on icon at bounding box center [23, 118] width 21 height 21
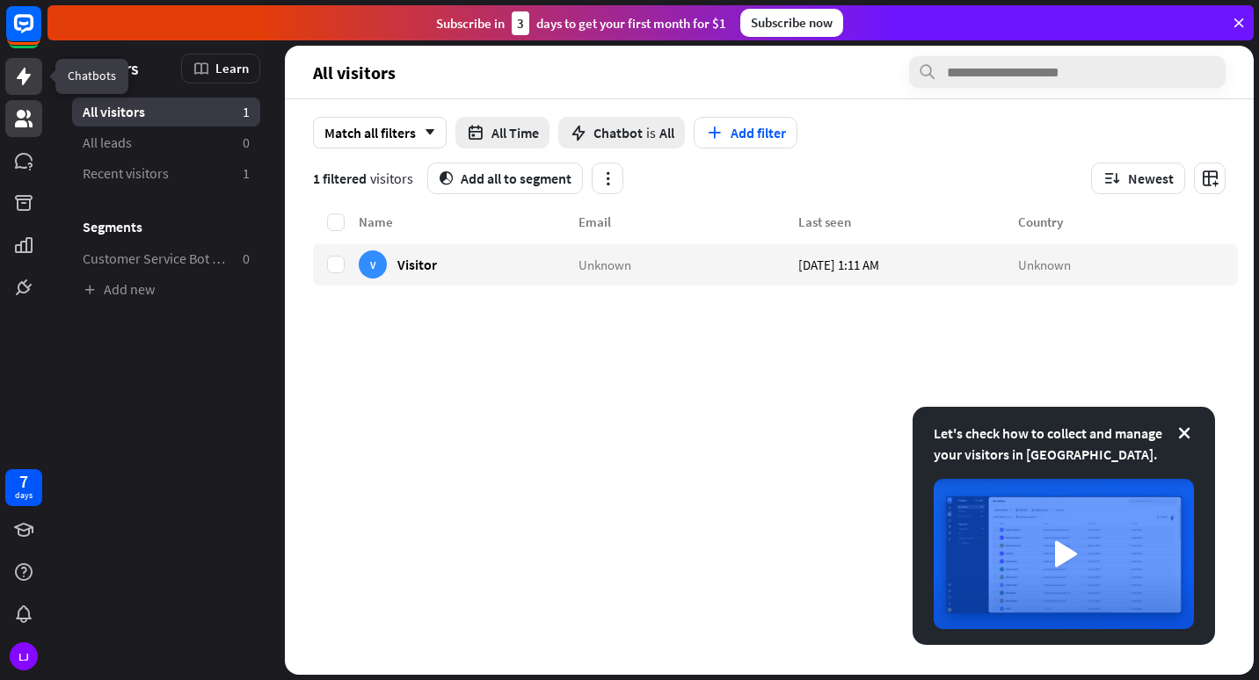
click at [20, 87] on link at bounding box center [23, 76] width 37 height 37
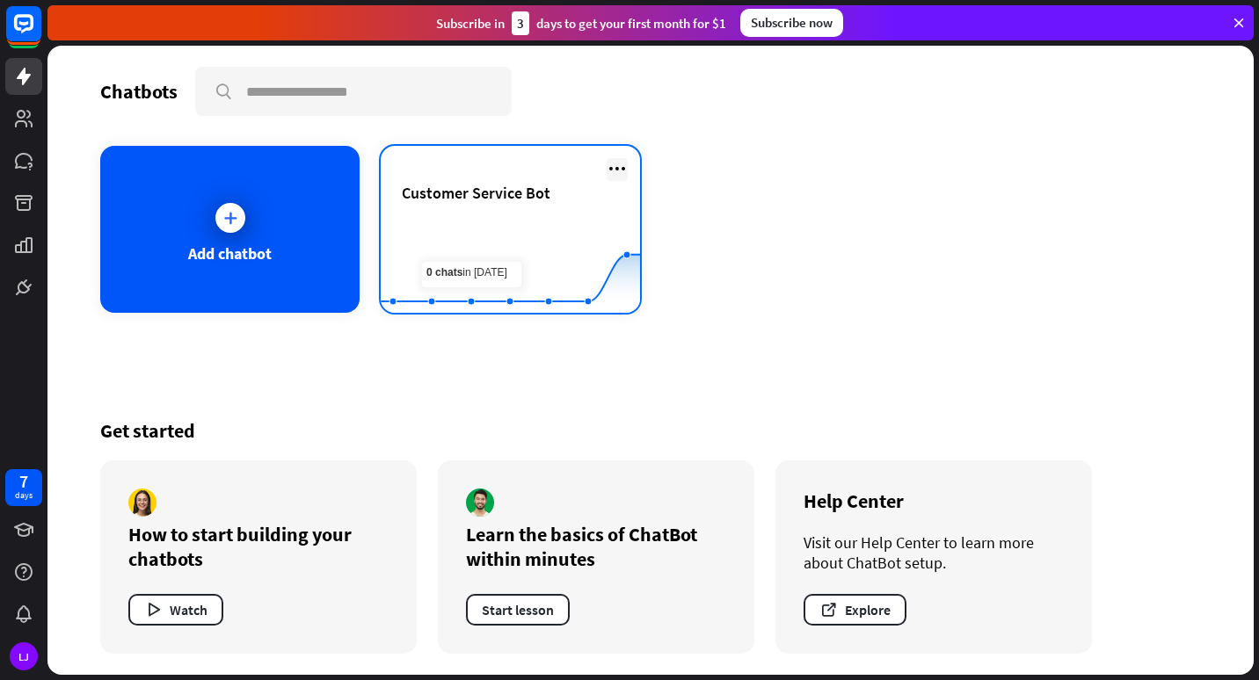
click at [619, 166] on icon at bounding box center [616, 168] width 21 height 21
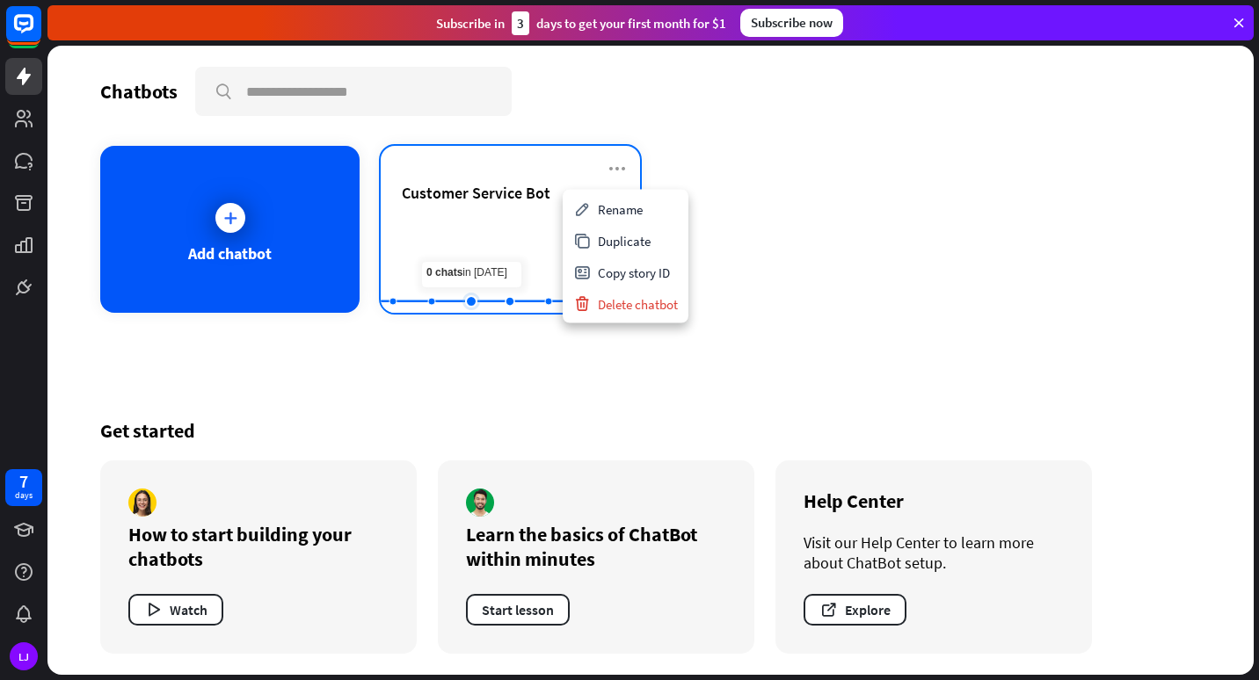
click at [478, 252] on rect at bounding box center [510, 269] width 259 height 110
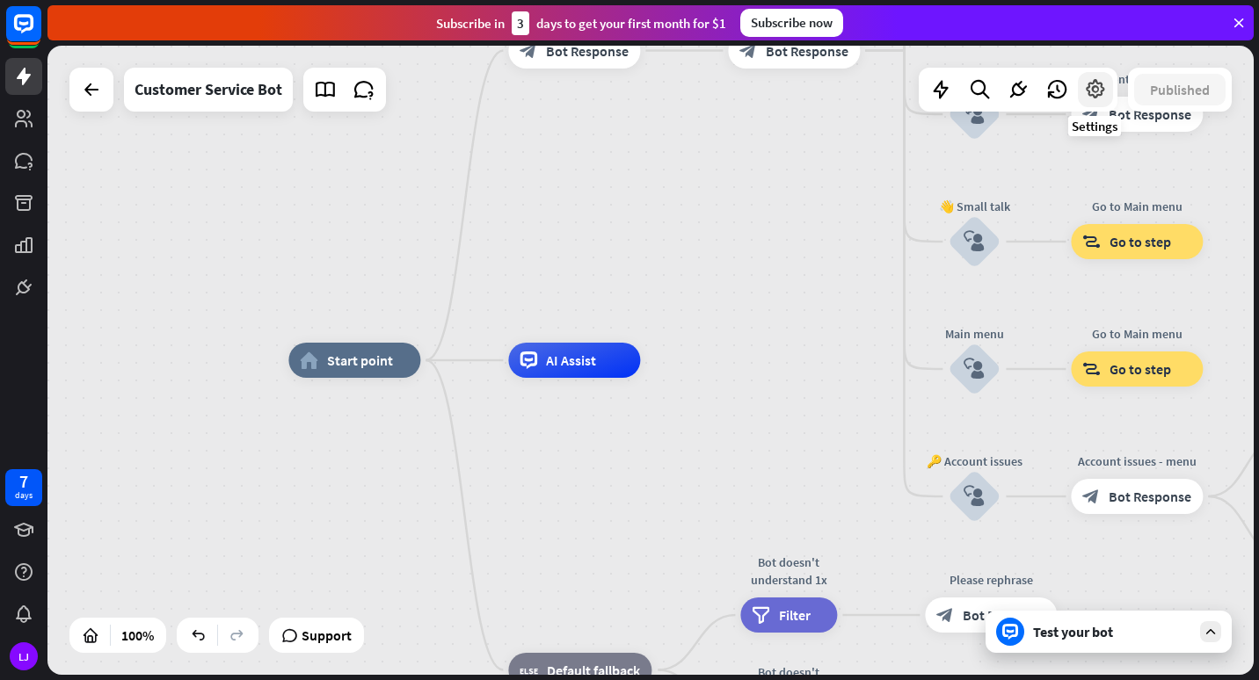
click at [1088, 90] on icon at bounding box center [1095, 89] width 23 height 23
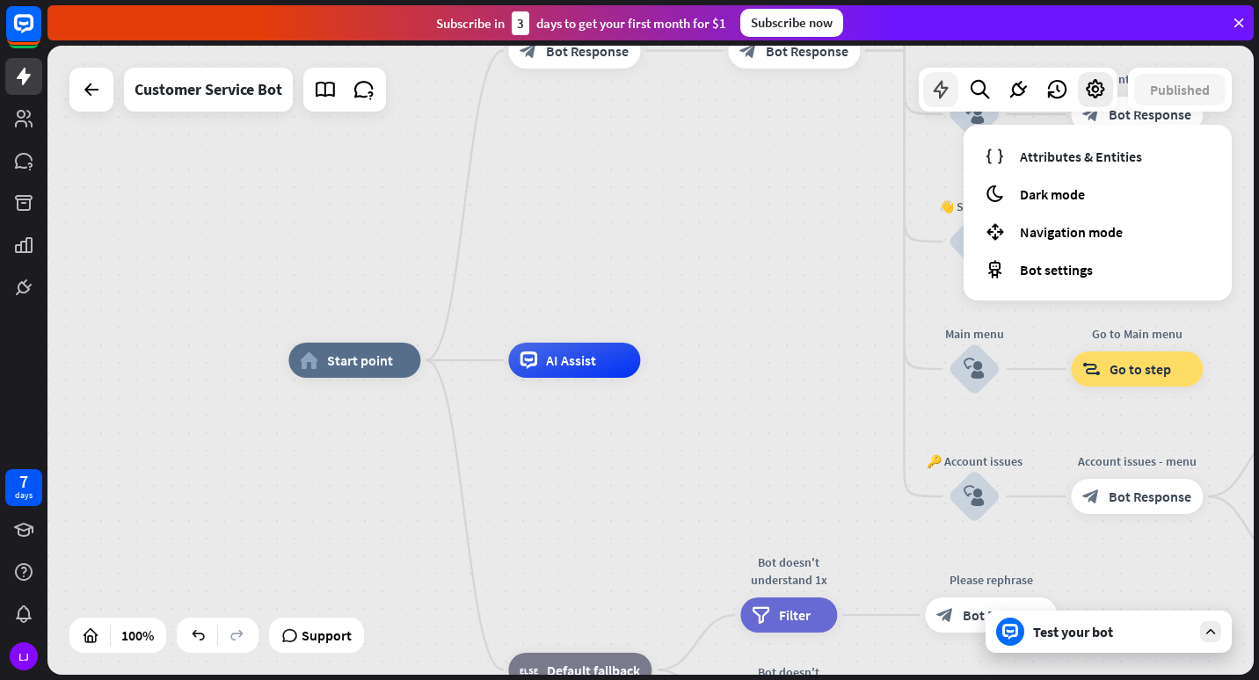
click at [940, 91] on icon at bounding box center [940, 89] width 23 height 23
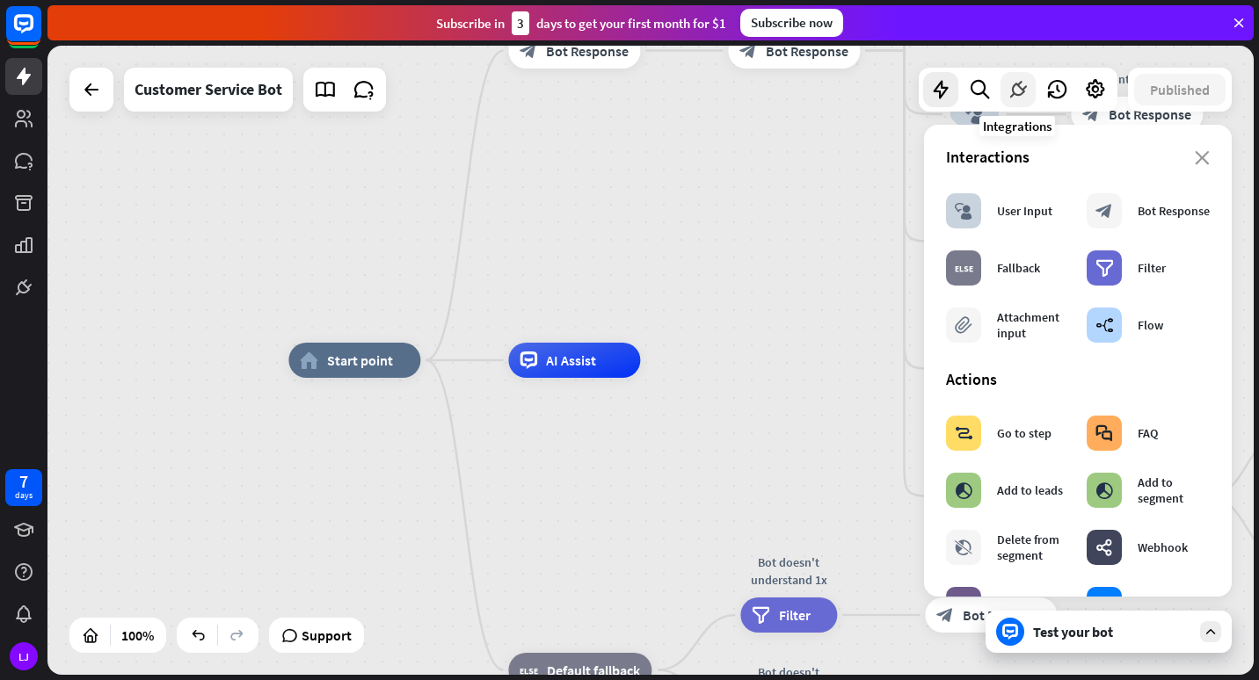
click at [1015, 85] on icon at bounding box center [1017, 89] width 23 height 23
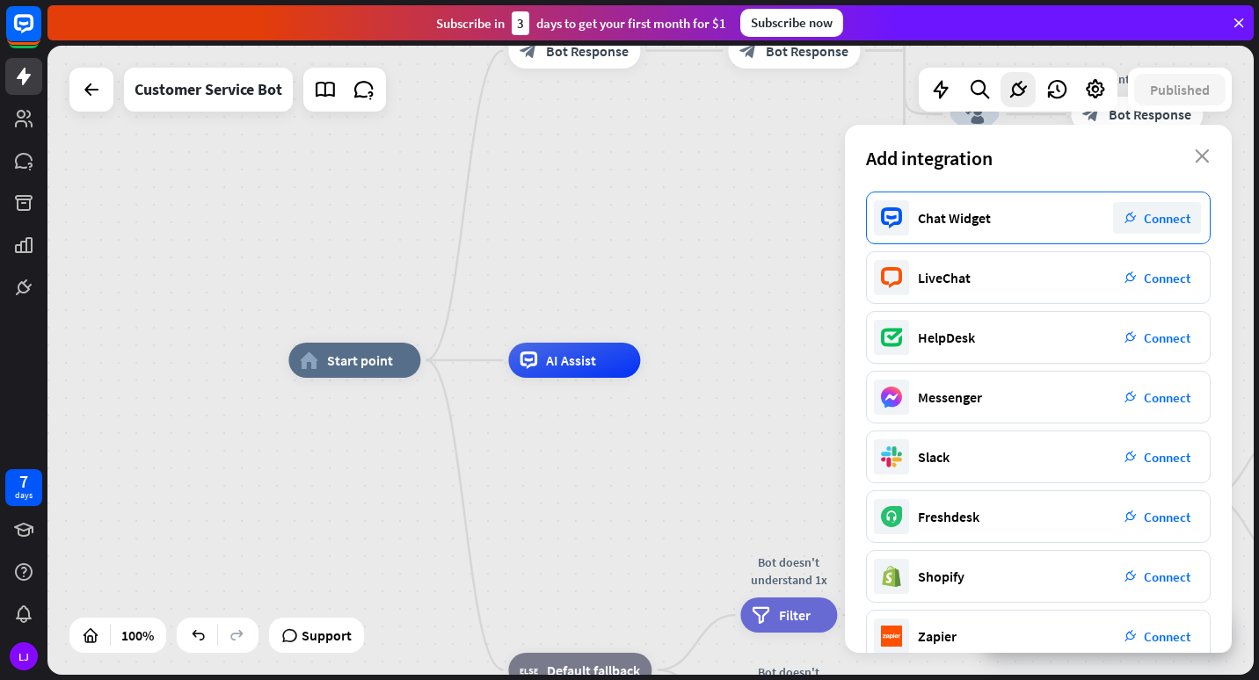
scroll to position [210, 0]
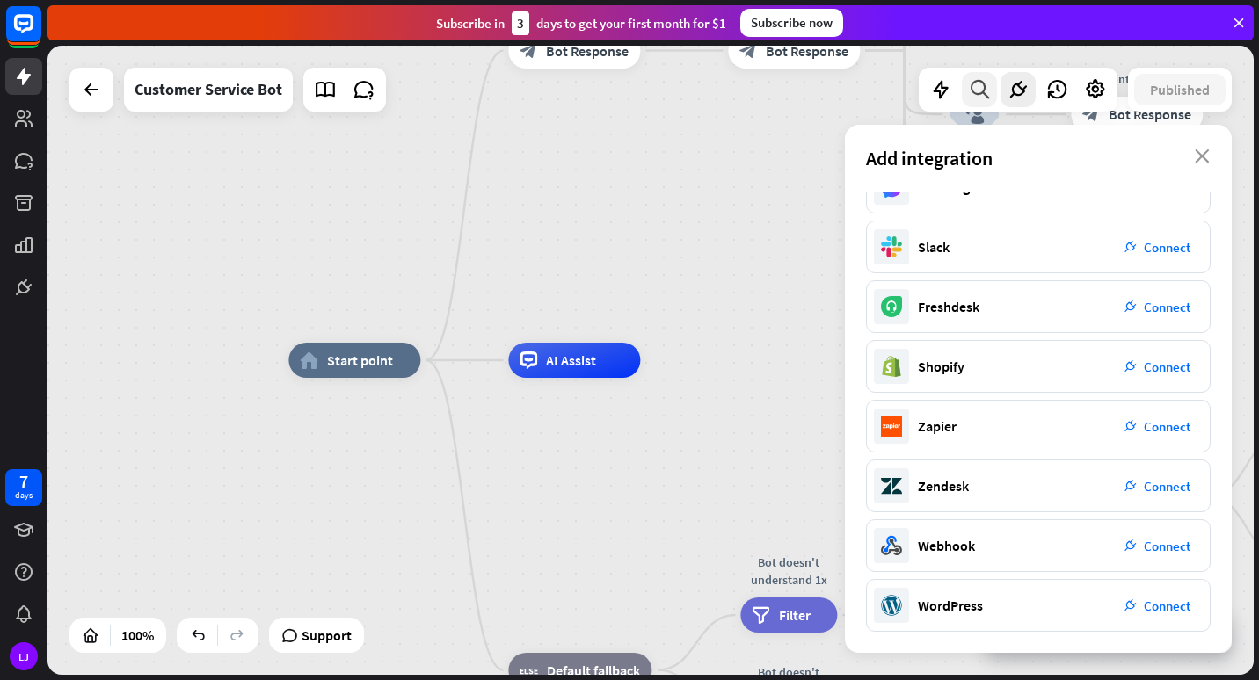
click at [979, 77] on div at bounding box center [978, 89] width 35 height 35
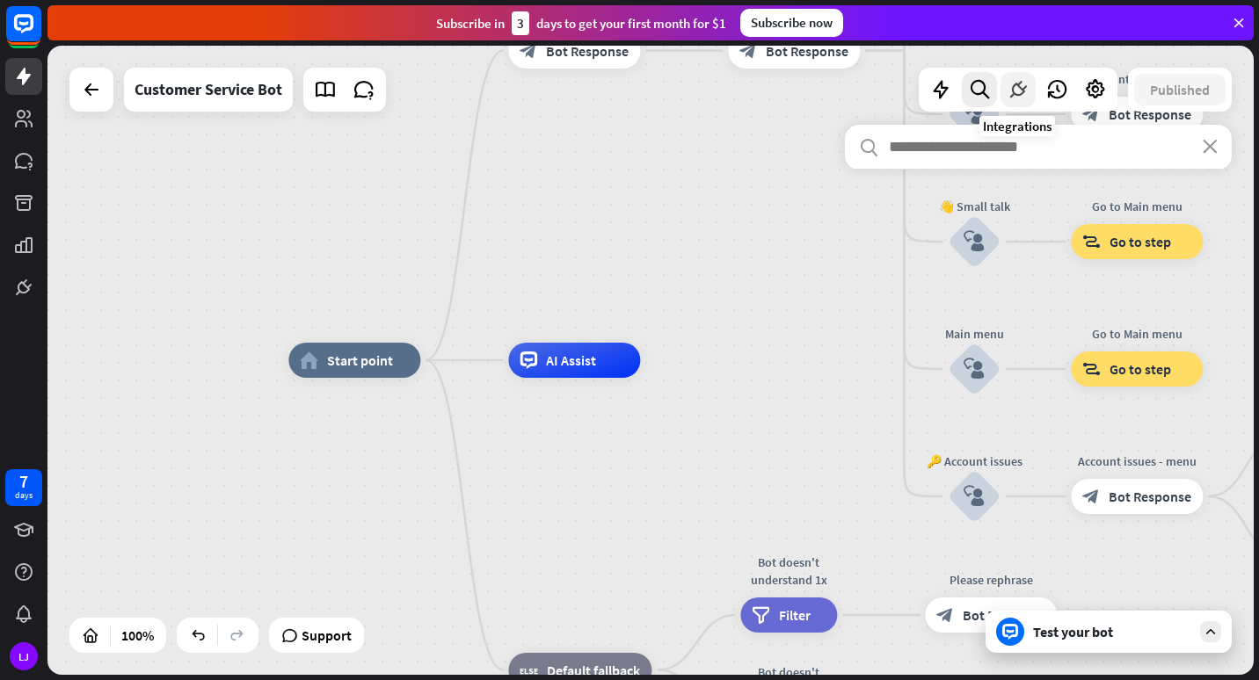
click at [1027, 92] on icon at bounding box center [1017, 89] width 23 height 23
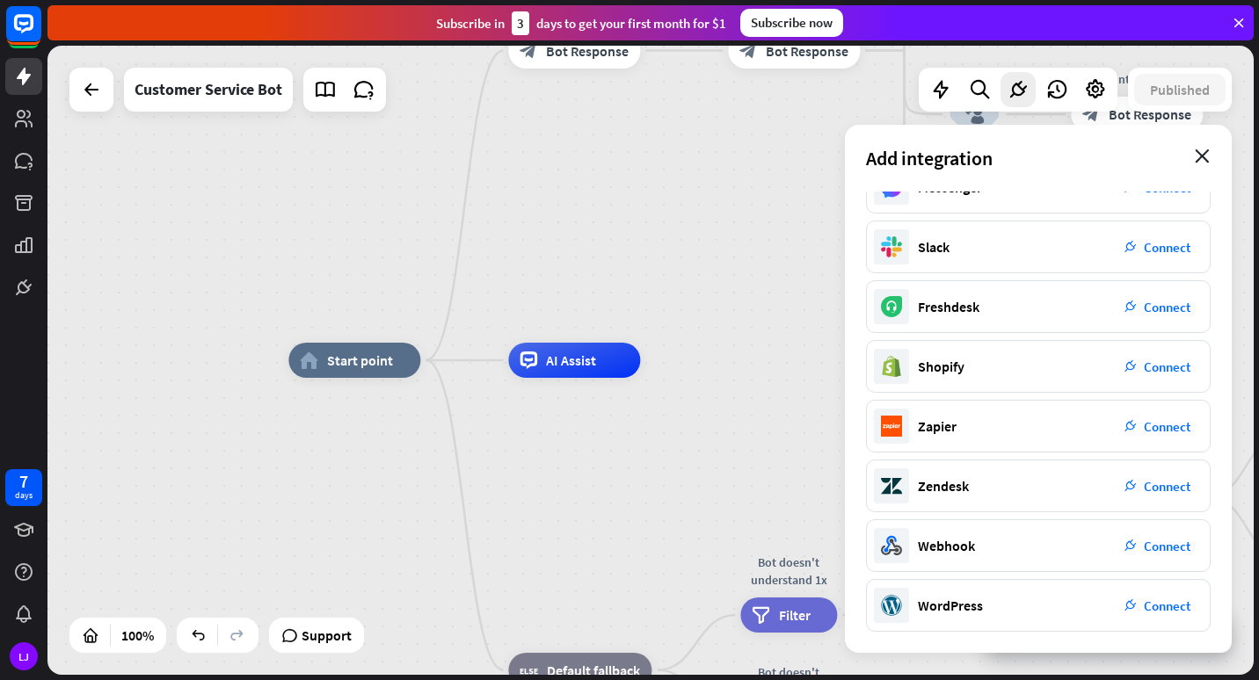
click at [1197, 158] on icon "close" at bounding box center [1201, 156] width 15 height 14
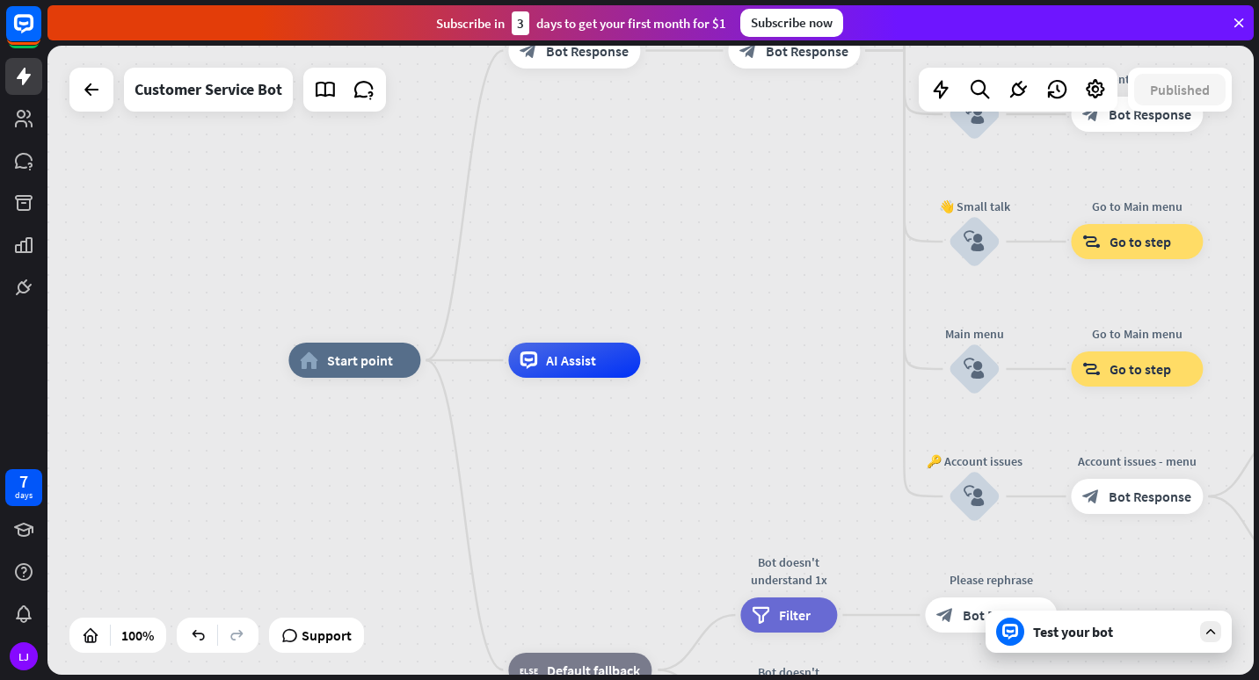
click at [758, 195] on div "home_2 Start point Welcome message block_bot_response Bot Response 🔙 Main menu …" at bounding box center [650, 360] width 1206 height 629
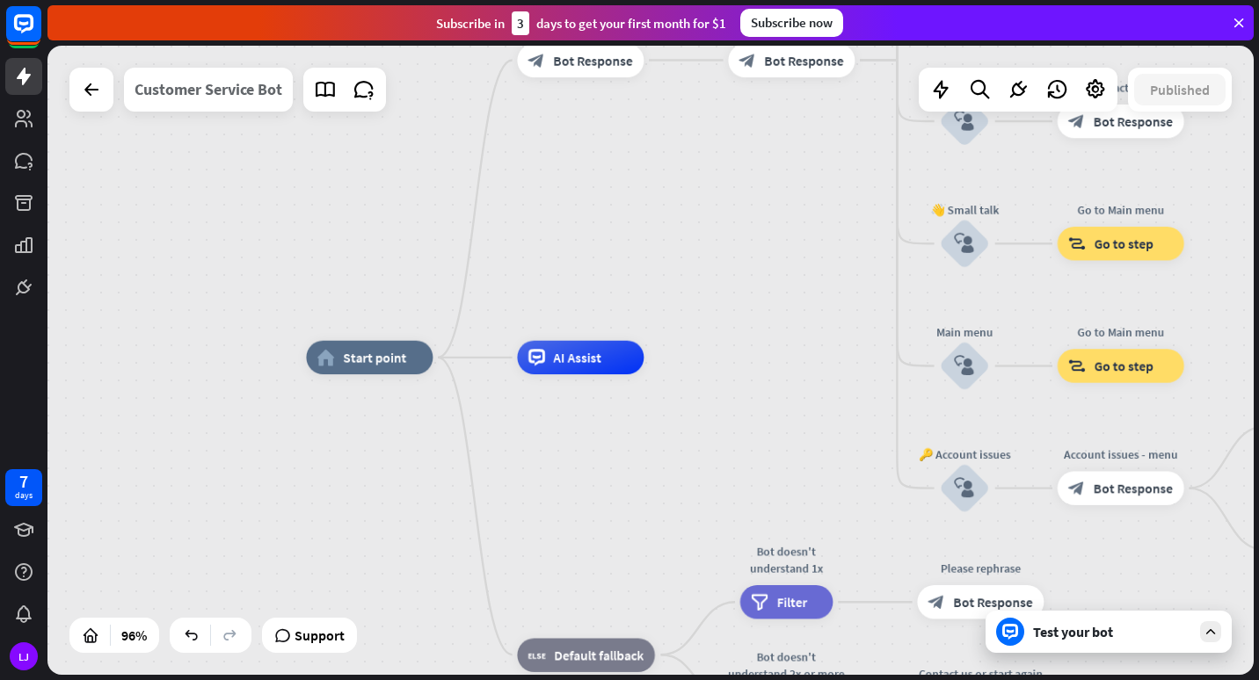
click at [240, 98] on div "Customer Service Bot" at bounding box center [208, 90] width 148 height 44
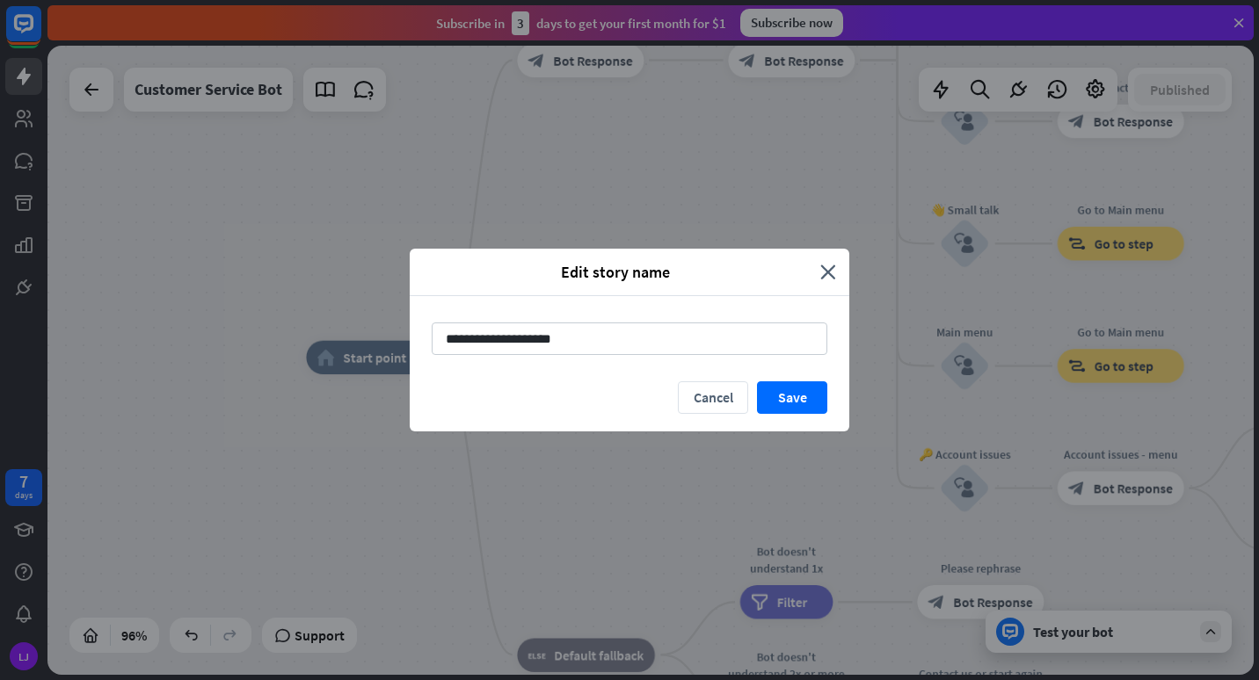
click at [813, 275] on div "Edit story name" at bounding box center [621, 272] width 397 height 20
click at [829, 271] on icon "close" at bounding box center [828, 272] width 16 height 20
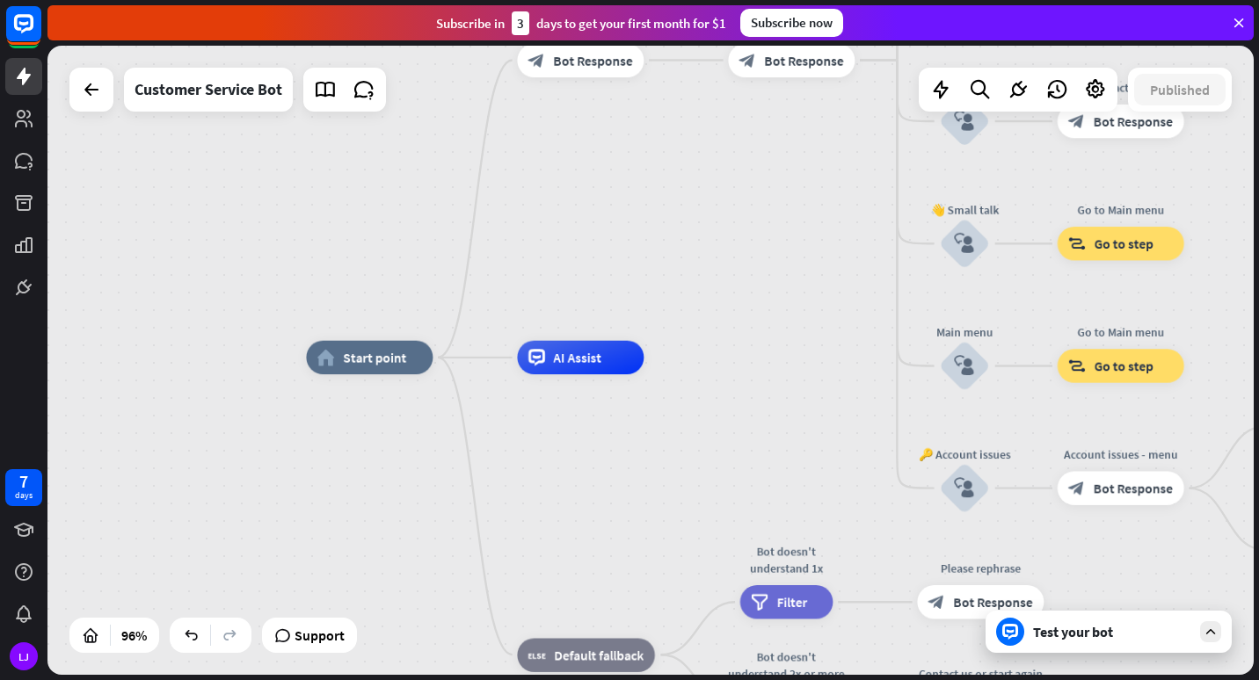
click at [1104, 633] on div "Test your bot" at bounding box center [1112, 632] width 158 height 18
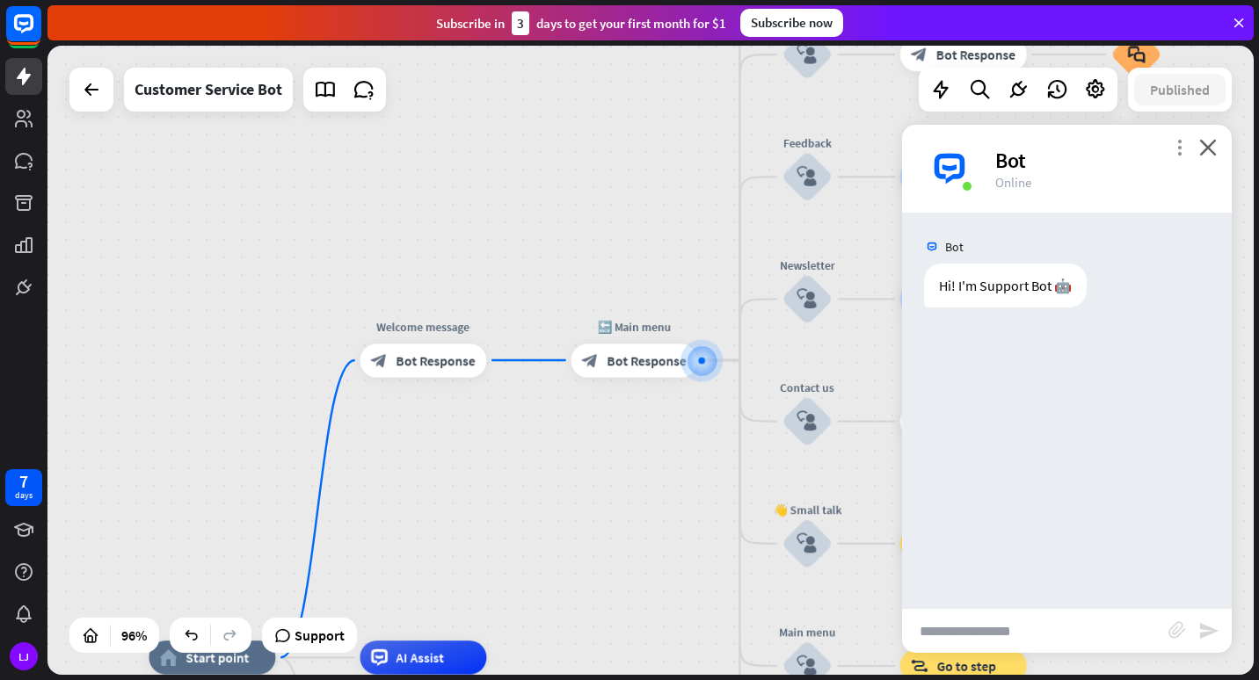
click at [1179, 152] on icon "more_vert" at bounding box center [1179, 147] width 17 height 17
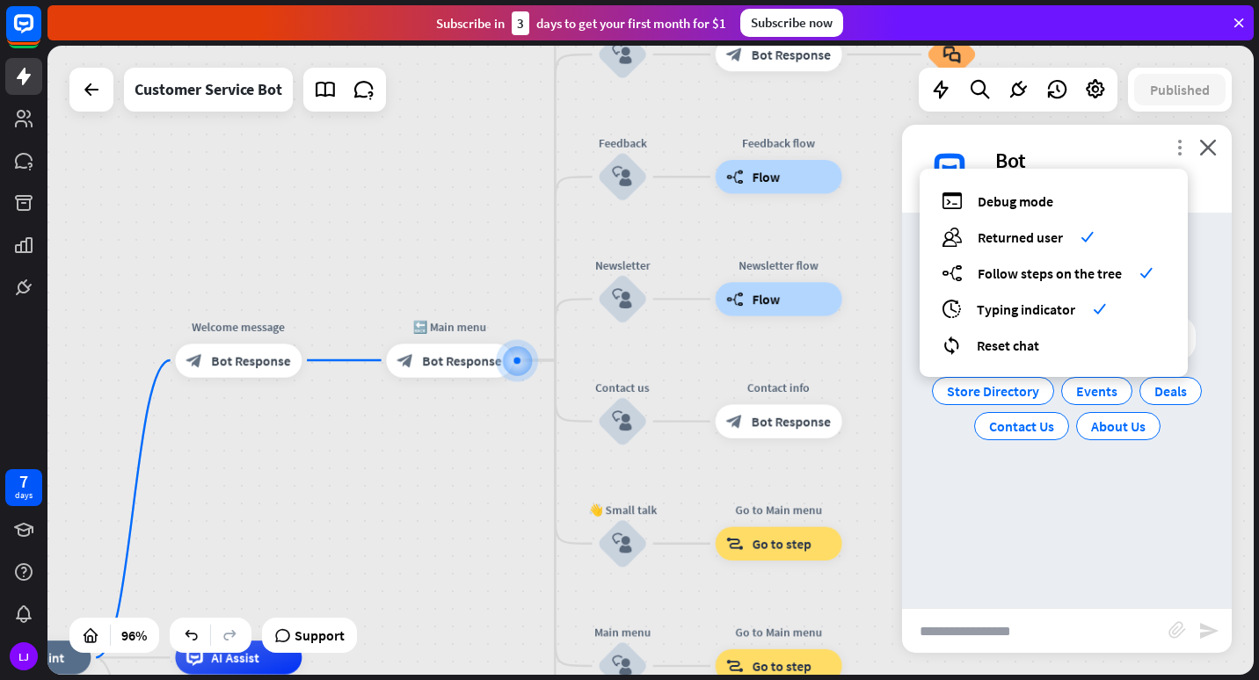
click at [1179, 152] on icon "more_vert" at bounding box center [1179, 147] width 17 height 17
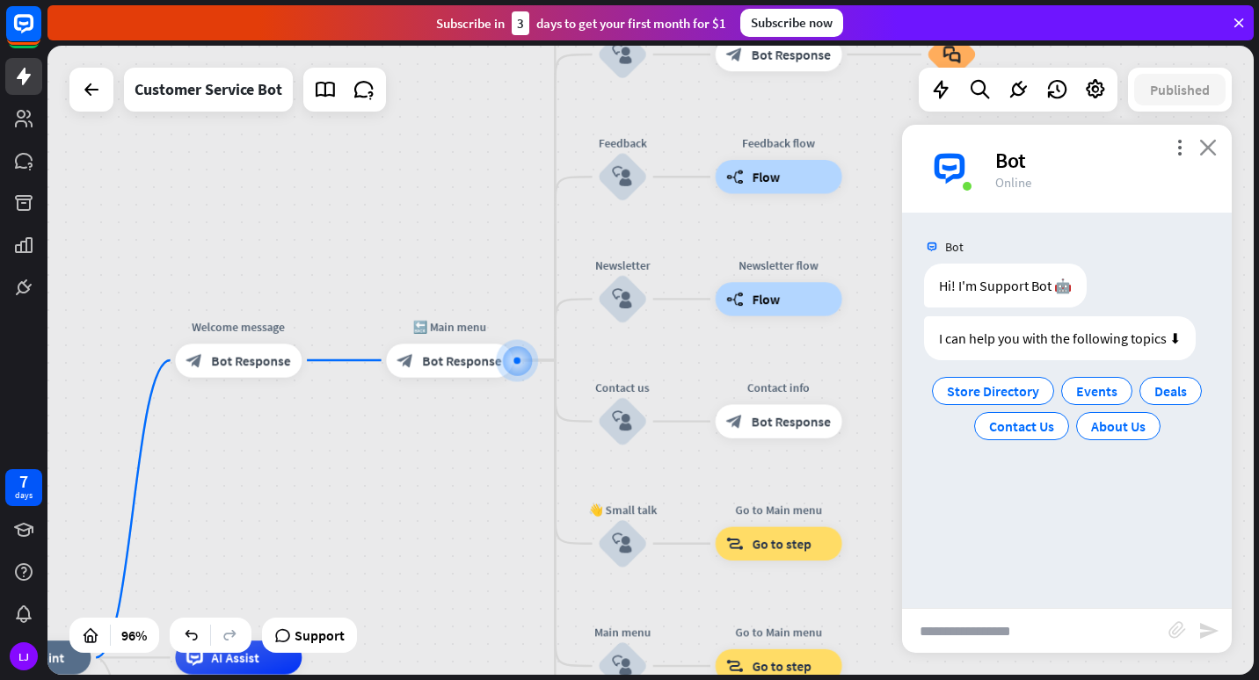
click at [1213, 148] on icon "close" at bounding box center [1208, 147] width 18 height 17
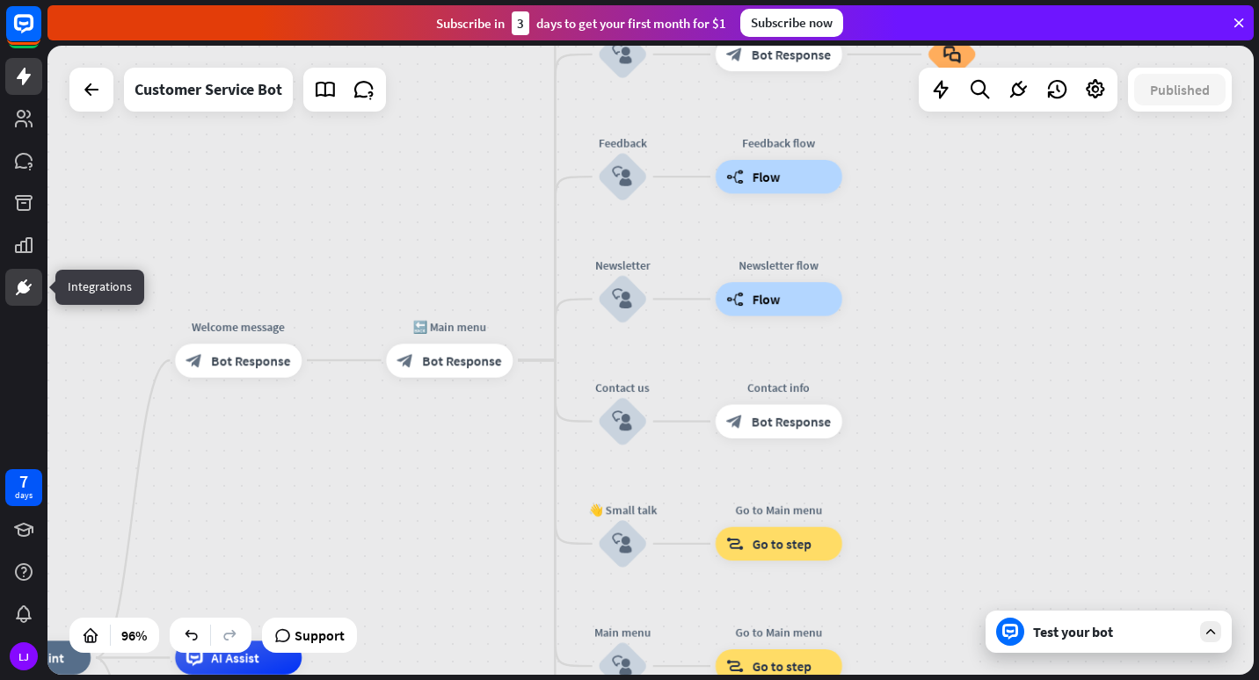
click at [9, 291] on link at bounding box center [23, 287] width 37 height 37
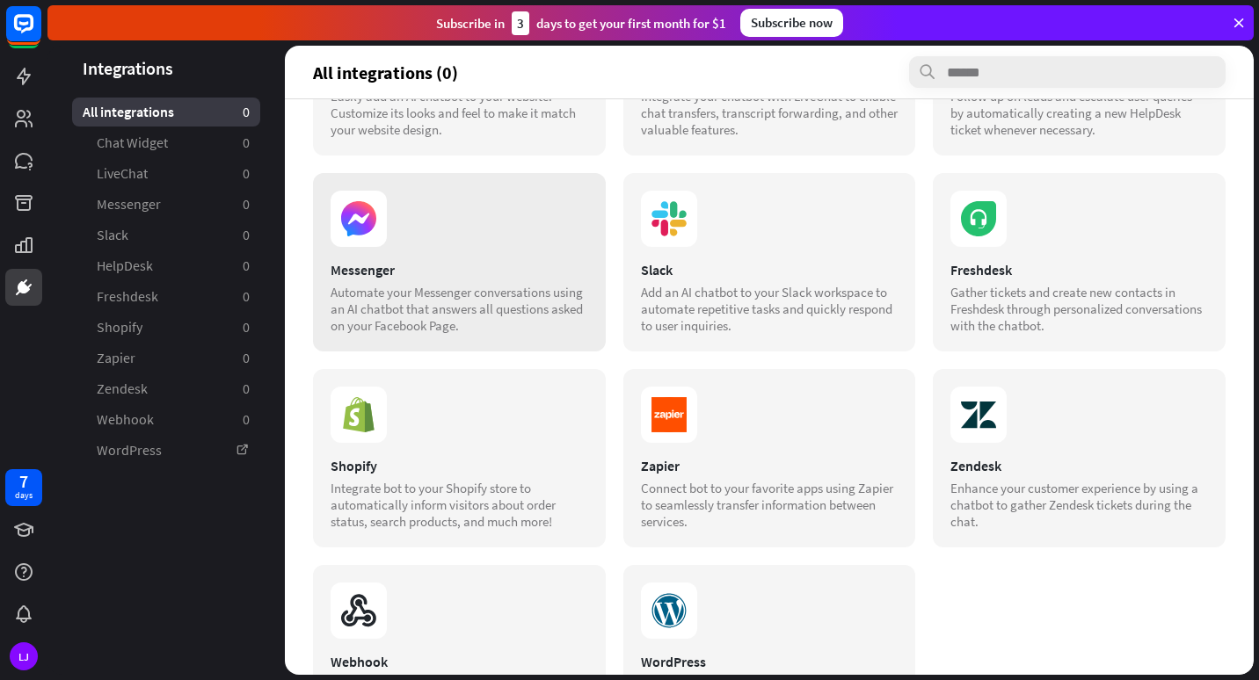
scroll to position [247, 0]
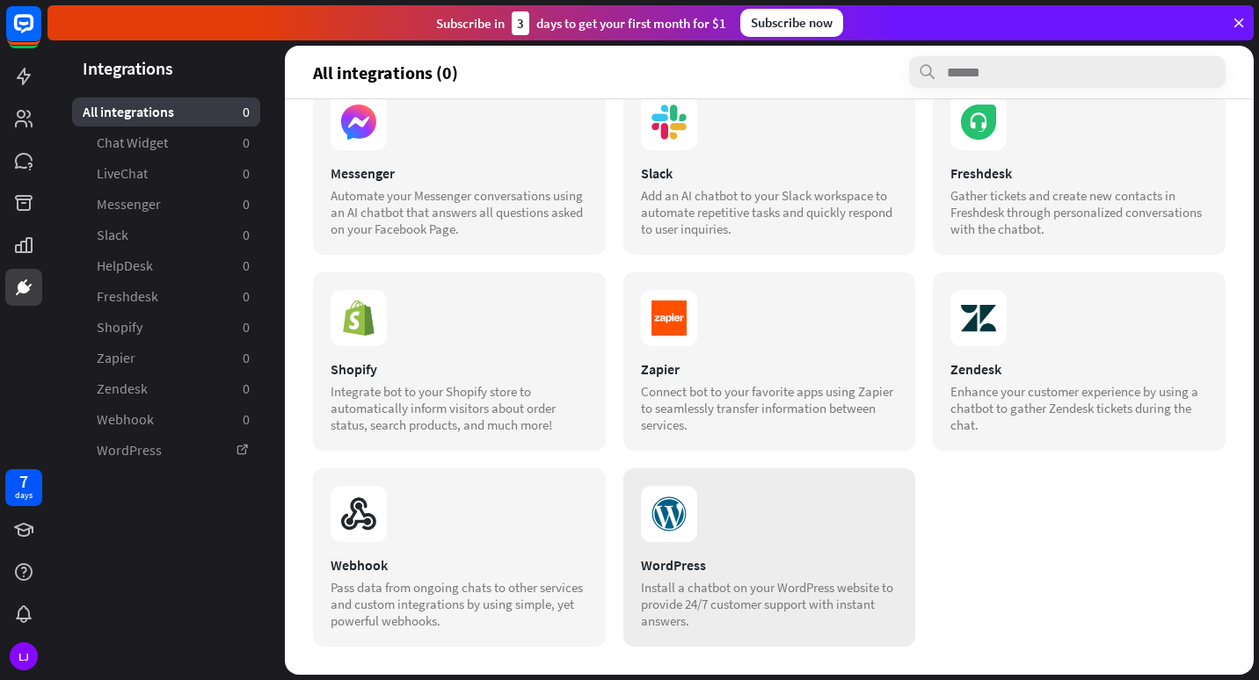
click at [693, 555] on div "WordPress Install a chatbot on your WordPress website to provide 24/7 customer …" at bounding box center [769, 557] width 293 height 178
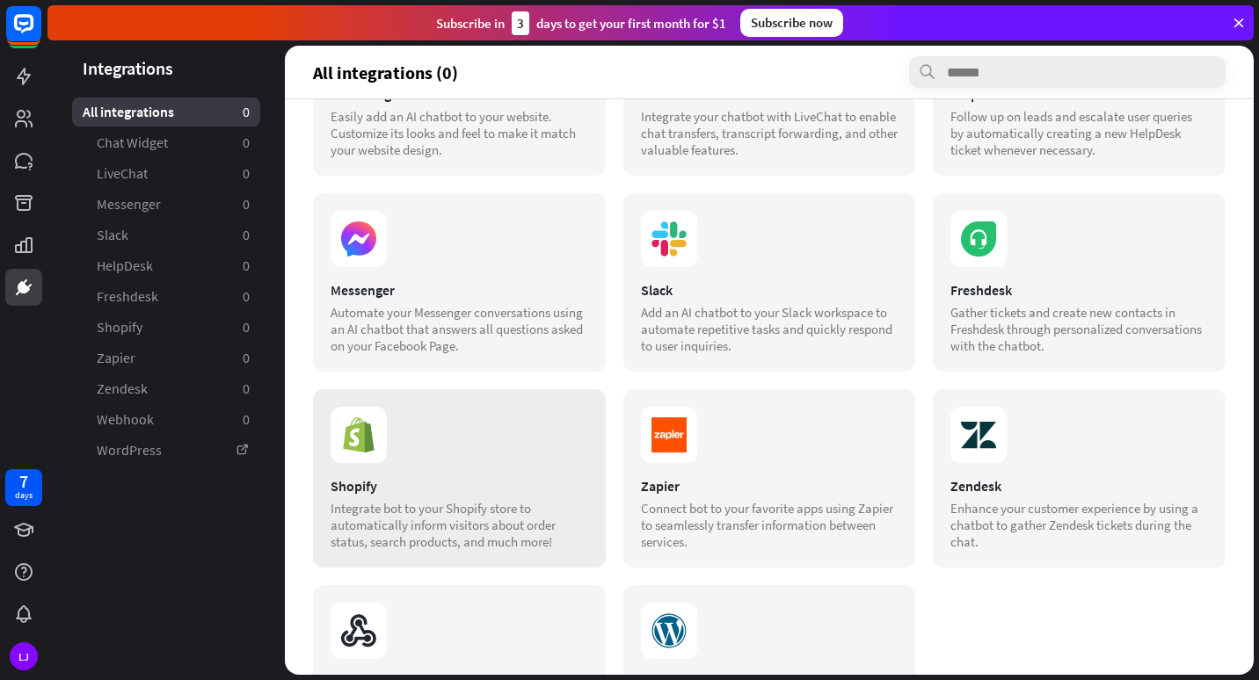
scroll to position [0, 0]
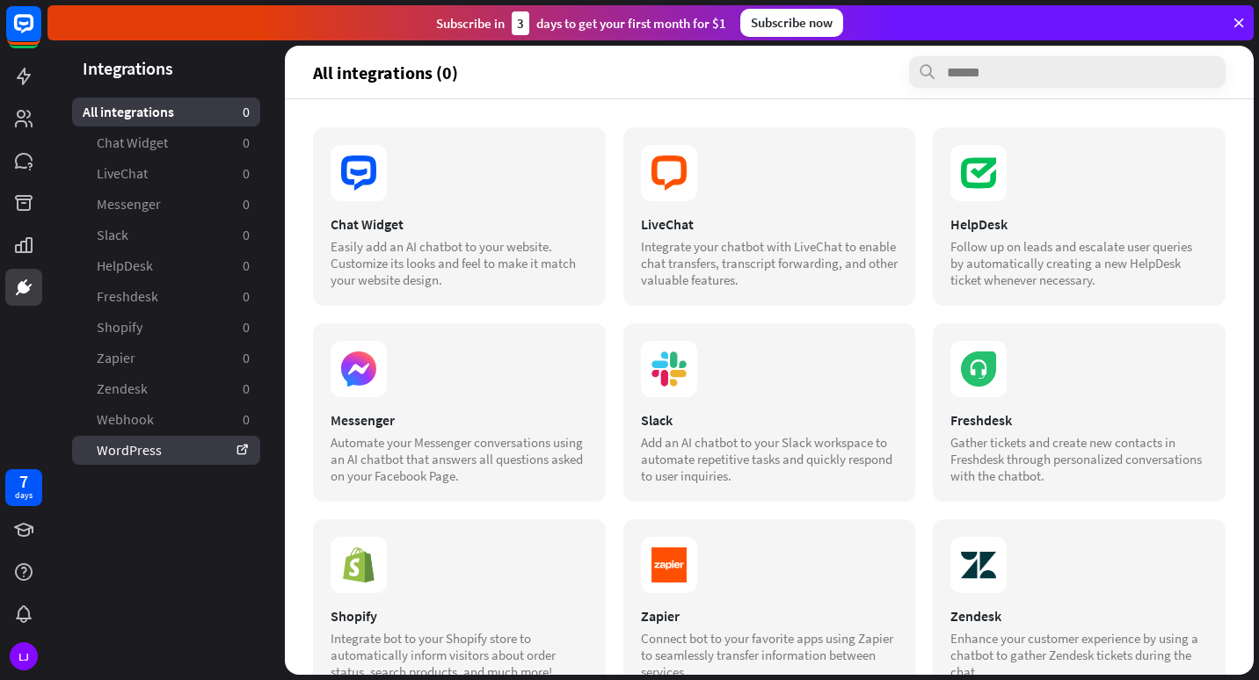
click at [191, 446] on link "WordPress" at bounding box center [166, 450] width 188 height 29
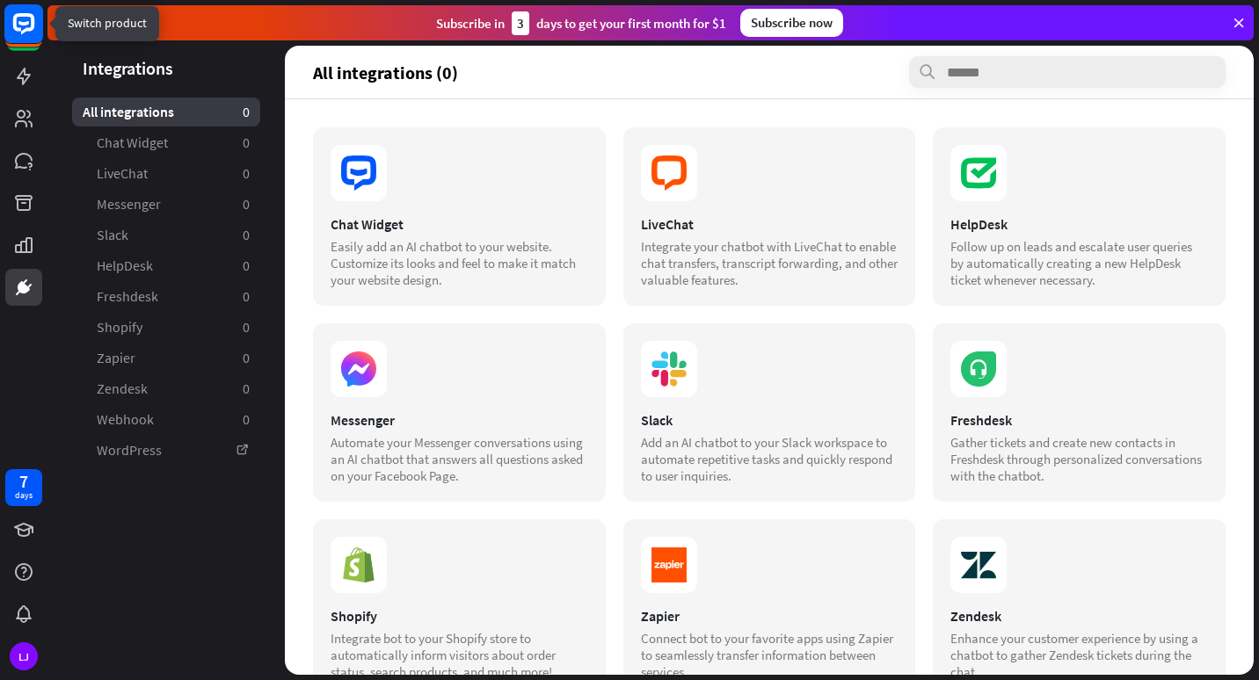
click at [26, 33] on rect at bounding box center [23, 23] width 39 height 39
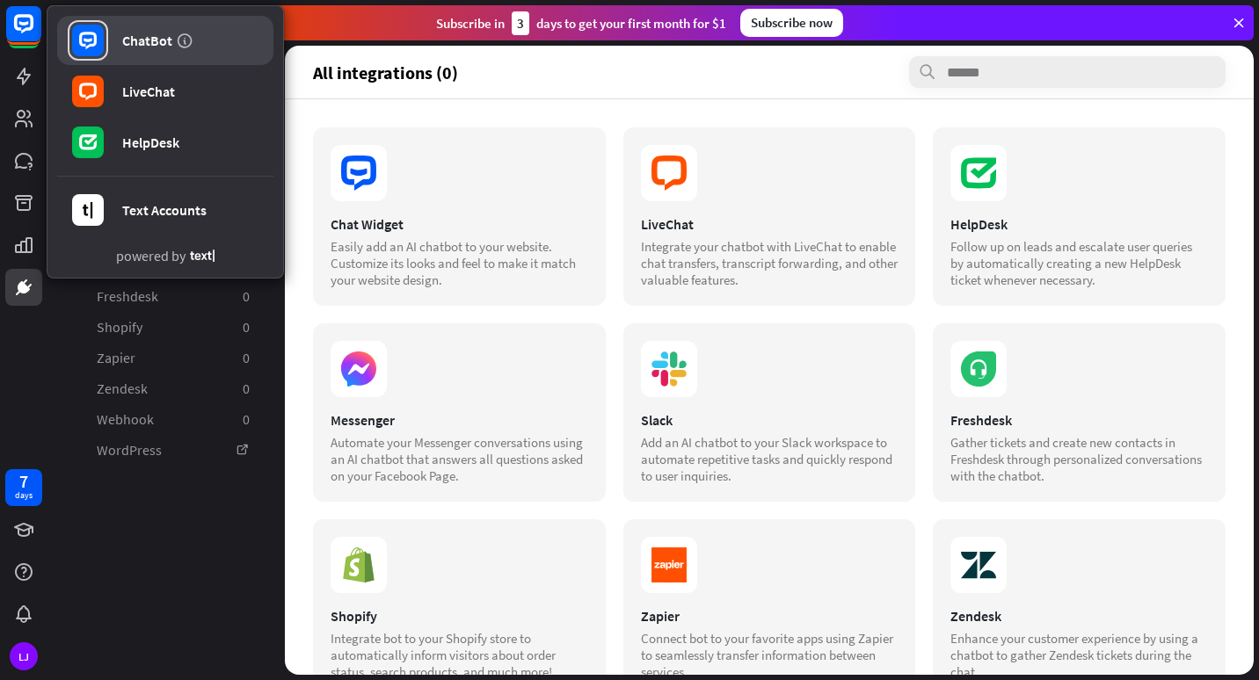
click at [121, 36] on link "ChatBot" at bounding box center [165, 40] width 216 height 49
